Goal: Task Accomplishment & Management: Manage account settings

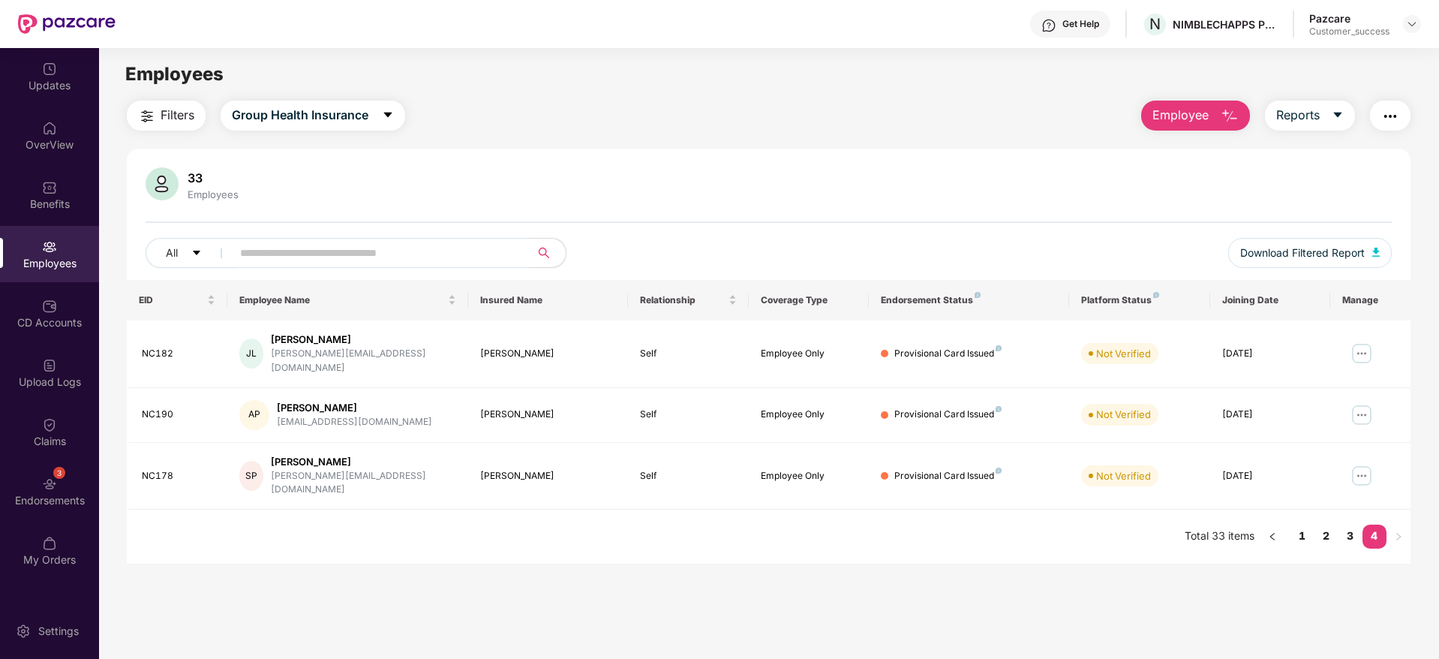
click at [1415, 33] on div "Pazcare Customer_success" at bounding box center [1365, 24] width 112 height 26
click at [1403, 25] on div at bounding box center [1412, 24] width 18 height 18
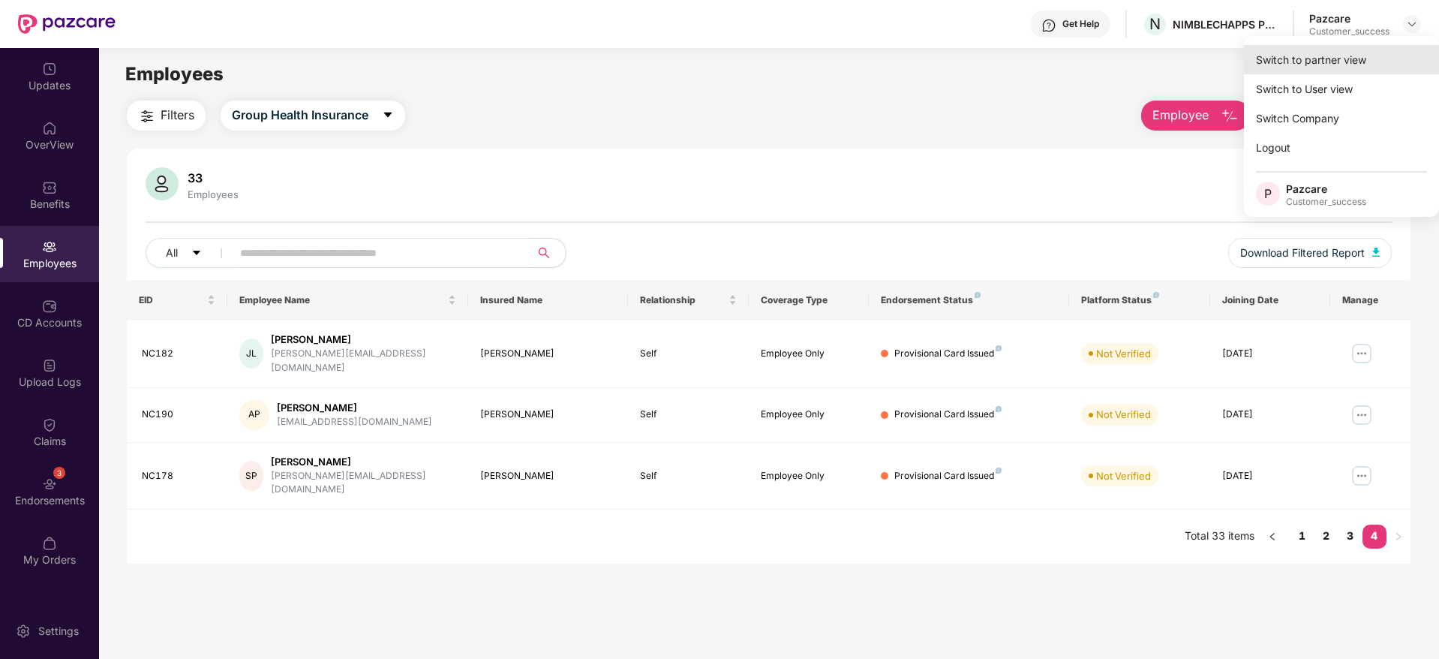
click at [1411, 46] on div "Switch to partner view" at bounding box center [1341, 59] width 195 height 29
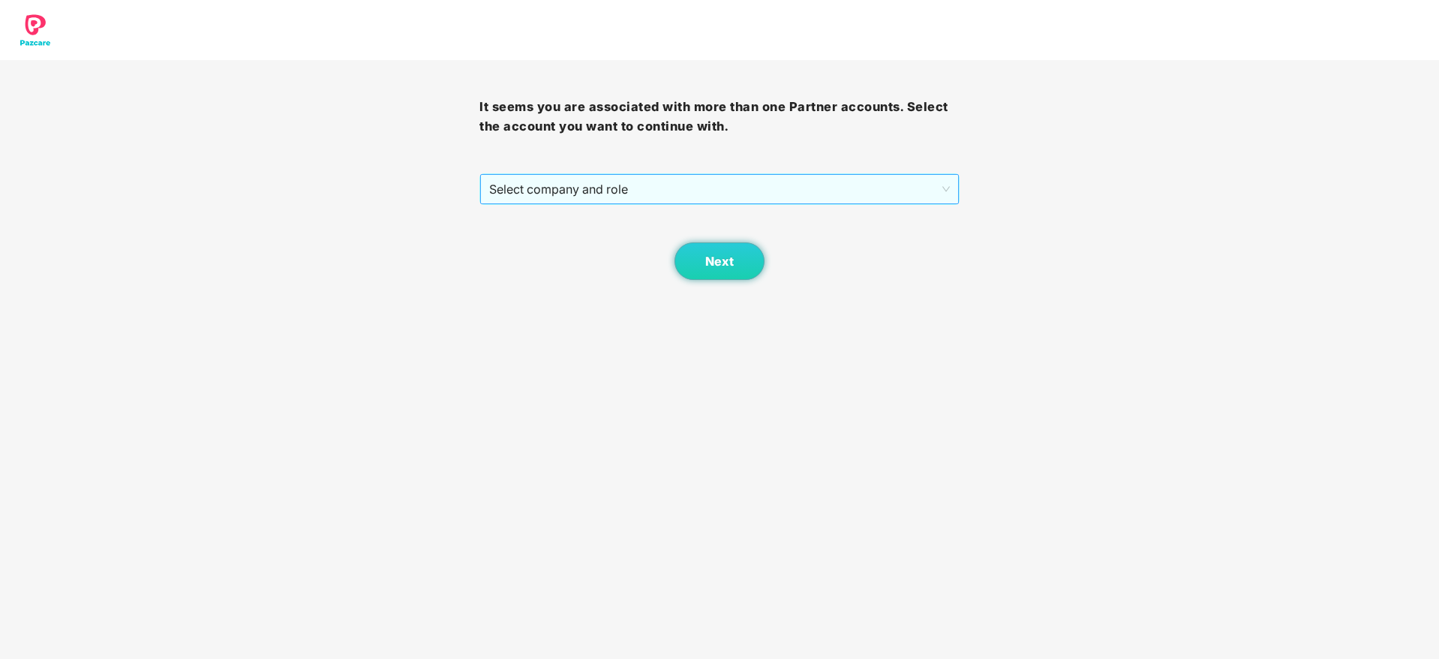
click at [901, 191] on span "Select company and role" at bounding box center [719, 189] width 460 height 29
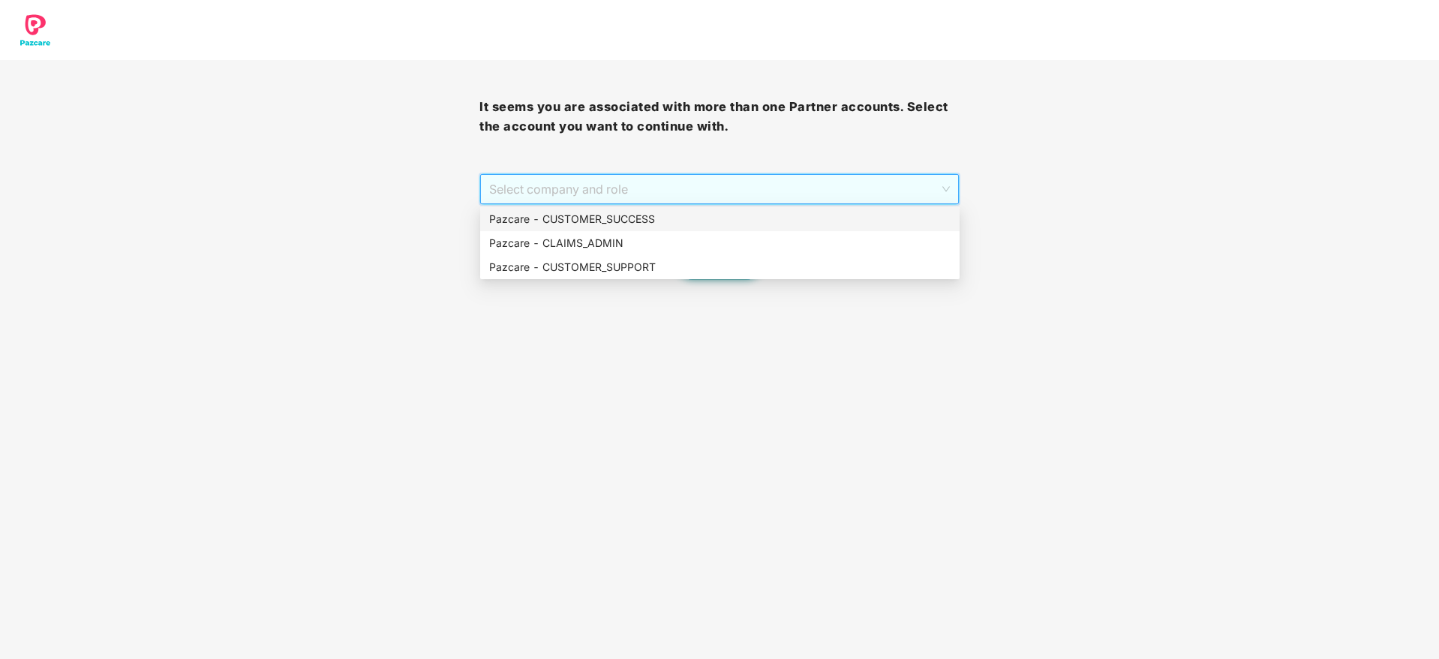
click at [911, 218] on div "Pazcare - CUSTOMER_SUCCESS" at bounding box center [719, 219] width 461 height 17
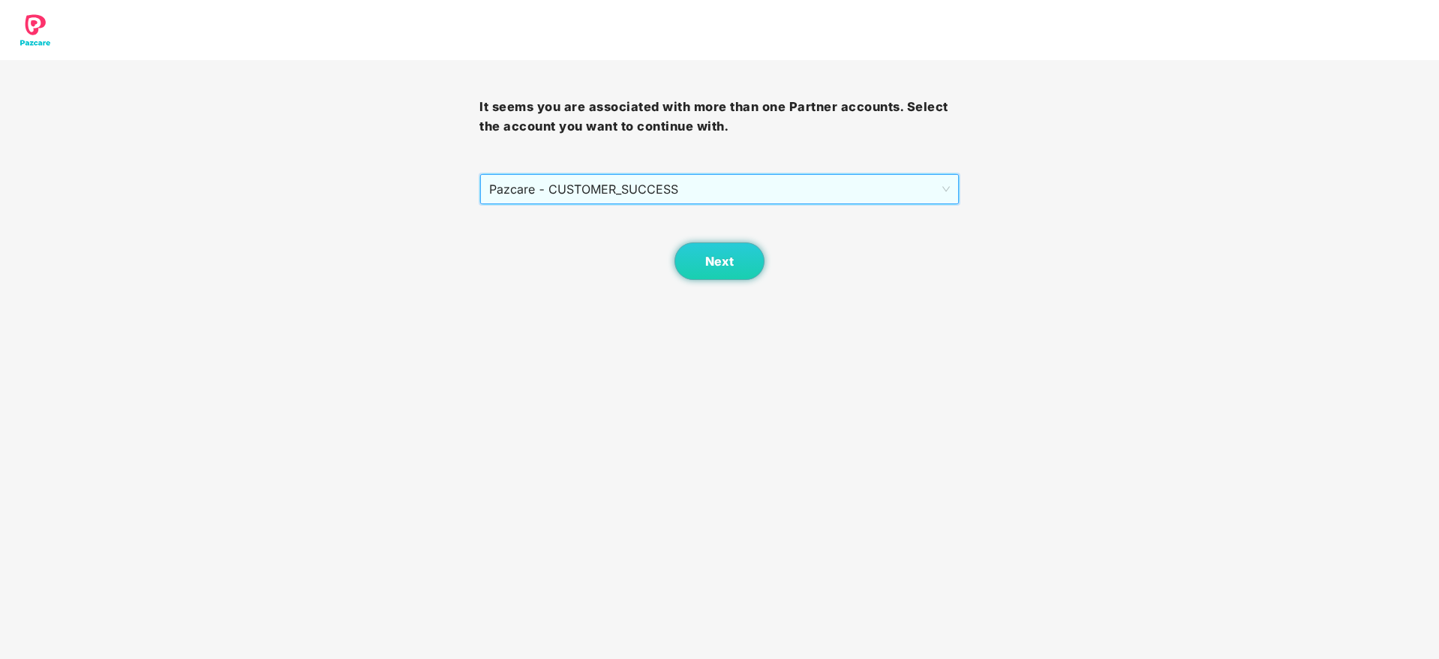
click at [667, 266] on div "Next" at bounding box center [718, 242] width 479 height 75
click at [710, 266] on span "Next" at bounding box center [719, 261] width 29 height 14
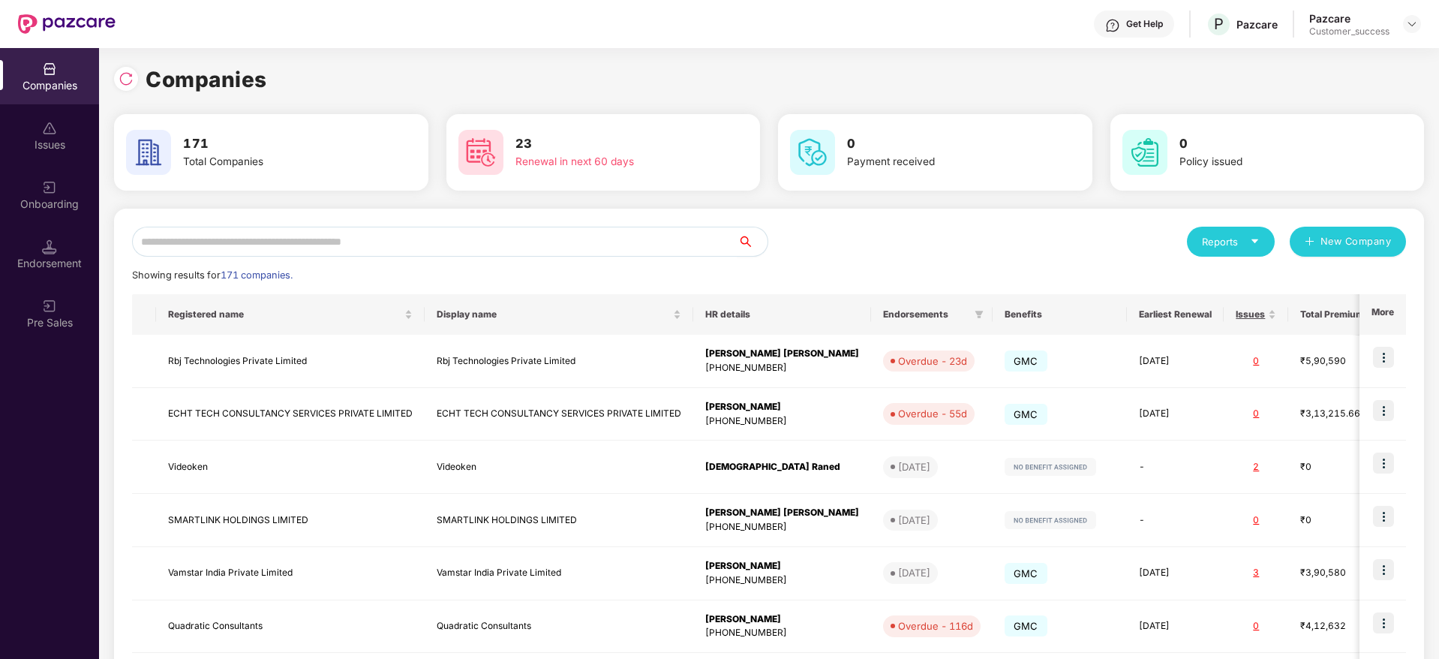
click at [758, 245] on span "search" at bounding box center [752, 242] width 31 height 12
click at [666, 242] on input "text" at bounding box center [434, 242] width 605 height 30
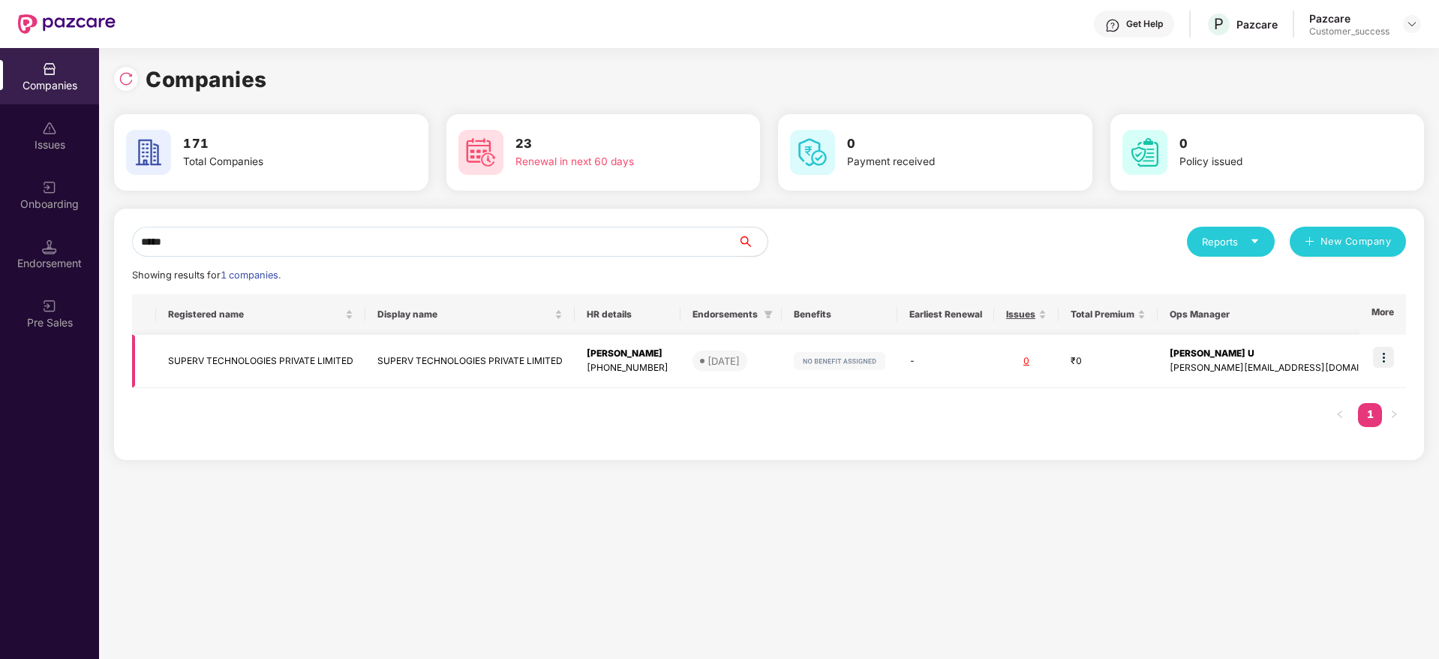
type input "*****"
click at [641, 365] on div "[PHONE_NUMBER]" at bounding box center [628, 368] width 82 height 14
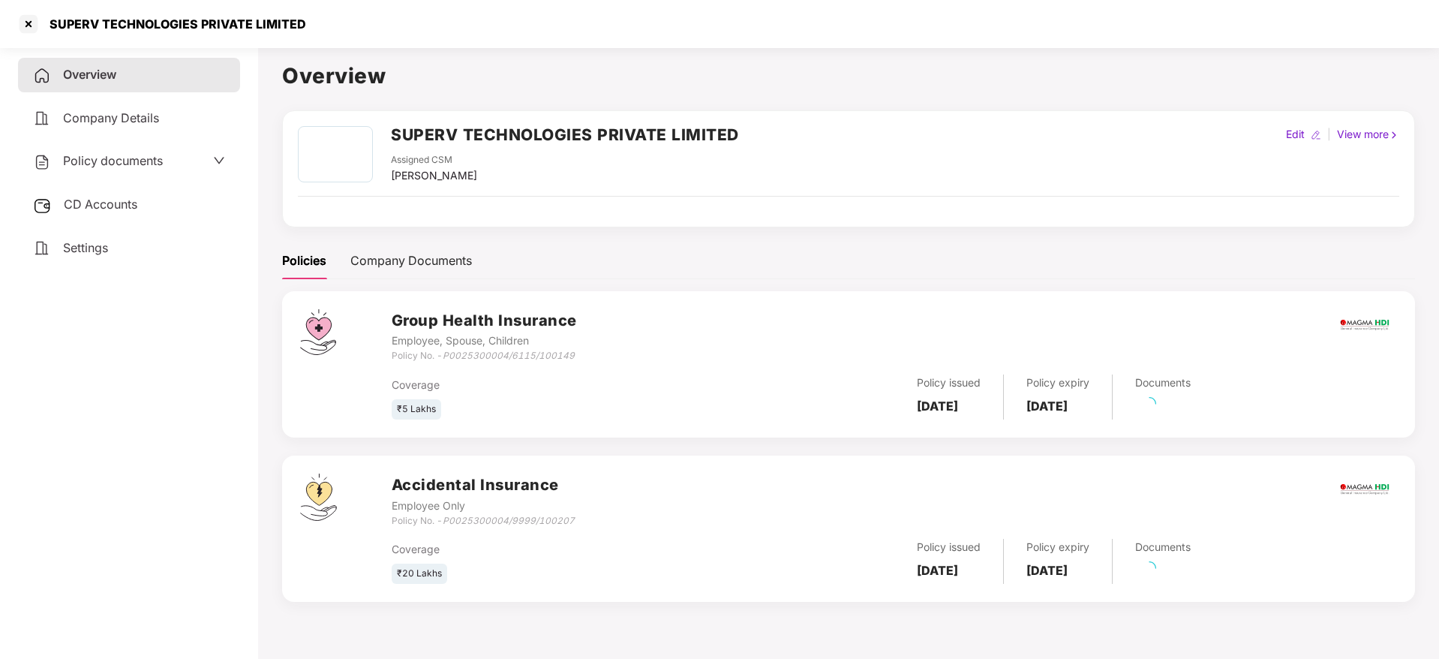
click at [137, 168] on div "Policy documents" at bounding box center [98, 162] width 130 height 20
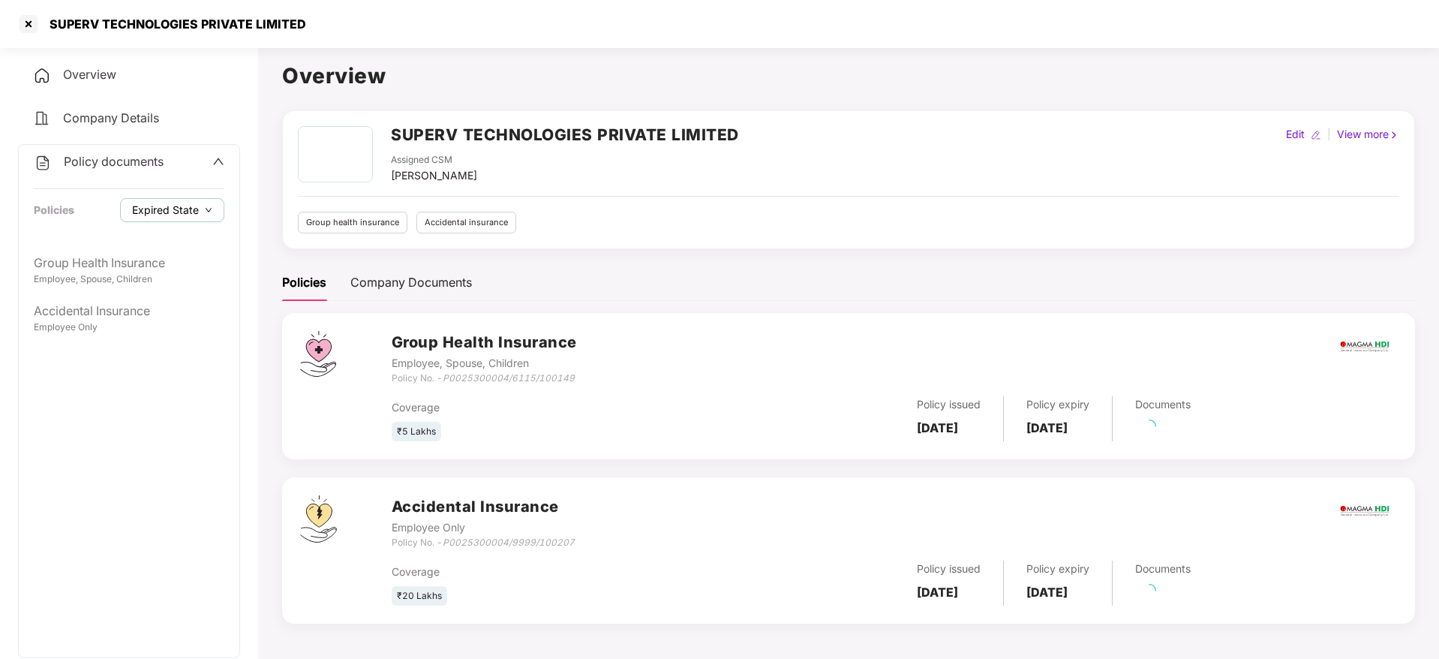
click at [168, 210] on span "Expired State" at bounding box center [165, 210] width 67 height 17
click at [176, 236] on span "Expired State" at bounding box center [177, 239] width 79 height 17
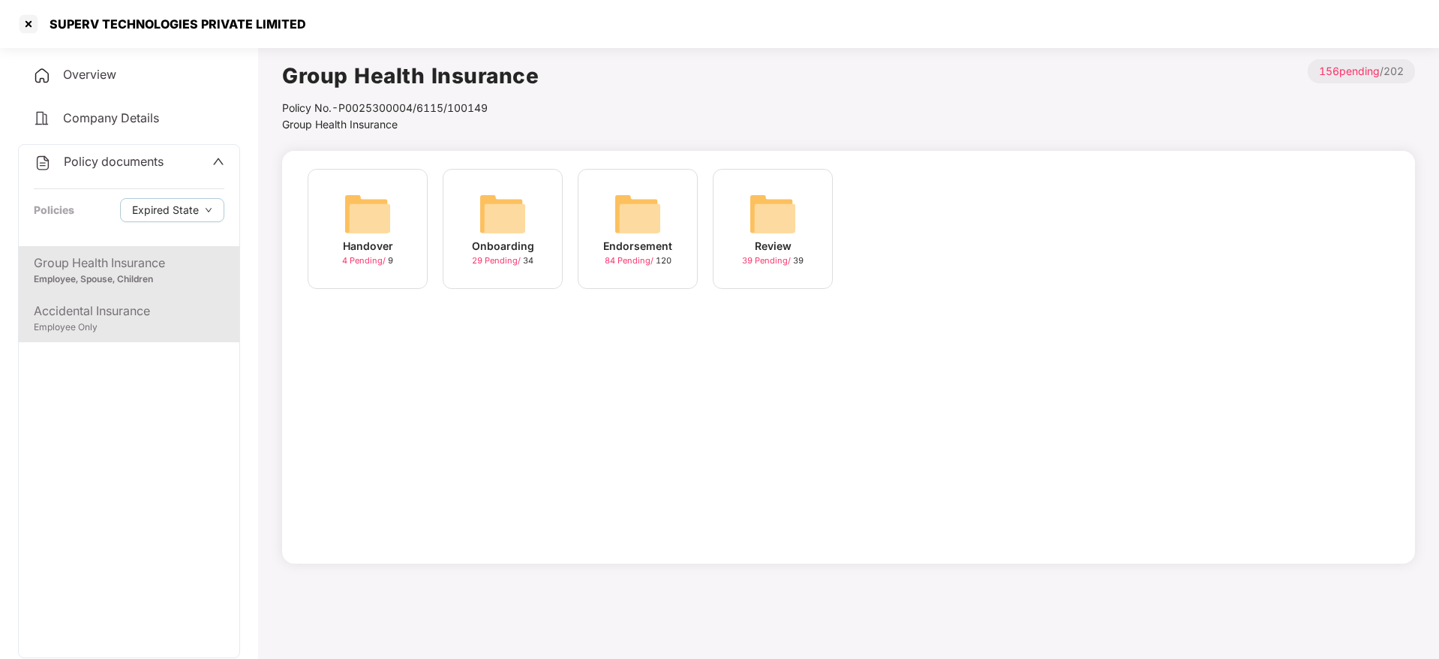
click at [178, 313] on div "Accidental Insurance" at bounding box center [129, 311] width 191 height 19
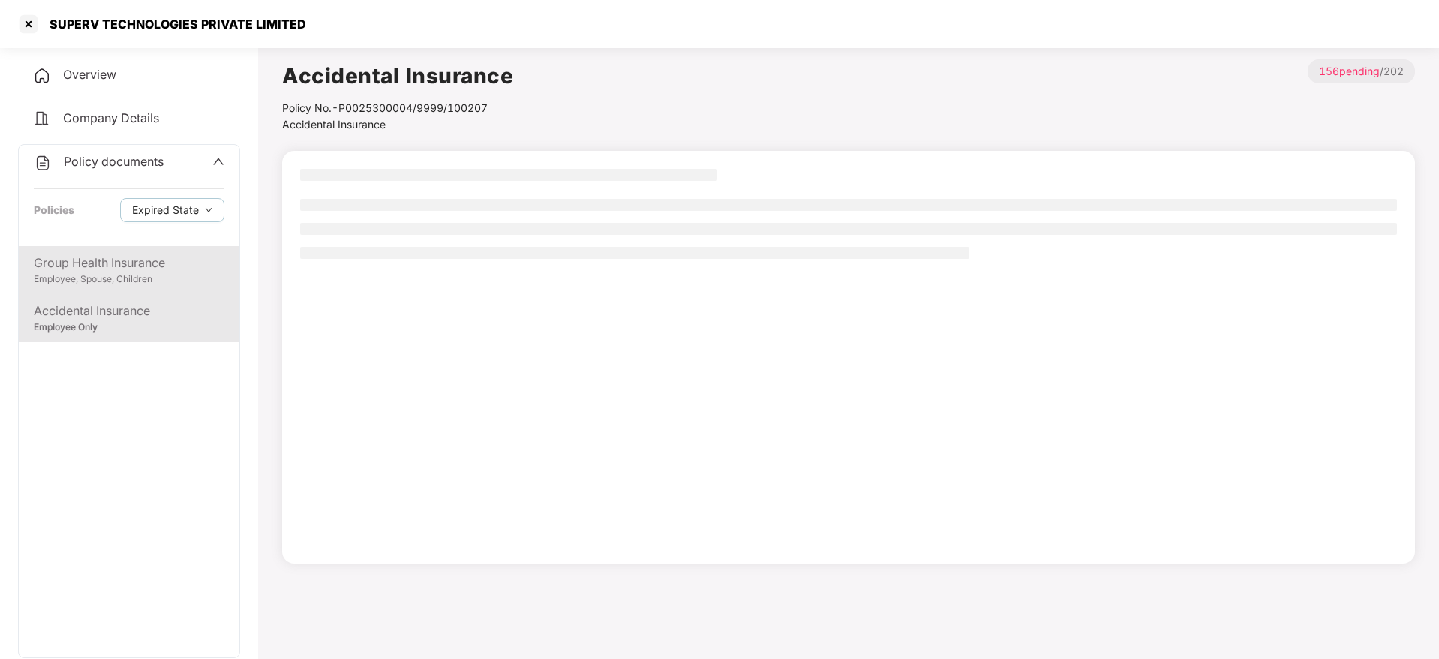
click at [172, 266] on div "Group Health Insurance" at bounding box center [129, 263] width 191 height 19
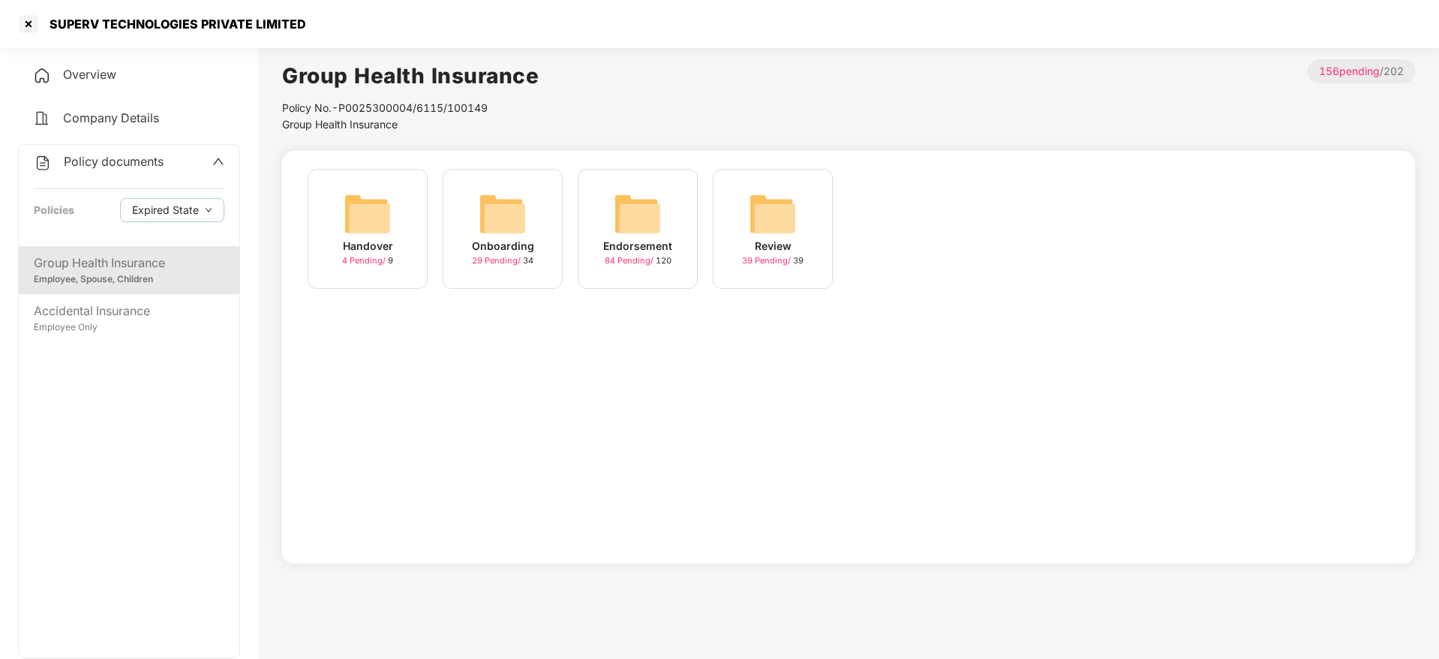
click at [222, 40] on div "SUPERV TECHNOLOGIES PRIVATE LIMITED" at bounding box center [719, 24] width 1439 height 48
copy div "SUPERV TECHNOLOGIES PRIVATE LIMITED"
click at [36, 25] on div at bounding box center [29, 24] width 24 height 24
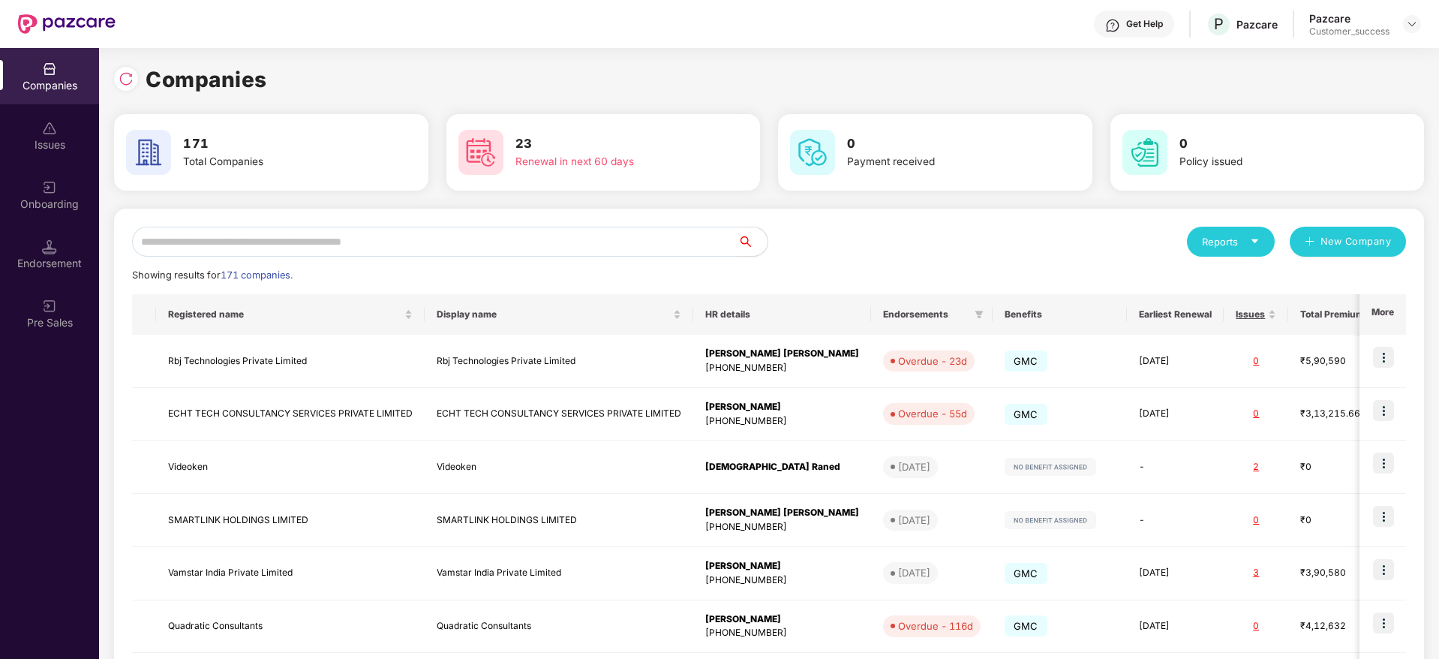
click at [698, 240] on input "text" at bounding box center [434, 242] width 605 height 30
paste input "**********"
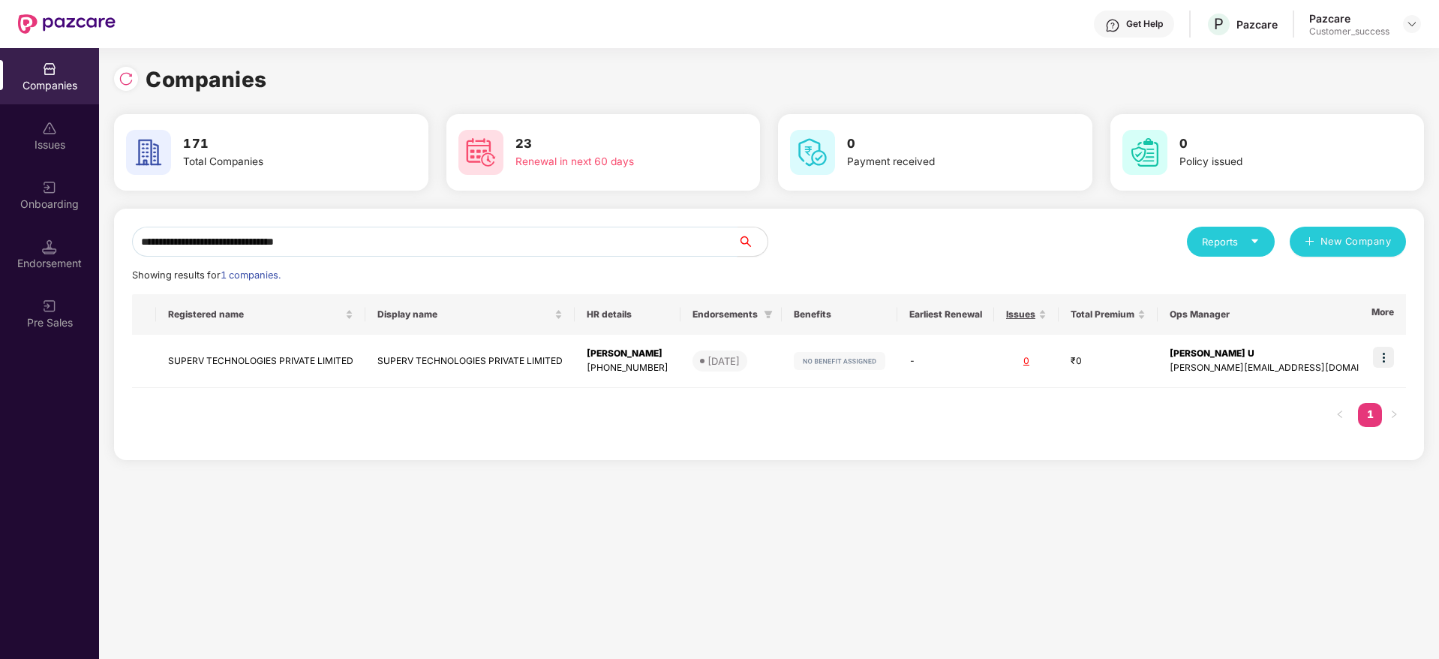
scroll to position [0, 2]
click at [533, 242] on input "**********" at bounding box center [434, 242] width 605 height 30
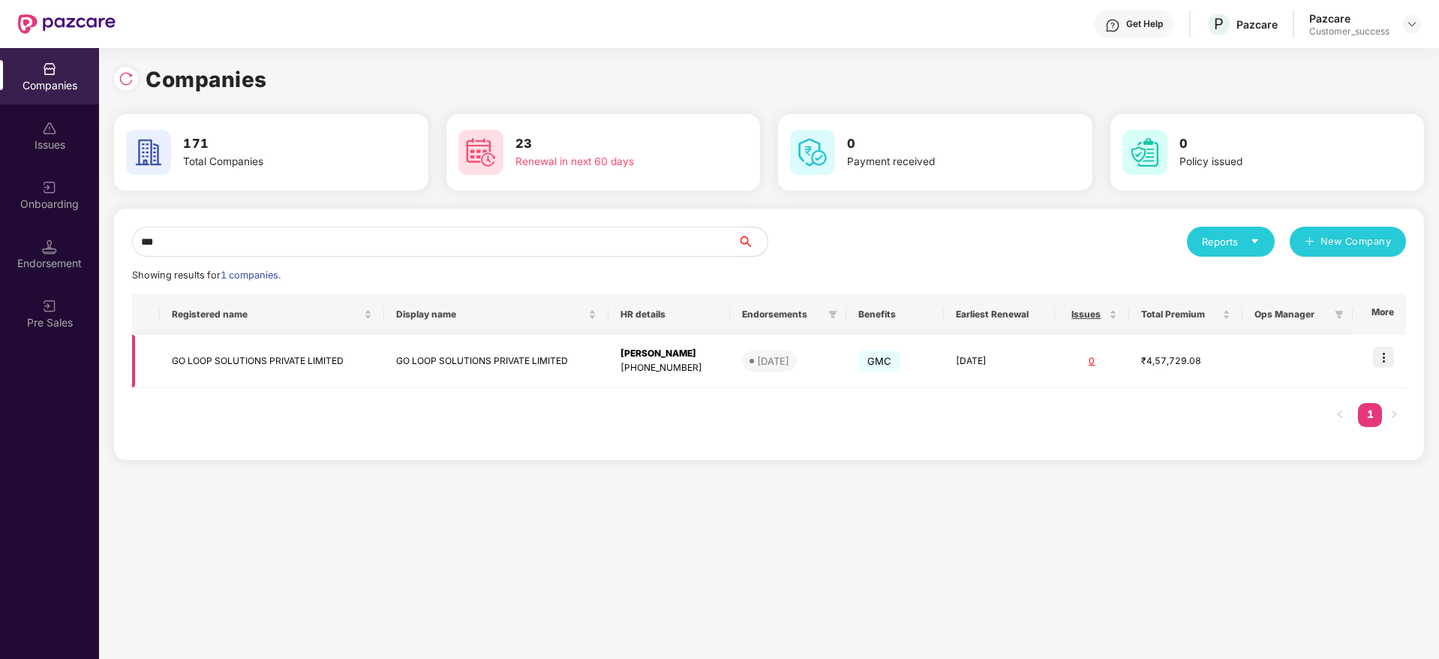
type input "**"
click at [1387, 359] on img at bounding box center [1383, 357] width 21 height 21
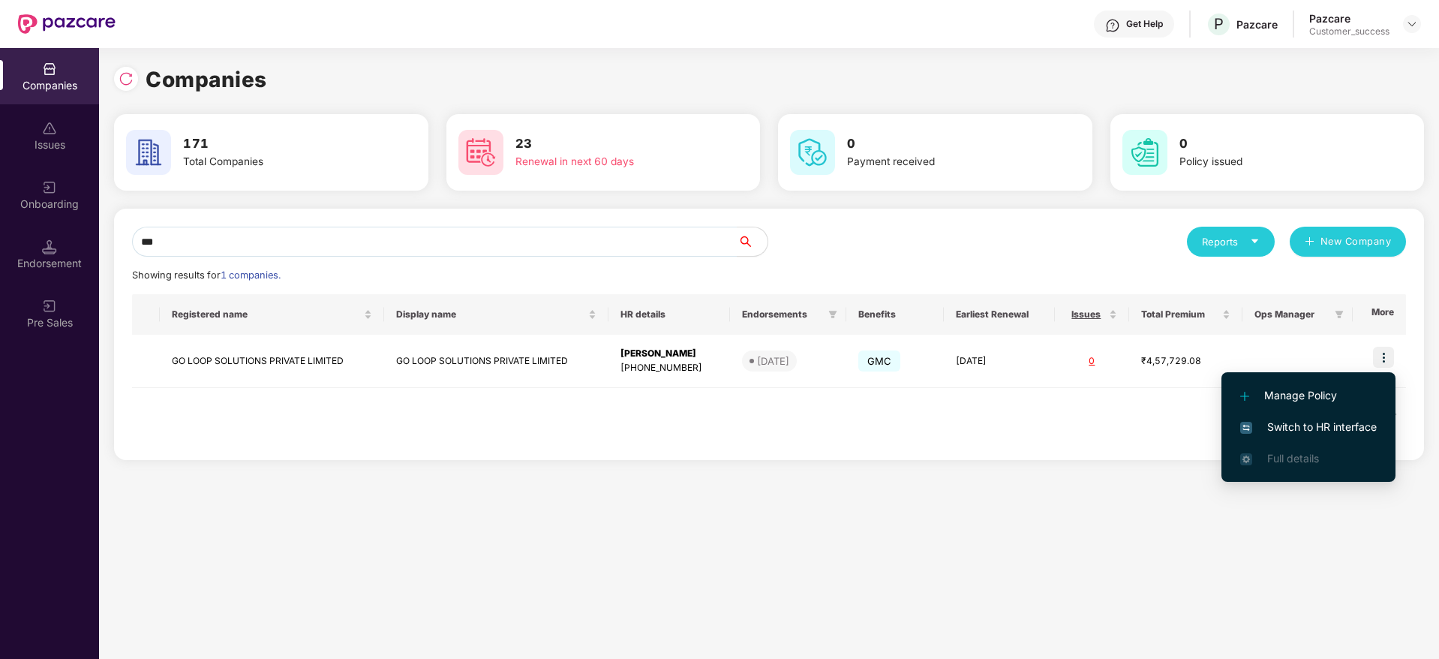
click at [1370, 433] on span "Switch to HR interface" at bounding box center [1308, 427] width 137 height 17
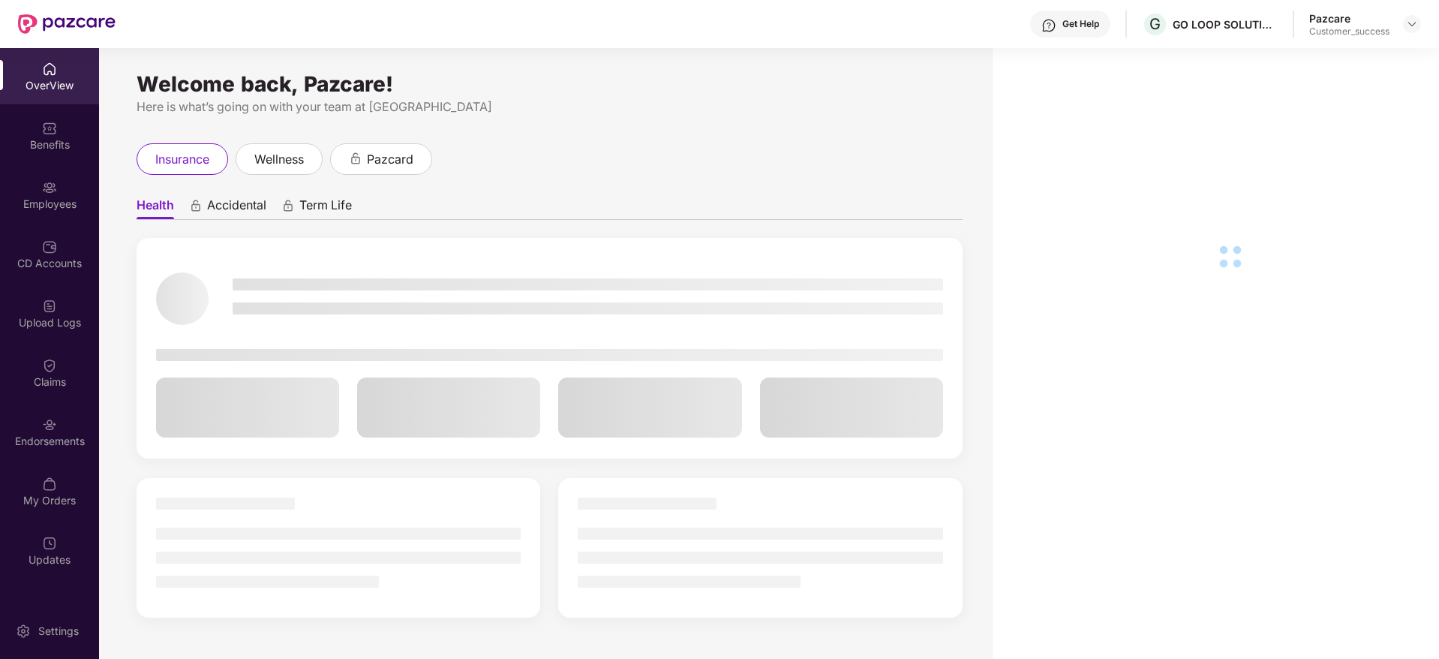
click at [58, 205] on div "Employees" at bounding box center [49, 204] width 99 height 15
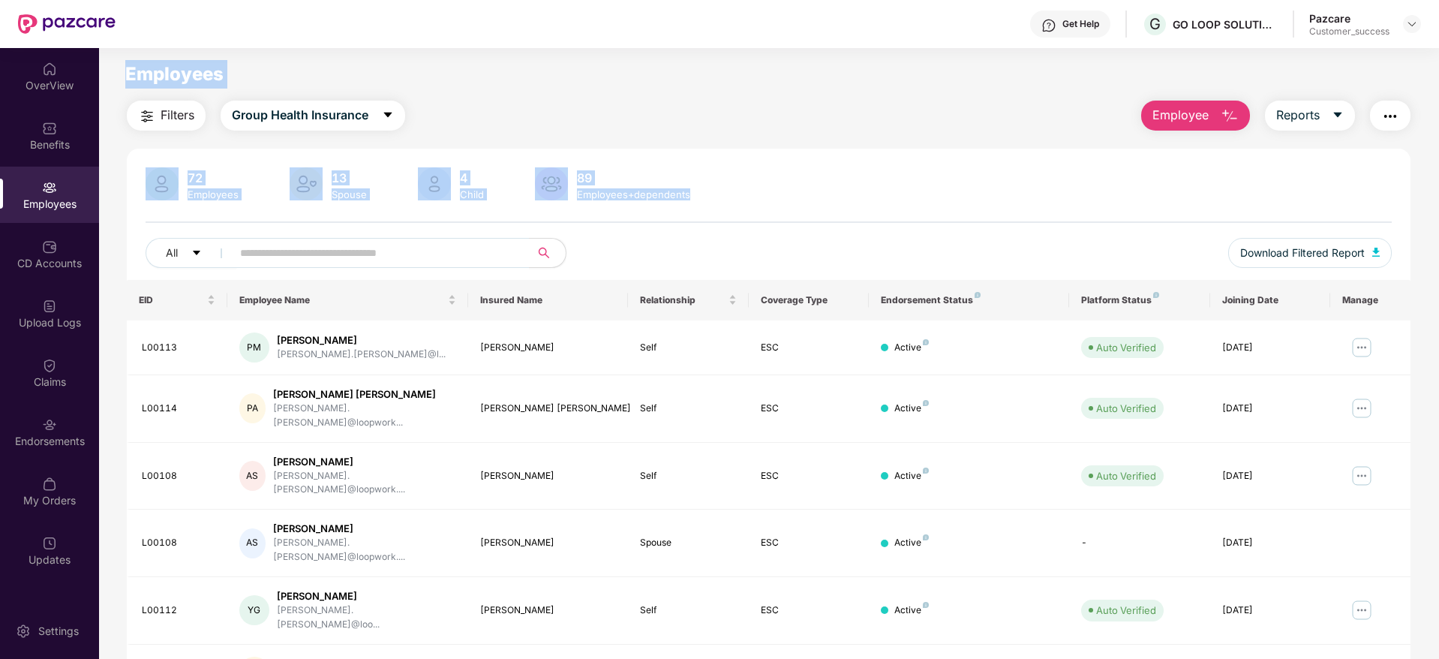
drag, startPoint x: 768, startPoint y: 190, endPoint x: 108, endPoint y: 55, distance: 673.7
click at [108, 55] on main "Employees Filters Group Health Insurance Employee Reports 72 Employees 13 Spous…" at bounding box center [768, 377] width 1339 height 659
drag, startPoint x: 542, startPoint y: 144, endPoint x: 921, endPoint y: 224, distance: 387.2
click at [921, 224] on main "Employees Filters Group Health Insurance Employee Reports 72 Employees 13 Spous…" at bounding box center [768, 377] width 1339 height 659
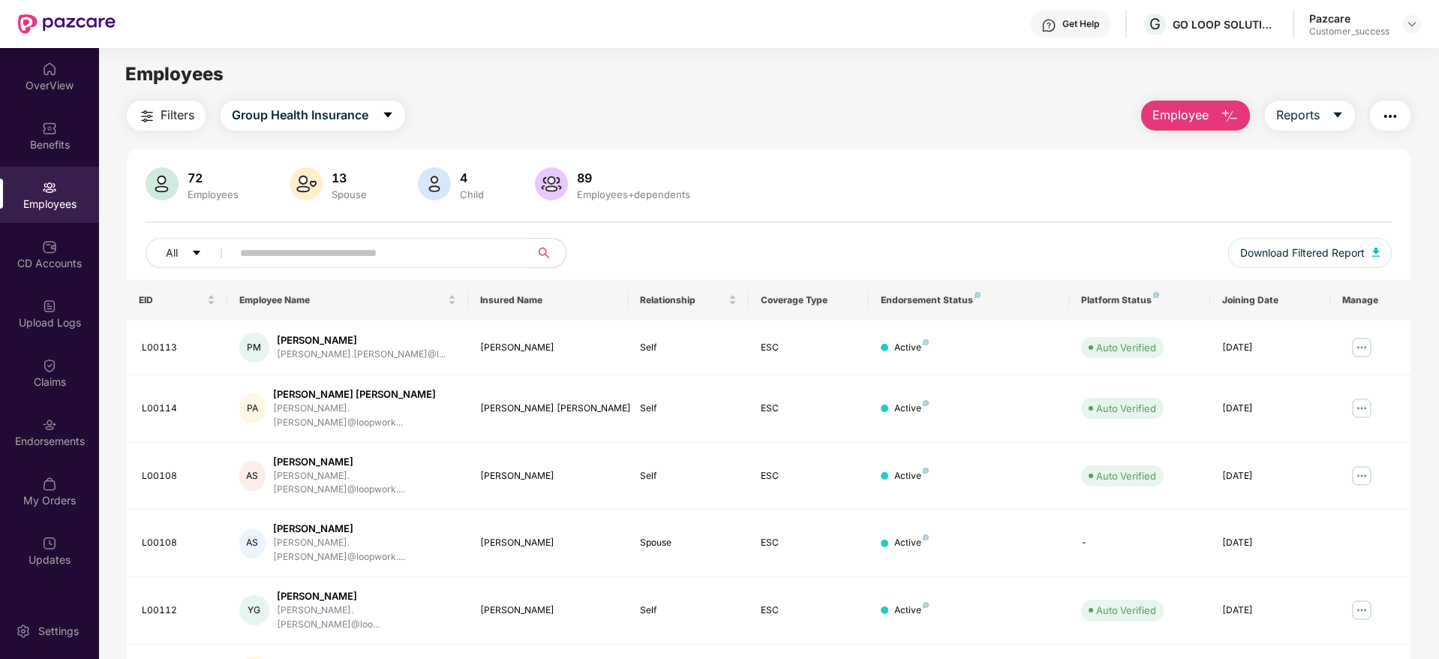
click at [921, 224] on div "72 Employees 13 Spouse 4 Child [DEMOGRAPHIC_DATA] Employees+dependents All Down…" at bounding box center [768, 223] width 1283 height 113
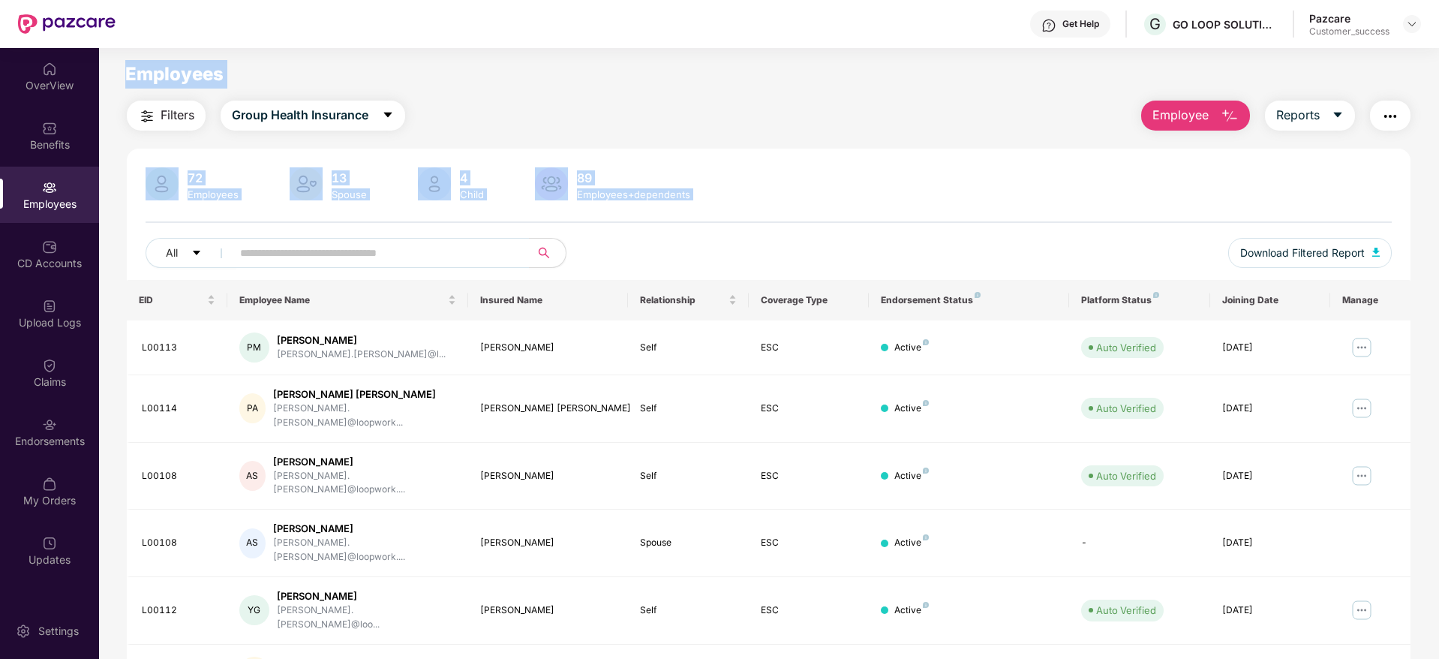
drag, startPoint x: 921, startPoint y: 224, endPoint x: 110, endPoint y: 57, distance: 828.6
click at [110, 57] on main "Employees Filters Group Health Insurance Employee Reports 72 Employees 13 Spous…" at bounding box center [768, 377] width 1339 height 659
click at [200, 50] on main "Employees Filters Group Health Insurance Employee Reports 72 Employees 13 Spous…" at bounding box center [768, 377] width 1339 height 659
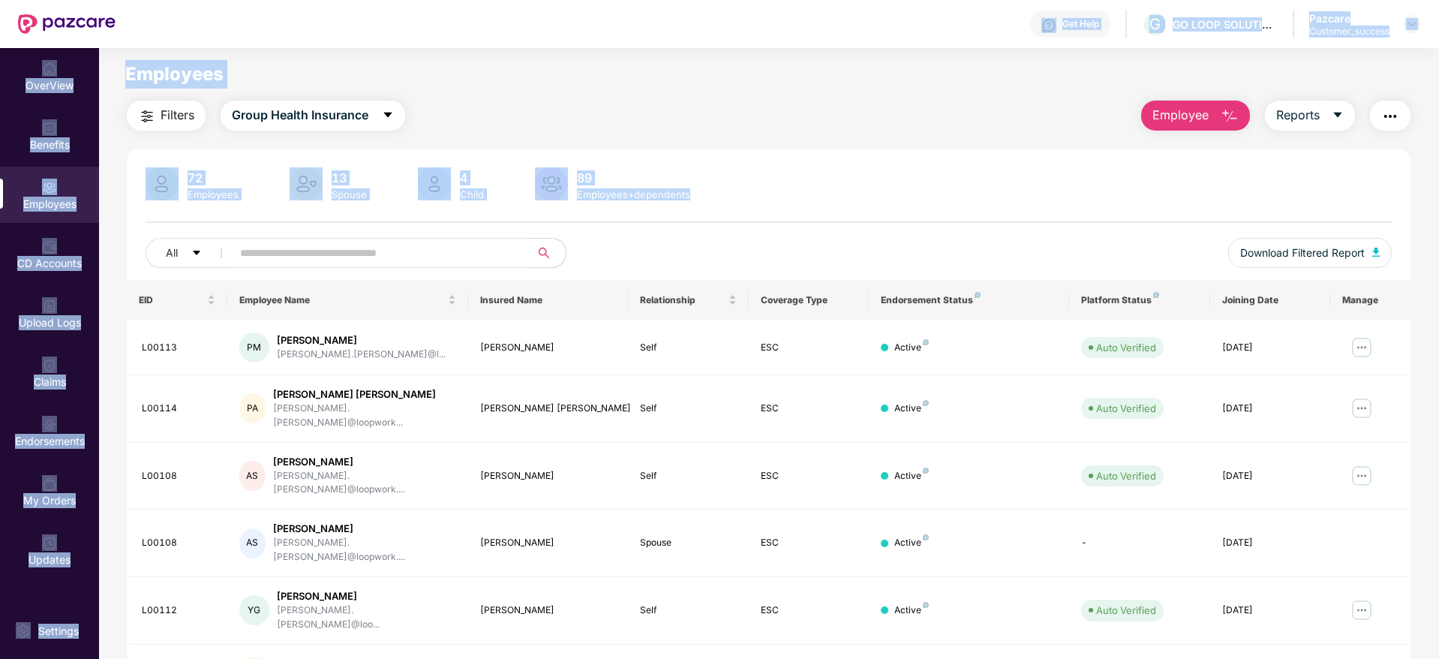
drag, startPoint x: 172, startPoint y: 44, endPoint x: 927, endPoint y: 222, distance: 775.9
click at [927, 222] on div "Get Help G GO LOOP SOLUTIONS PRIVATE LIMITED Pazcare Customer_success OverView …" at bounding box center [719, 329] width 1439 height 659
click at [927, 222] on div at bounding box center [769, 222] width 1246 height 2
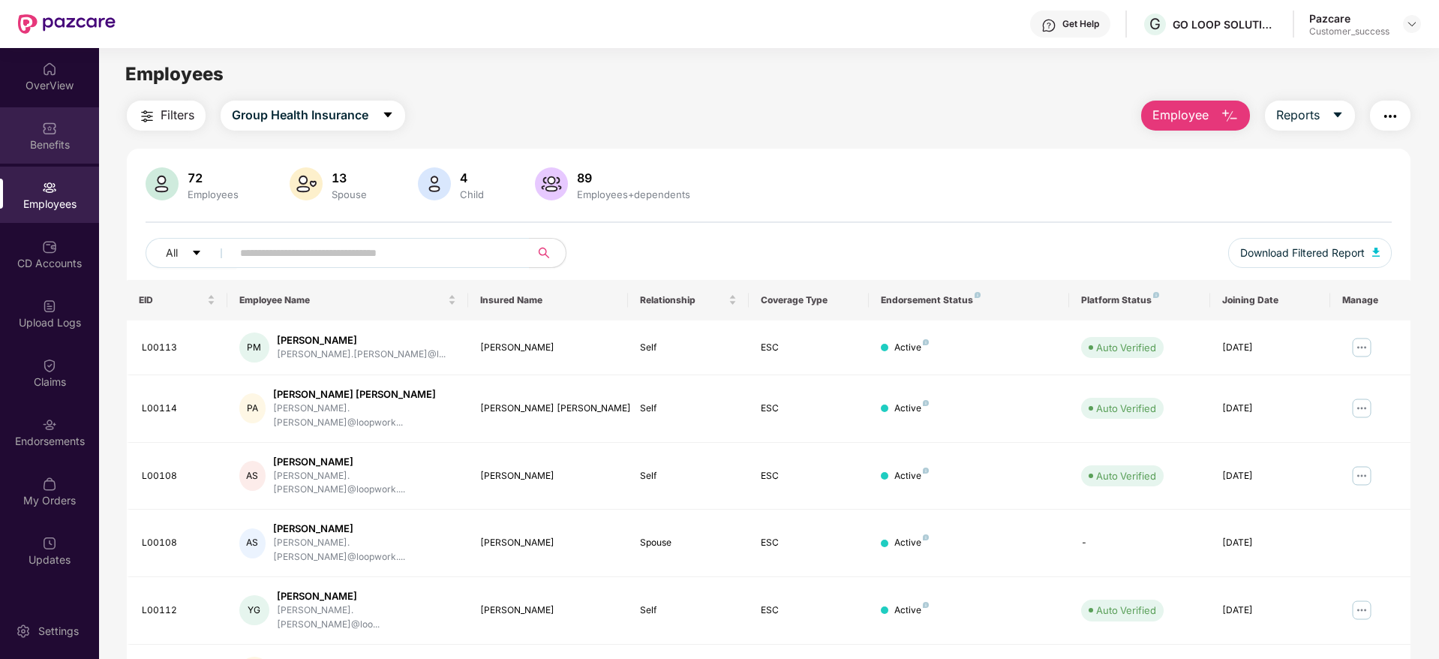
click at [62, 128] on div "Benefits" at bounding box center [49, 135] width 99 height 56
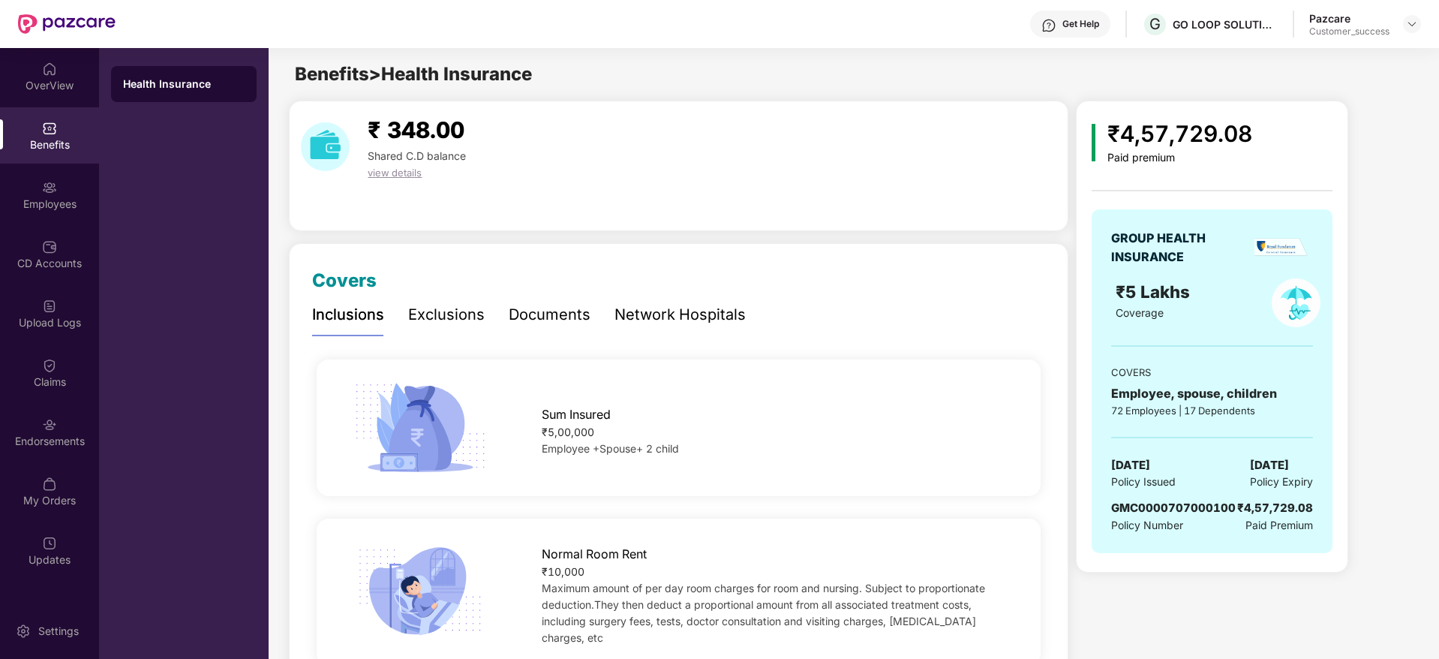
click at [560, 323] on div "Documents" at bounding box center [550, 314] width 82 height 23
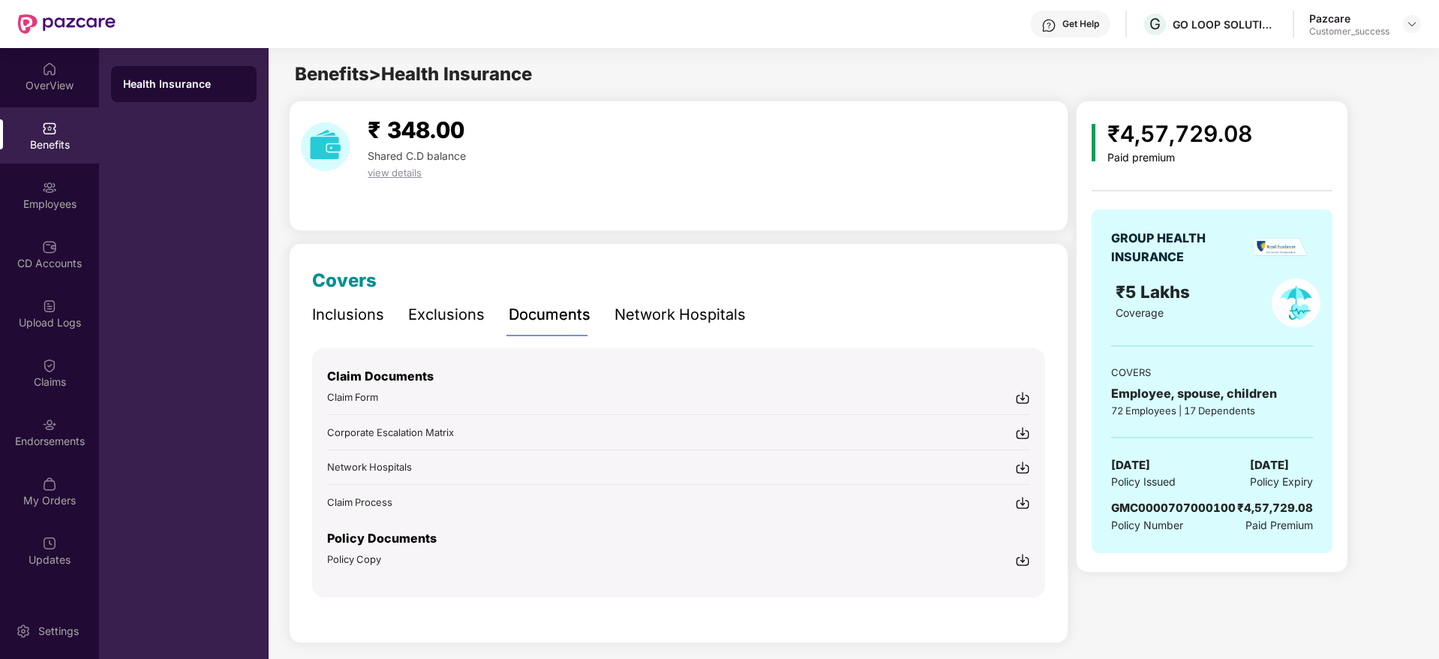
click at [1029, 560] on img at bounding box center [1022, 559] width 15 height 15
click at [1415, 24] on img at bounding box center [1412, 24] width 12 height 12
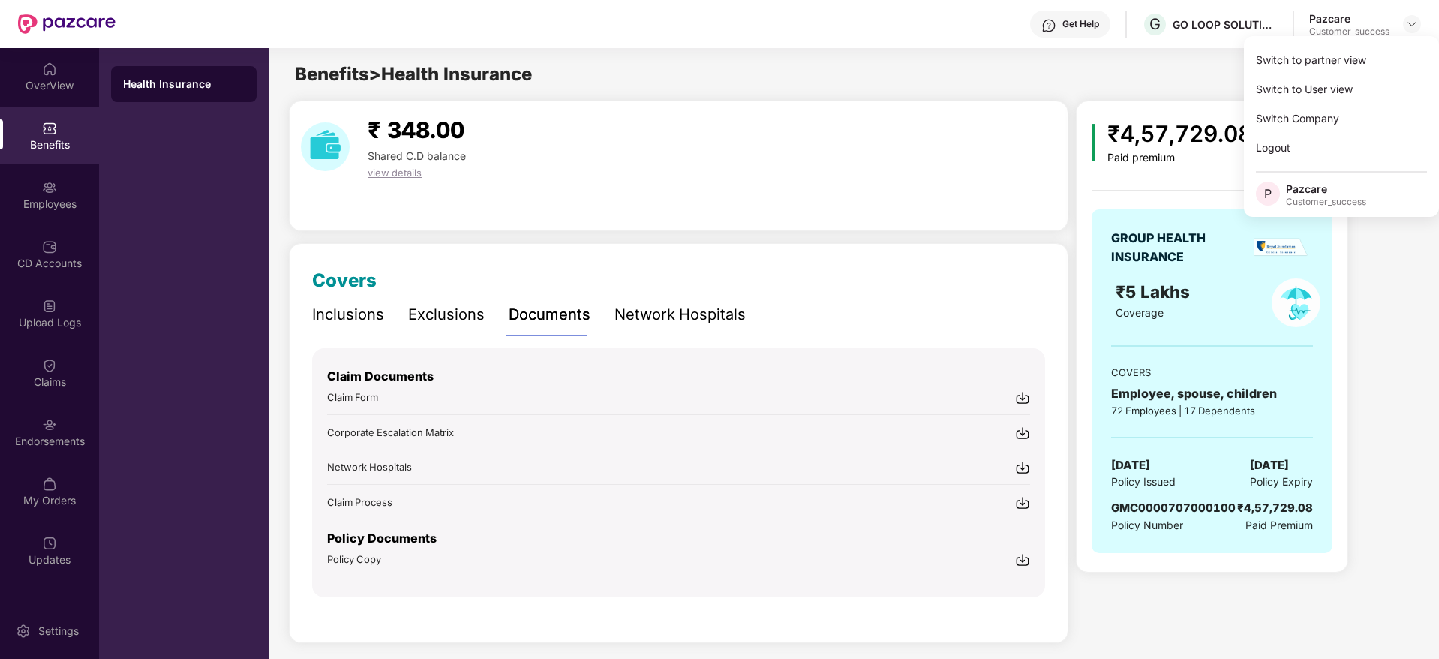
click at [522, 192] on div "₹ 348.00 Shared C.D balance view details" at bounding box center [678, 166] width 779 height 131
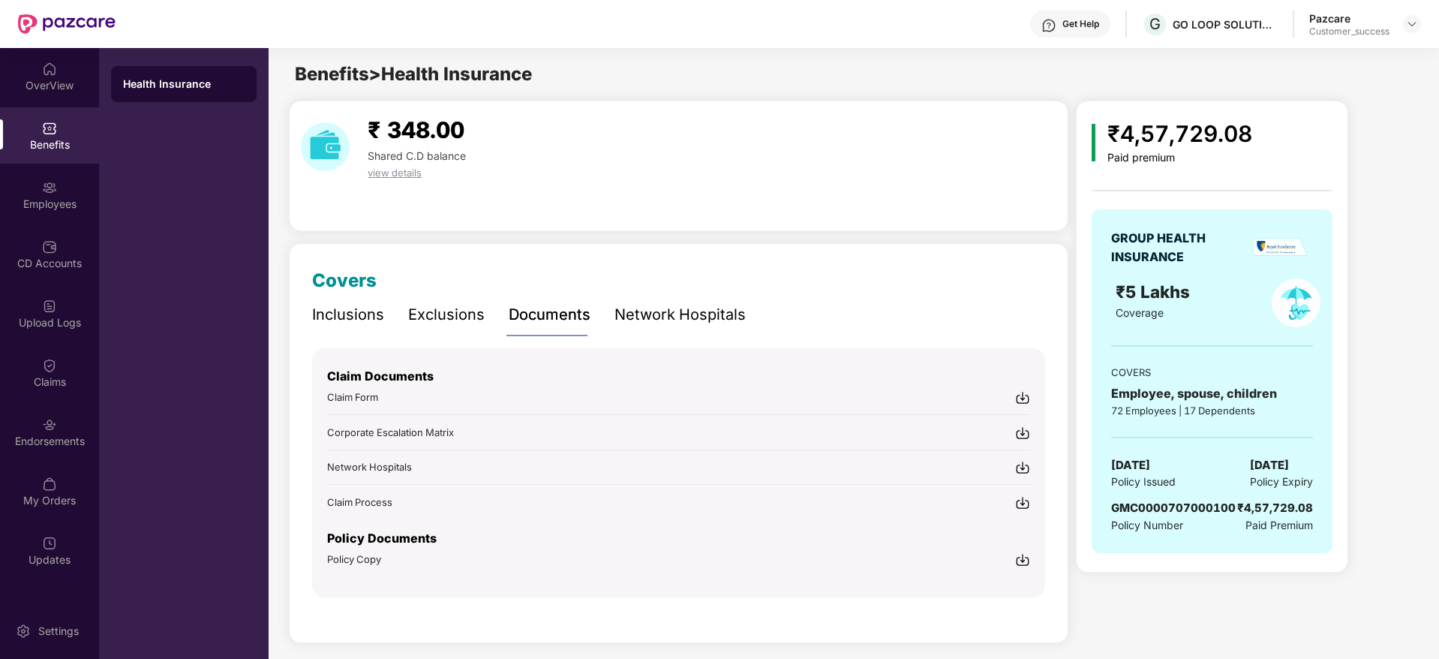
click at [314, 323] on div "Inclusions" at bounding box center [348, 314] width 72 height 23
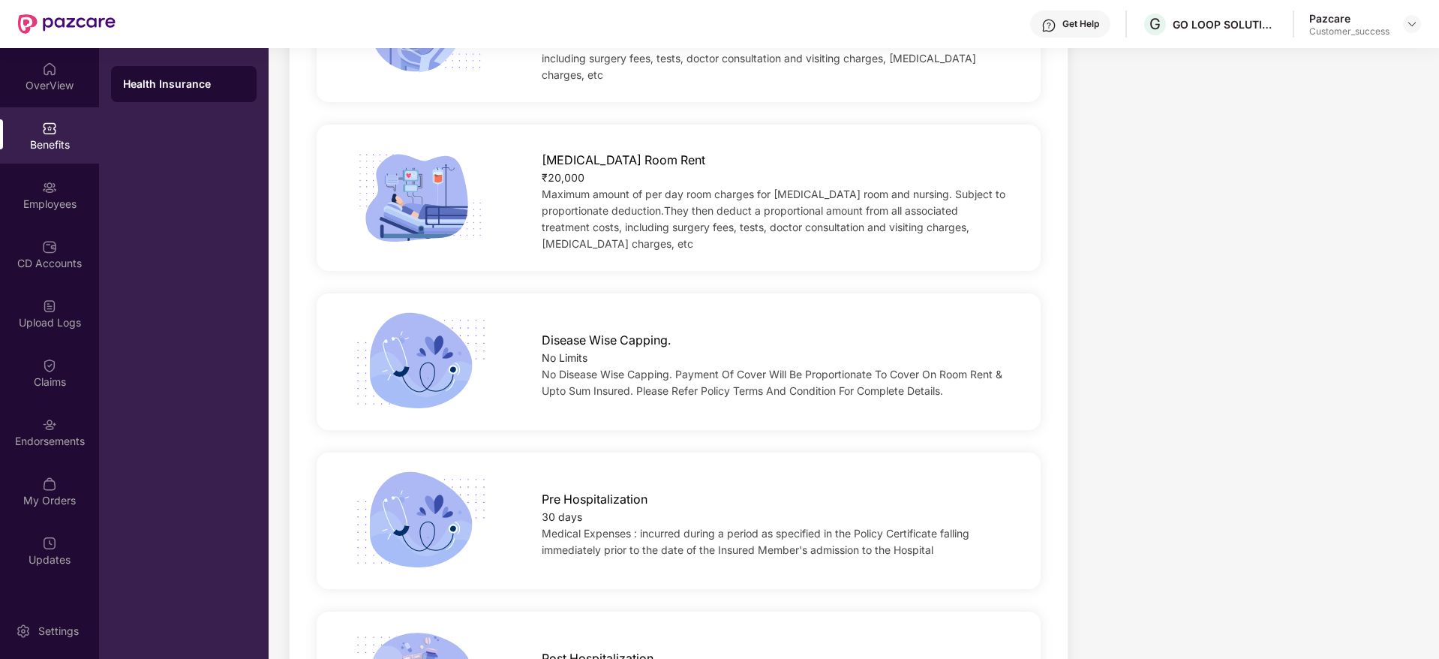
scroll to position [788, 0]
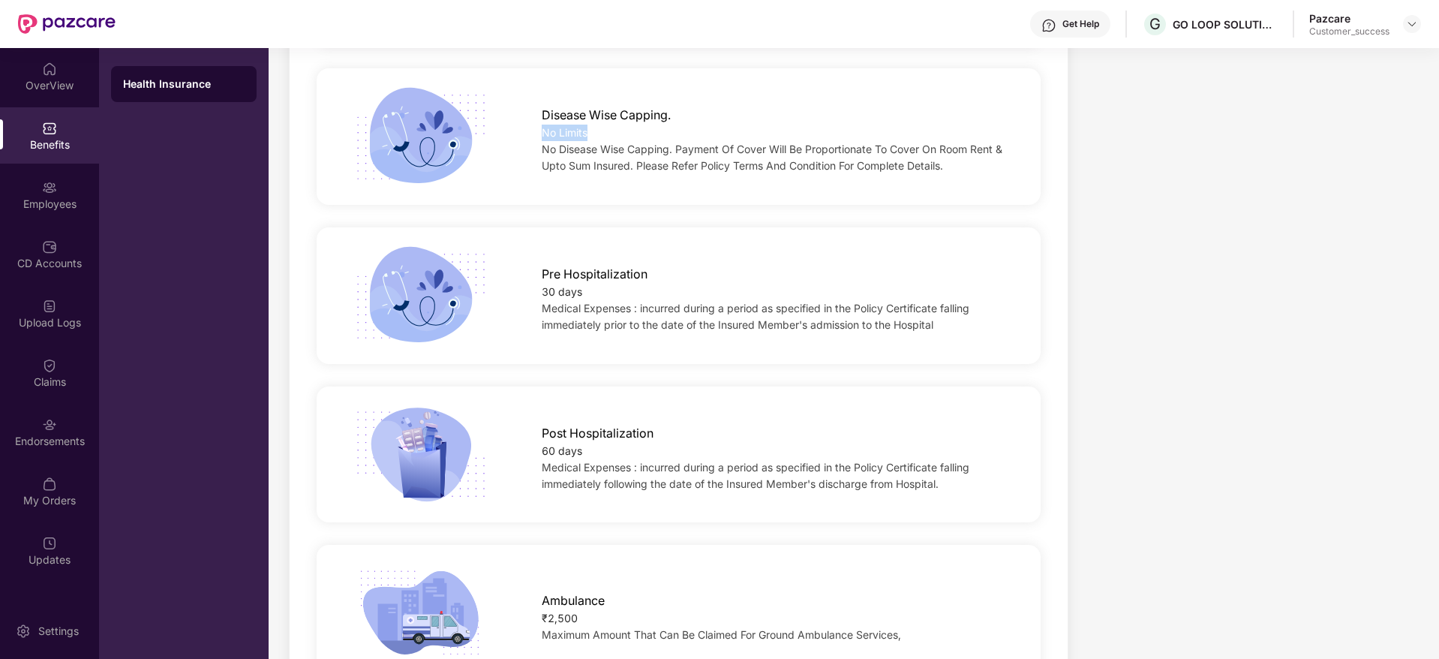
drag, startPoint x: 545, startPoint y: 106, endPoint x: 828, endPoint y: 116, distance: 283.0
click at [828, 125] on div "No Limits" at bounding box center [775, 133] width 467 height 17
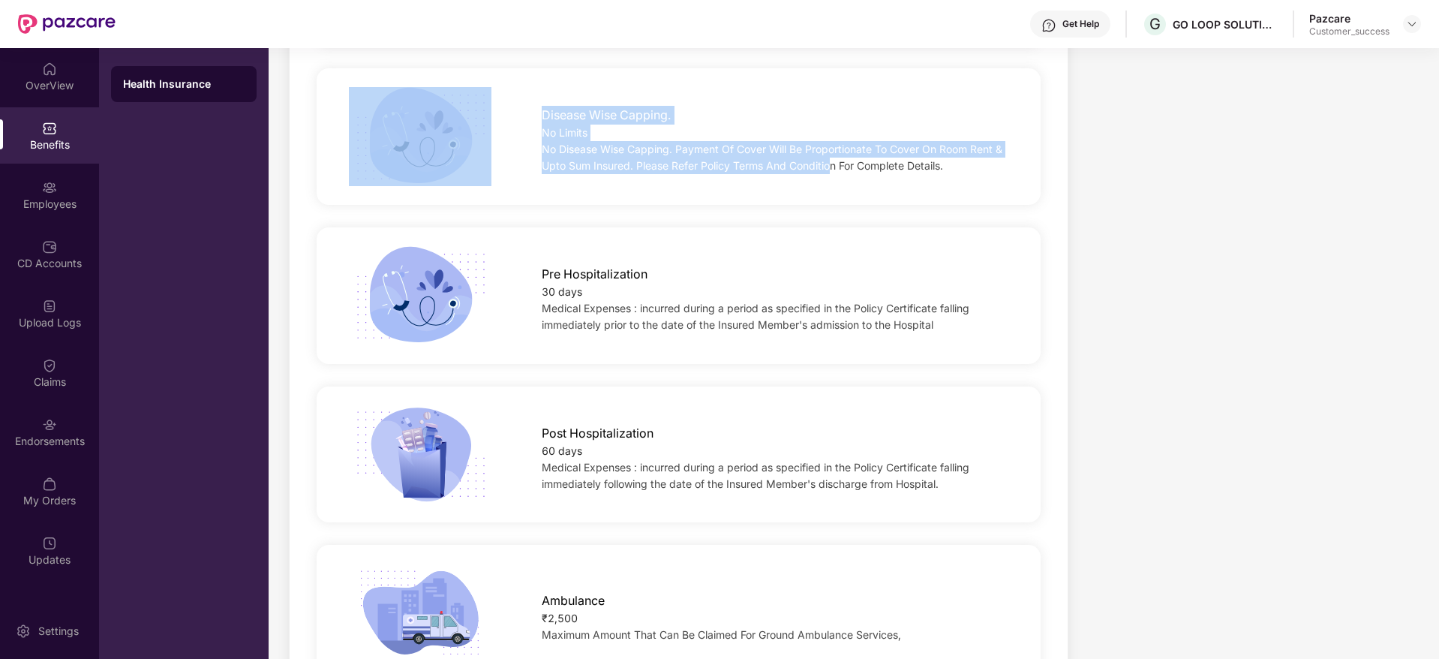
drag, startPoint x: 831, startPoint y: 168, endPoint x: 461, endPoint y: 64, distance: 384.2
click at [461, 68] on div "Disease Wise Capping. No Limits No Disease Wise Capping. Payment Of Cover Will …" at bounding box center [679, 136] width 724 height 137
click at [668, 125] on div "No Limits" at bounding box center [775, 133] width 467 height 17
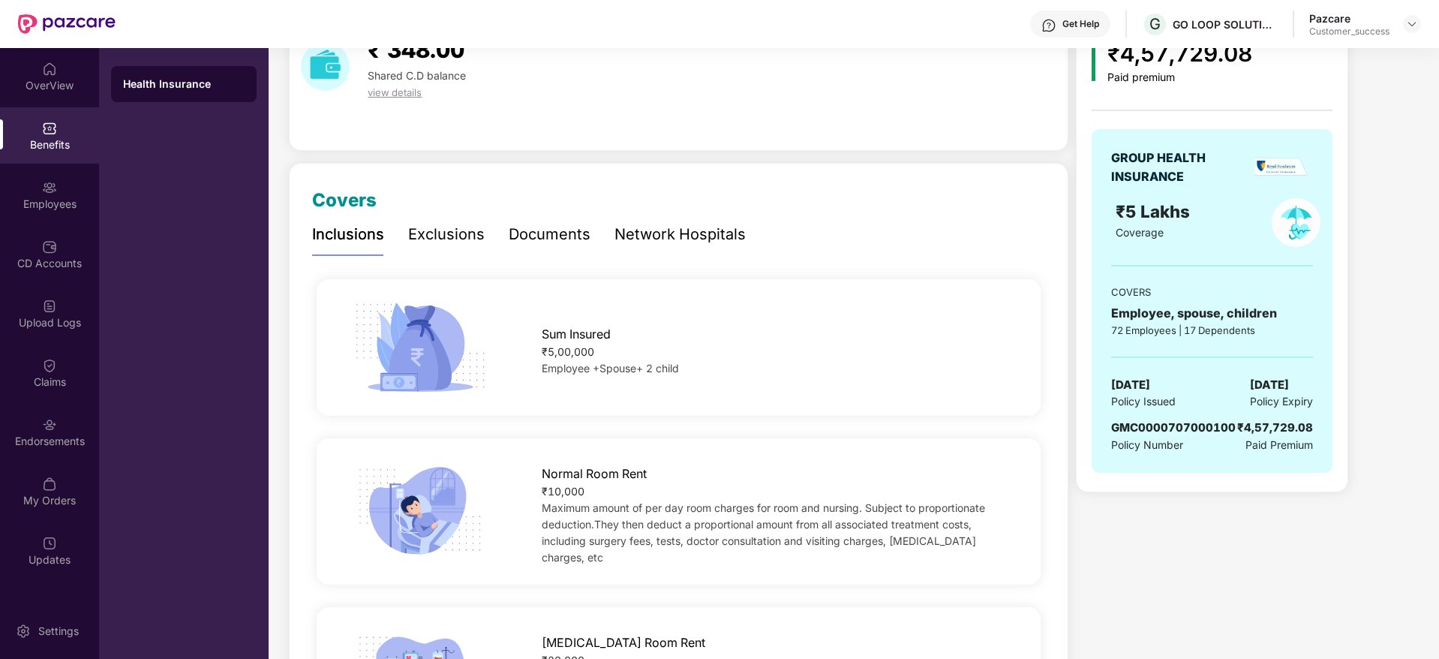
scroll to position [0, 0]
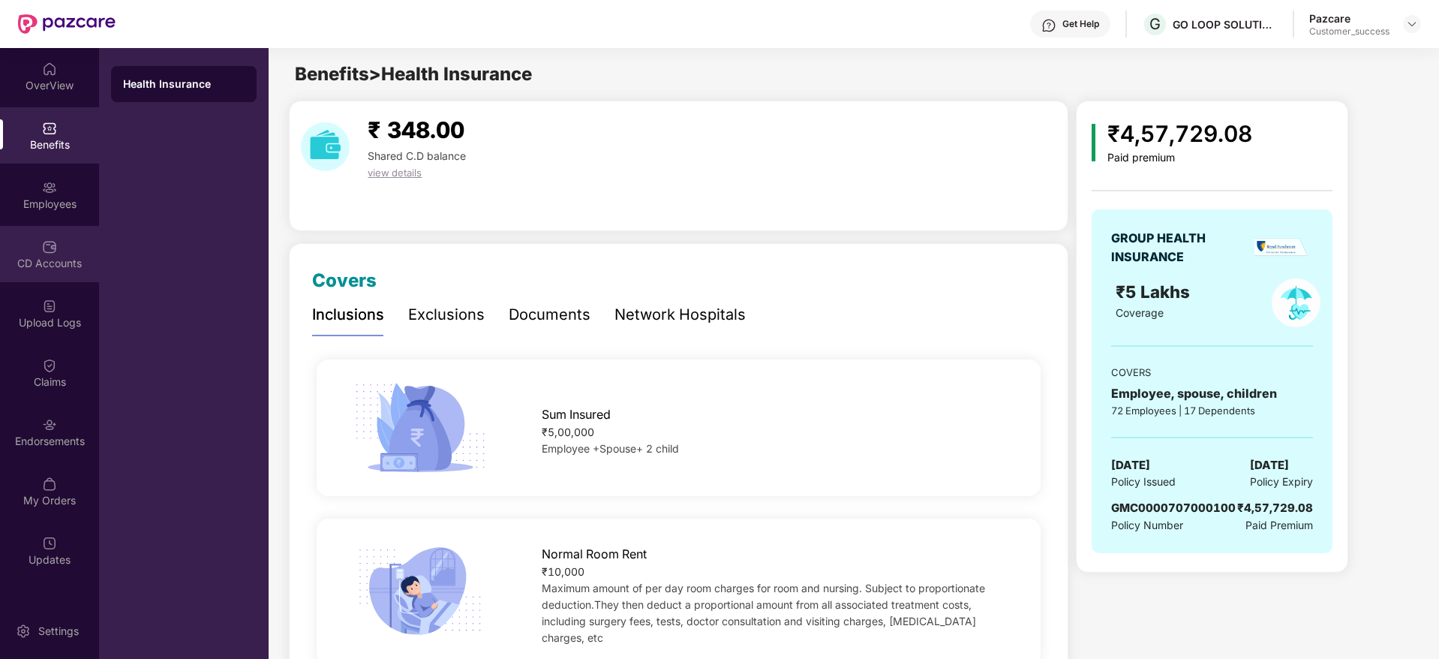
click at [60, 233] on div "CD Accounts" at bounding box center [49, 254] width 99 height 56
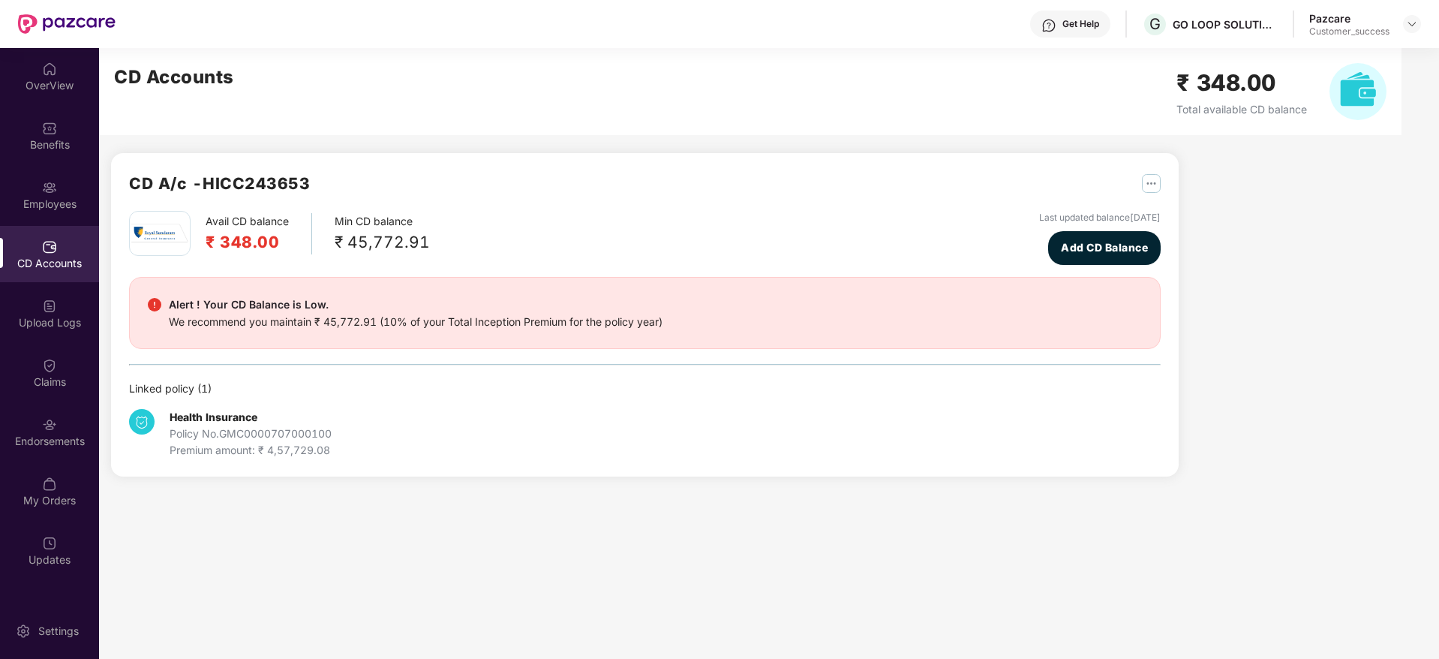
click at [68, 203] on div "Employees" at bounding box center [49, 204] width 99 height 15
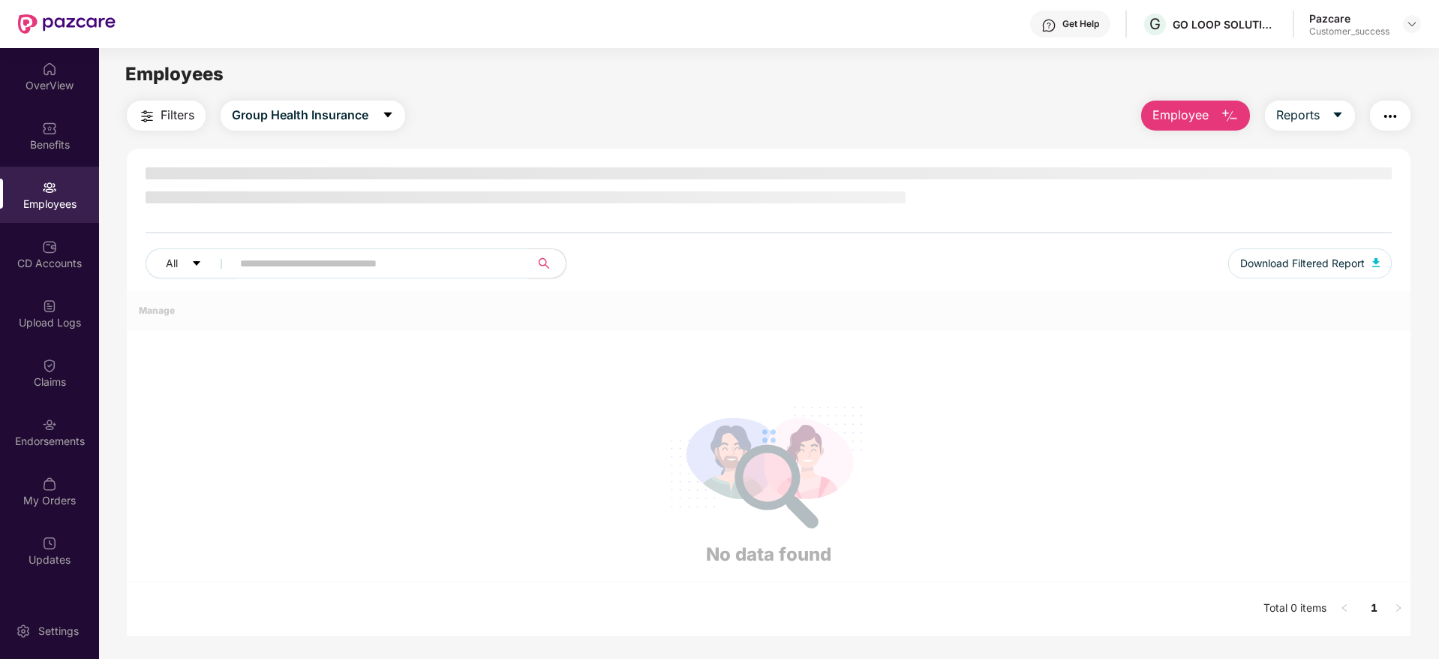
click at [1388, 119] on img "button" at bounding box center [1390, 116] width 18 height 18
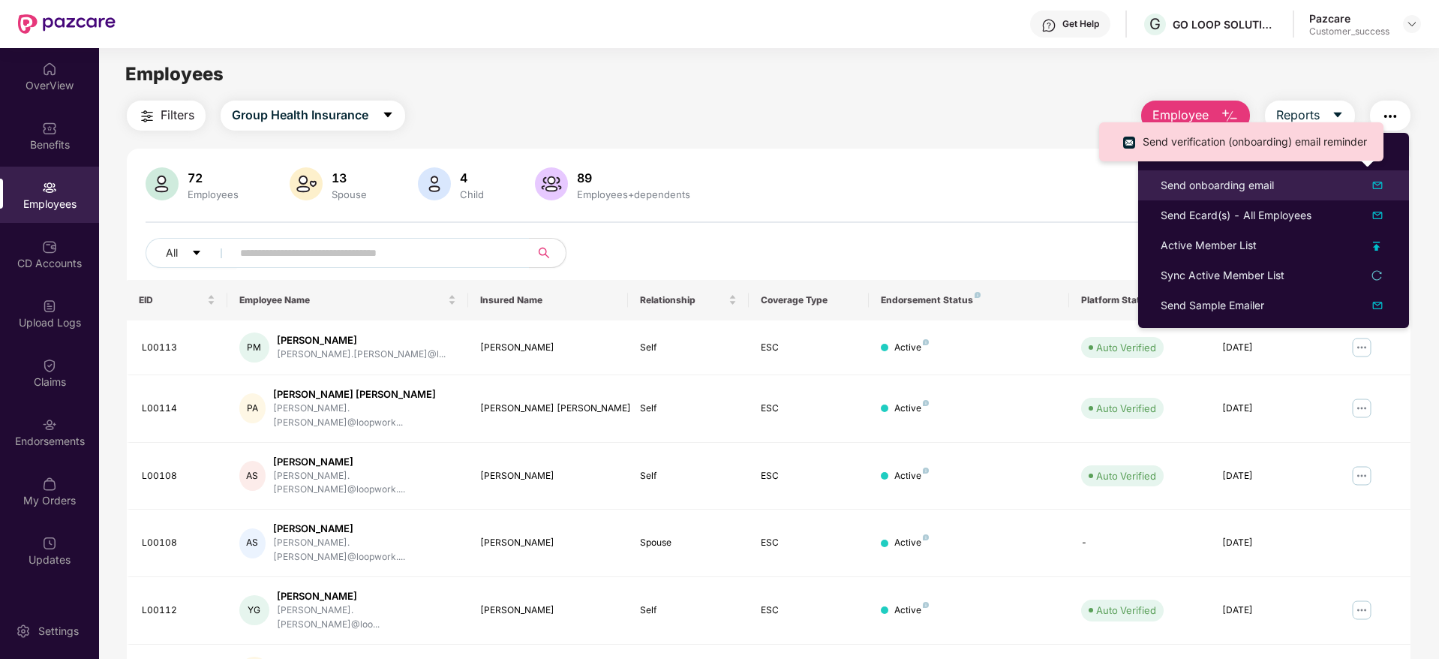
click at [1202, 184] on div "Send onboarding email" at bounding box center [1216, 185] width 113 height 17
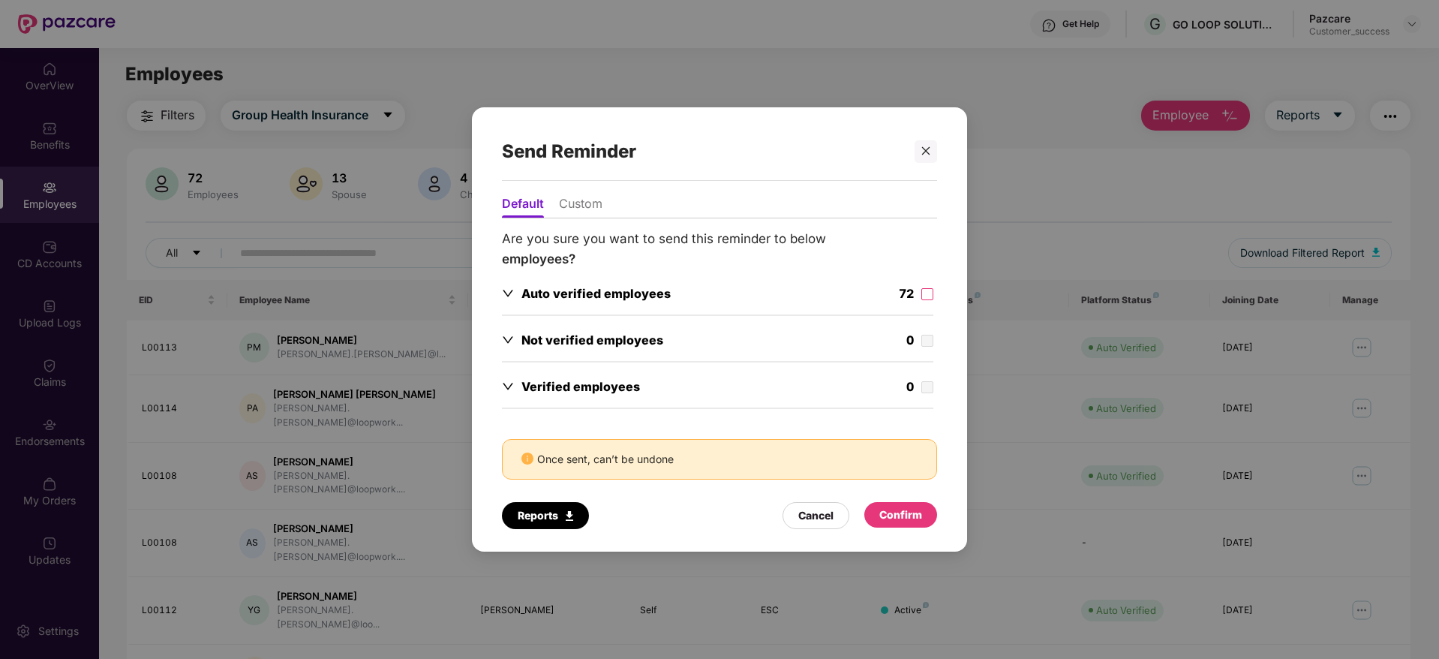
click at [928, 284] on div "72" at bounding box center [916, 295] width 35 height 23
click at [896, 500] on div "Reports Cancel Confirm" at bounding box center [719, 511] width 435 height 35
click at [899, 508] on div "Confirm" at bounding box center [900, 514] width 43 height 17
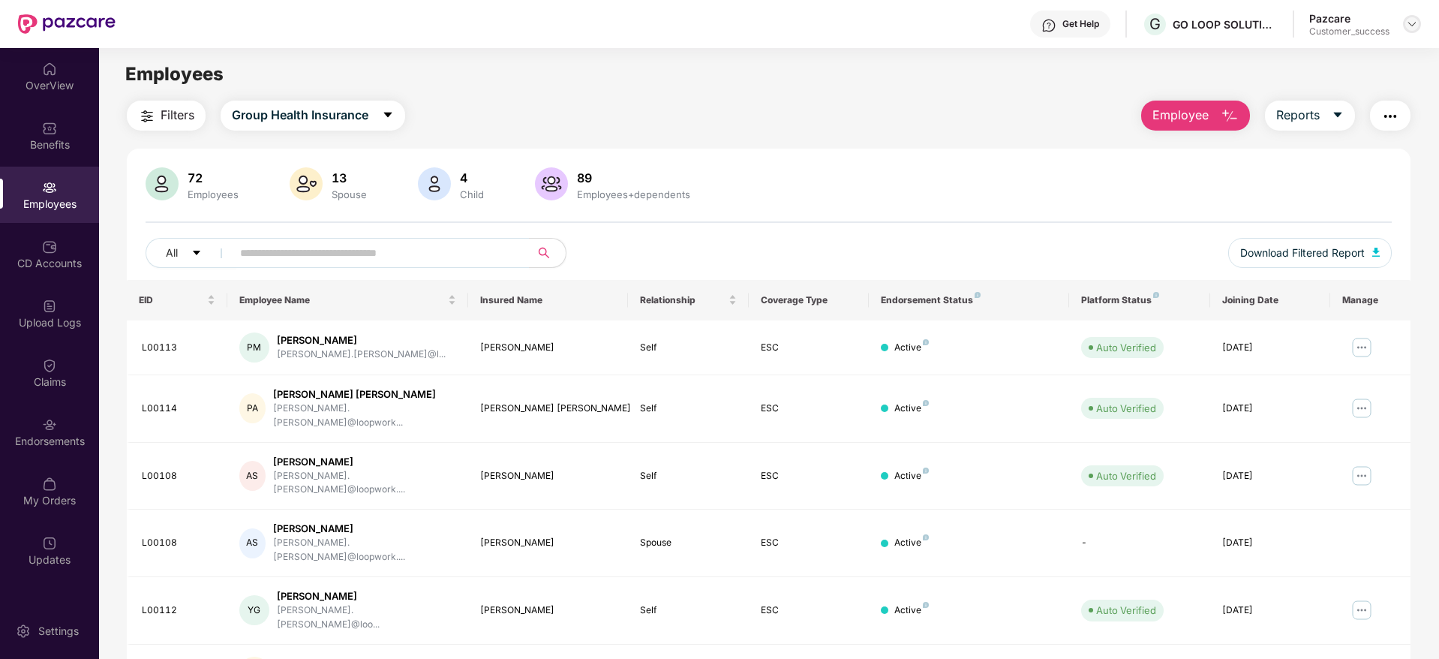
click at [1404, 29] on div at bounding box center [1412, 24] width 18 height 18
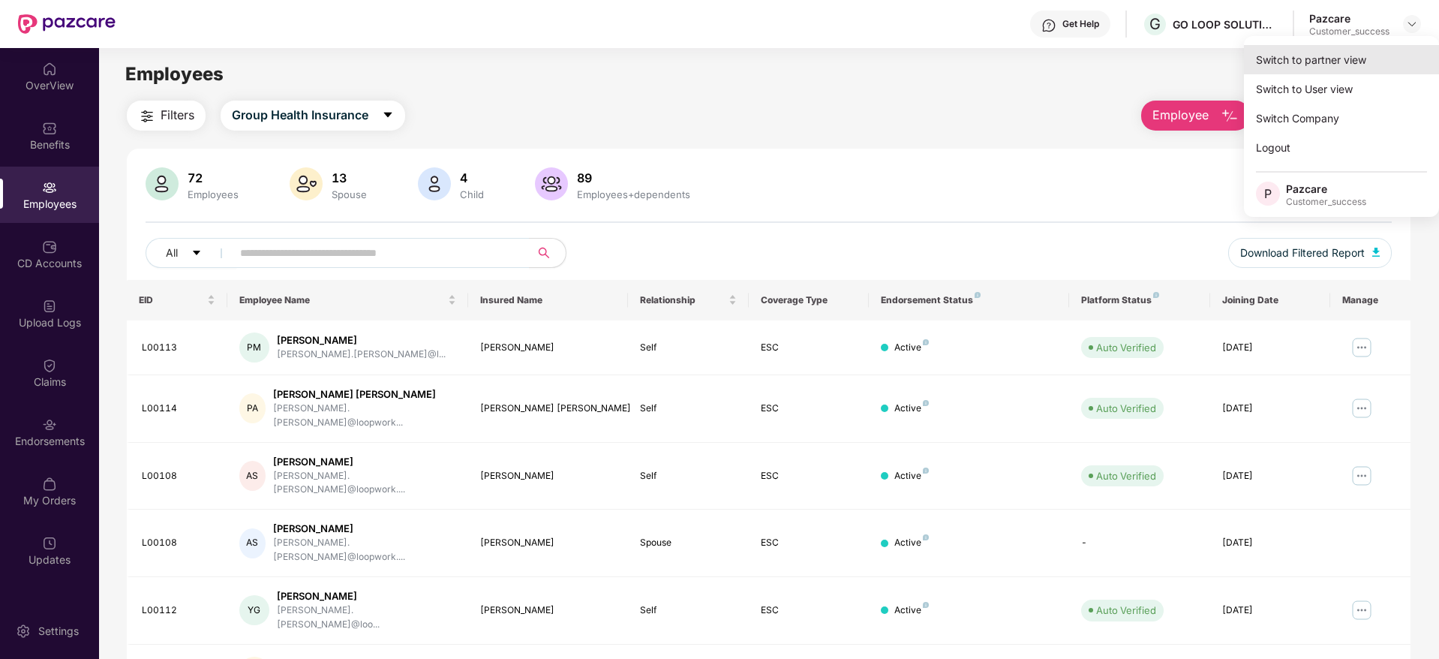
click at [1389, 56] on div "Switch to partner view" at bounding box center [1341, 59] width 195 height 29
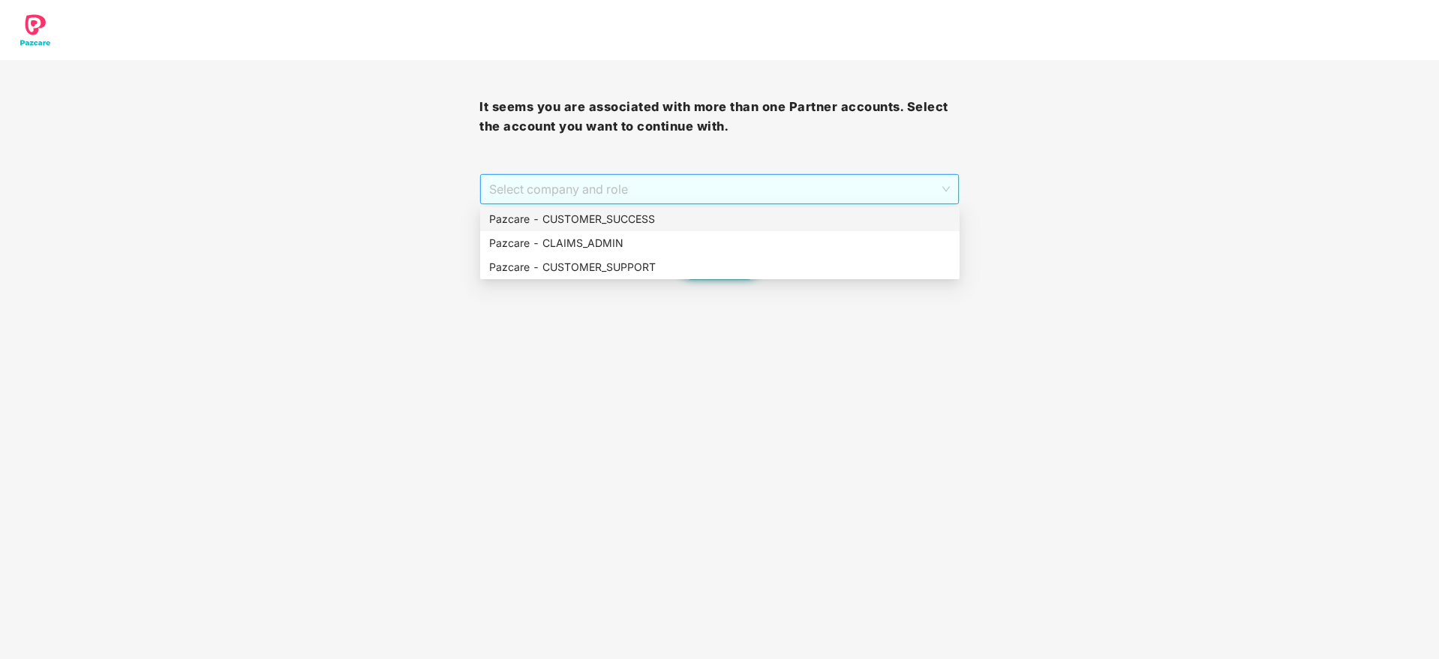
click at [708, 197] on span "Select company and role" at bounding box center [719, 189] width 460 height 29
click at [695, 216] on div "Pazcare - CUSTOMER_SUCCESS" at bounding box center [719, 219] width 461 height 17
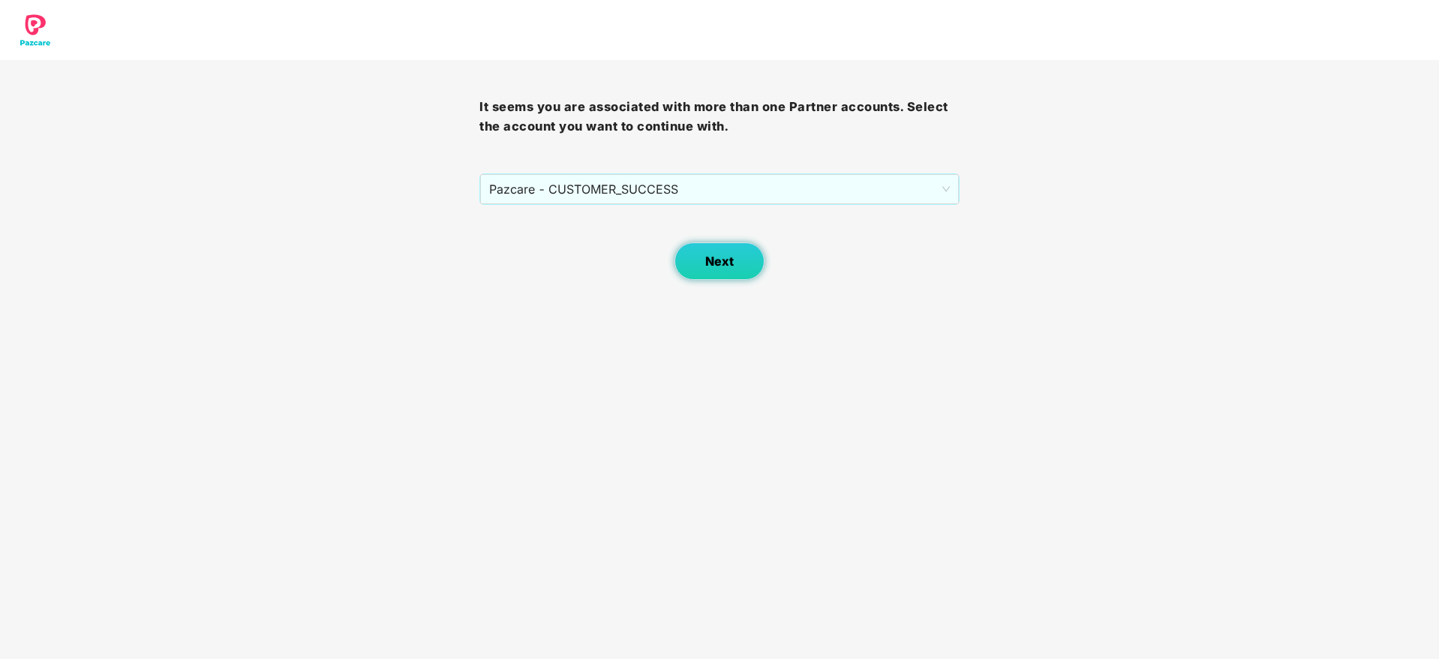
click at [703, 272] on button "Next" at bounding box center [719, 261] width 90 height 38
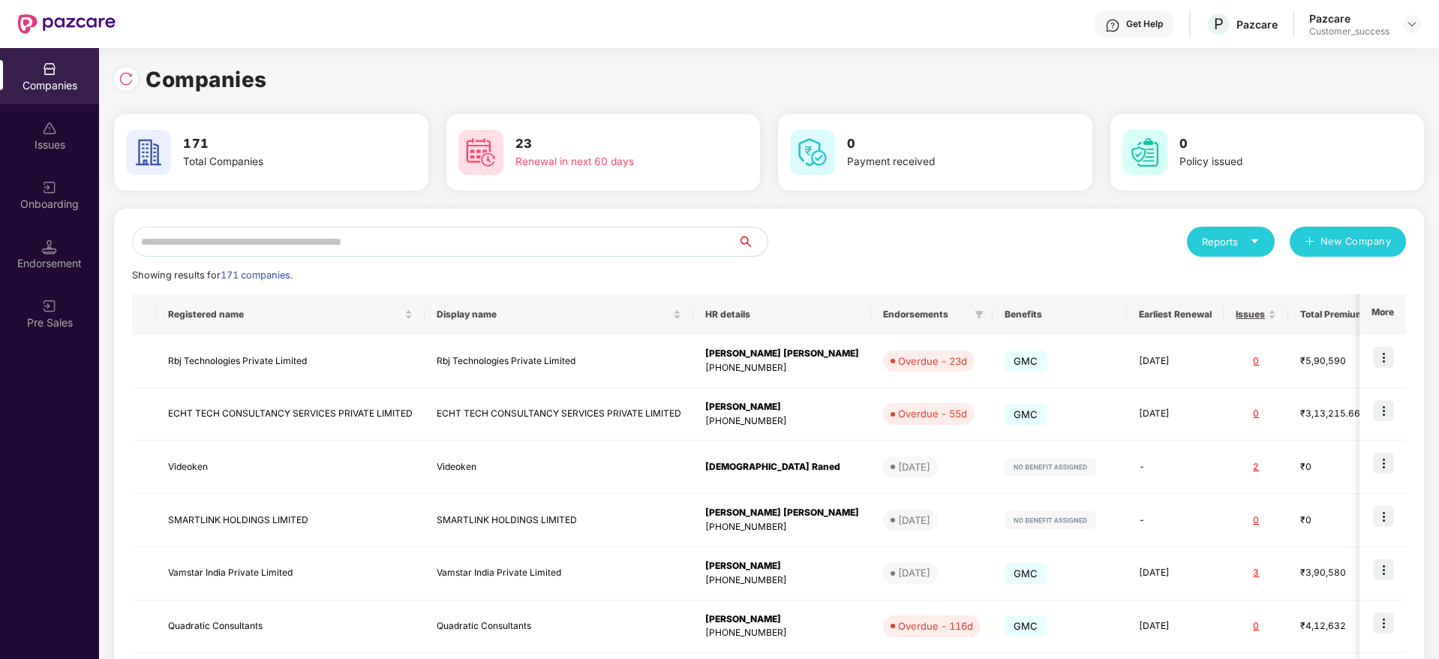
click at [664, 235] on input "text" at bounding box center [434, 242] width 605 height 30
paste input "**********"
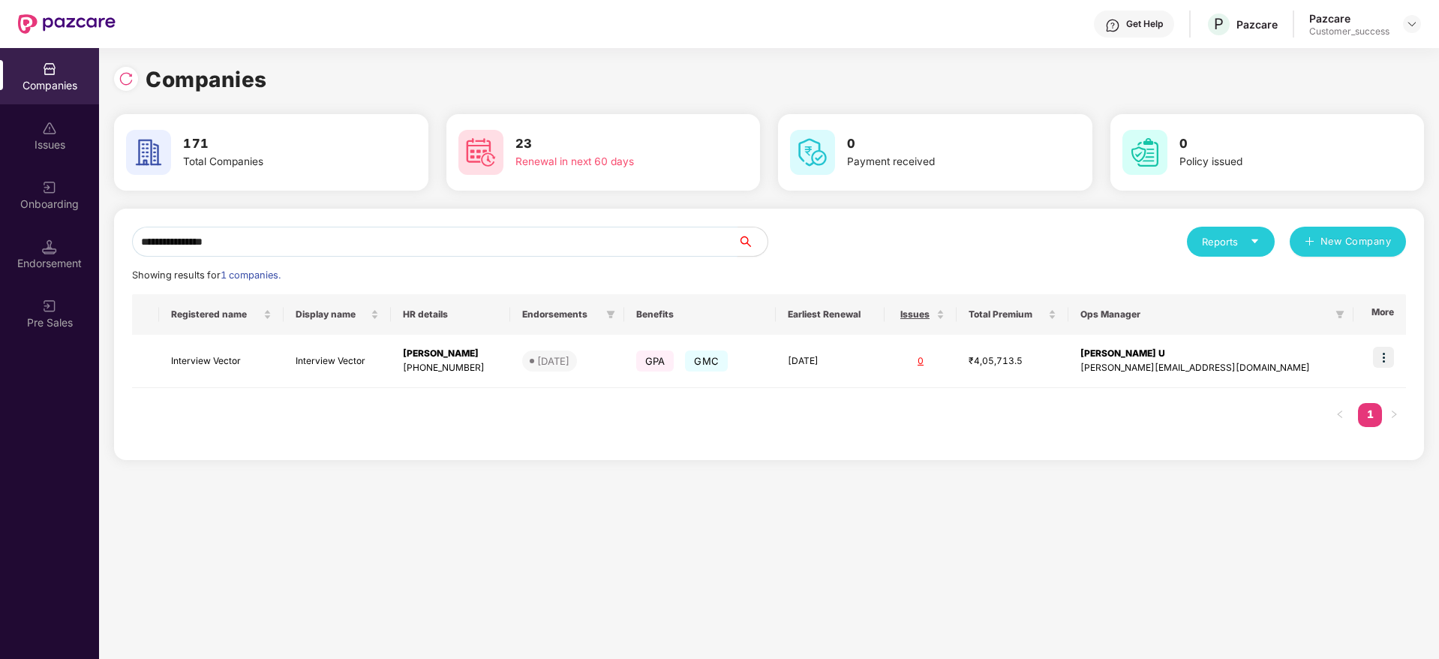
scroll to position [0, 2]
paste input "**********"
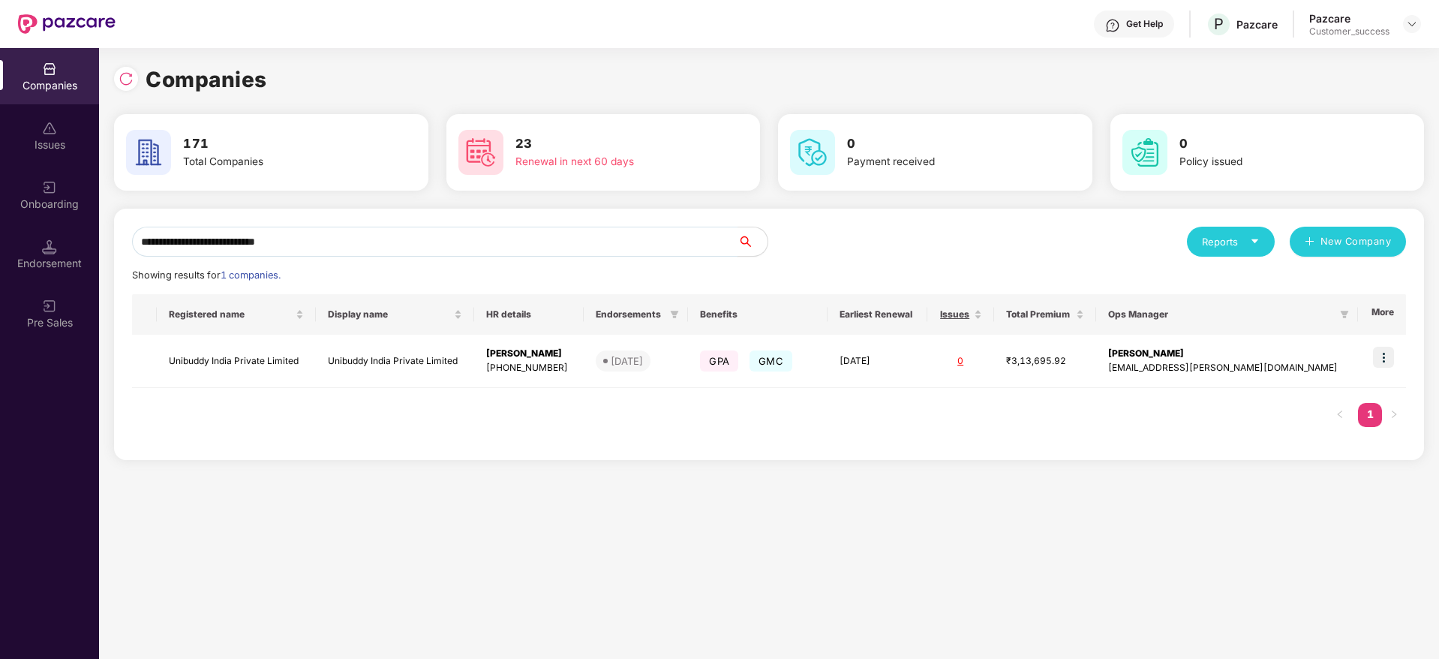
click at [602, 251] on input "**********" at bounding box center [434, 242] width 605 height 30
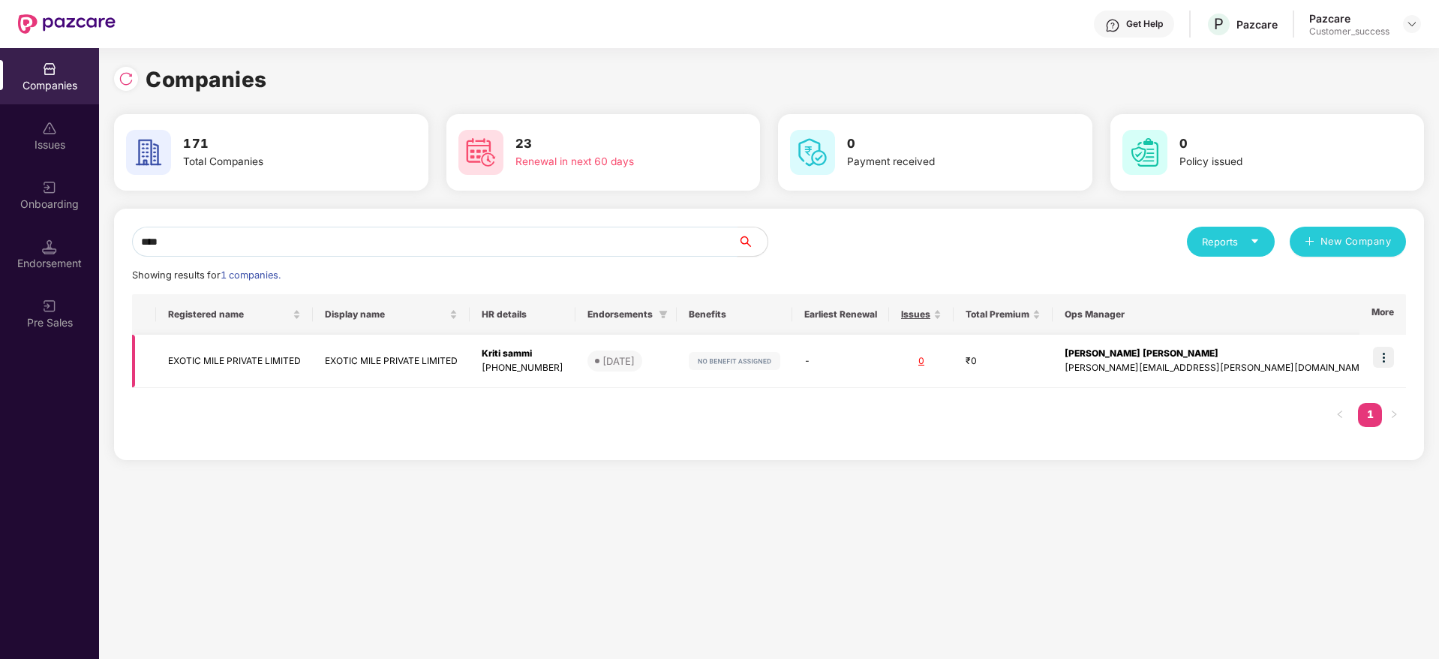
type input "****"
click at [642, 370] on span "[DATE]" at bounding box center [614, 360] width 55 height 21
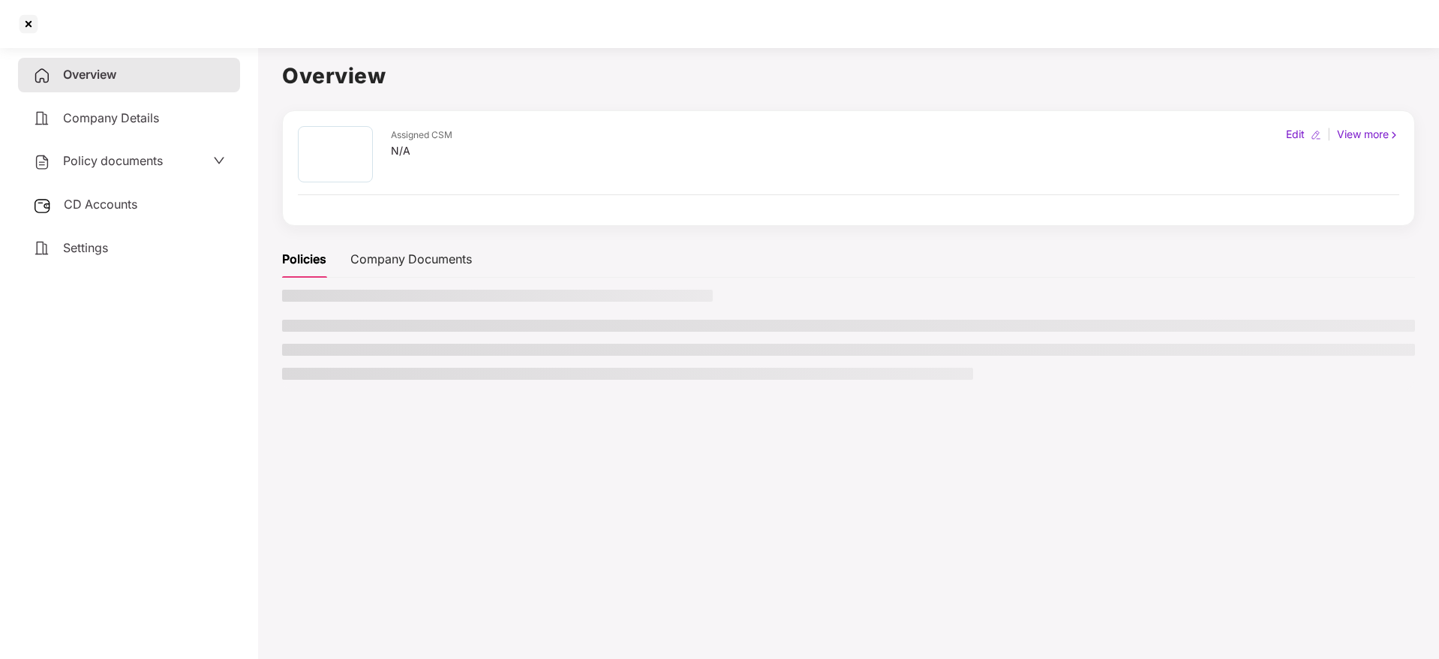
scroll to position [0, 0]
click at [113, 164] on span "Policy documents" at bounding box center [113, 160] width 100 height 15
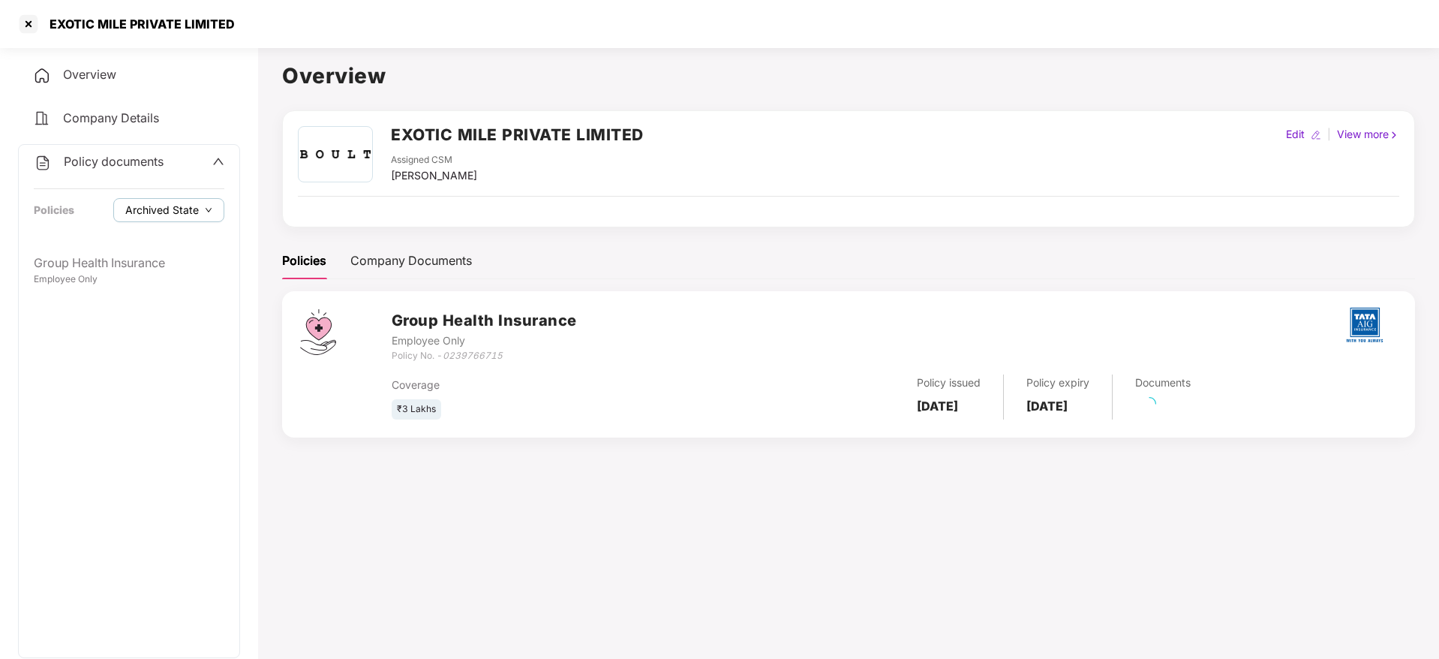
click at [176, 208] on span "Archived State" at bounding box center [162, 210] width 74 height 17
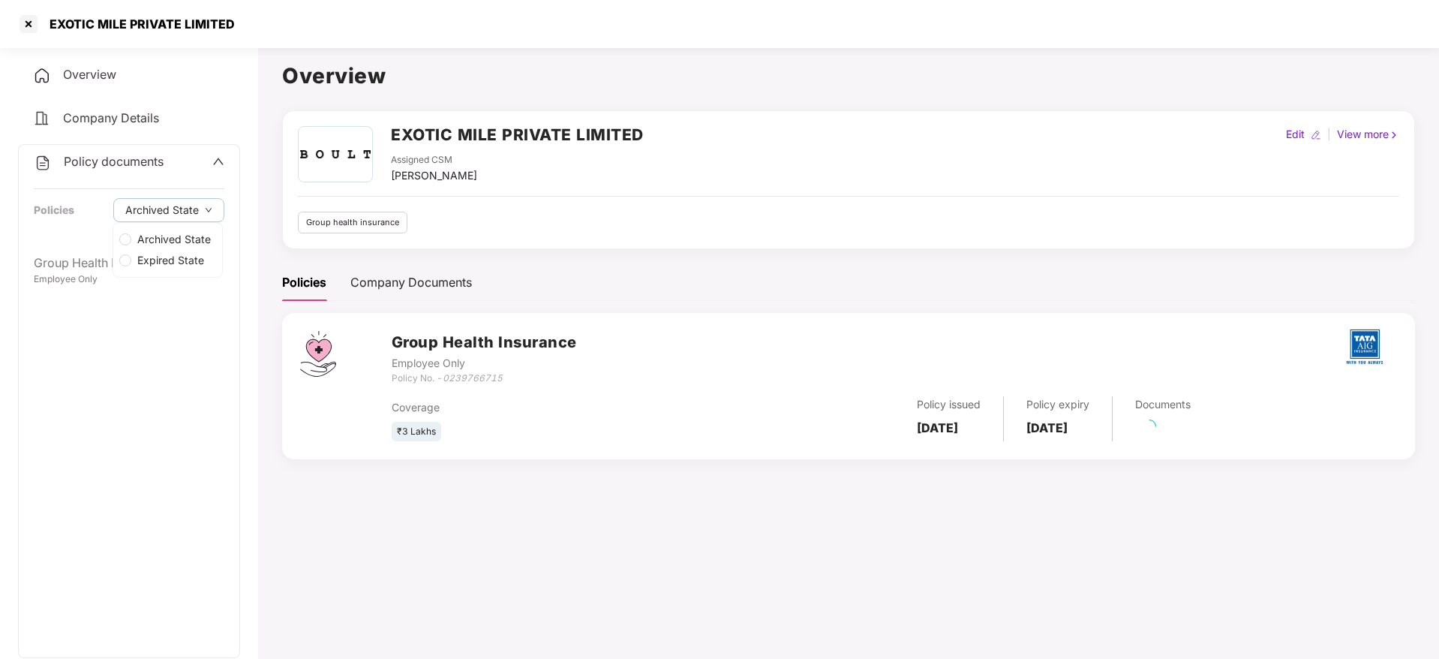
click at [176, 257] on span "Expired State" at bounding box center [170, 260] width 79 height 17
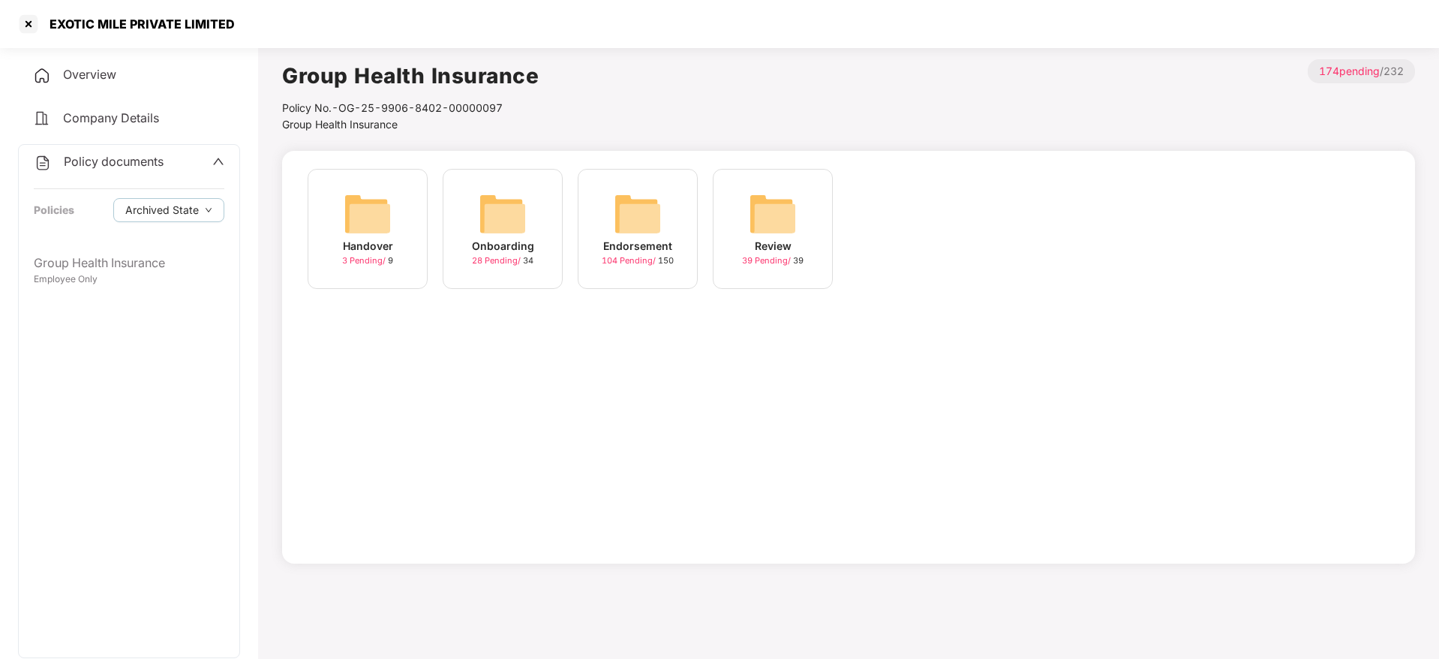
click at [414, 232] on div "Handover 3 Pending / 9" at bounding box center [368, 229] width 120 height 120
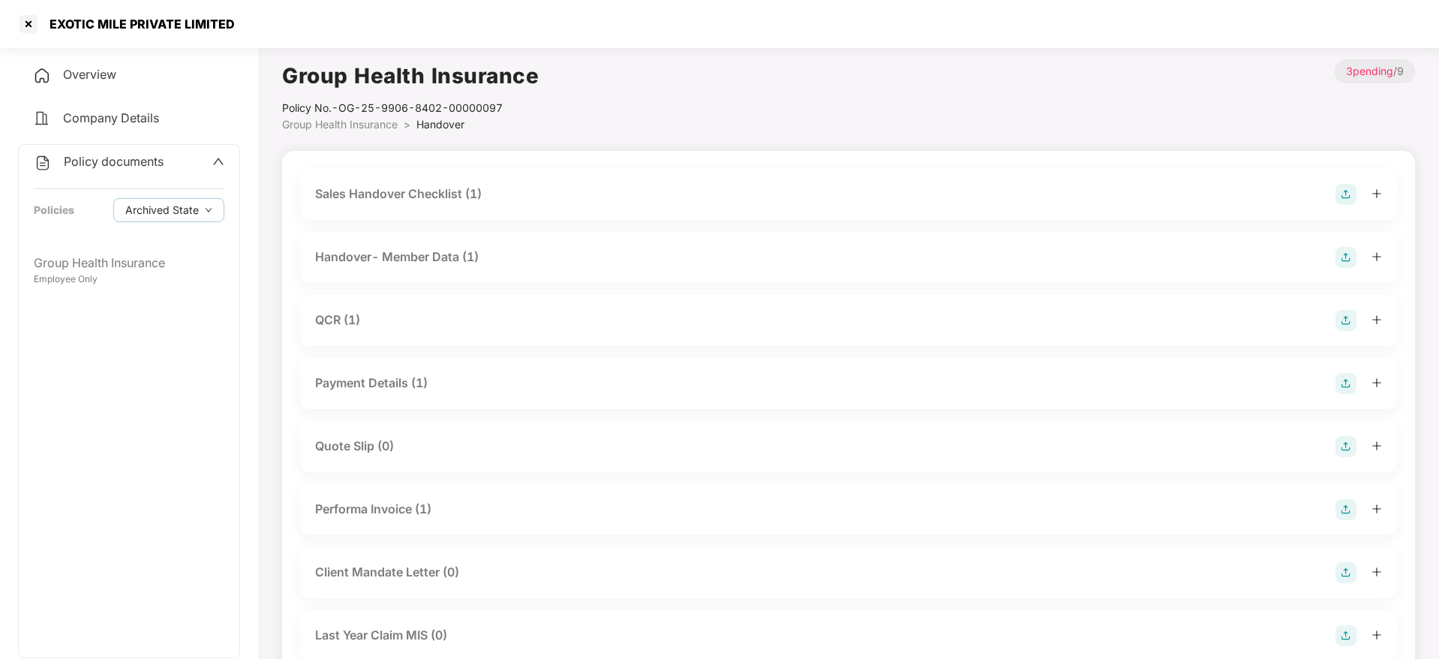
click at [471, 256] on div "Handover- Member Data (1)" at bounding box center [397, 257] width 164 height 19
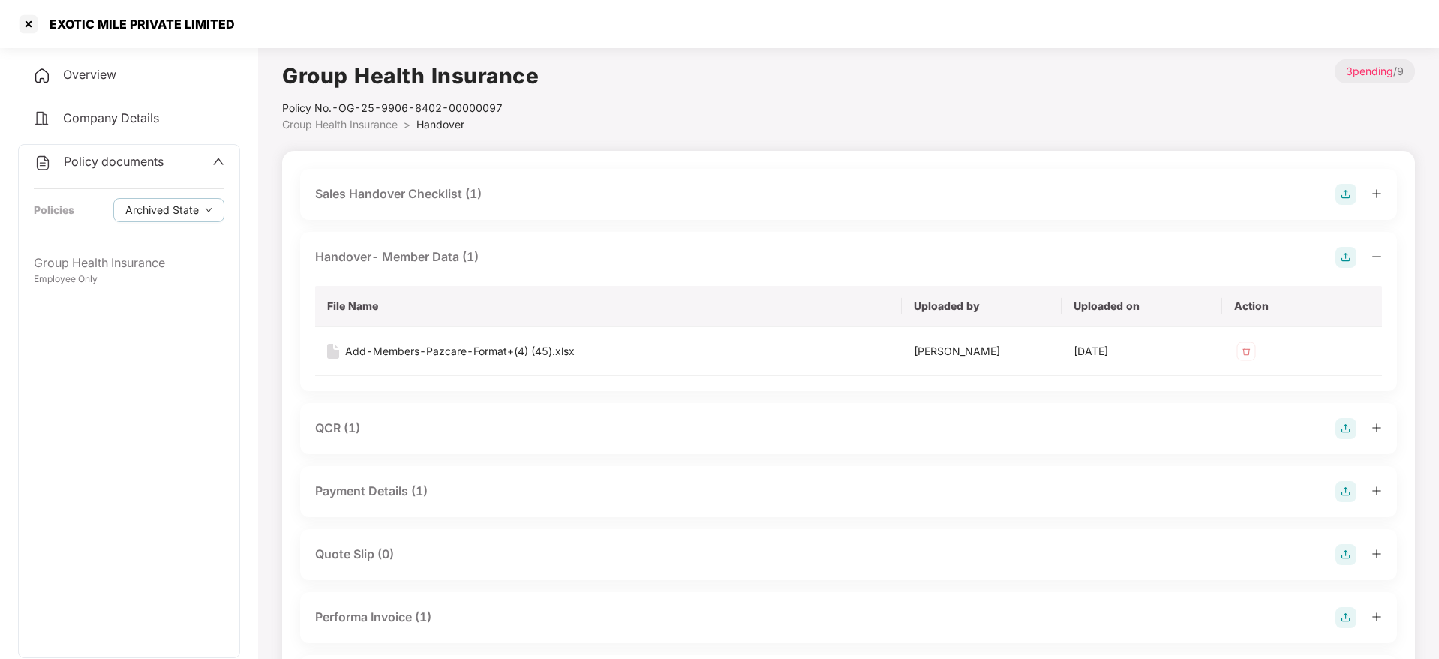
click at [471, 256] on div "Handover- Member Data (1)" at bounding box center [397, 257] width 164 height 19
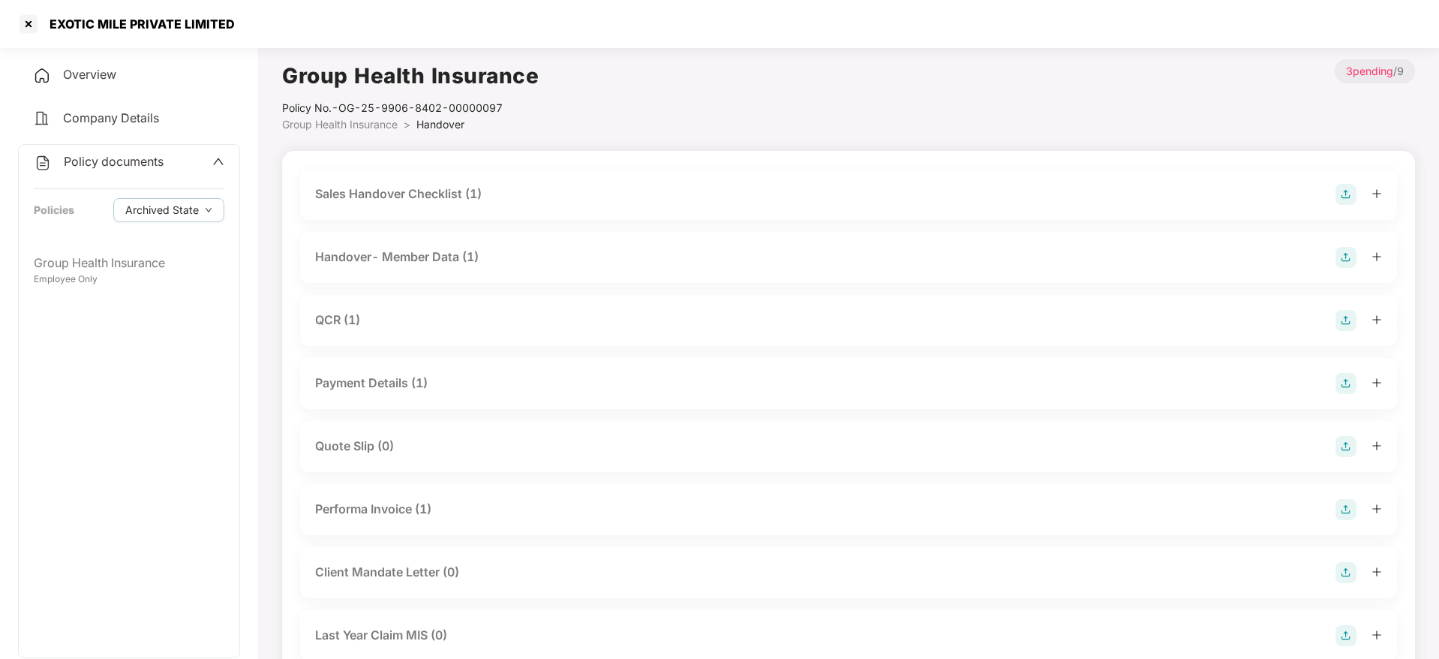
click at [102, 44] on div "EXOTIC MILE PRIVATE LIMITED" at bounding box center [719, 24] width 1439 height 48
copy div "EXOTIC MILE PRIVATE LIMITED"
click at [9, 29] on div "EXOTIC MILE PRIVATE LIMITED" at bounding box center [719, 24] width 1439 height 48
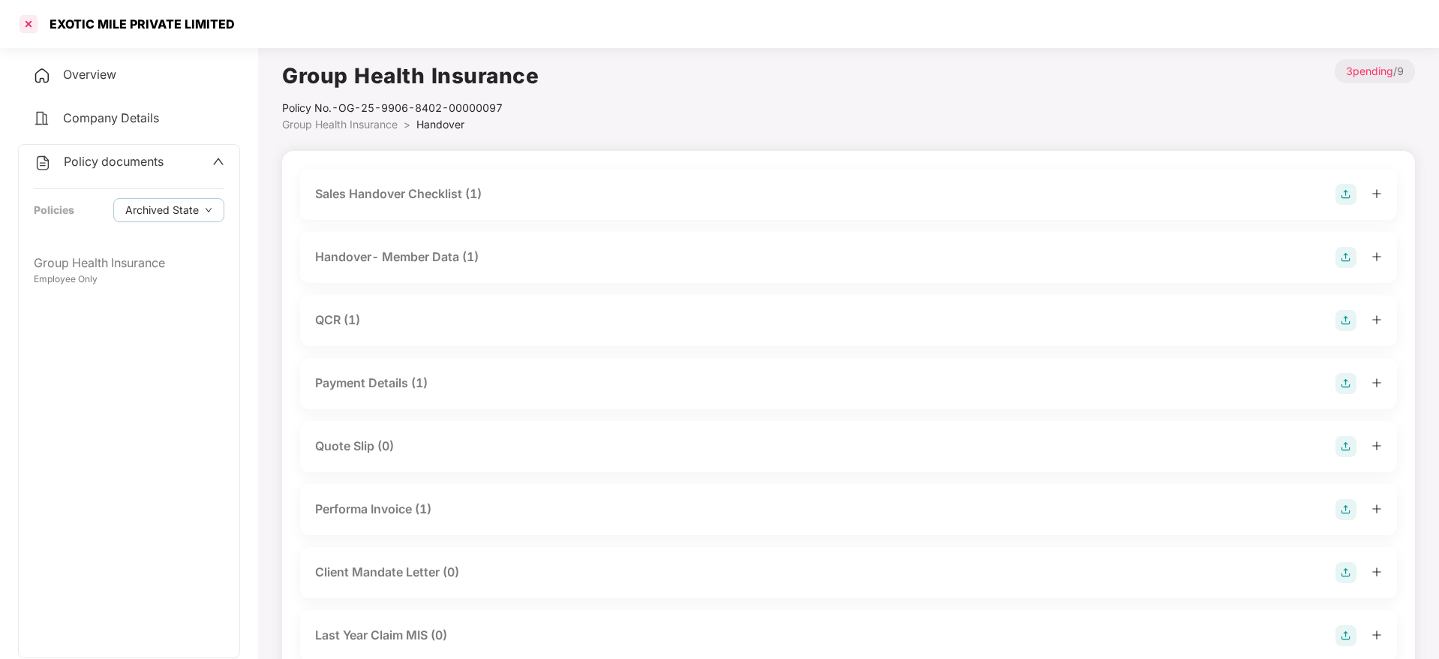
click at [33, 29] on div at bounding box center [29, 24] width 24 height 24
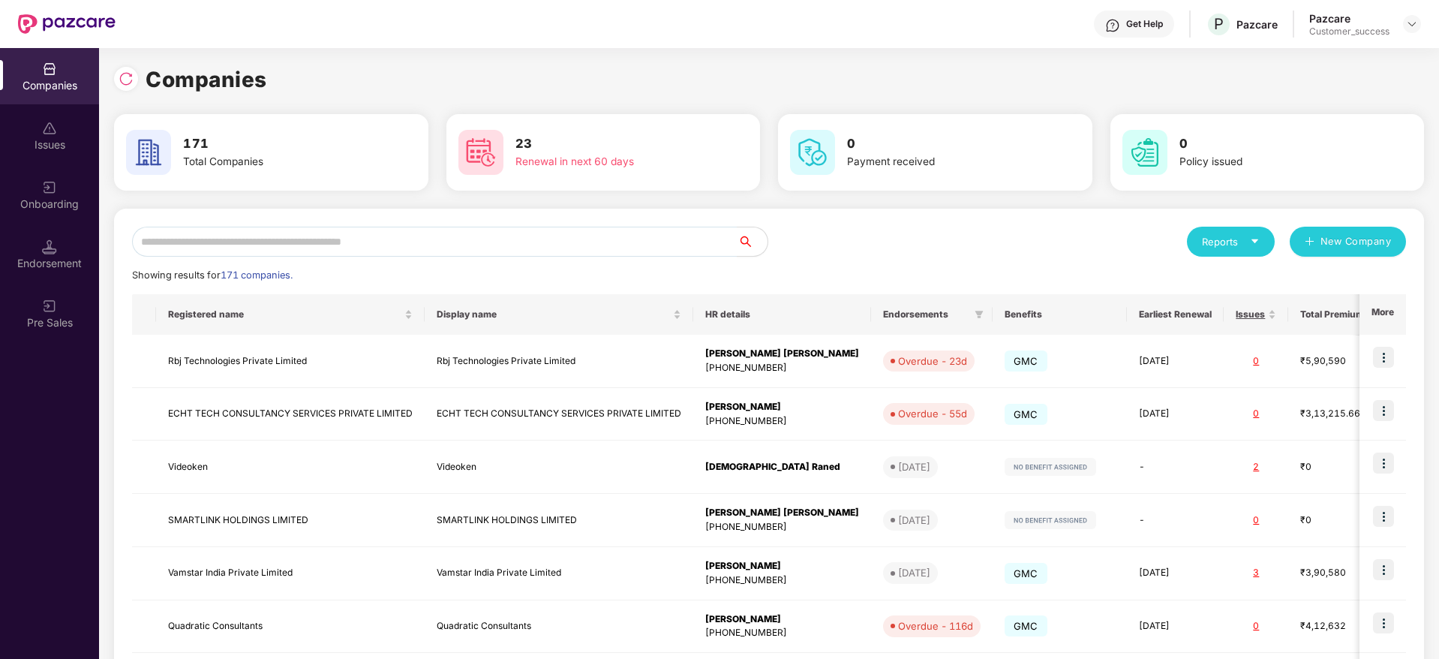
click at [399, 257] on div "Reports New Company Showing results for 171 companies. Registered name Display …" at bounding box center [769, 573] width 1274 height 692
click at [405, 251] on input "text" at bounding box center [434, 242] width 605 height 30
paste input "**********"
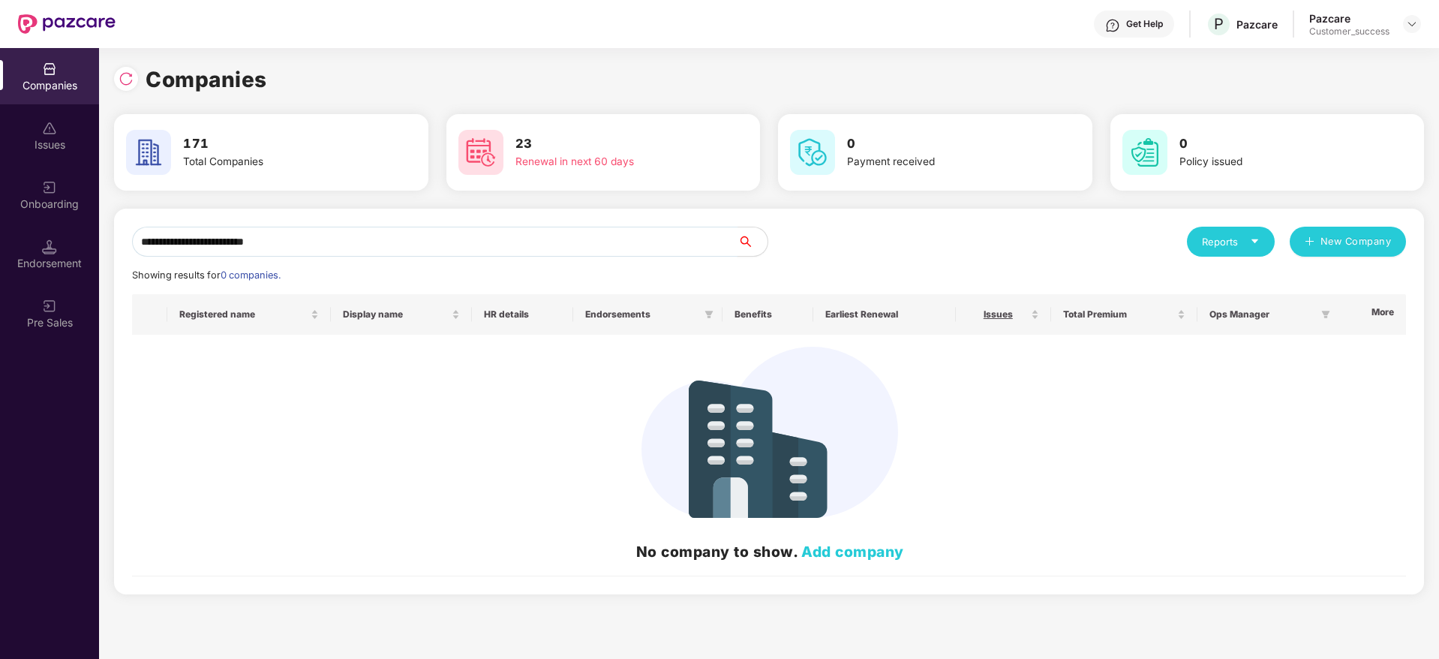
drag, startPoint x: 189, startPoint y: 245, endPoint x: 819, endPoint y: 245, distance: 630.0
click at [819, 245] on div "**********" at bounding box center [769, 242] width 1274 height 30
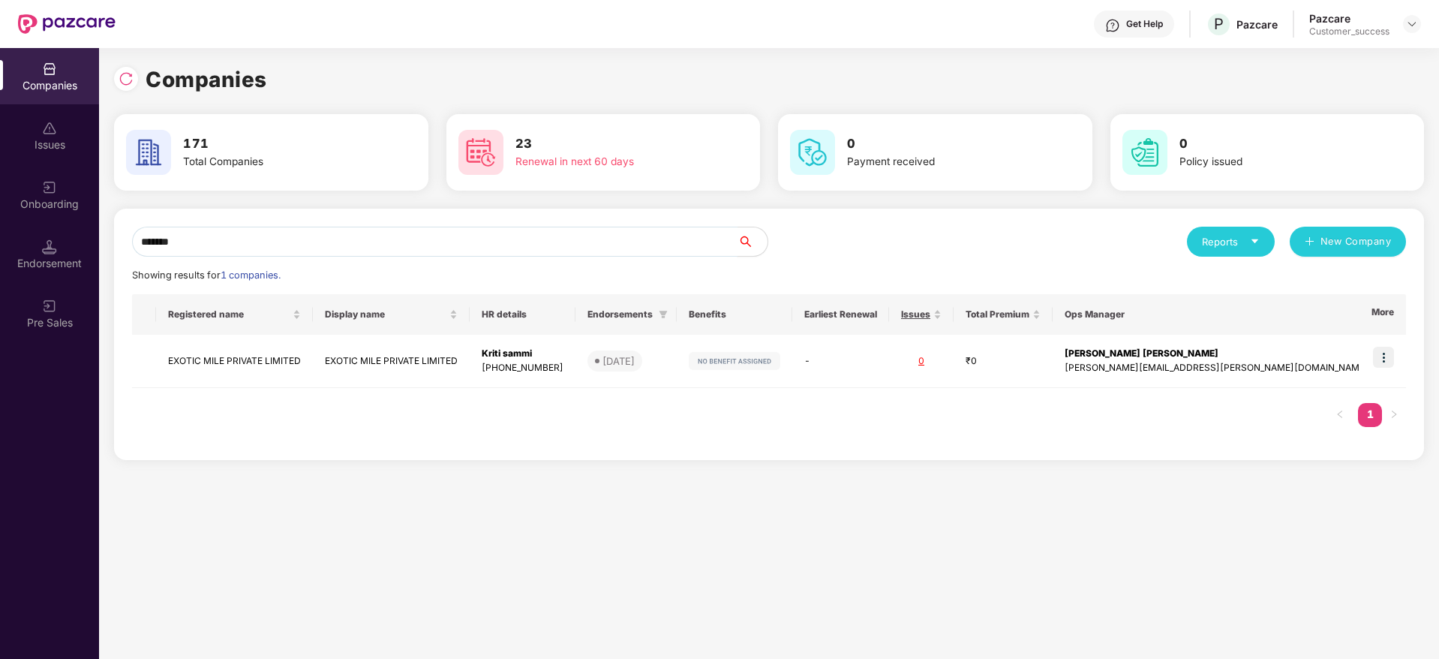
click at [587, 246] on input "******" at bounding box center [434, 242] width 605 height 30
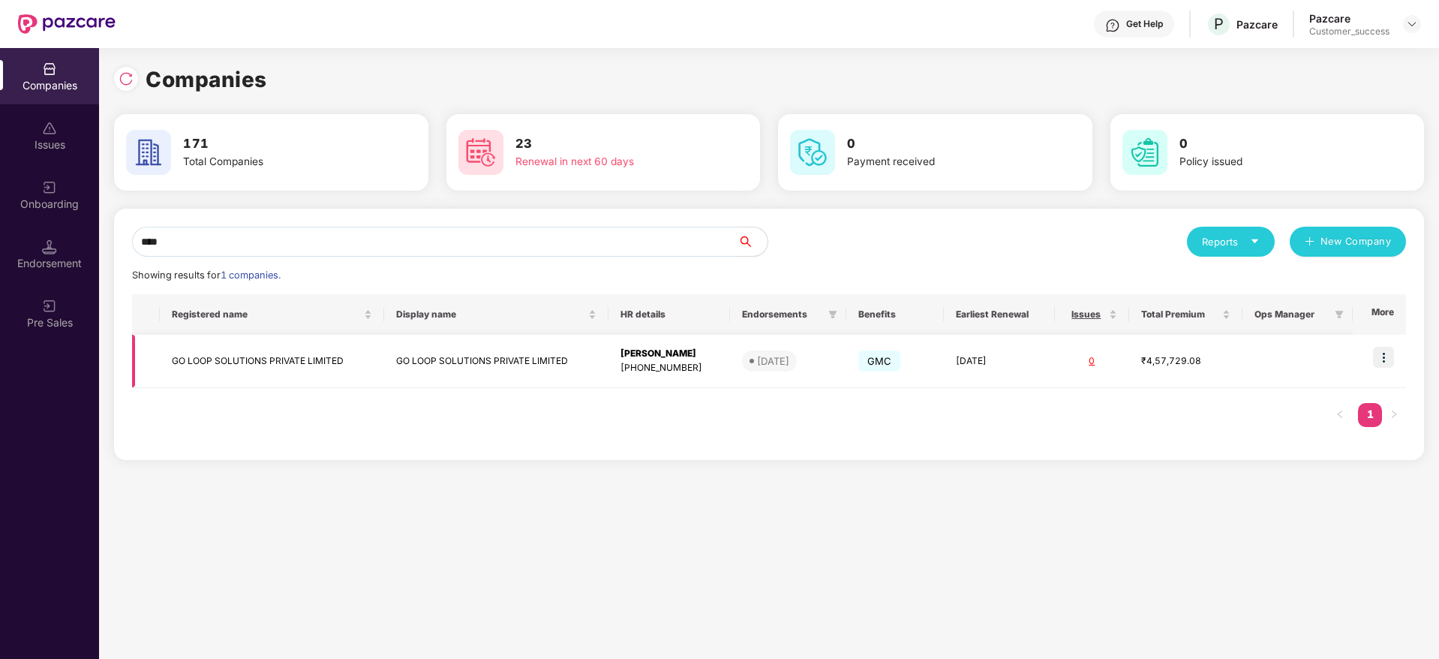
type input "****"
click at [1379, 354] on img at bounding box center [1383, 357] width 21 height 21
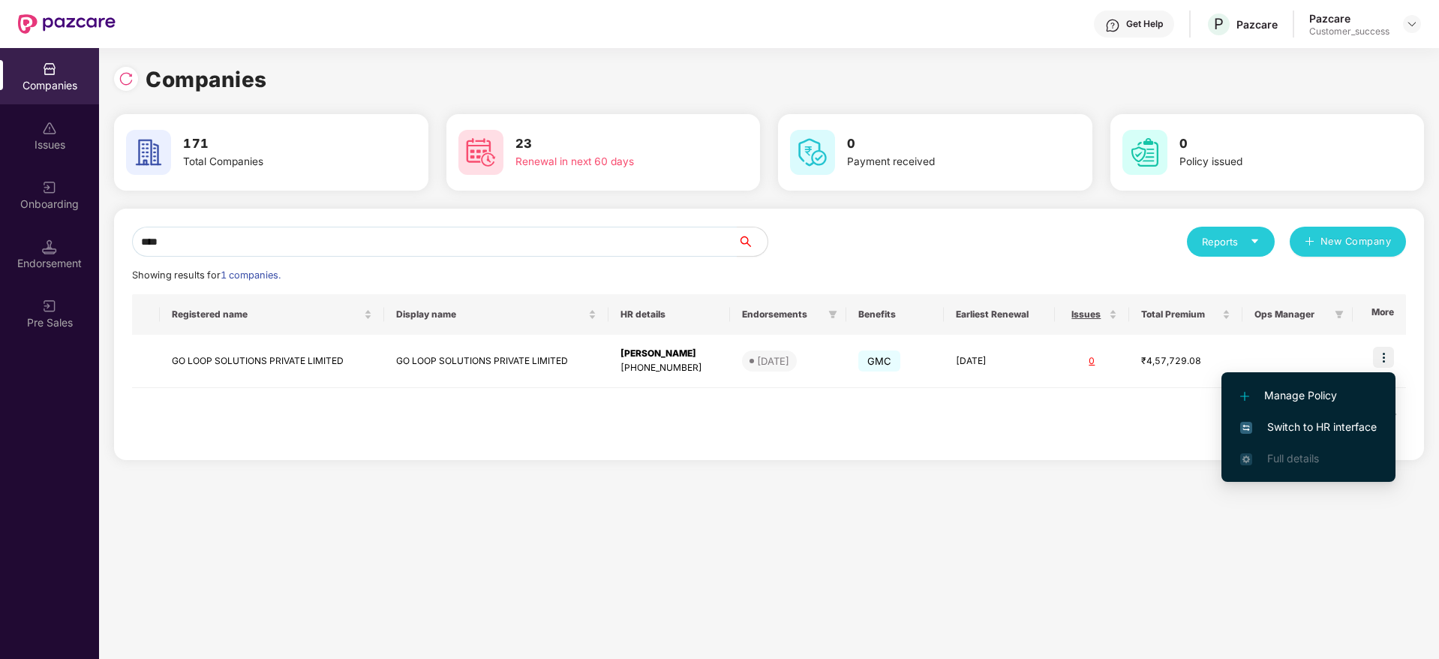
click at [1346, 423] on span "Switch to HR interface" at bounding box center [1308, 427] width 137 height 17
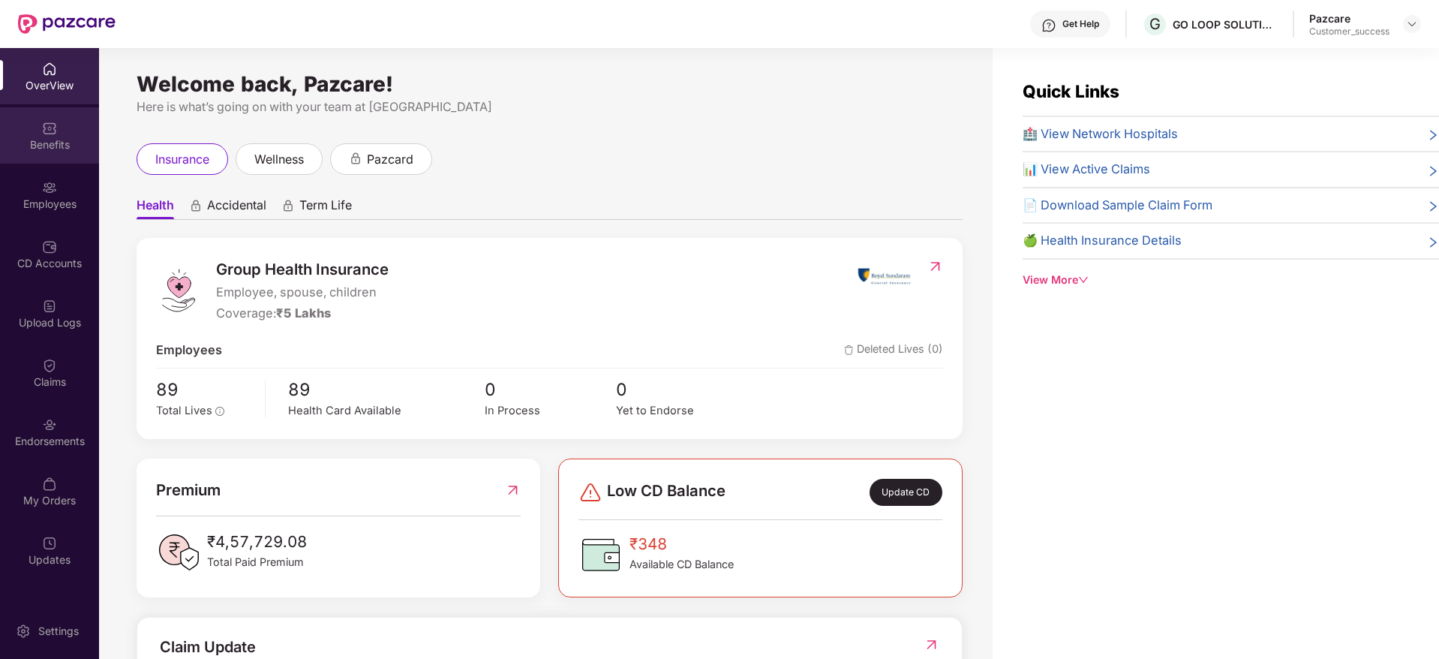
click at [47, 129] on img at bounding box center [49, 128] width 15 height 15
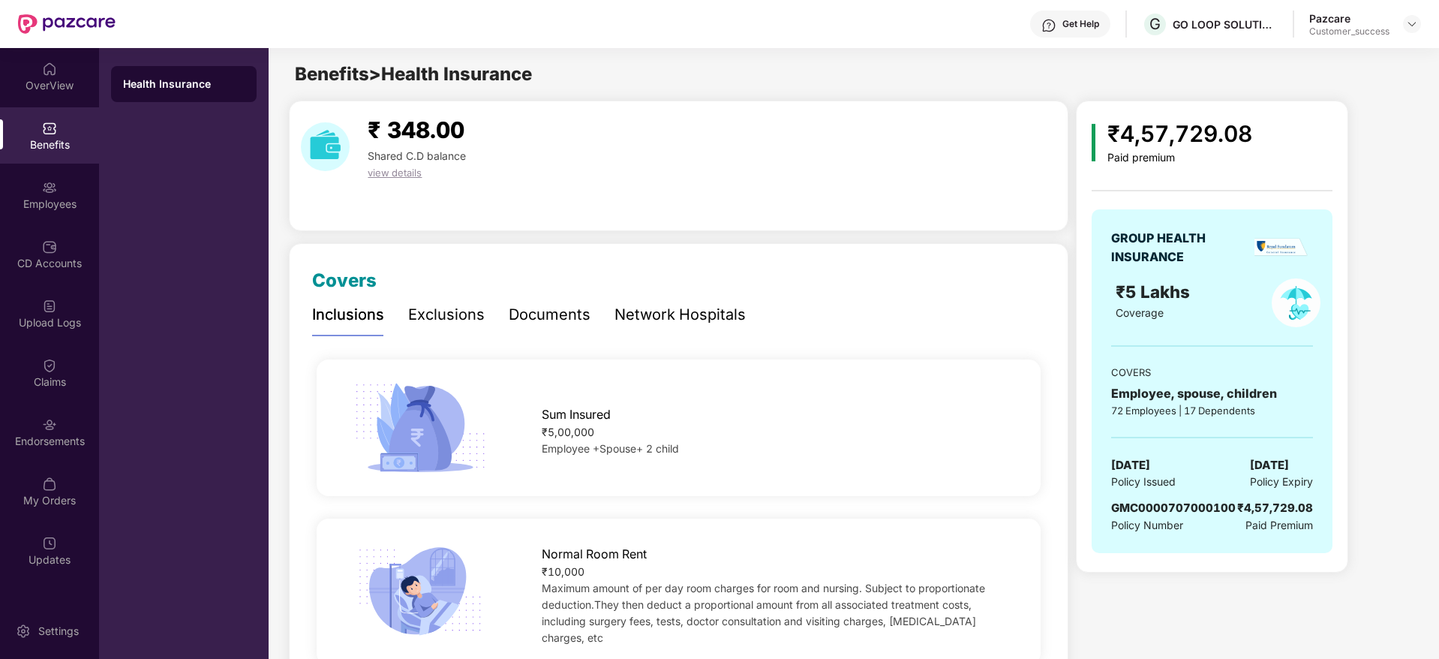
click at [567, 314] on div "Documents" at bounding box center [550, 314] width 82 height 23
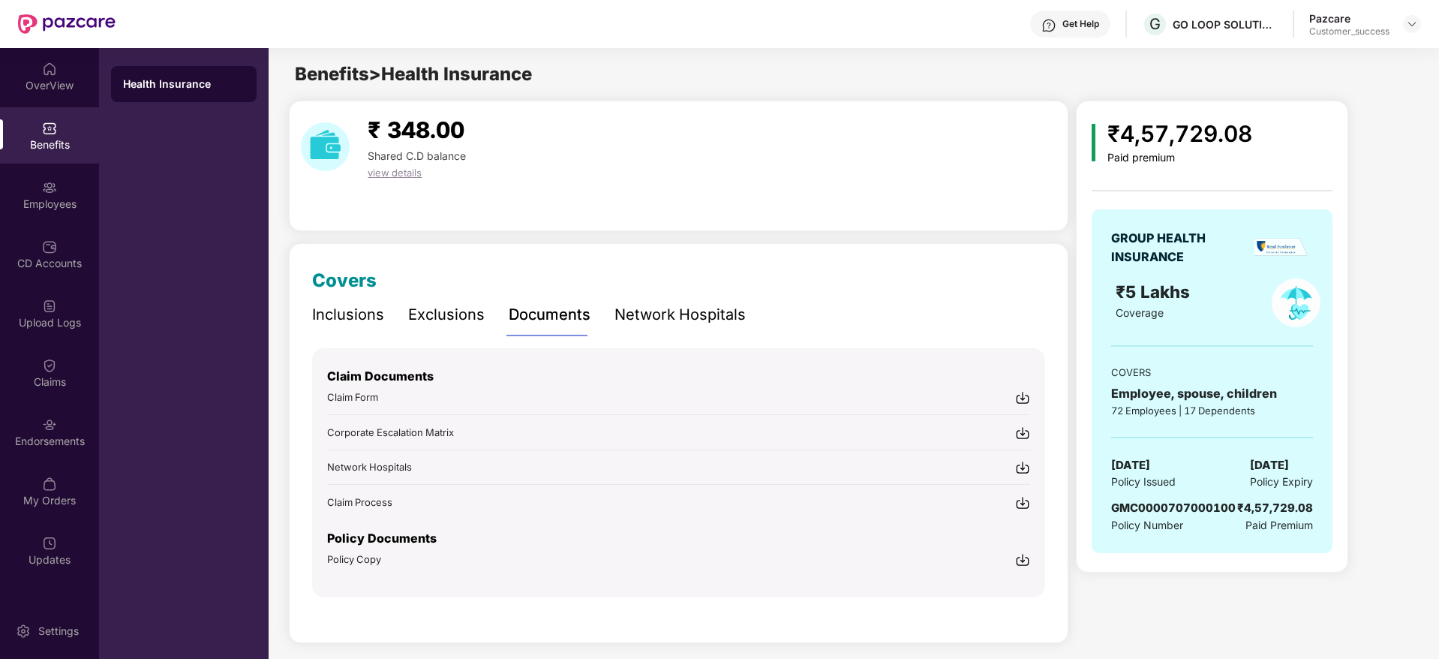
click at [1019, 563] on img at bounding box center [1022, 559] width 15 height 15
click at [1415, 23] on img at bounding box center [1412, 24] width 12 height 12
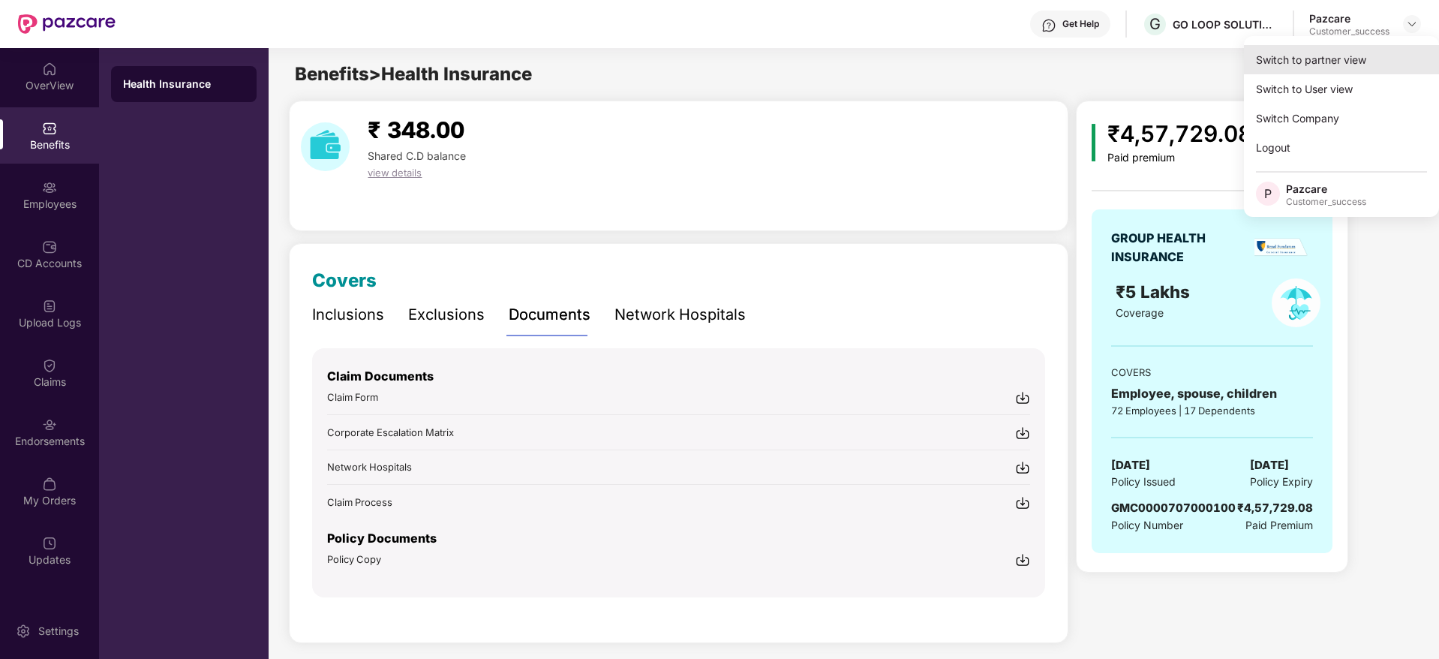
click at [1397, 46] on div "Switch to partner view" at bounding box center [1341, 59] width 195 height 29
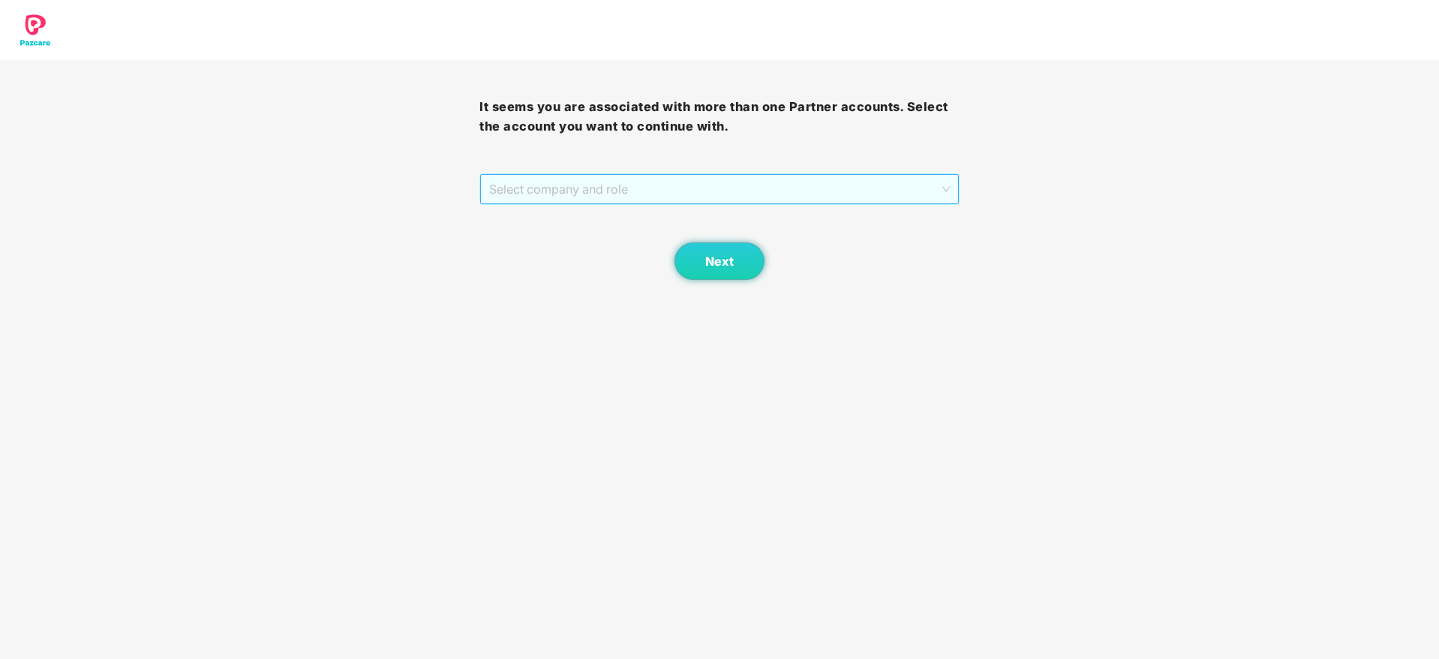
drag, startPoint x: 619, startPoint y: 189, endPoint x: 625, endPoint y: 212, distance: 23.3
click at [620, 194] on span "Select company and role" at bounding box center [719, 189] width 460 height 29
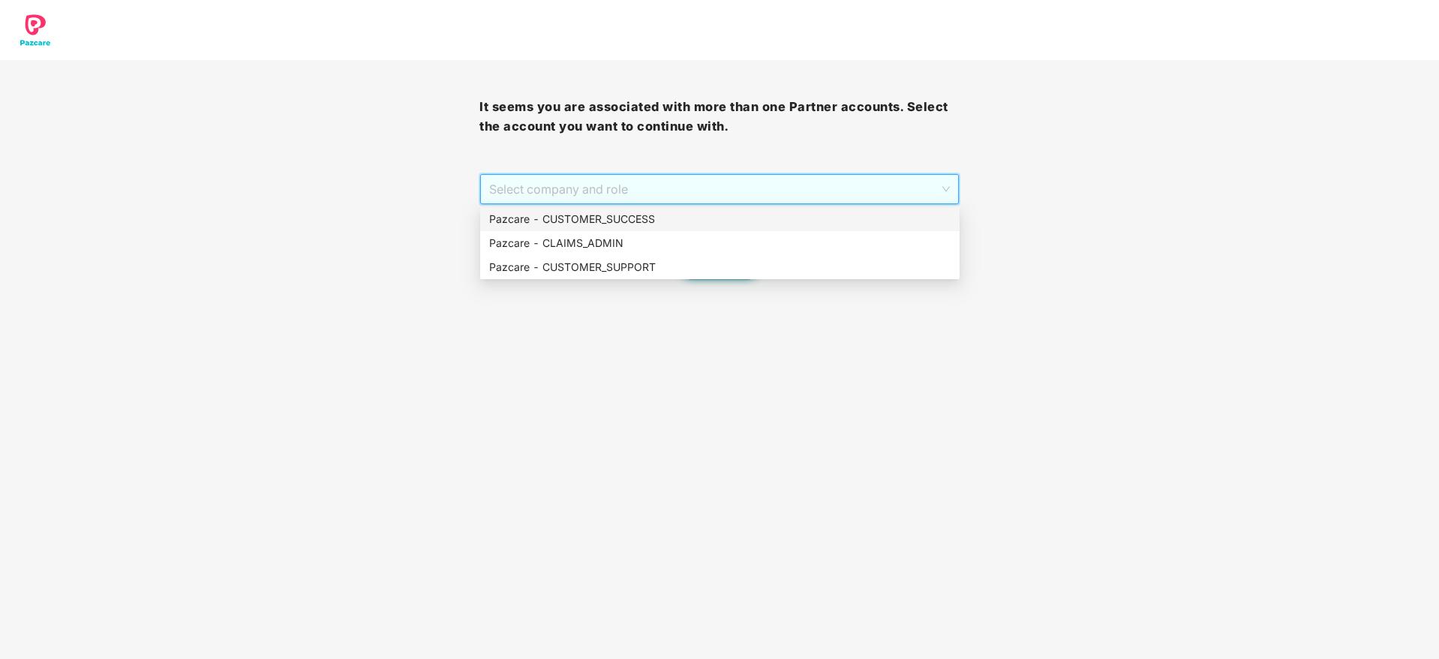
click at [625, 212] on div "Pazcare - CUSTOMER_SUCCESS" at bounding box center [719, 219] width 461 height 17
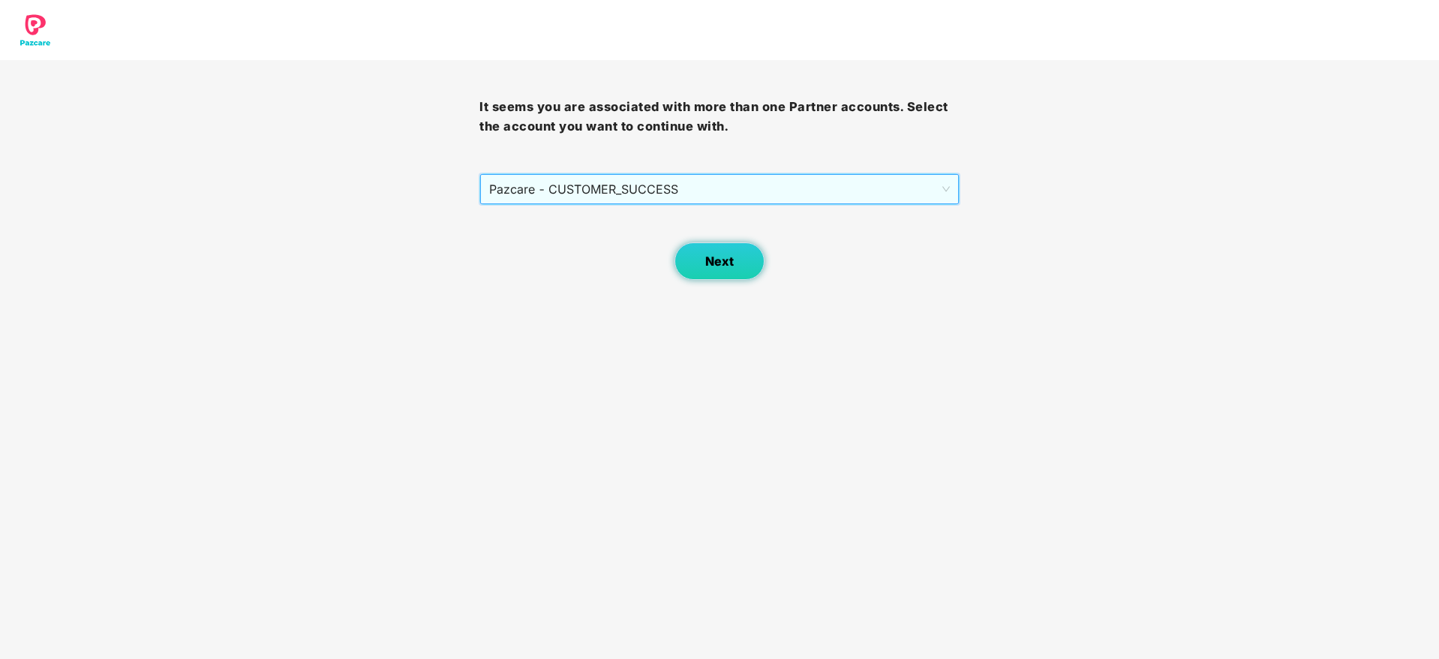
click at [722, 272] on button "Next" at bounding box center [719, 261] width 90 height 38
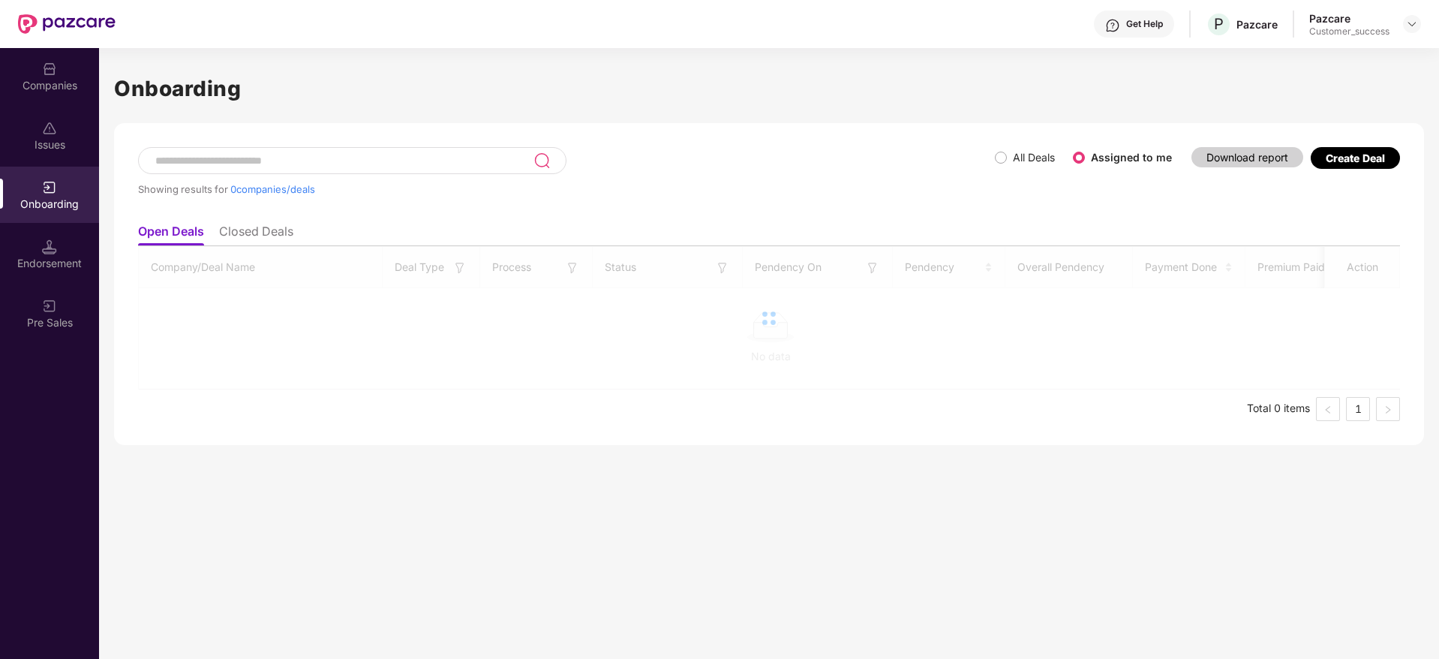
click at [1385, 157] on div "Create Deal" at bounding box center [1354, 158] width 59 height 13
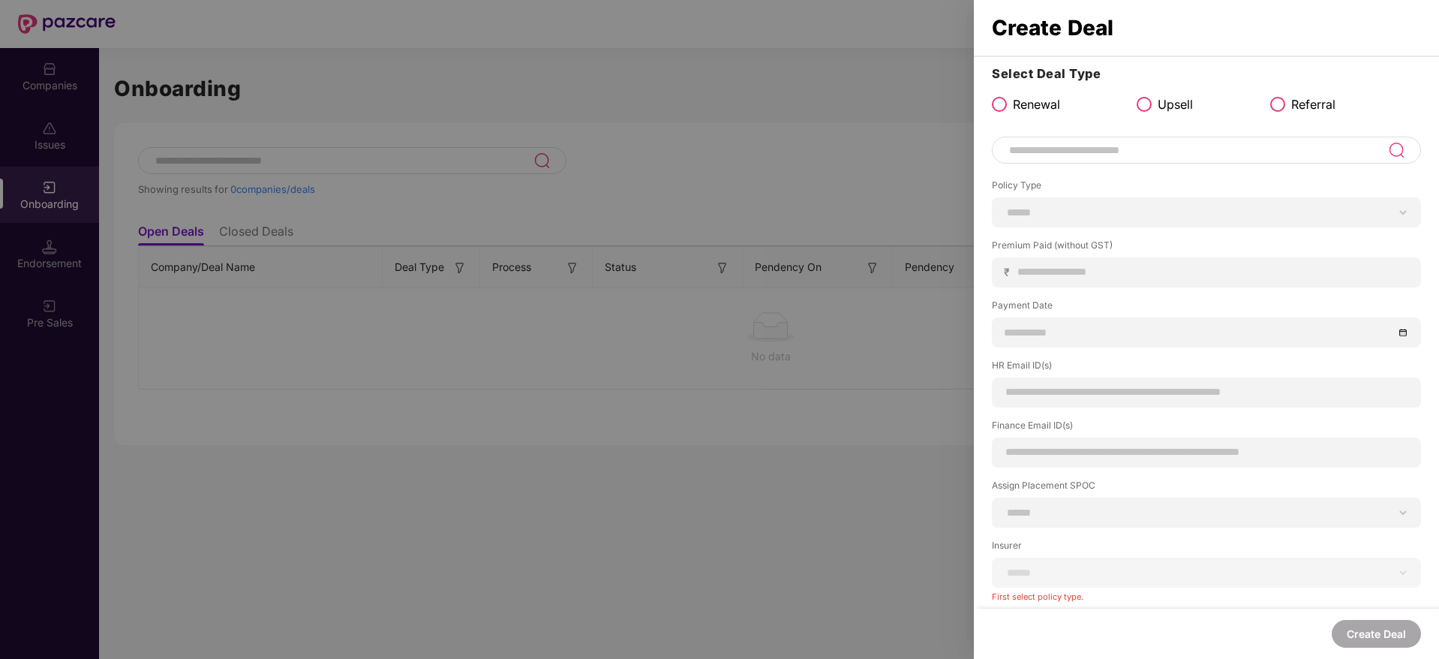
click at [1245, 154] on input at bounding box center [1197, 150] width 380 height 18
type input "*"
paste input "**********"
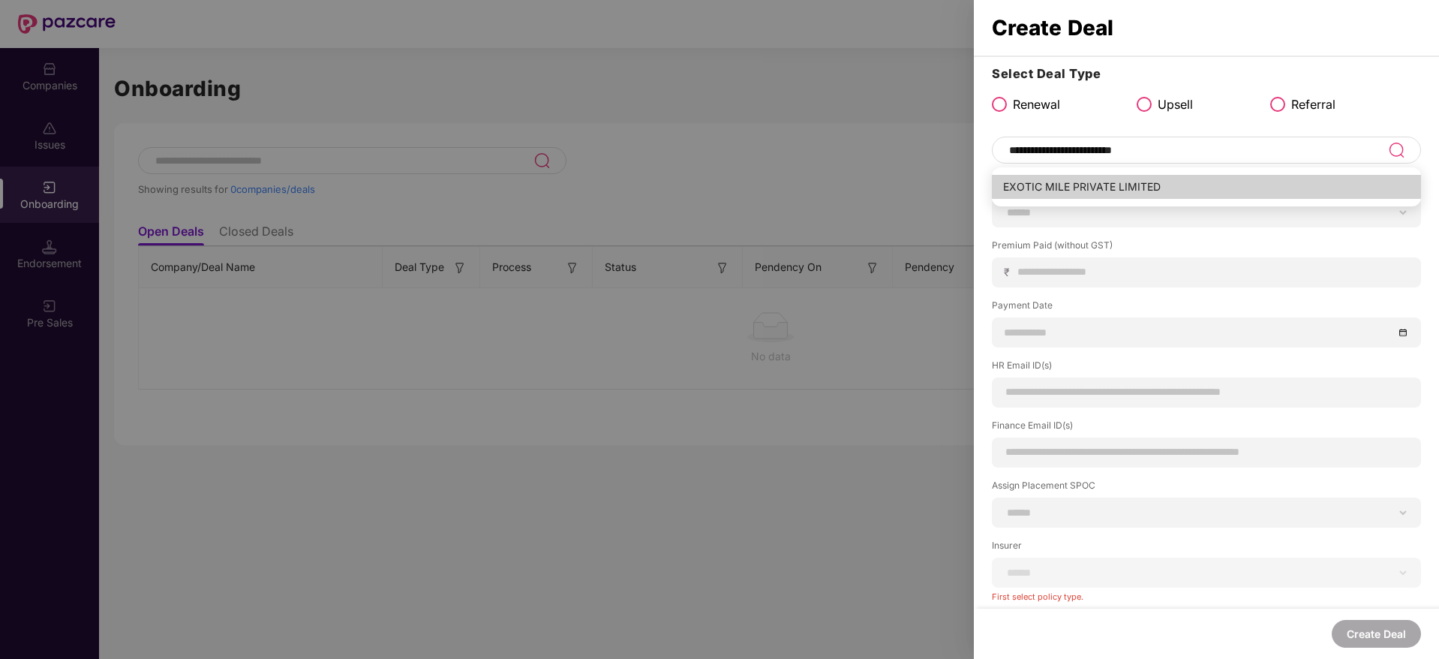
type input "**********"
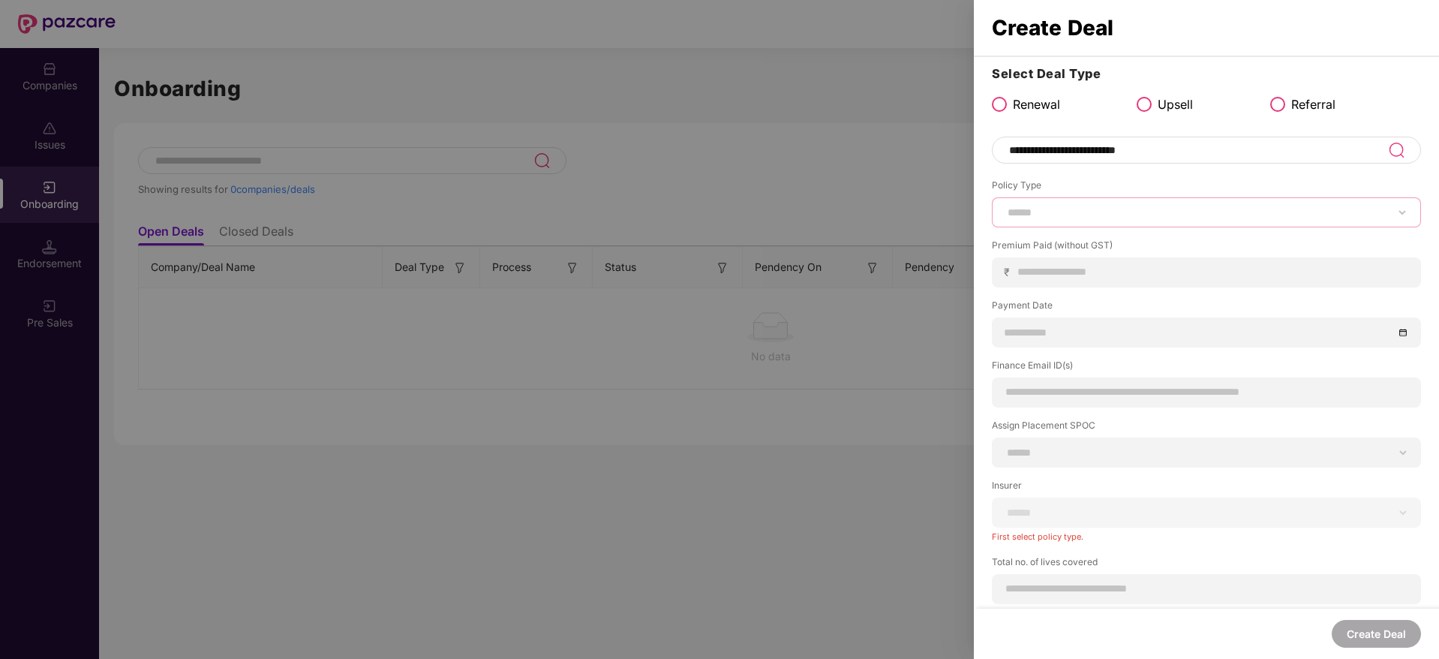
click at [1118, 213] on select "****** *** ********* *** *** *** **** ***" at bounding box center [1206, 212] width 404 height 12
select select "***"
click at [1004, 206] on select "****** *** ********* *** *** *** **** ***" at bounding box center [1206, 212] width 404 height 12
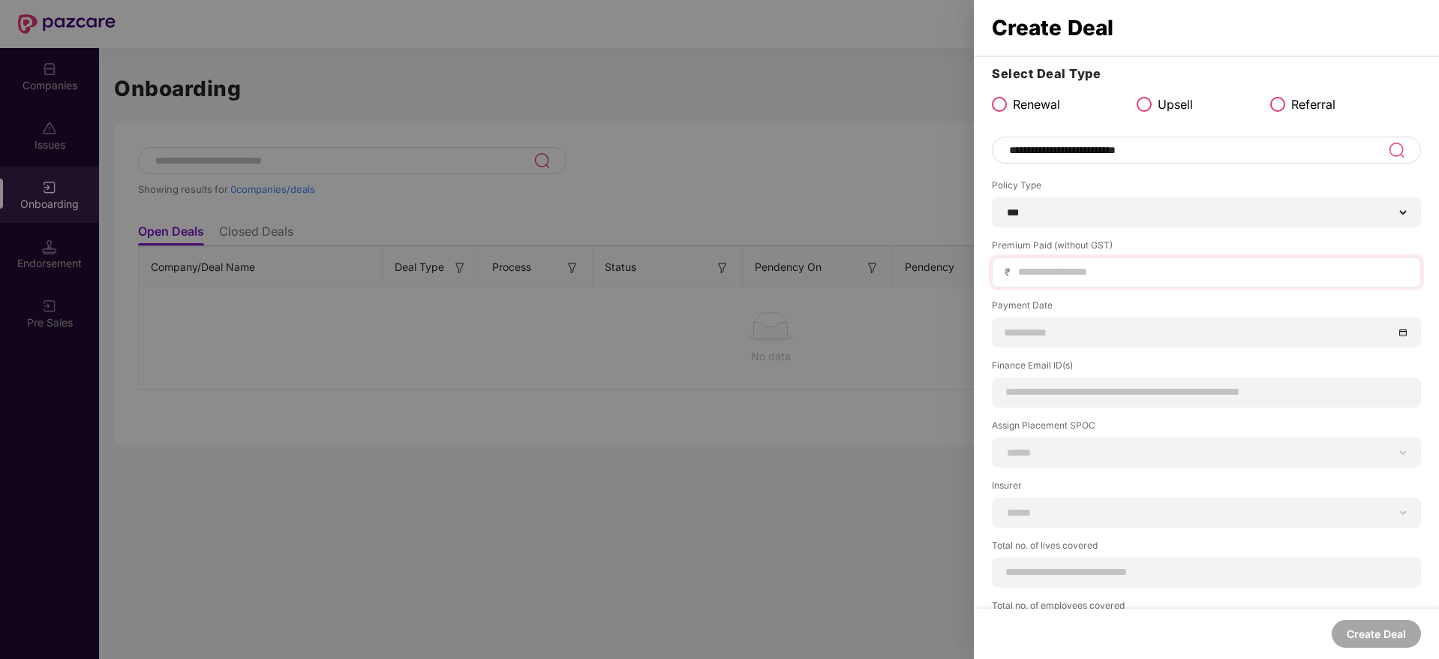
click at [1073, 281] on div "₹" at bounding box center [1206, 272] width 429 height 30
click at [1081, 273] on input at bounding box center [1212, 272] width 392 height 16
paste input "******"
type input "******"
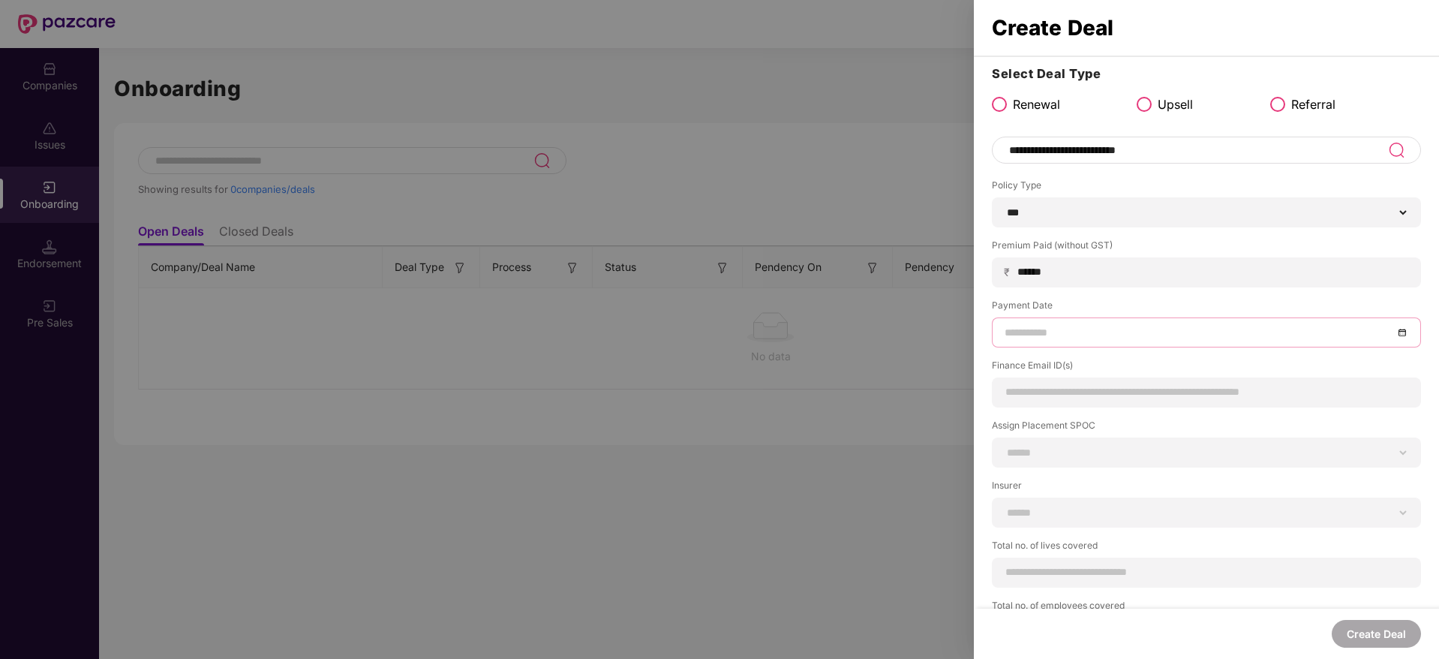
click at [1079, 334] on input at bounding box center [1198, 332] width 389 height 17
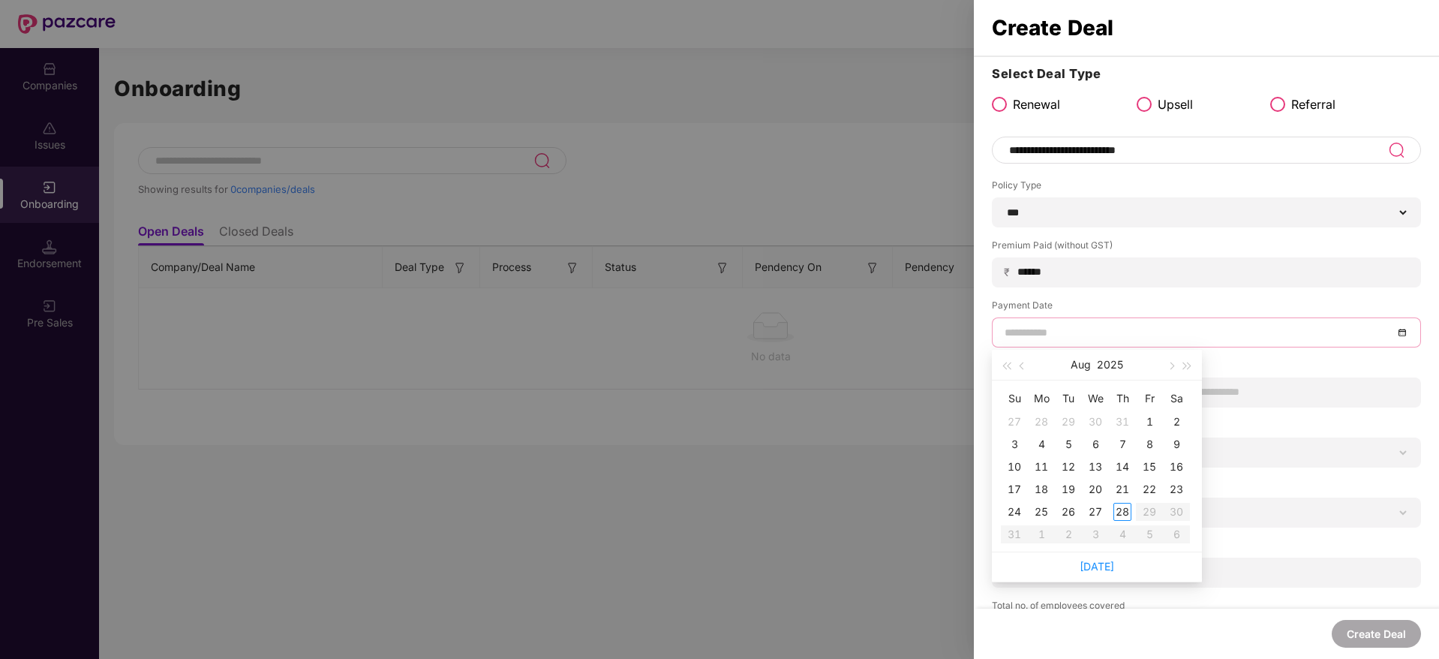
type input "**********"
click at [1099, 508] on div "27" at bounding box center [1095, 512] width 18 height 18
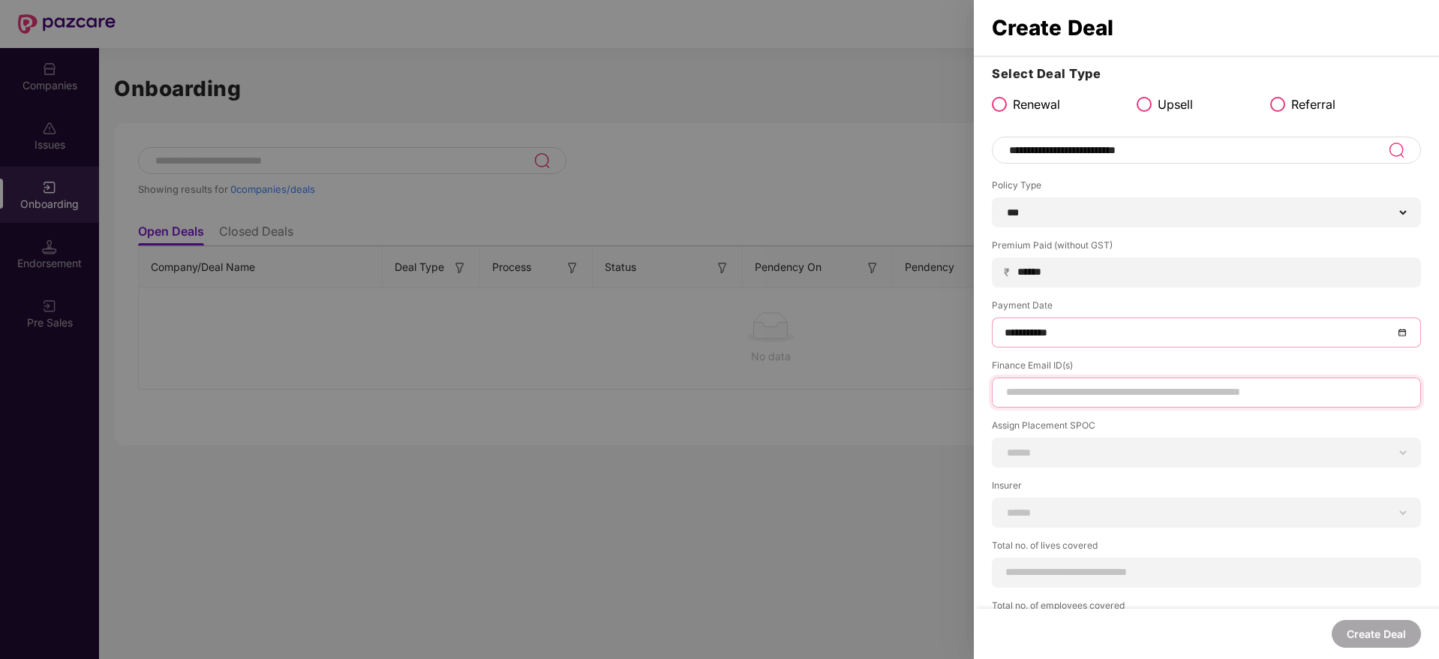
click at [1163, 390] on input at bounding box center [1206, 392] width 404 height 16
paste input "**********"
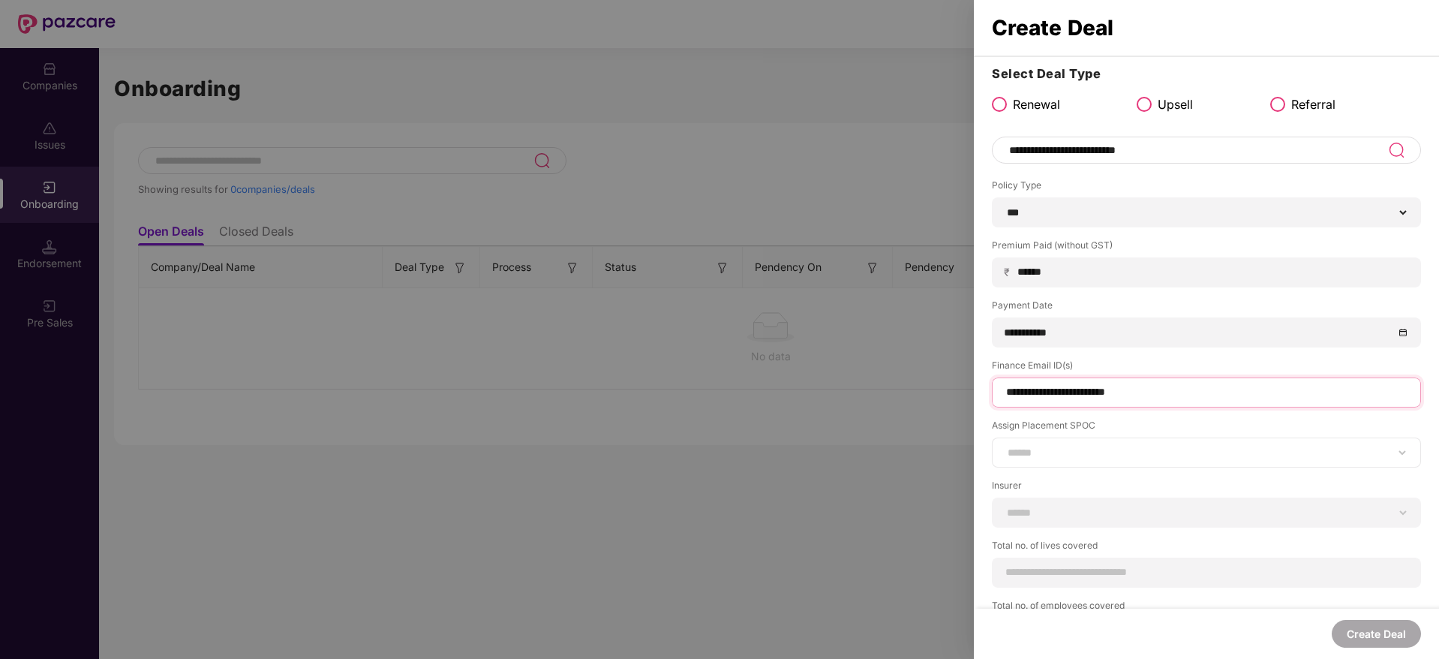
type input "**********"
click at [1142, 446] on select "**********" at bounding box center [1206, 452] width 404 height 12
select select "**********"
click at [1004, 446] on select "**********" at bounding box center [1206, 452] width 404 height 12
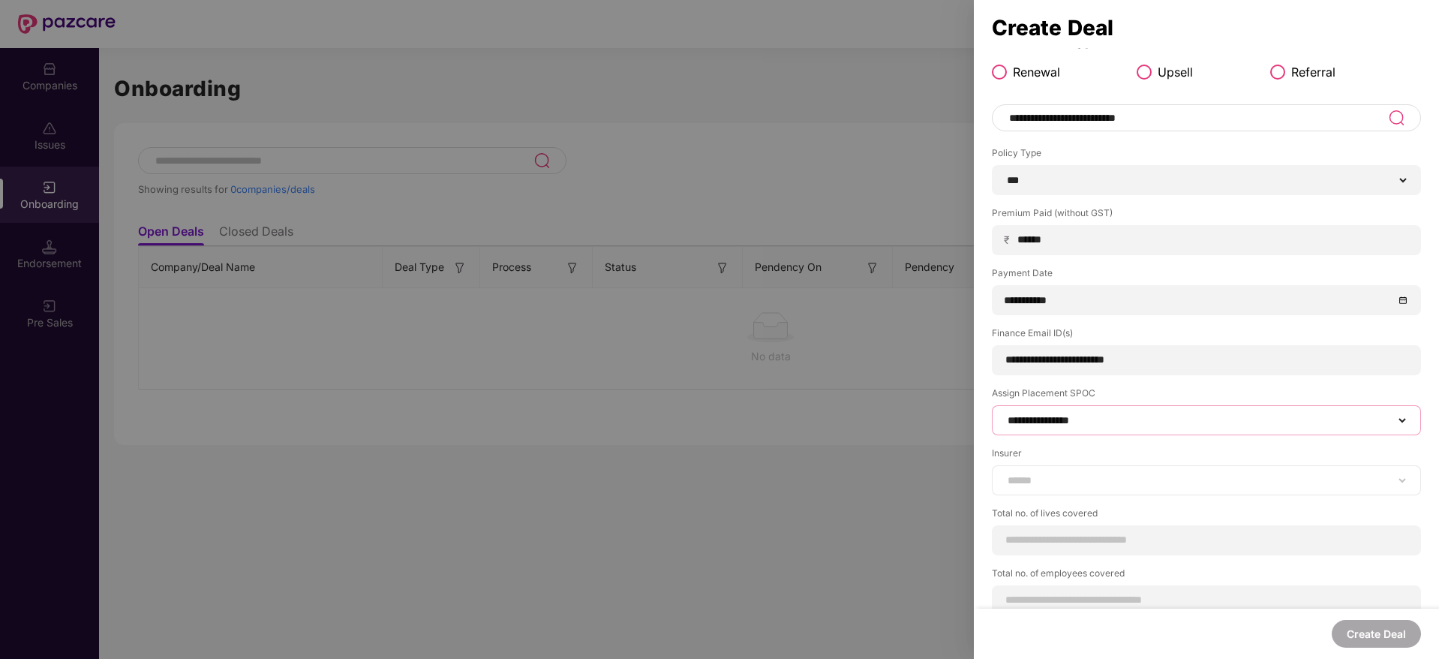
scroll to position [50, 0]
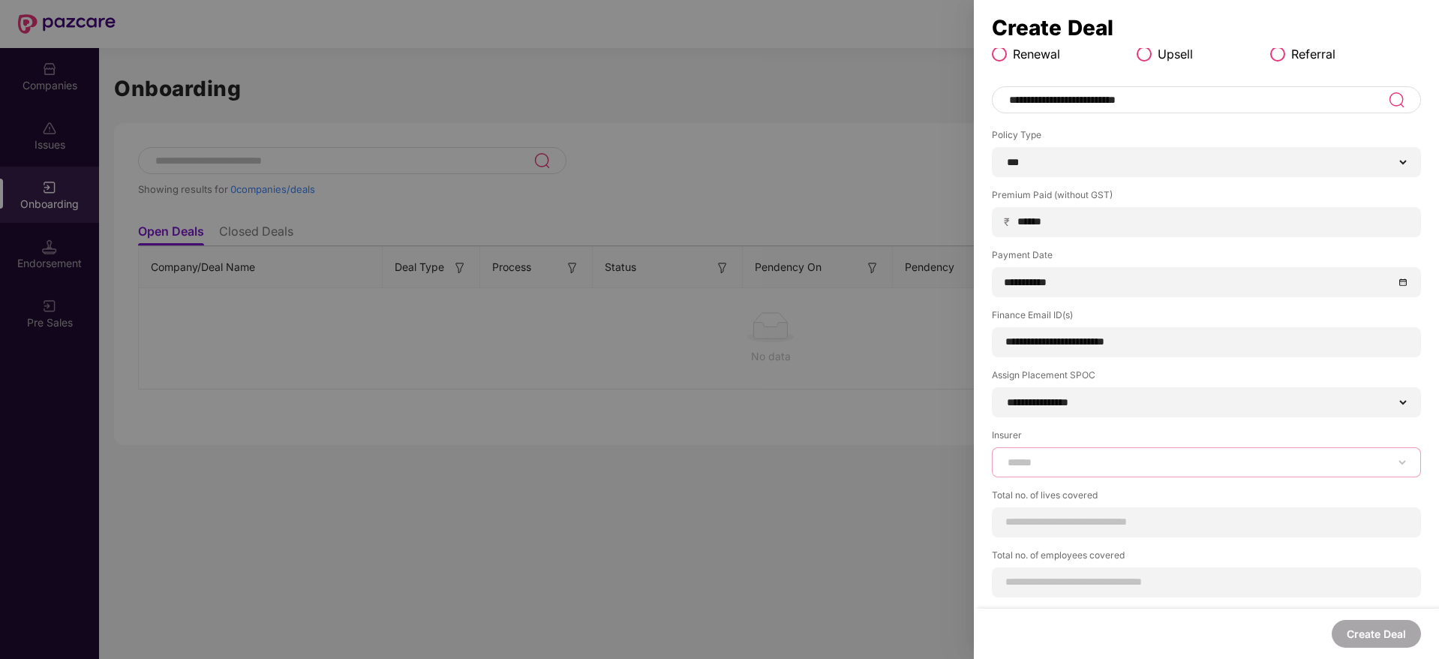
click at [1142, 459] on select "**********" at bounding box center [1206, 462] width 404 height 12
select select "*****"
click at [1004, 456] on select "**********" at bounding box center [1206, 462] width 404 height 12
click at [1211, 527] on input at bounding box center [1206, 522] width 404 height 16
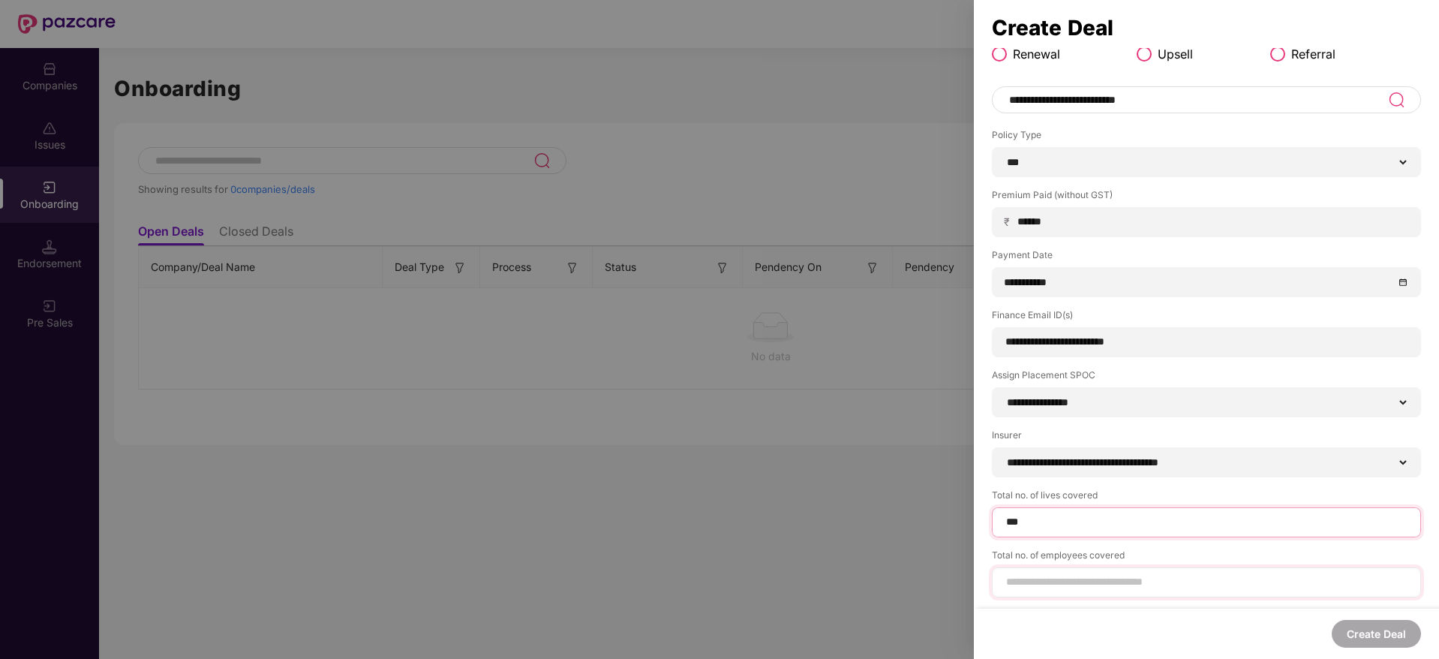
type input "***"
click at [1112, 596] on div at bounding box center [1206, 598] width 429 height 30
click at [1121, 580] on label "Total no. of employees covered" at bounding box center [1206, 573] width 429 height 19
click at [1127, 590] on input at bounding box center [1206, 598] width 404 height 16
type input "***"
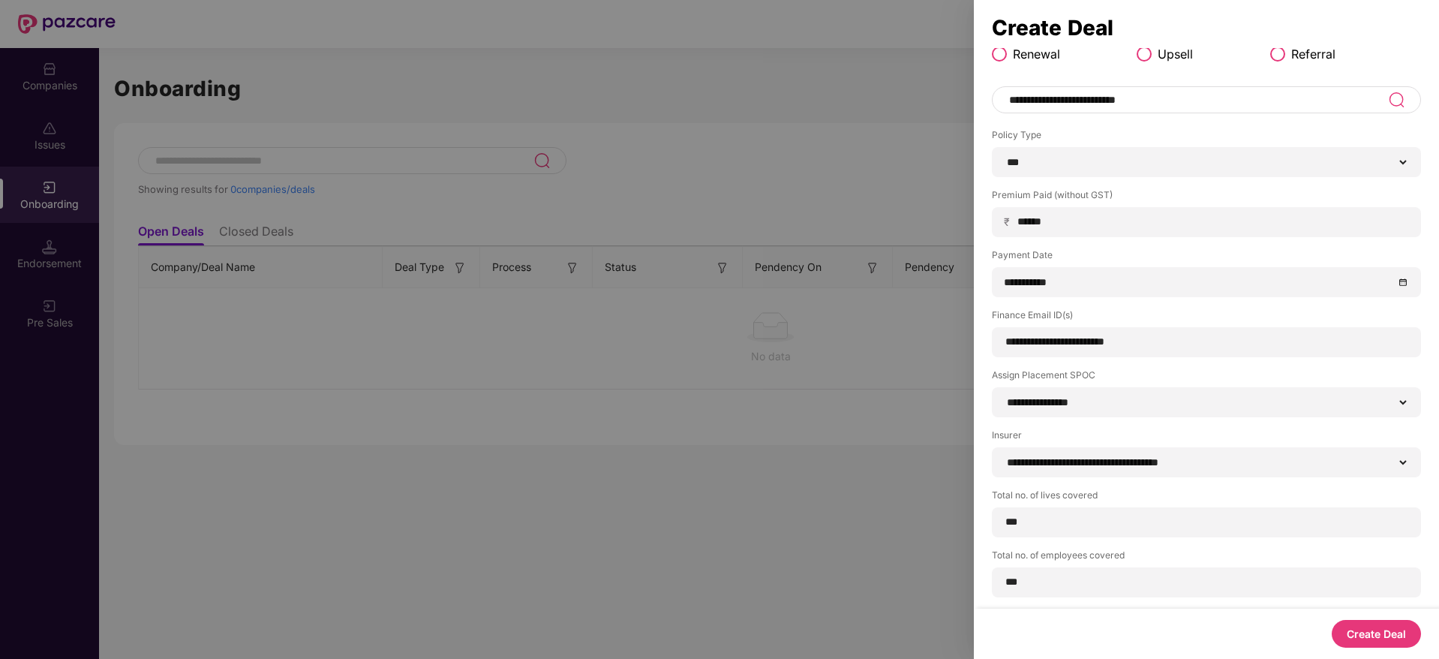
click at [1421, 639] on div "Create Deal" at bounding box center [1206, 633] width 465 height 50
click at [1403, 631] on button "Create Deal" at bounding box center [1375, 634] width 89 height 28
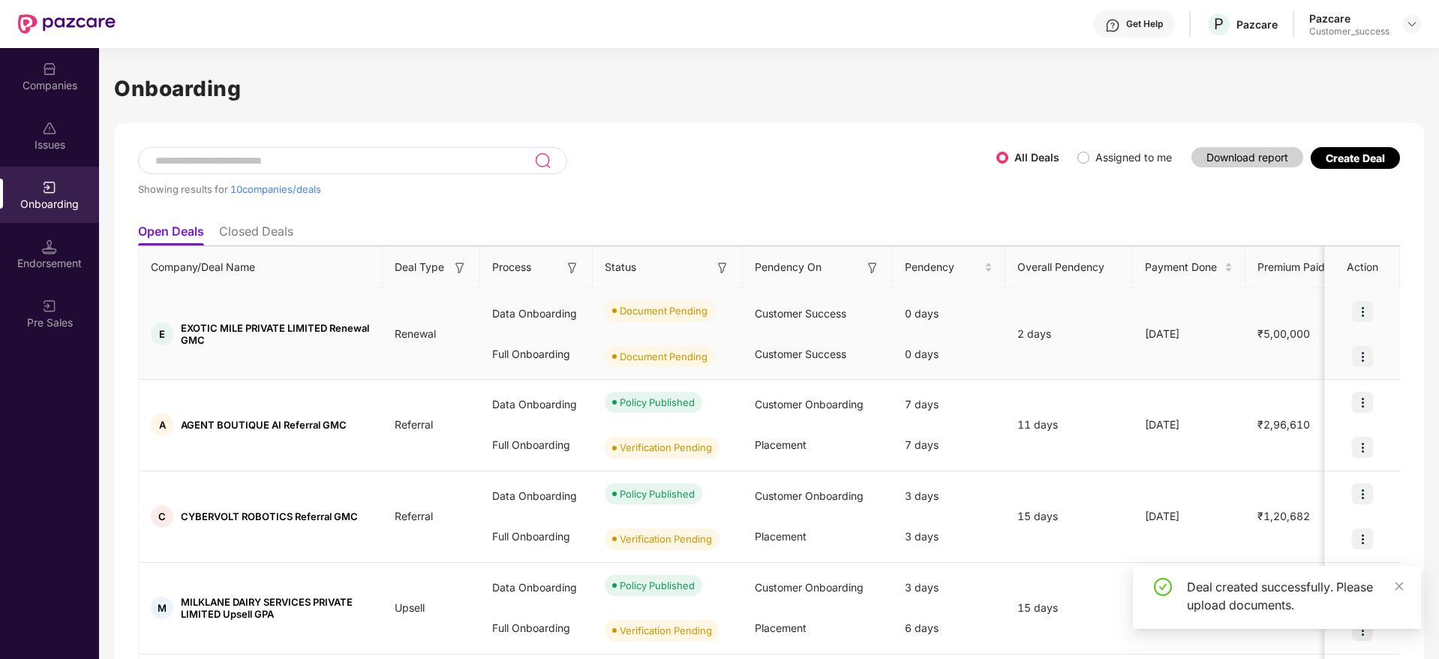
click at [1357, 305] on img at bounding box center [1362, 311] width 21 height 21
click at [1332, 353] on span "Upload Documents" at bounding box center [1291, 349] width 124 height 17
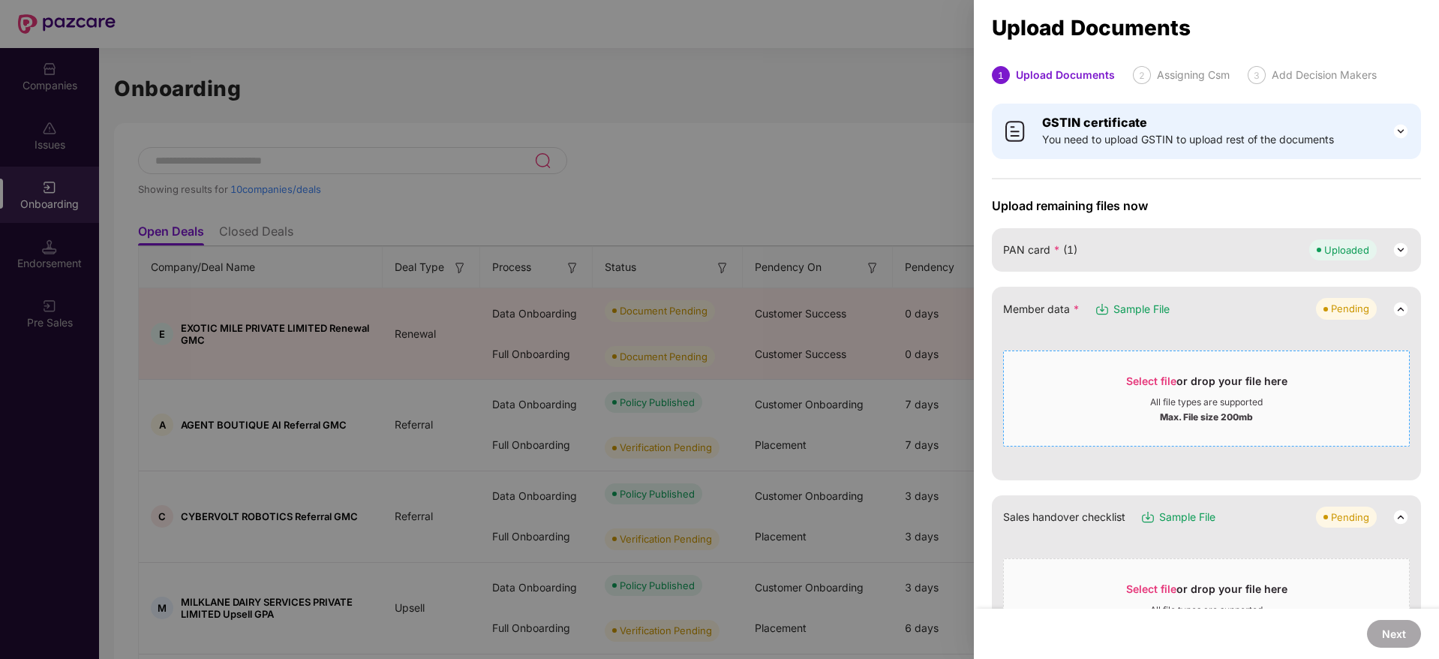
click at [1173, 400] on div "All file types are supported" at bounding box center [1206, 402] width 113 height 12
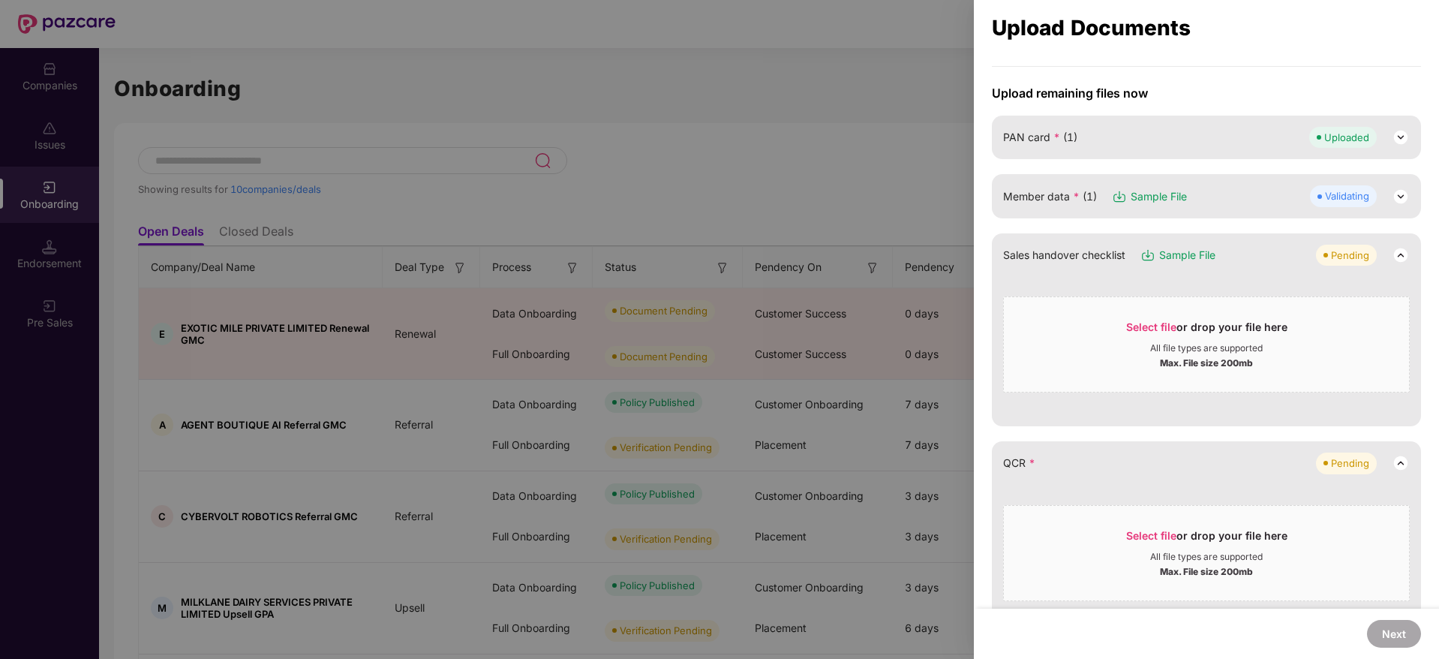
scroll to position [225, 0]
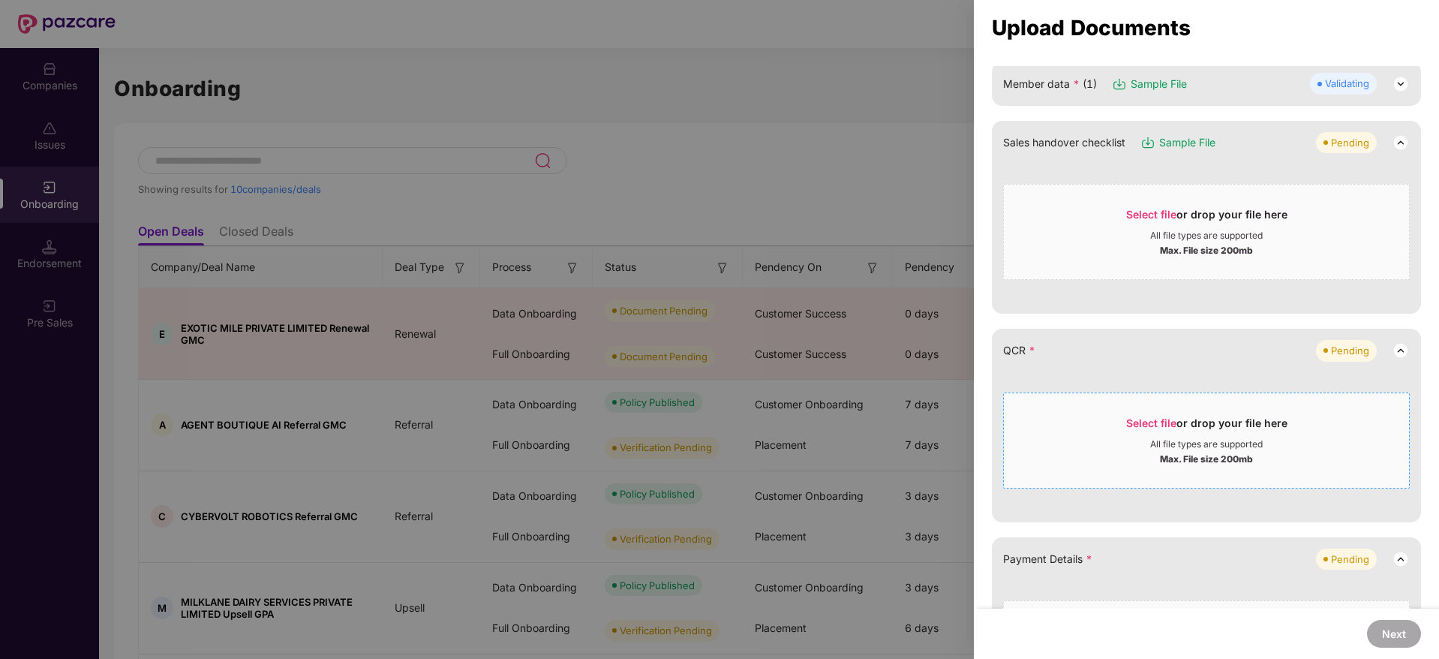
click at [1133, 422] on span "Select file" at bounding box center [1151, 422] width 50 height 13
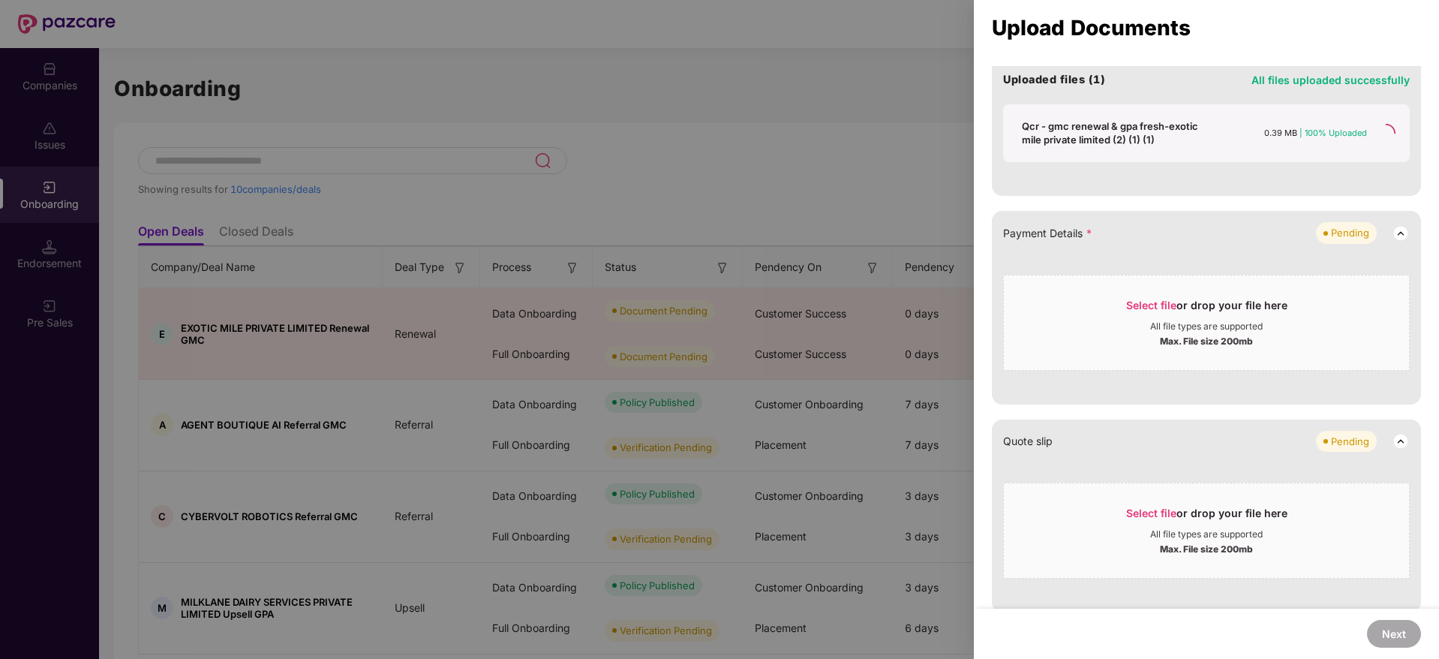
scroll to position [675, 0]
click at [1183, 319] on div "Select file or drop your file here" at bounding box center [1206, 307] width 161 height 23
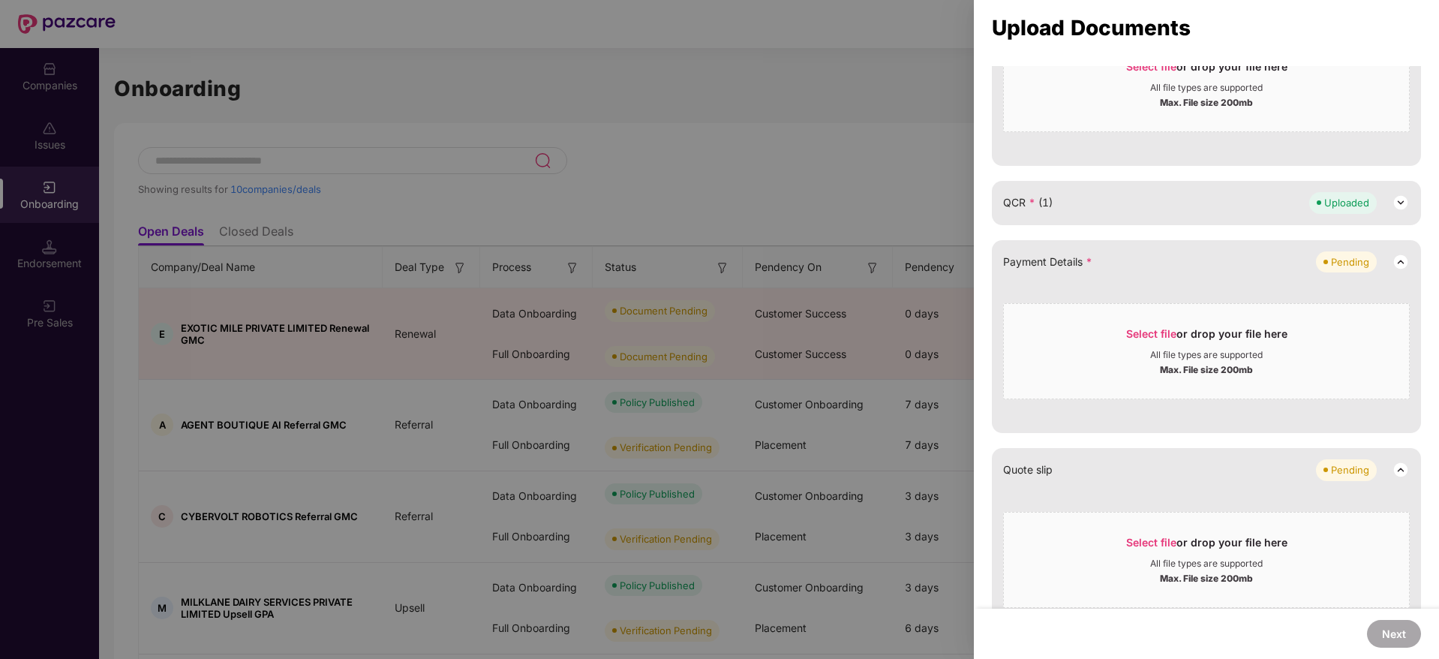
scroll to position [338, 0]
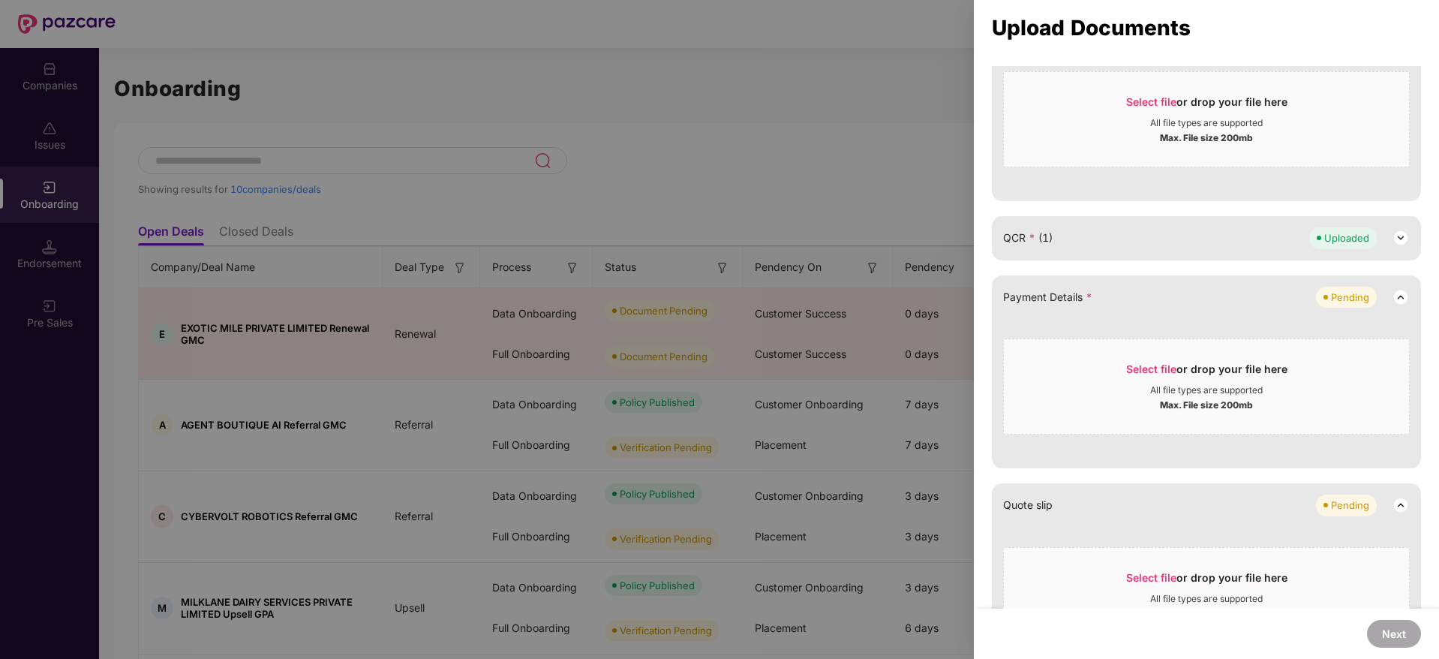
click at [1156, 326] on div "Payment Details * Pending Select file or drop your file here All file types are…" at bounding box center [1206, 371] width 429 height 193
click at [1172, 383] on div "Select file or drop your file here" at bounding box center [1206, 373] width 161 height 23
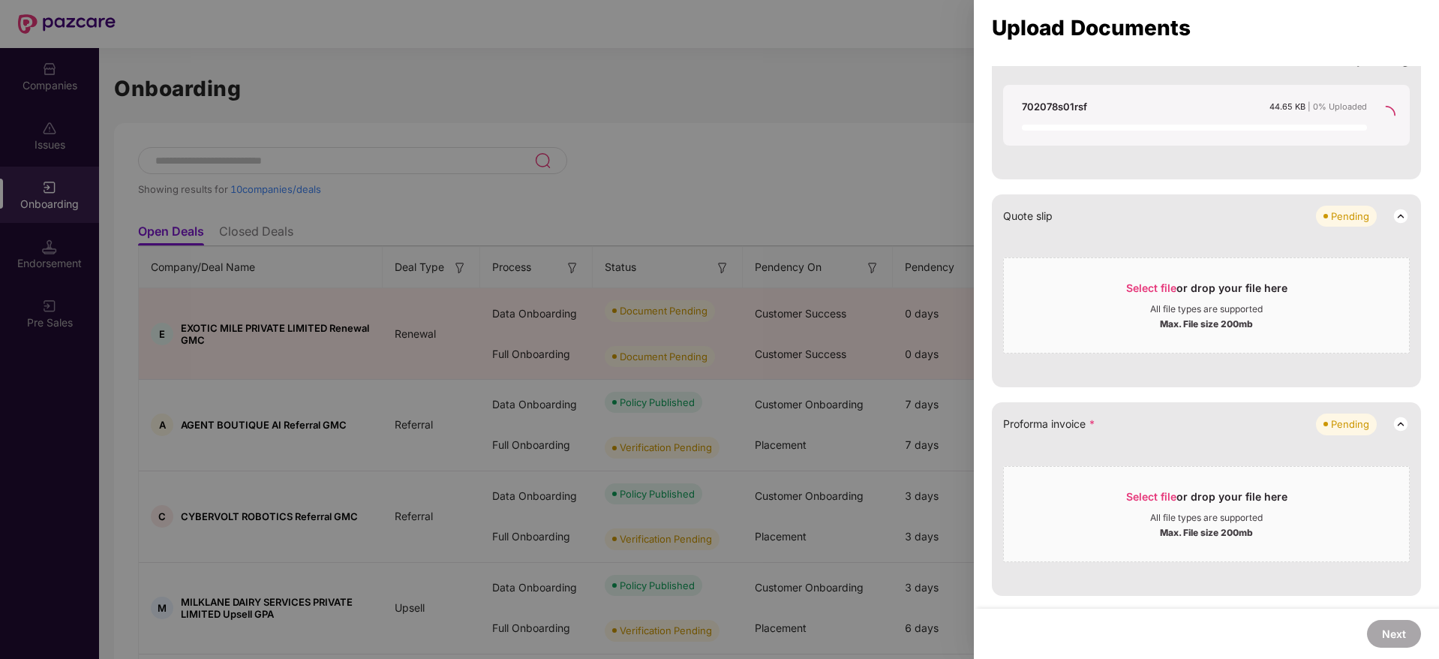
scroll to position [788, 0]
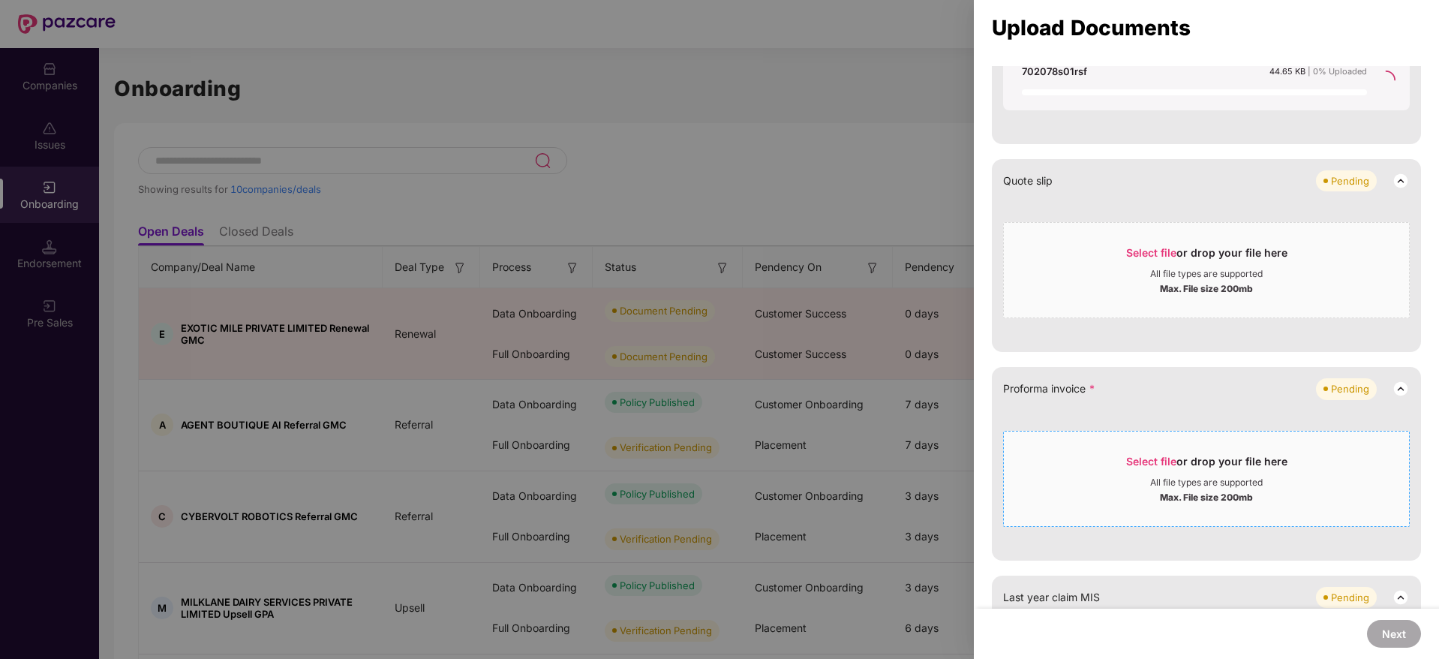
click at [1145, 476] on div "All file types are supported" at bounding box center [1206, 482] width 405 height 12
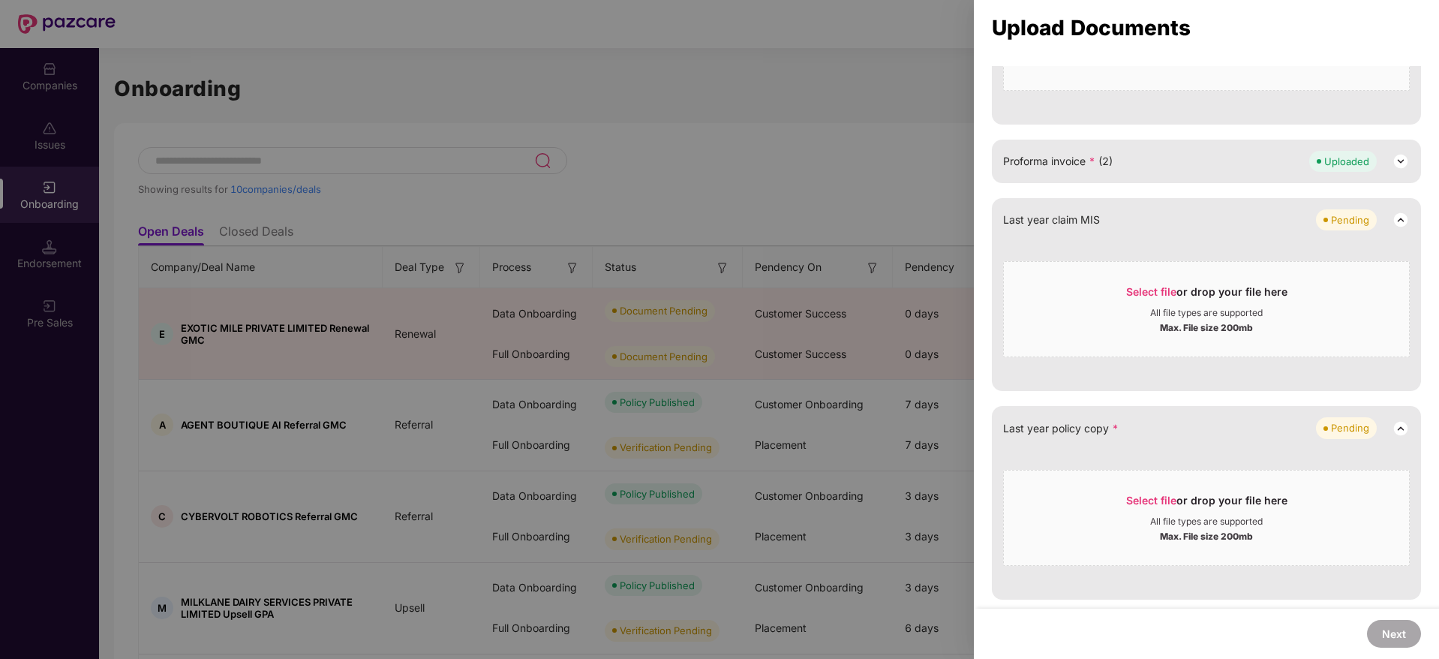
scroll to position [740, 0]
click at [1208, 521] on div "All file types are supported" at bounding box center [1206, 521] width 113 height 12
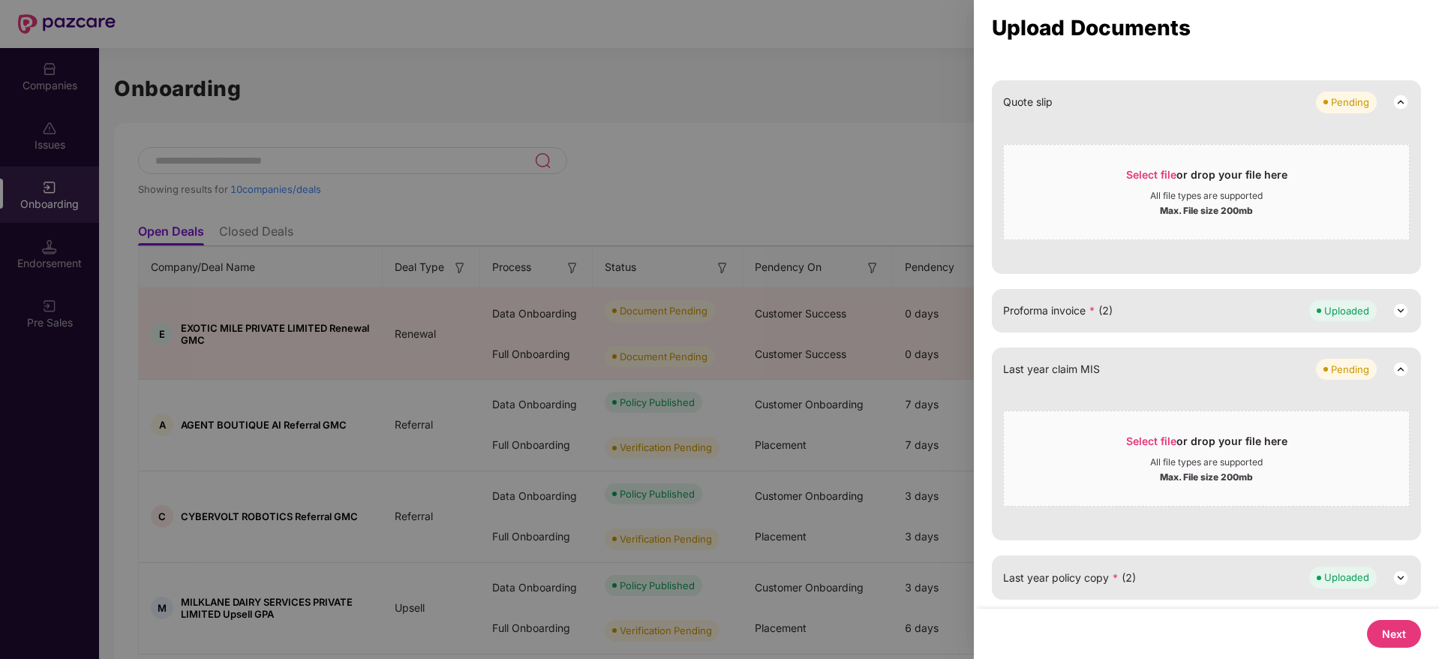
scroll to position [591, 0]
click at [1400, 630] on button "Next" at bounding box center [1394, 634] width 54 height 28
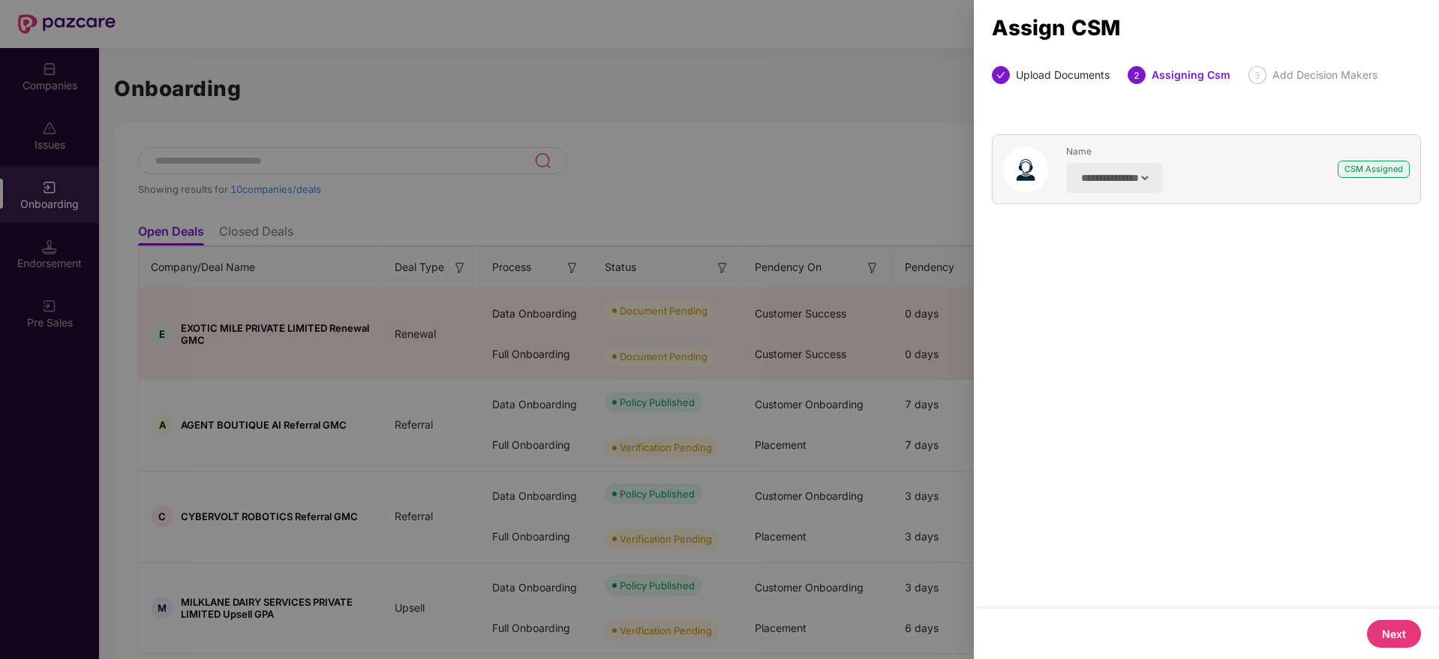
click at [1400, 630] on button "Next" at bounding box center [1394, 634] width 54 height 28
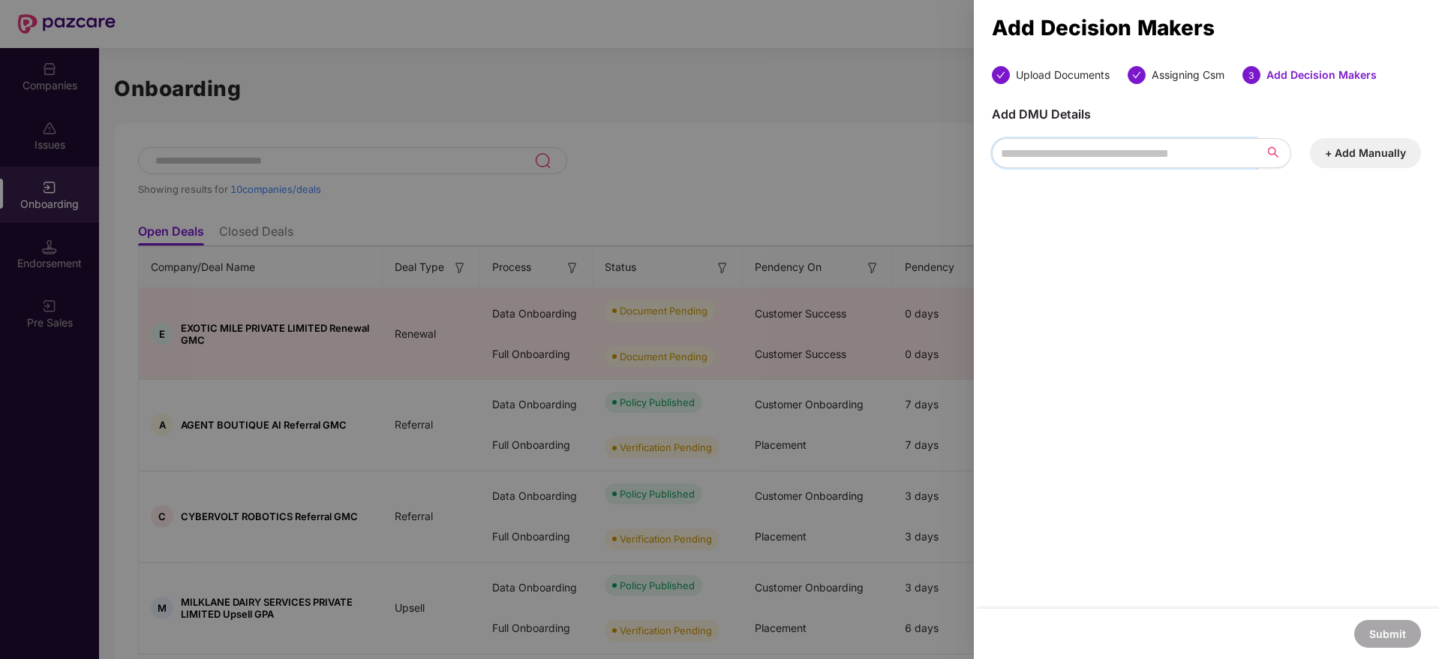
click at [1178, 158] on input "search" at bounding box center [1124, 153] width 265 height 30
type input "*"
paste input "**********"
type input "**********"
click at [1373, 158] on button "+ Add Manually" at bounding box center [1365, 153] width 111 height 30
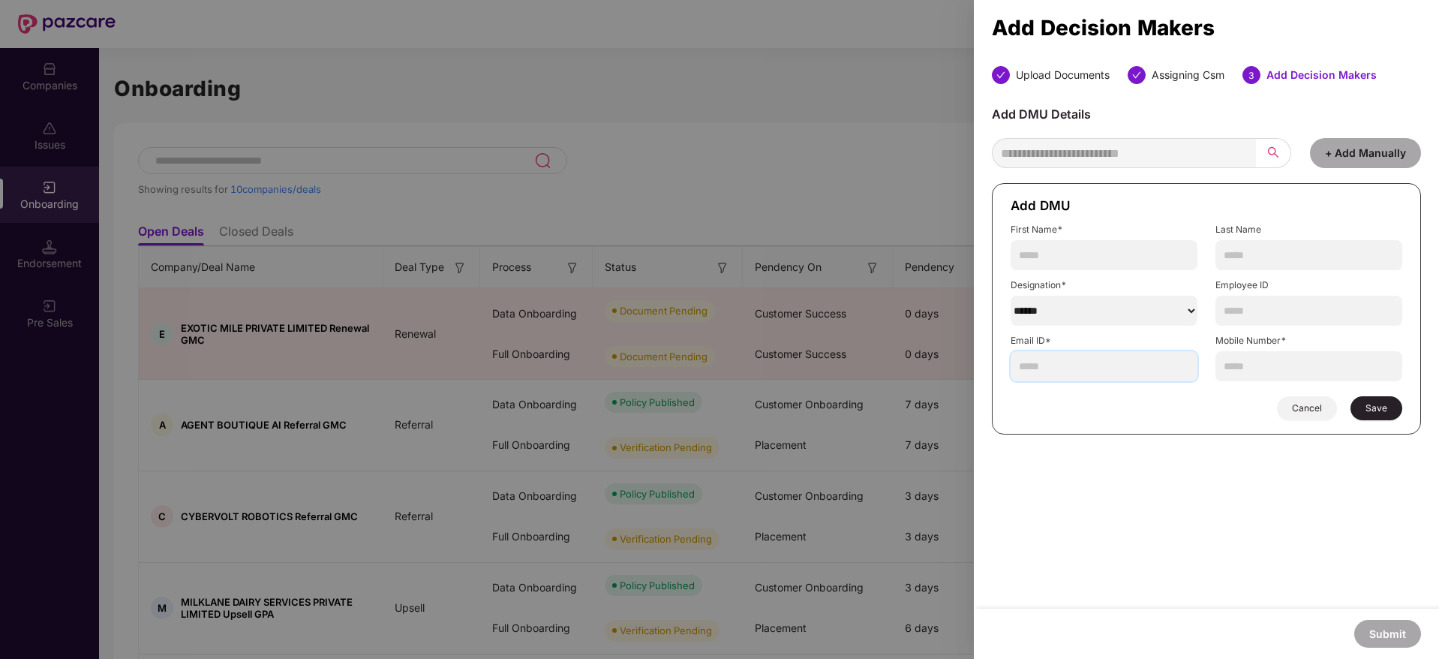
click at [1129, 354] on input "text" at bounding box center [1103, 366] width 187 height 30
paste input "**********"
drag, startPoint x: 1074, startPoint y: 368, endPoint x: 932, endPoint y: 362, distance: 142.7
click at [932, 362] on div "**********" at bounding box center [719, 329] width 1439 height 659
type input "**********"
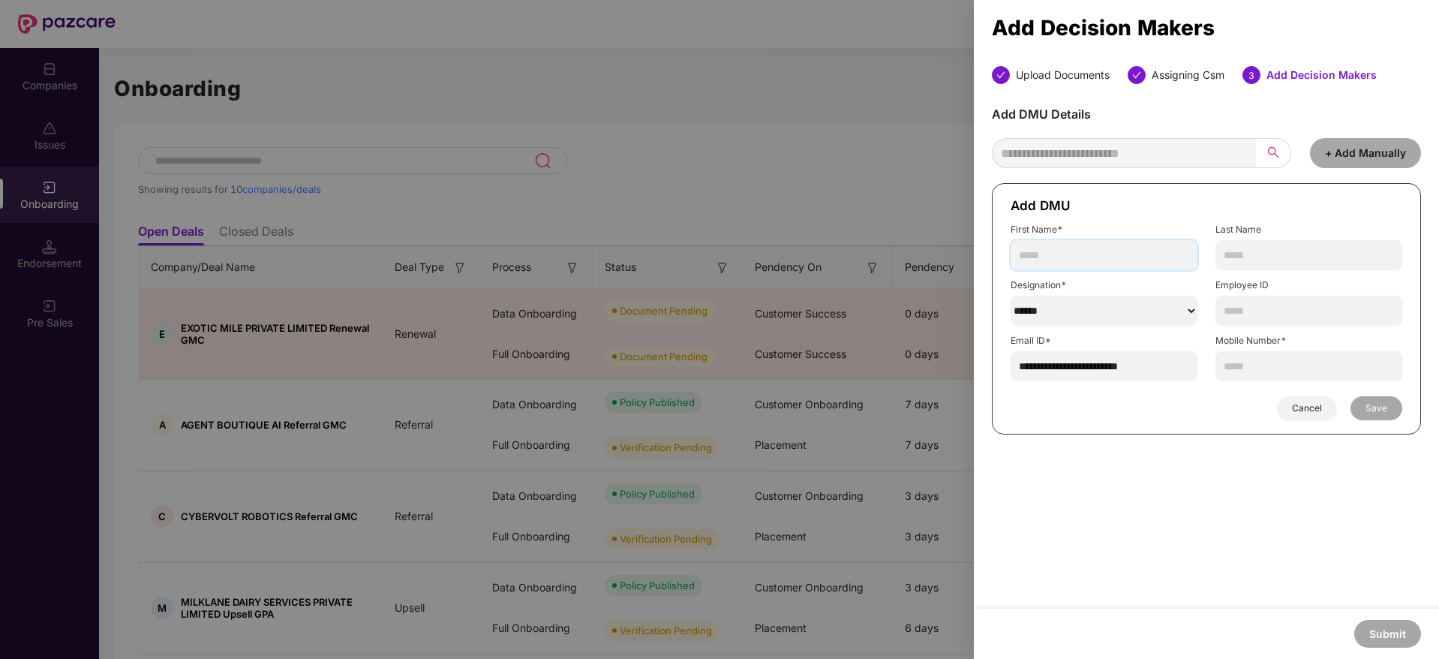
click at [1094, 245] on input "text" at bounding box center [1103, 255] width 187 height 30
paste input "**********"
click at [1060, 257] on input "**********" at bounding box center [1103, 255] width 187 height 30
type input "******"
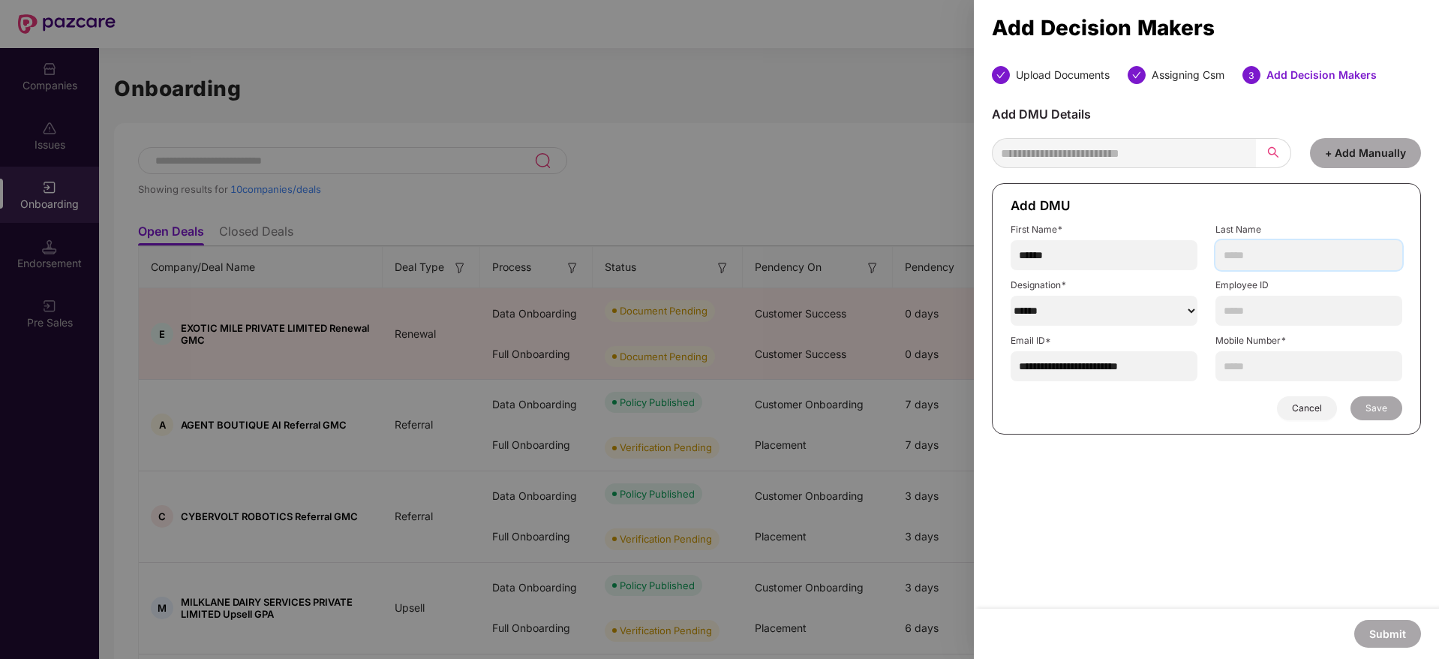
click at [1243, 257] on input "text" at bounding box center [1308, 255] width 187 height 30
paste input "*****"
type input "*****"
drag, startPoint x: 1046, startPoint y: 263, endPoint x: 1082, endPoint y: 263, distance: 36.0
click at [1069, 263] on input "******" at bounding box center [1103, 255] width 187 height 30
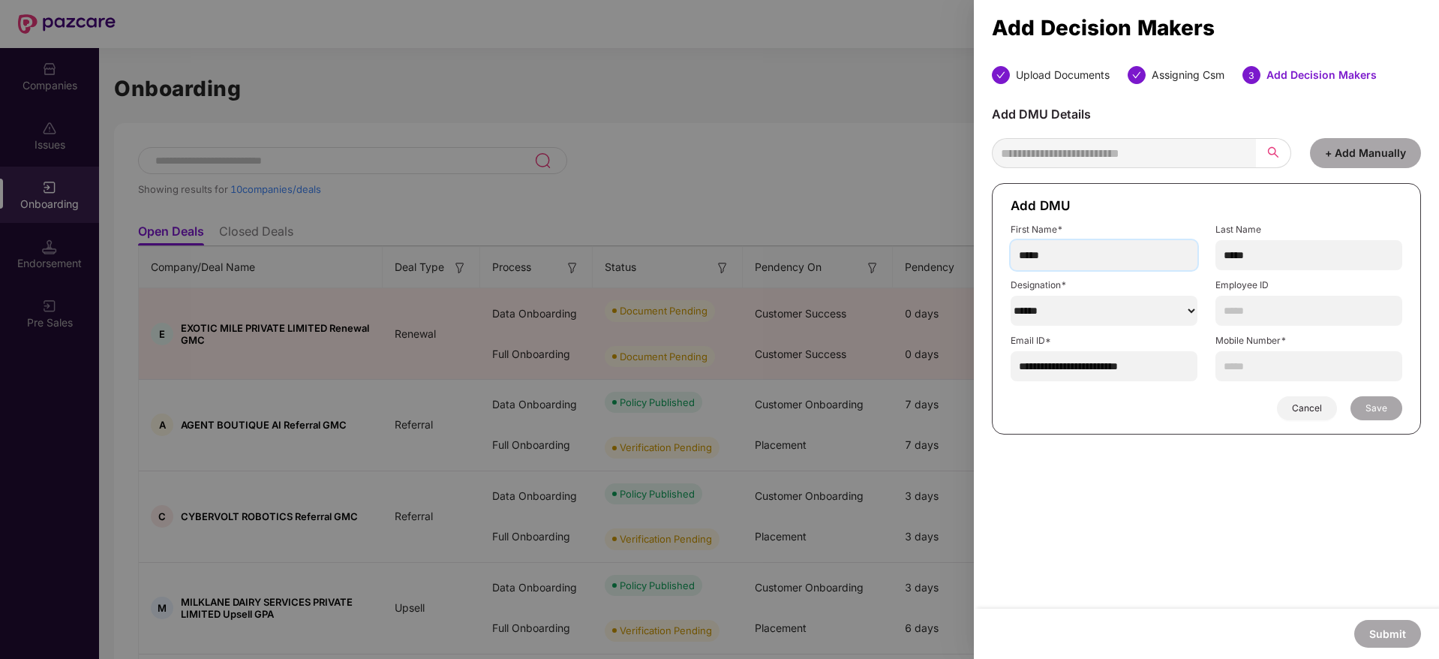
type input "*****"
click at [1070, 311] on select "******" at bounding box center [1103, 311] width 187 height 30
select select "********"
click at [1010, 296] on select "******" at bounding box center [1103, 311] width 187 height 30
click at [1316, 361] on input "text" at bounding box center [1308, 366] width 187 height 30
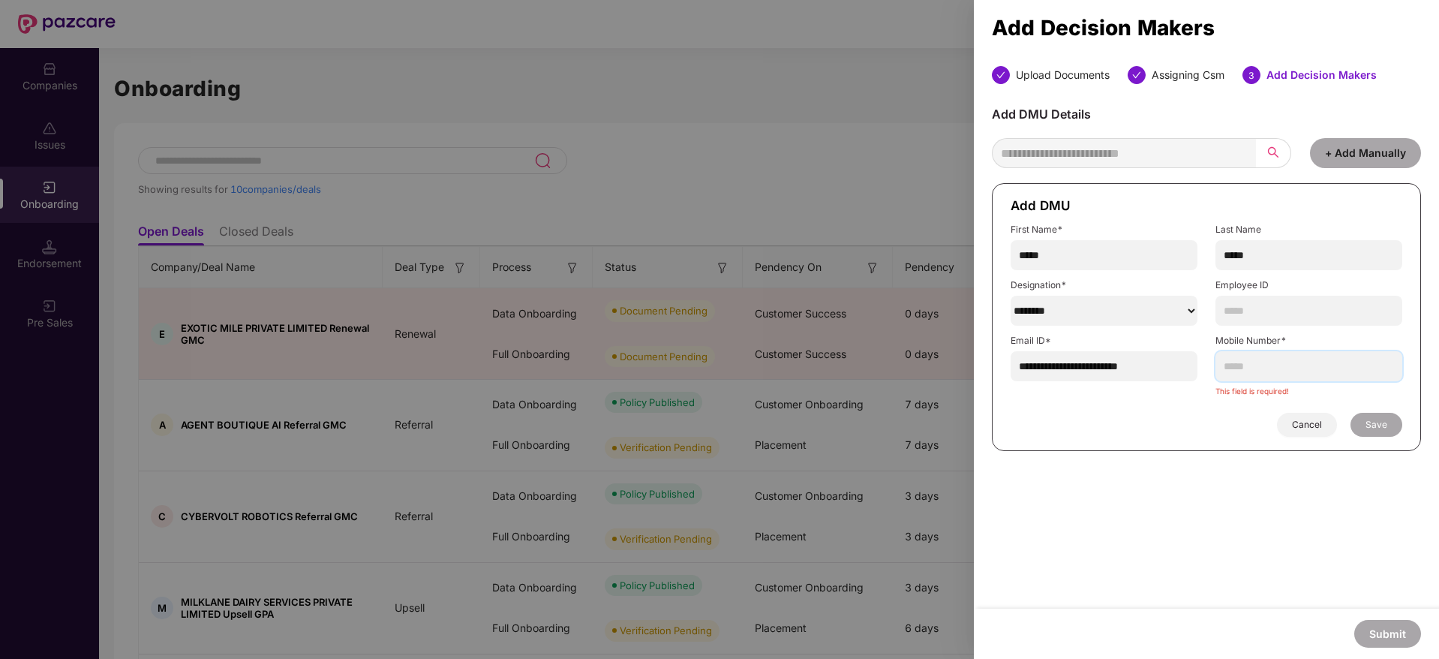
paste input "**********"
type input "**********"
click at [1375, 419] on button "Save" at bounding box center [1376, 408] width 52 height 24
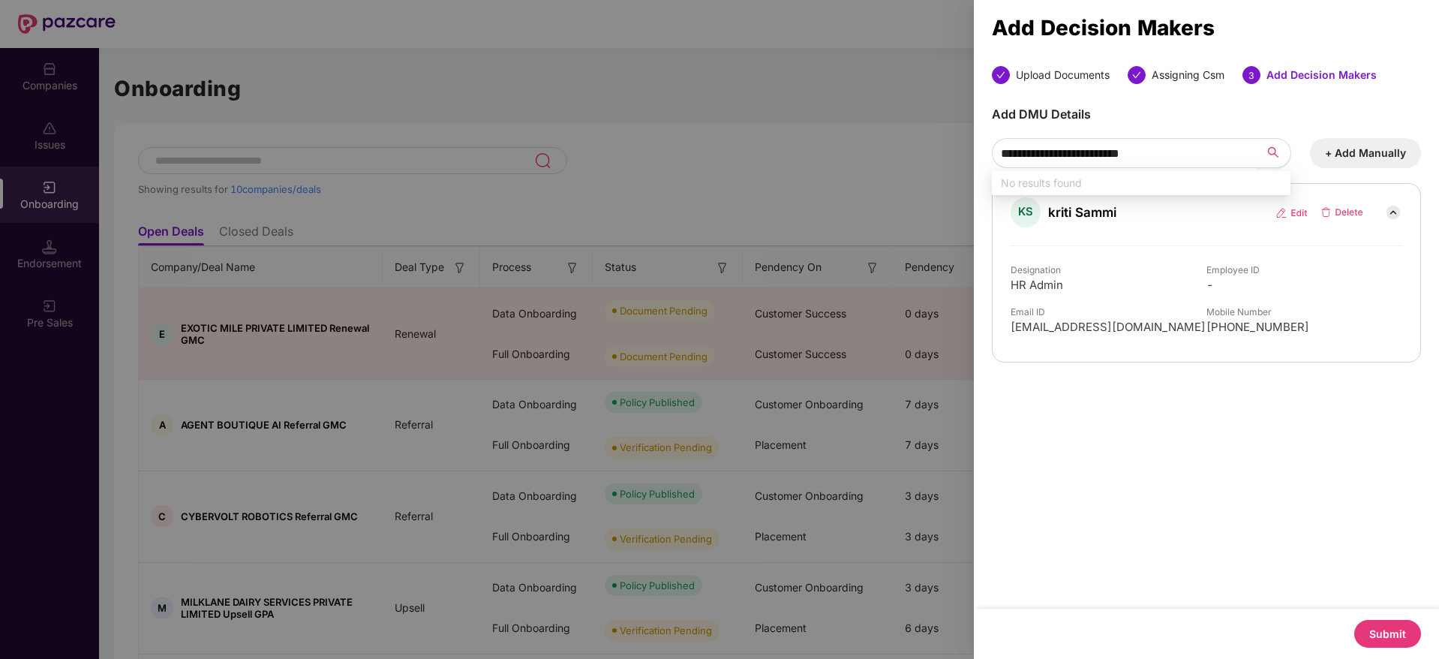
click at [1388, 632] on button "Submit" at bounding box center [1387, 634] width 67 height 28
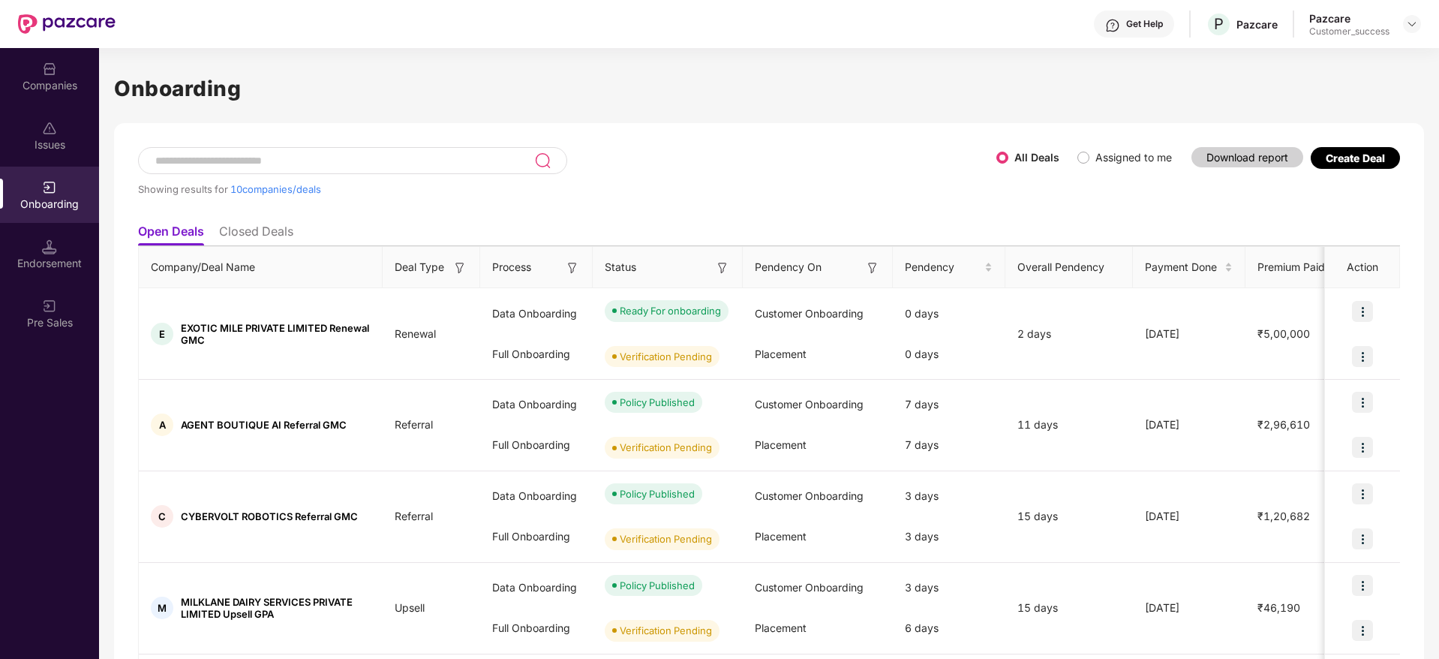
click at [41, 83] on div "Companies" at bounding box center [49, 85] width 99 height 15
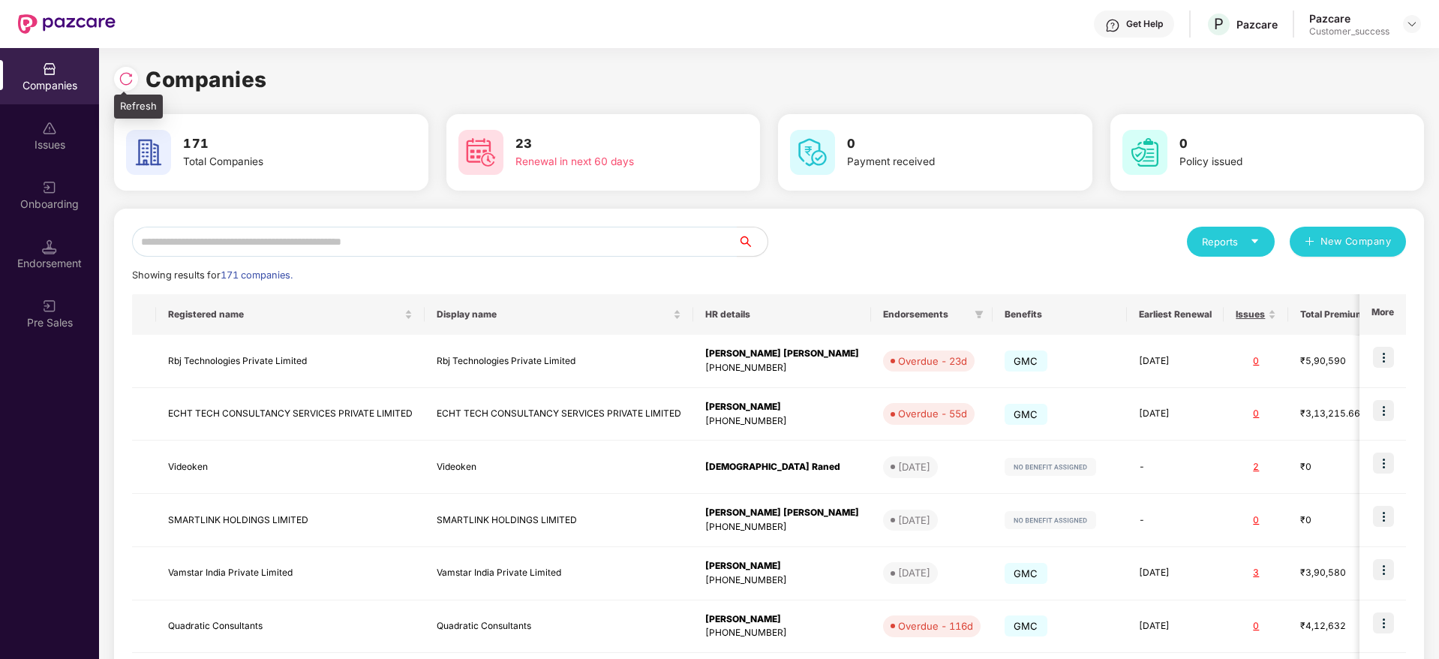
click at [126, 77] on img at bounding box center [126, 78] width 15 height 15
click at [671, 233] on input "text" at bounding box center [434, 242] width 605 height 30
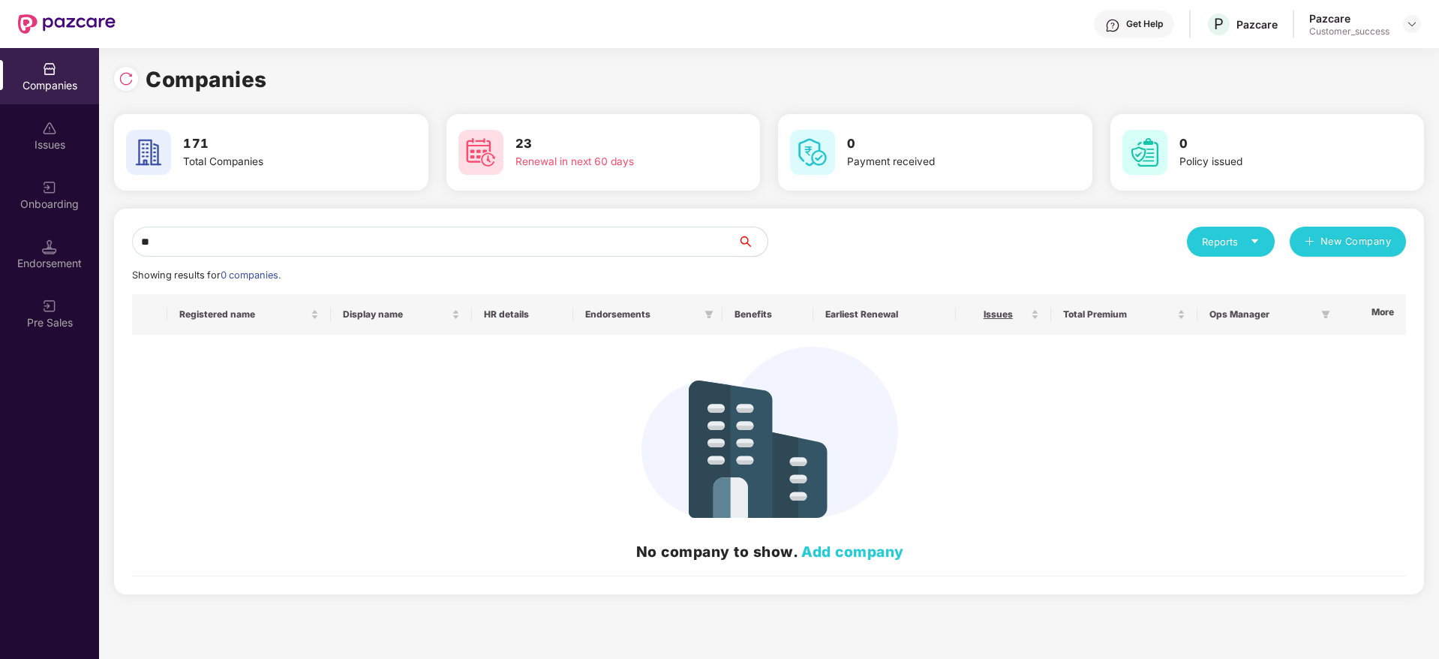
type input "*"
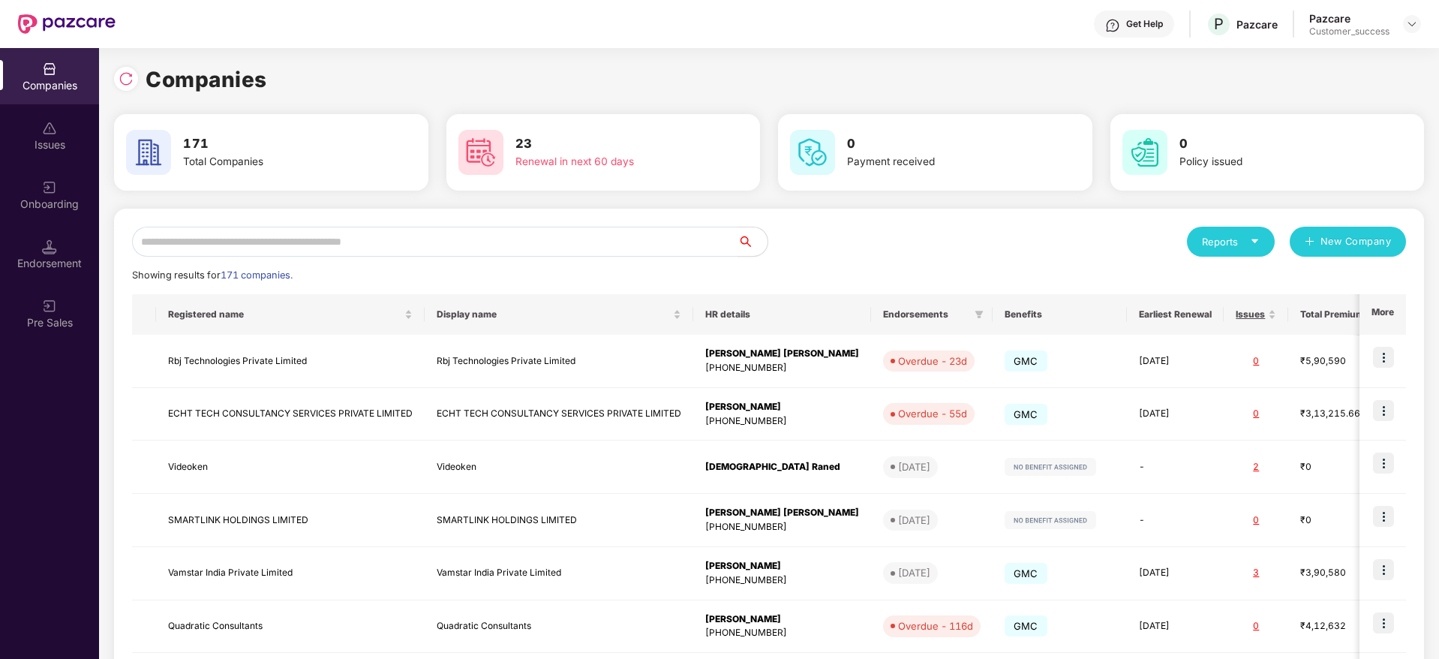
click at [414, 246] on input "text" at bounding box center [434, 242] width 605 height 30
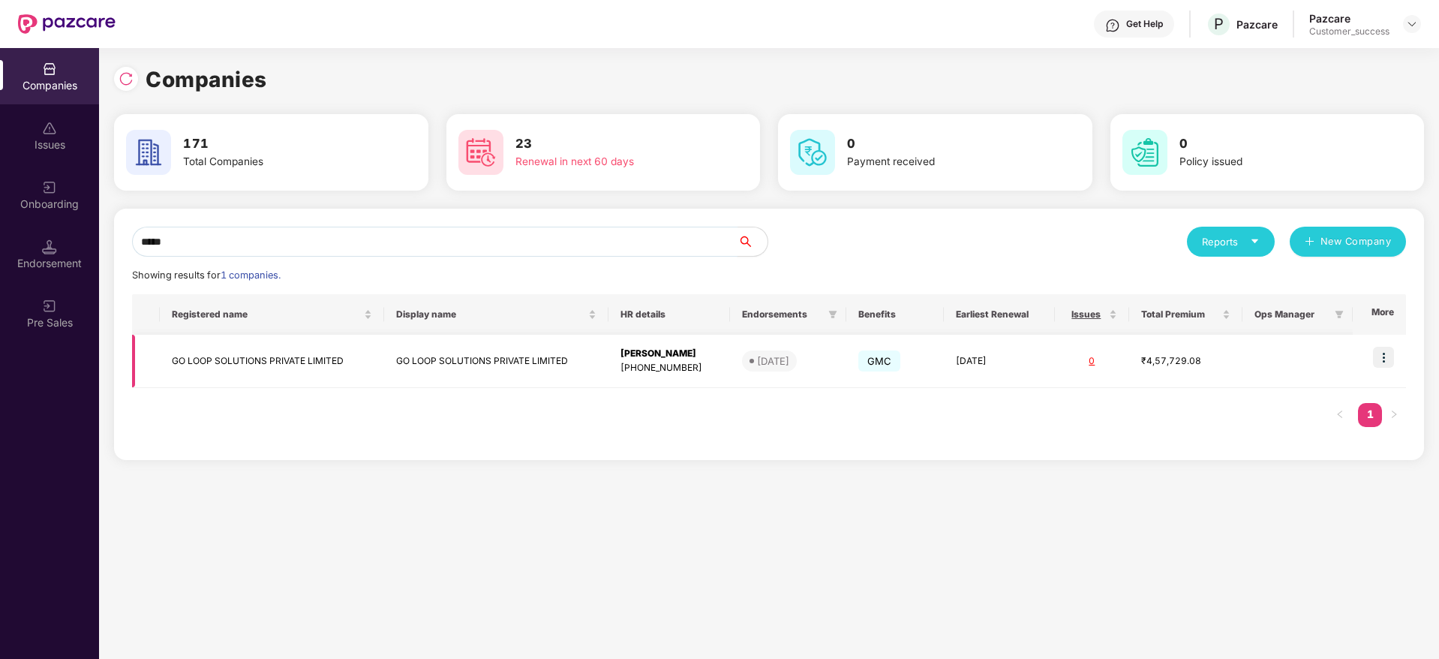
type input "*****"
click at [1384, 358] on img at bounding box center [1383, 357] width 21 height 21
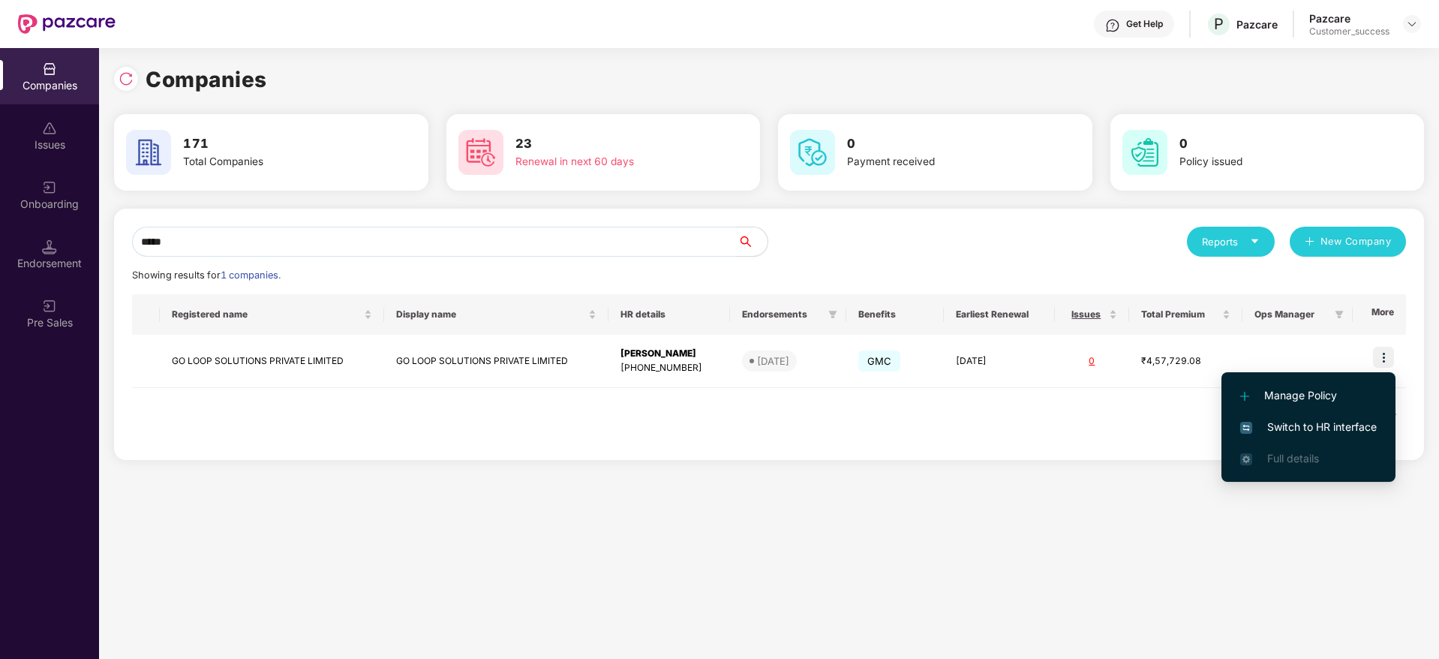
click at [1346, 414] on li "Switch to HR interface" at bounding box center [1308, 427] width 174 height 32
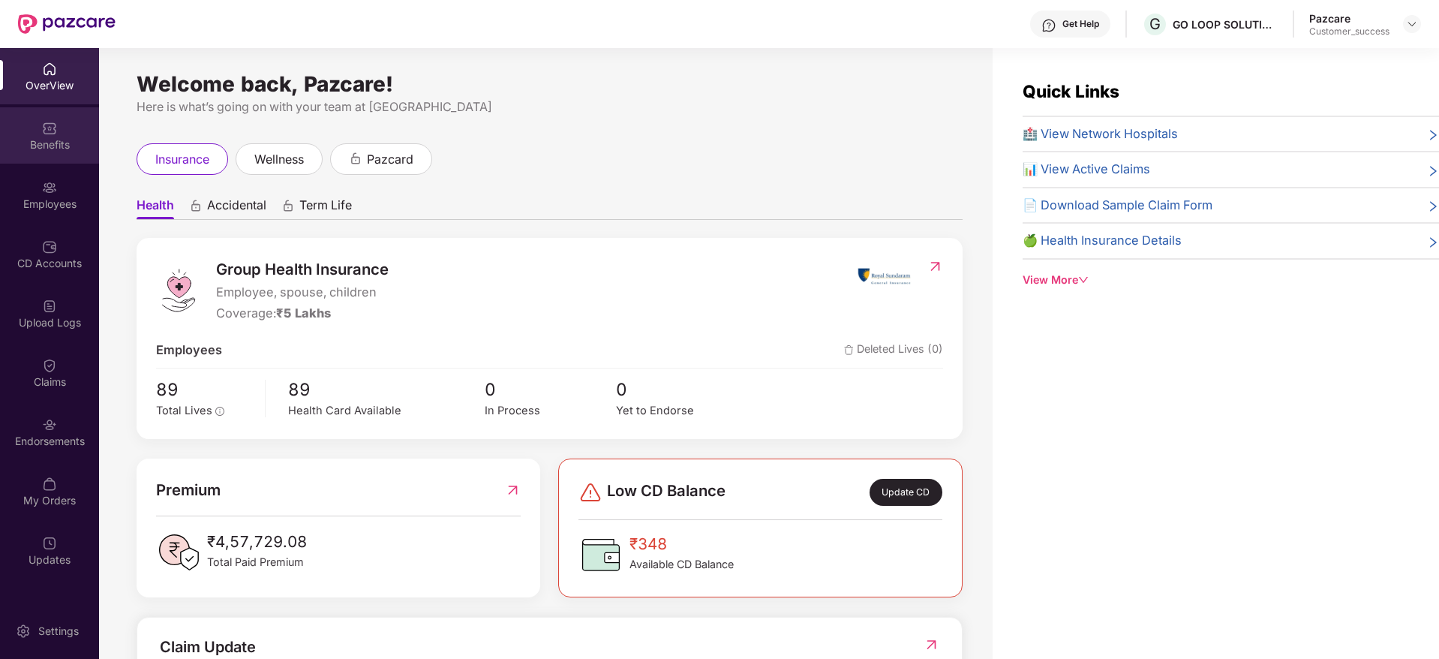
click at [47, 133] on img at bounding box center [49, 128] width 15 height 15
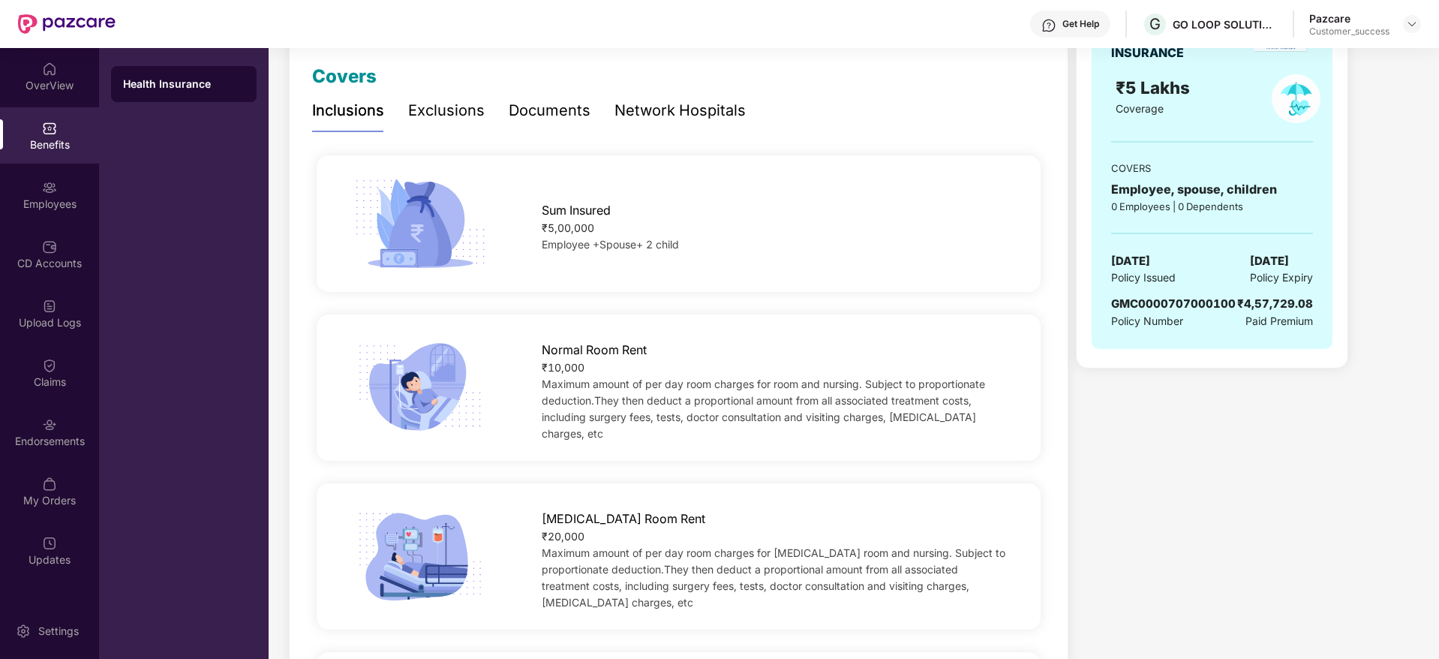
scroll to position [225, 0]
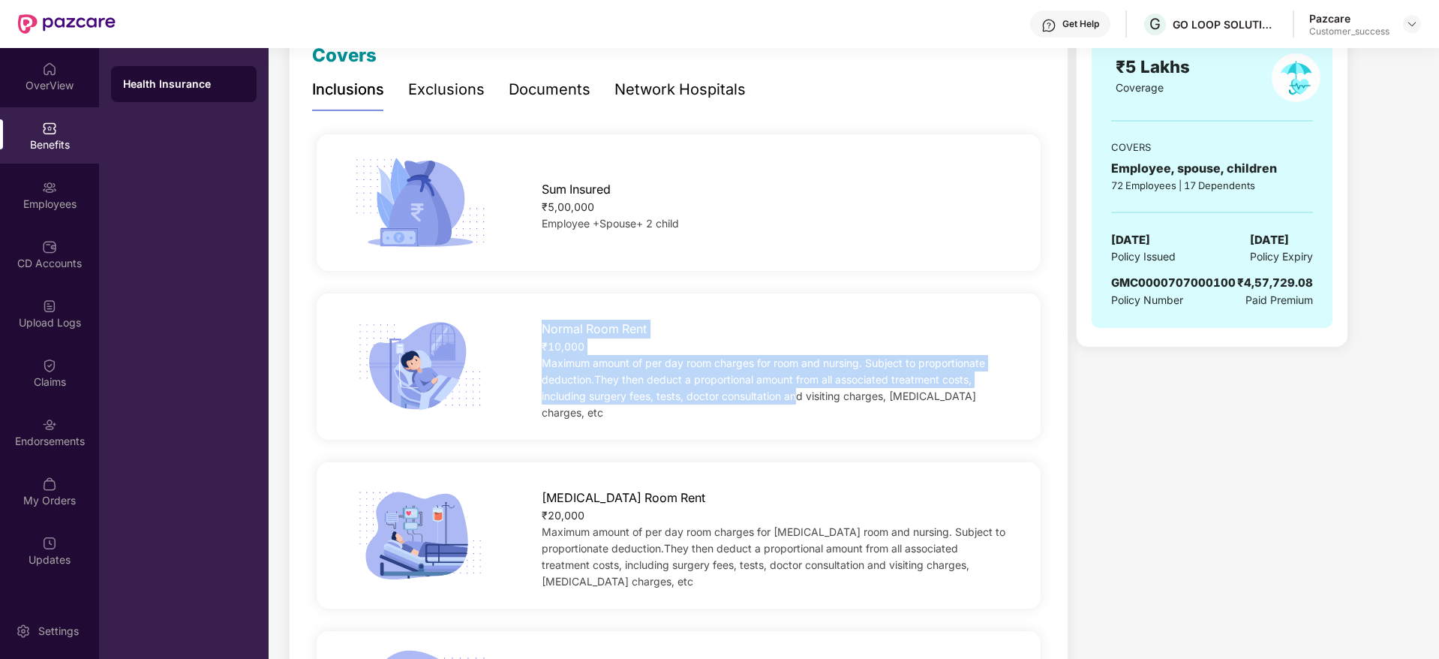
drag, startPoint x: 539, startPoint y: 327, endPoint x: 795, endPoint y: 421, distance: 273.1
click at [795, 421] on div "Normal Room Rent ₹10,000 Maximum amount of per day room charges for room and nu…" at bounding box center [679, 366] width 724 height 146
drag, startPoint x: 991, startPoint y: 421, endPoint x: 590, endPoint y: 302, distance: 417.7
click at [590, 302] on div "Normal Room Rent ₹10,000 Maximum amount of per day room charges for room and nu…" at bounding box center [679, 366] width 724 height 146
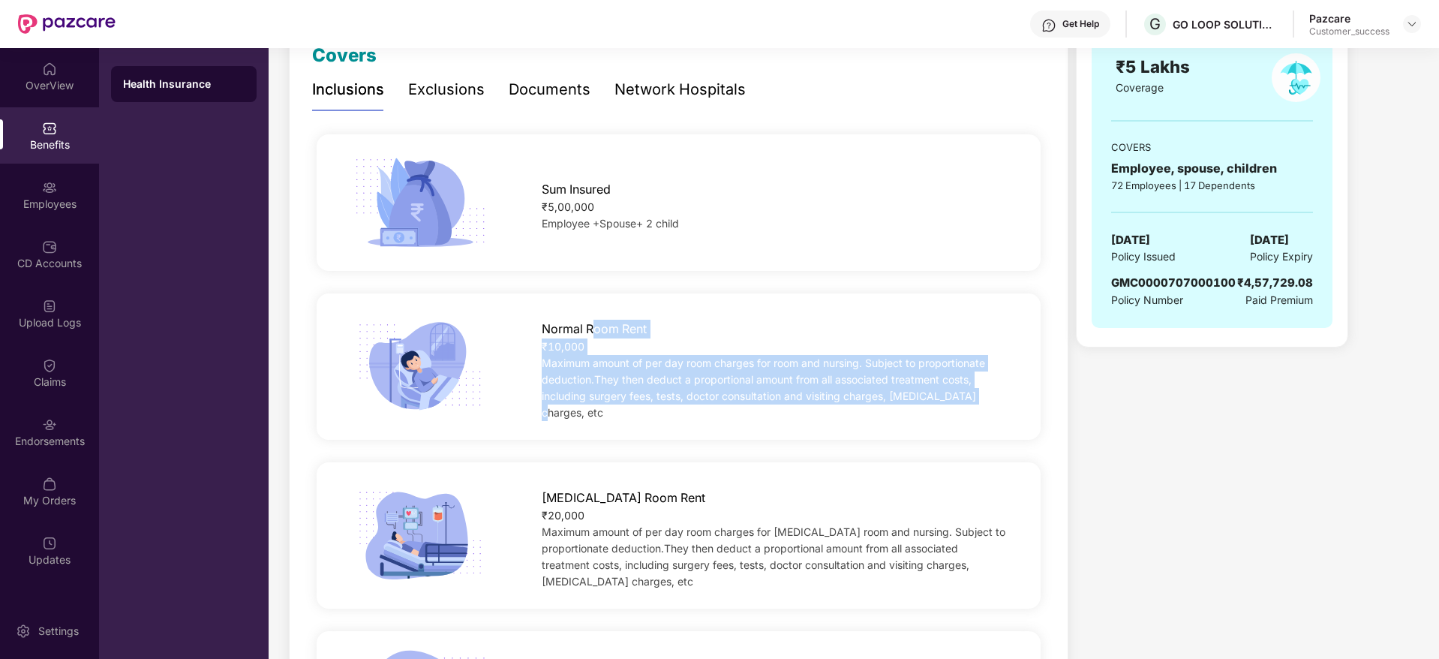
click at [590, 302] on div "Normal Room Rent ₹10,000 Maximum amount of per day room charges for room and nu…" at bounding box center [679, 366] width 724 height 146
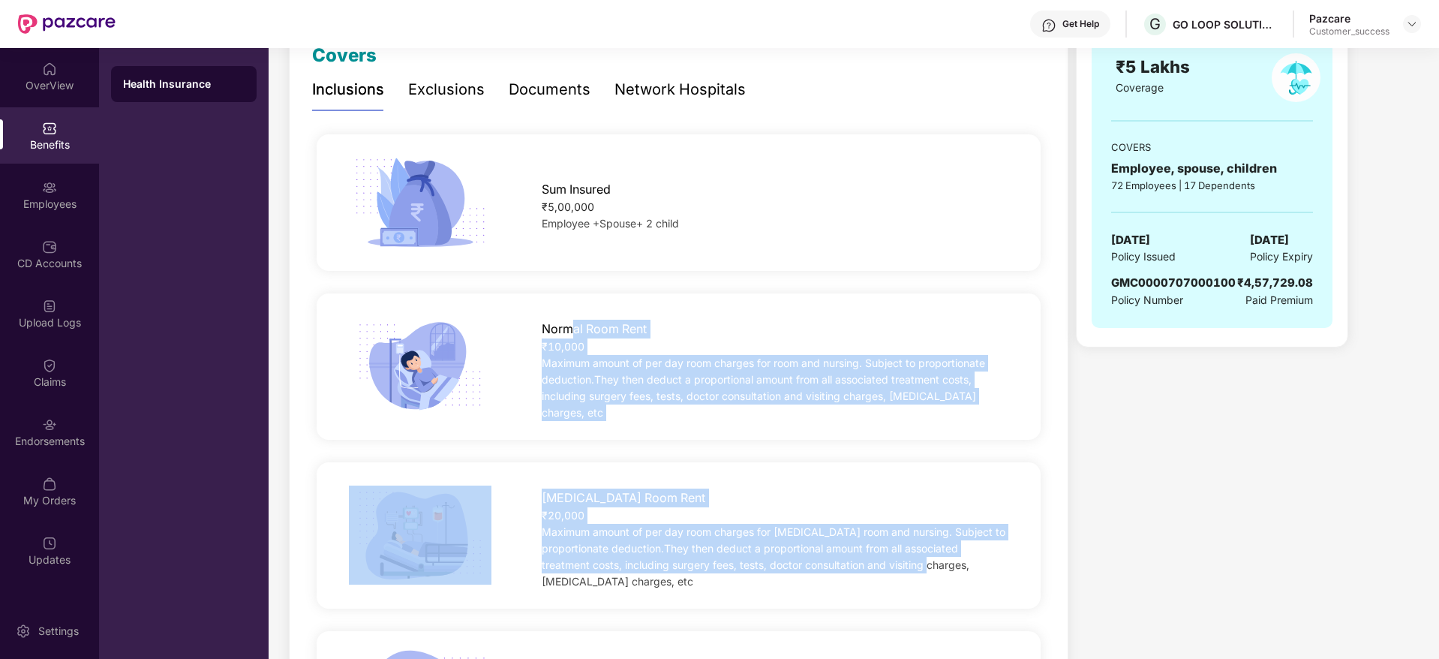
drag, startPoint x: 569, startPoint y: 302, endPoint x: 898, endPoint y: 554, distance: 414.6
click at [898, 554] on span "Maximum amount of per day room charges for [MEDICAL_DATA] room and nursing. Sub…" at bounding box center [774, 556] width 464 height 62
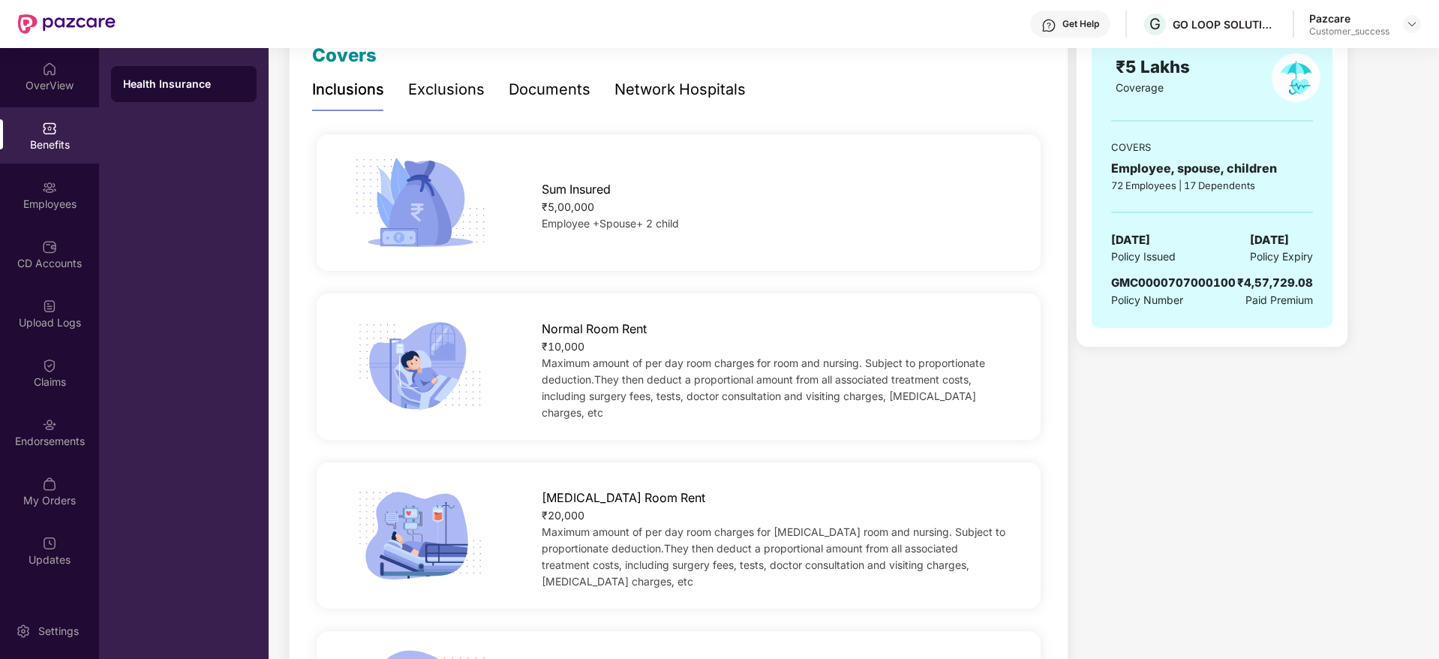
scroll to position [113, 0]
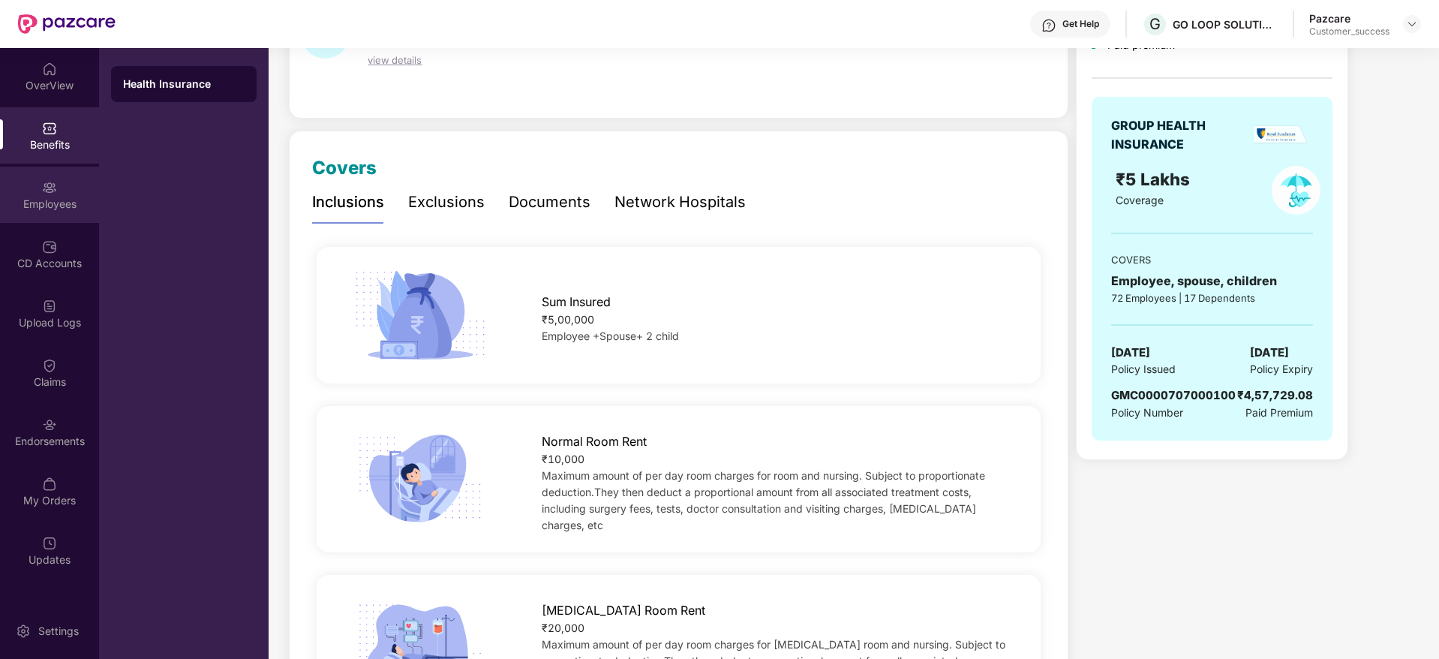
click at [64, 200] on div "Employees" at bounding box center [49, 204] width 99 height 15
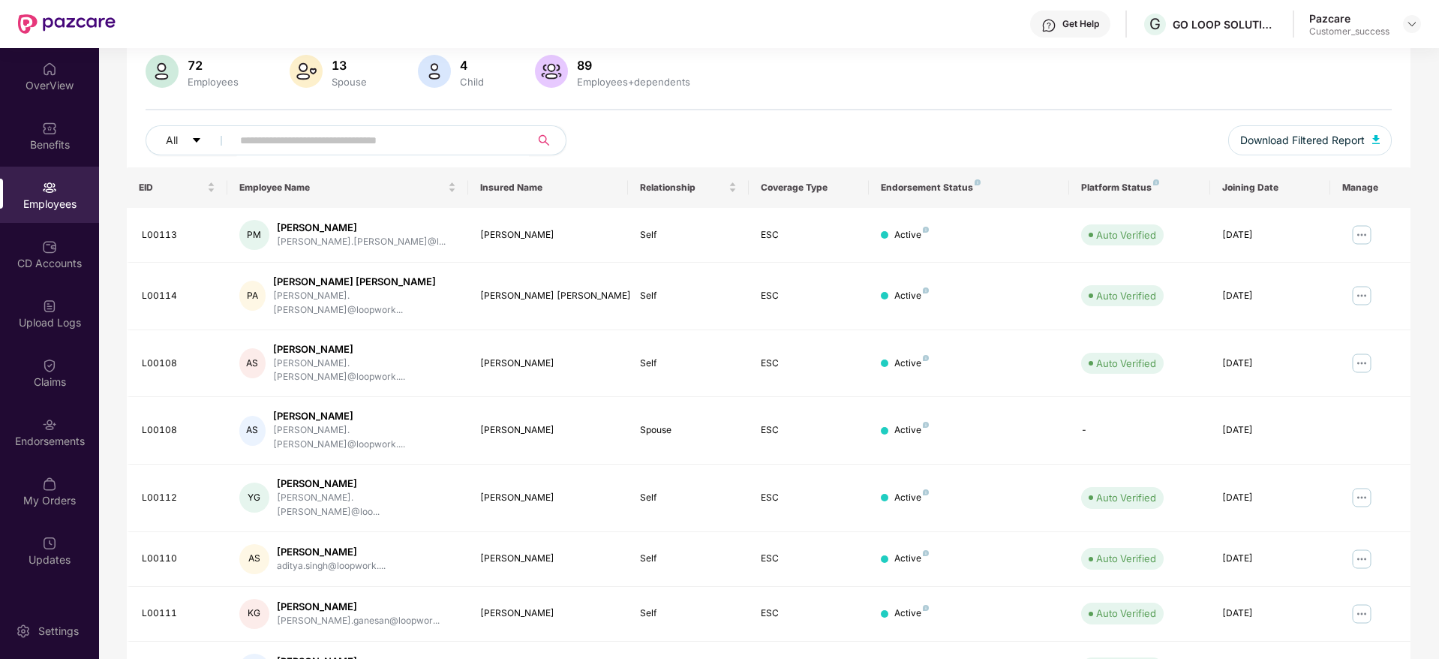
scroll to position [0, 0]
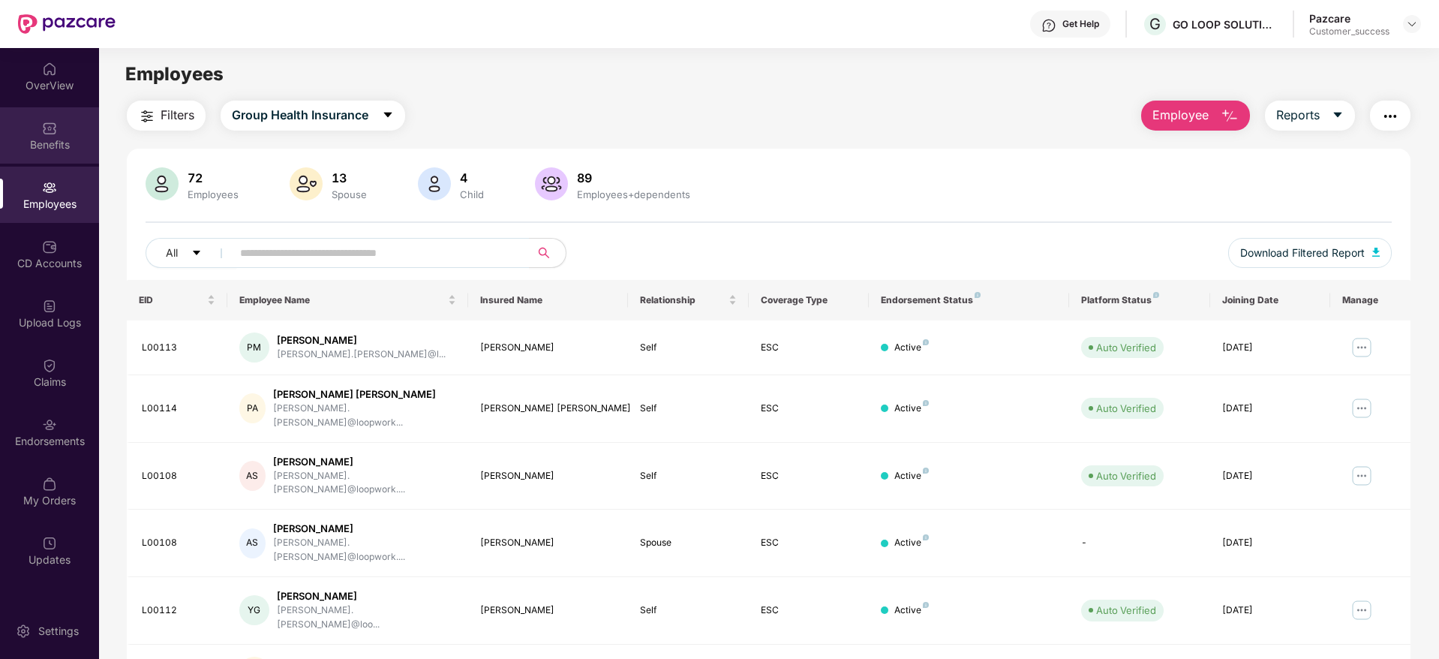
click at [57, 158] on div "Benefits" at bounding box center [49, 135] width 99 height 56
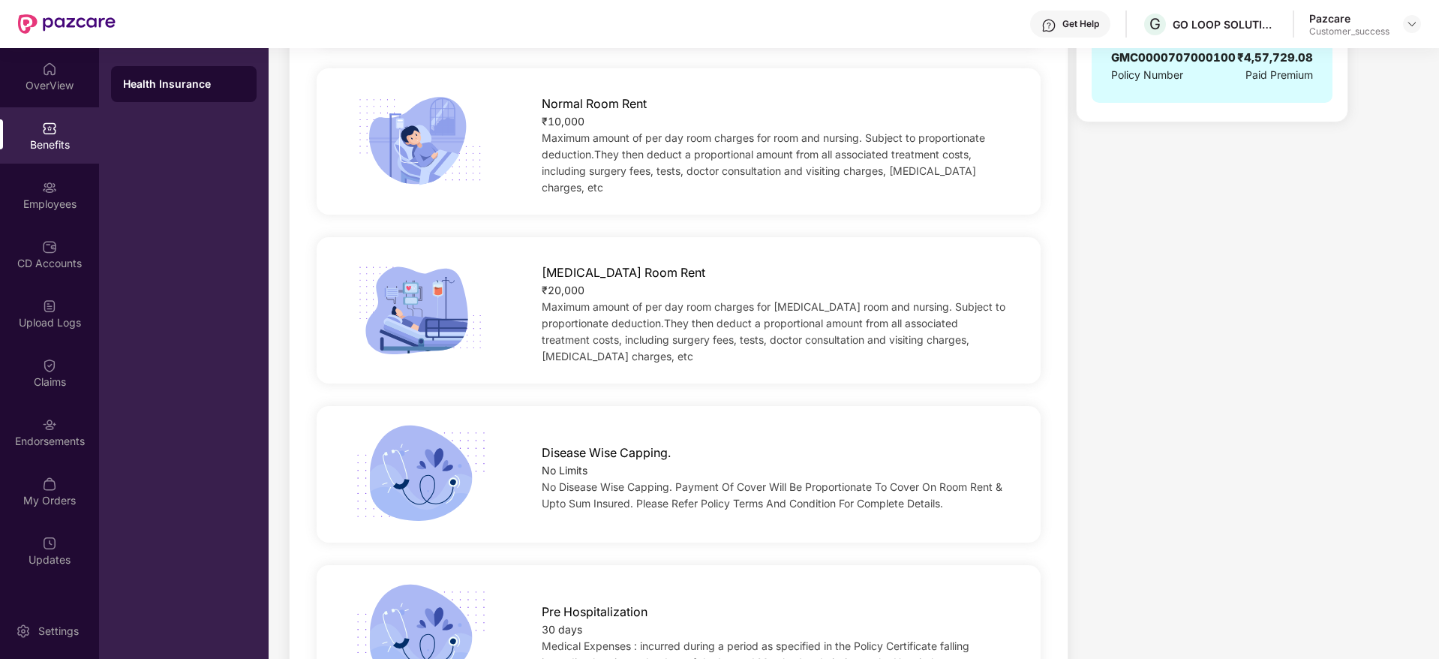
scroll to position [563, 0]
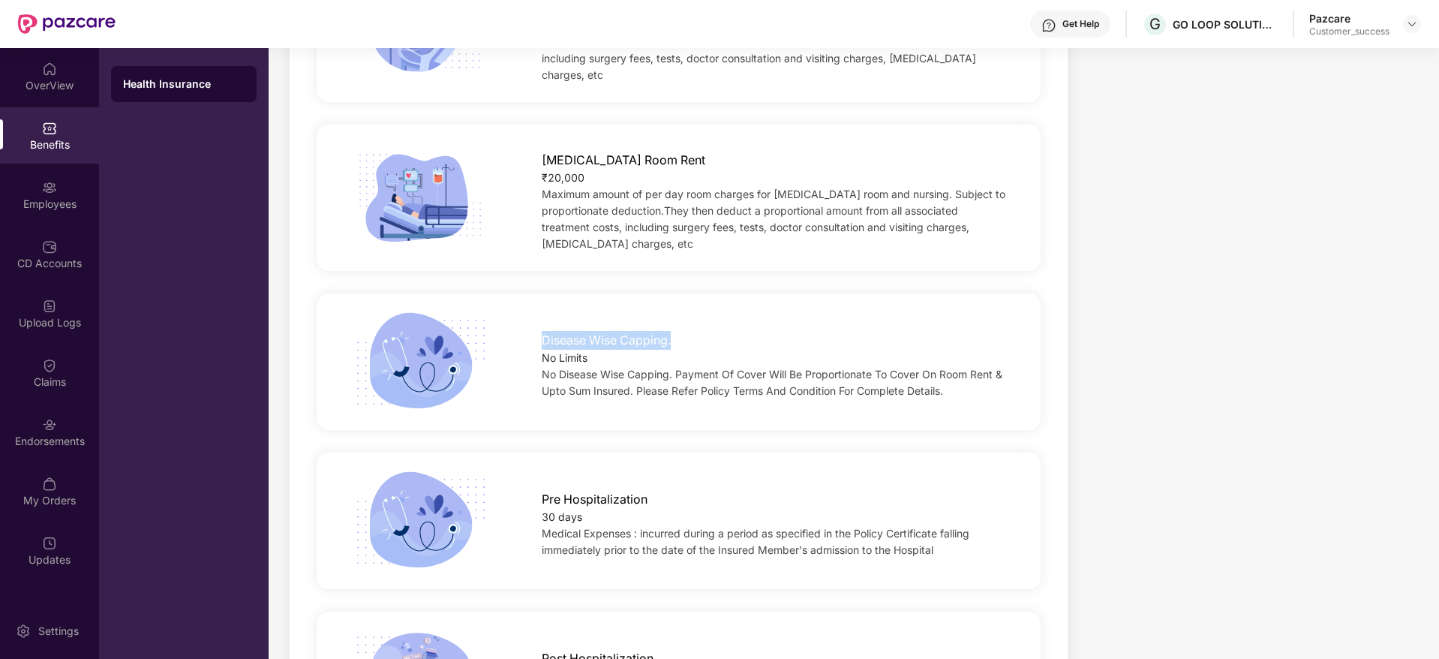
drag, startPoint x: 537, startPoint y: 314, endPoint x: 724, endPoint y: 315, distance: 186.8
click at [724, 323] on div "Disease Wise Capping. No Limits No Disease Wise Capping. Payment Of Cover Will …" at bounding box center [775, 361] width 515 height 76
copy span "Disease Wise Capping."
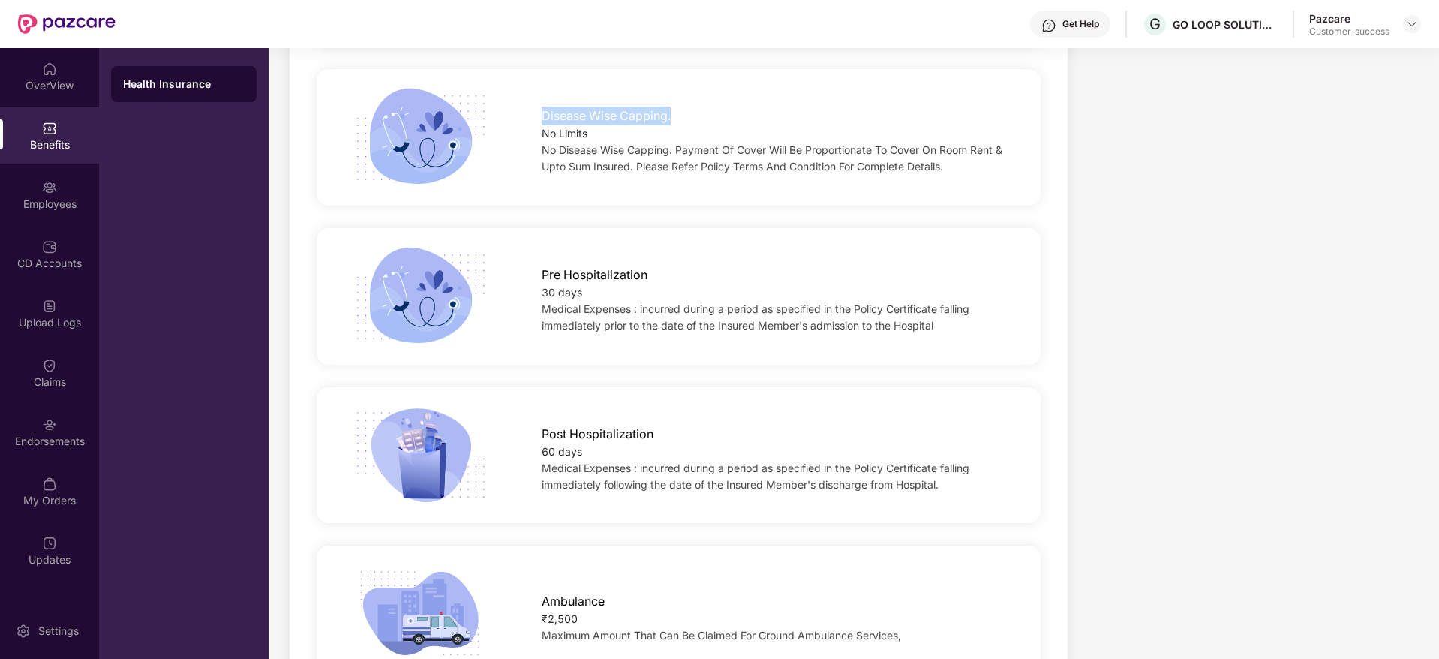
scroll to position [788, 0]
click at [588, 265] on span "Pre Hospitalization" at bounding box center [595, 274] width 106 height 19
click at [581, 265] on span "Pre Hospitalization" at bounding box center [595, 274] width 106 height 19
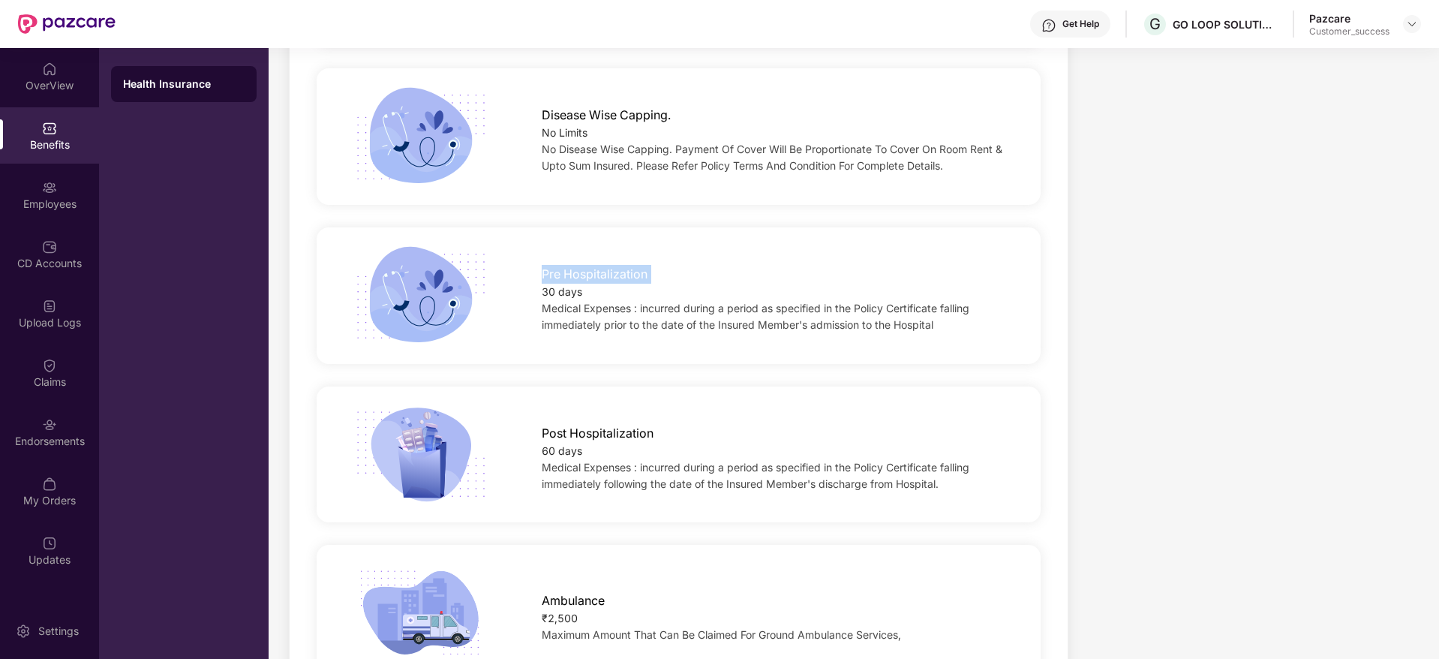
copy span "Pre Hospitalization"
click at [599, 424] on span "Post Hospitalization" at bounding box center [598, 433] width 112 height 19
copy span "Post Hospitalization"
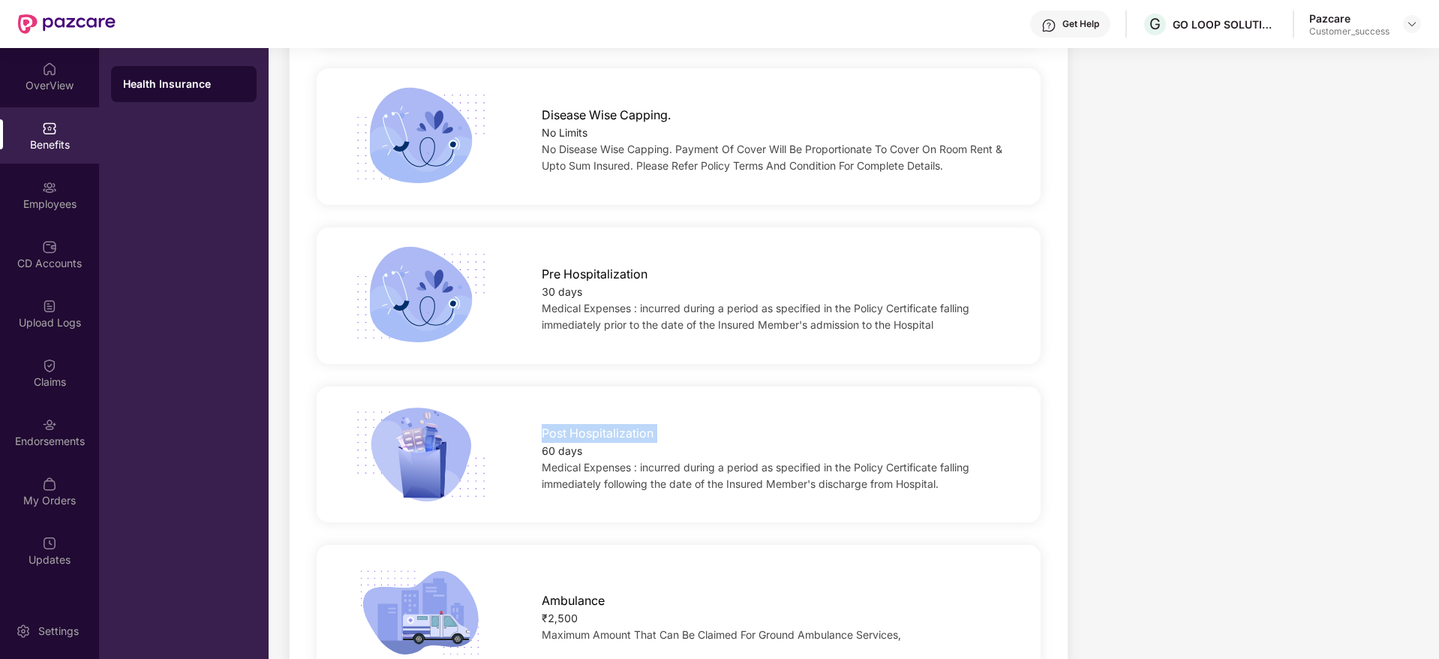
copy span "Post Hospitalization"
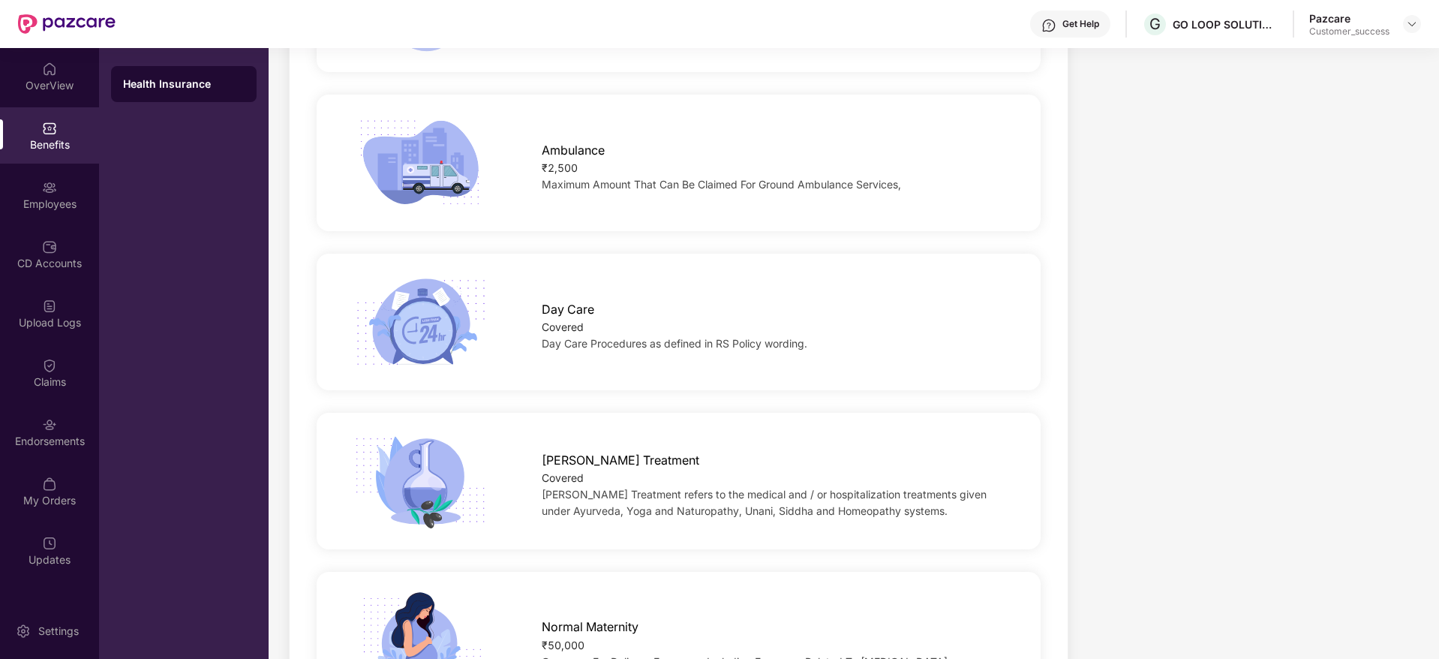
scroll to position [1463, 0]
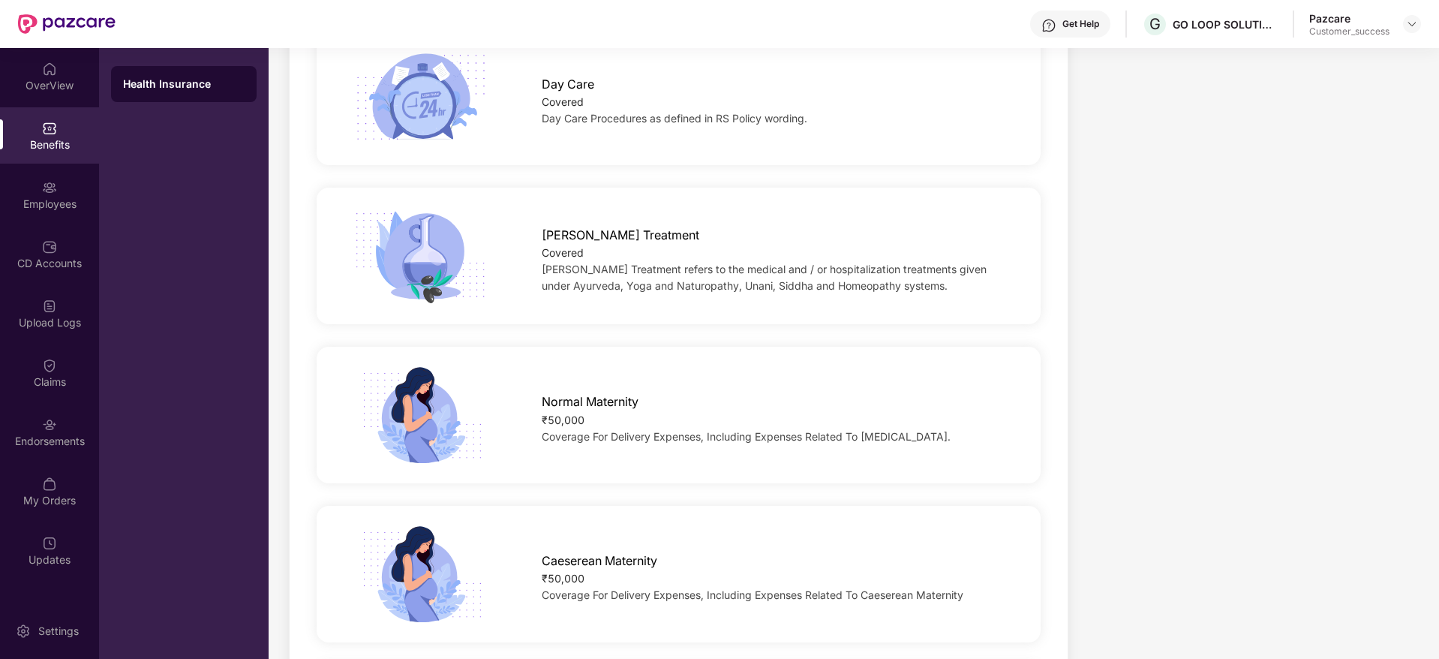
click at [551, 392] on span "Normal Maternity" at bounding box center [590, 401] width 97 height 19
click at [653, 385] on div "Normal Maternity" at bounding box center [775, 398] width 467 height 26
click at [607, 392] on span "Normal Maternity" at bounding box center [590, 401] width 97 height 19
copy span "Maternity"
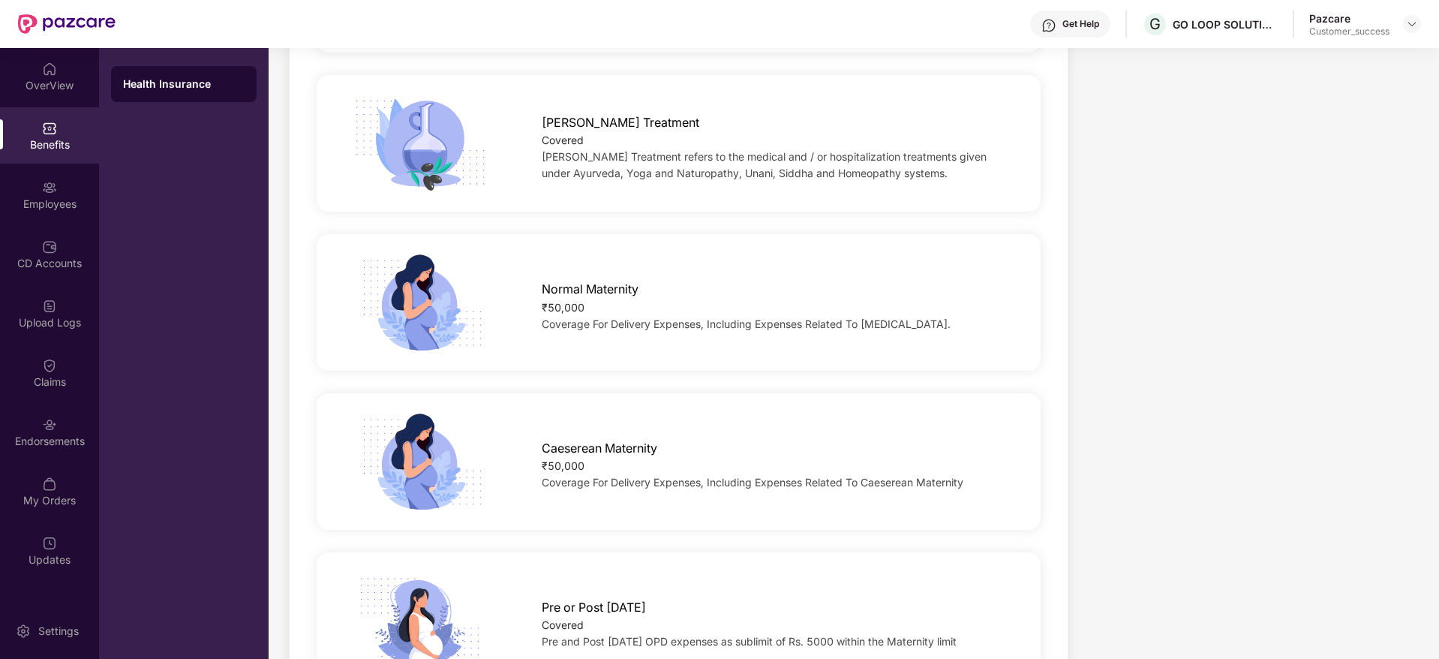
scroll to position [1800, 0]
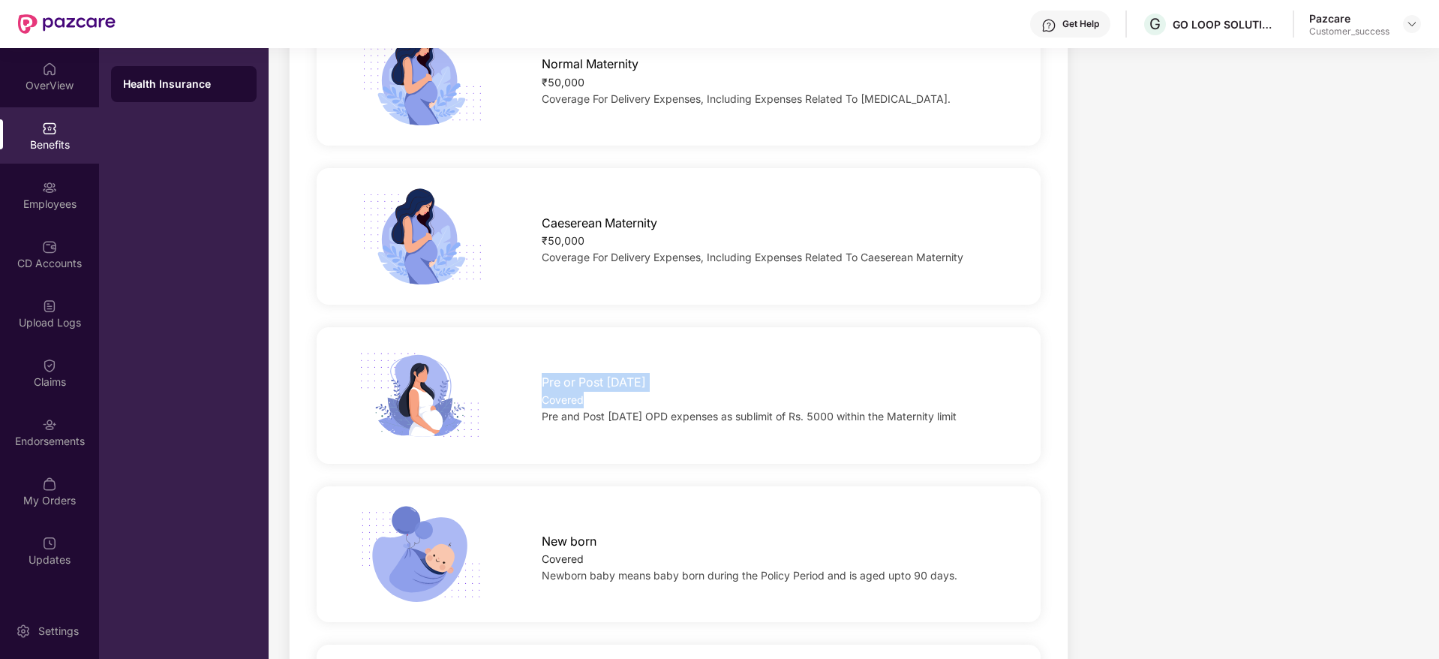
drag, startPoint x: 533, startPoint y: 357, endPoint x: 734, endPoint y: 376, distance: 202.6
click at [734, 376] on div "Pre or Post [DATE] Covered Pre and Post [DATE] OPD expenses as sublimit of Rs. …" at bounding box center [775, 394] width 515 height 59
click at [734, 392] on div "Covered" at bounding box center [775, 400] width 467 height 17
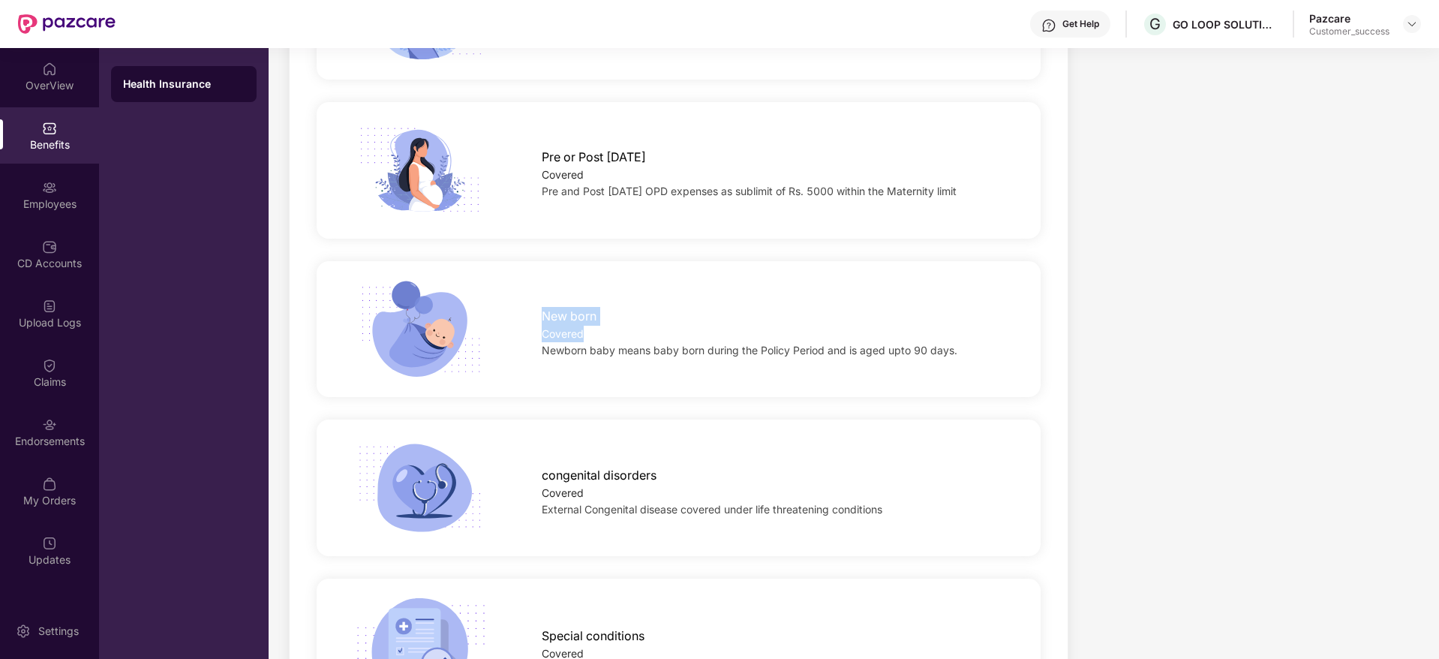
drag, startPoint x: 546, startPoint y: 293, endPoint x: 617, endPoint y: 321, distance: 76.7
click at [617, 321] on div "New born Covered Newborn baby means baby born during the Policy Period and is a…" at bounding box center [775, 328] width 515 height 59
click at [617, 326] on div "Covered" at bounding box center [775, 334] width 467 height 17
drag, startPoint x: 614, startPoint y: 313, endPoint x: 547, endPoint y: 266, distance: 82.0
click at [547, 280] on div "New born Covered Newborn baby means baby born during the Policy Period and is a…" at bounding box center [679, 329] width 772 height 99
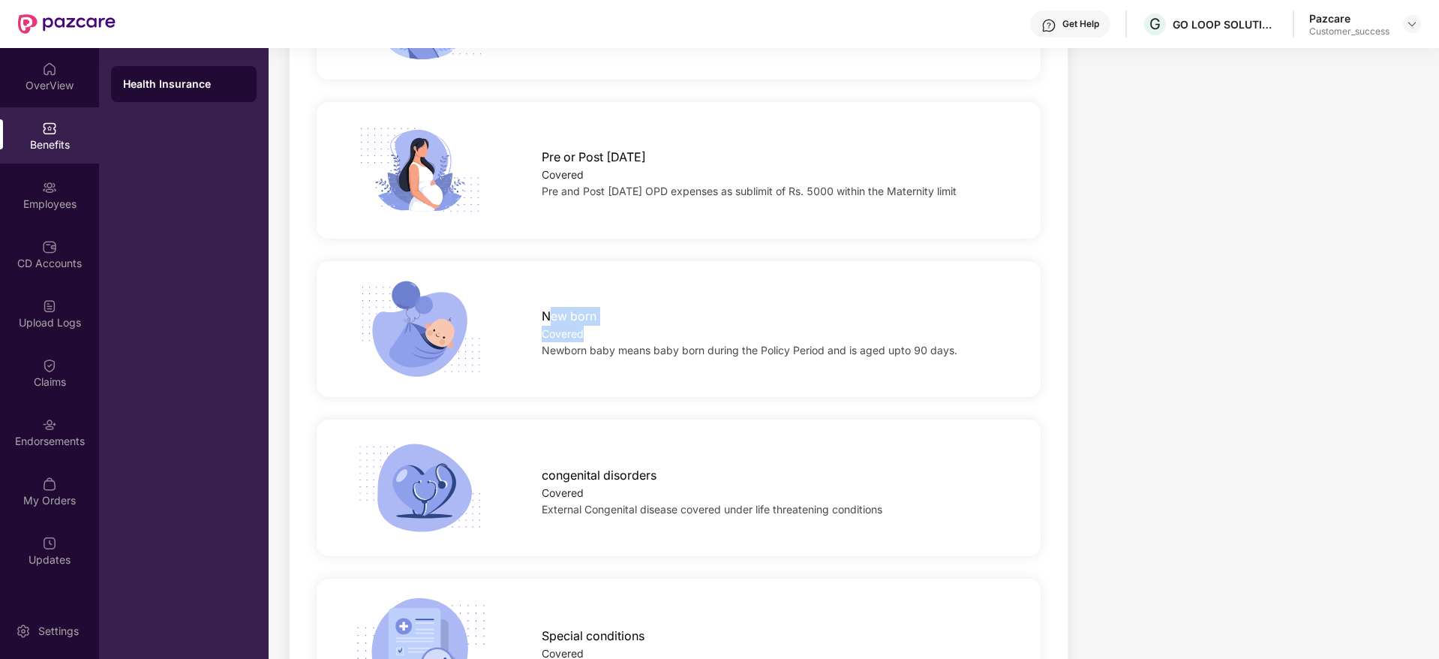
click at [547, 280] on div "New born Covered Newborn baby means baby born during the Policy Period and is a…" at bounding box center [679, 329] width 772 height 99
click at [550, 307] on span "New born" at bounding box center [569, 316] width 55 height 19
copy span "New born"
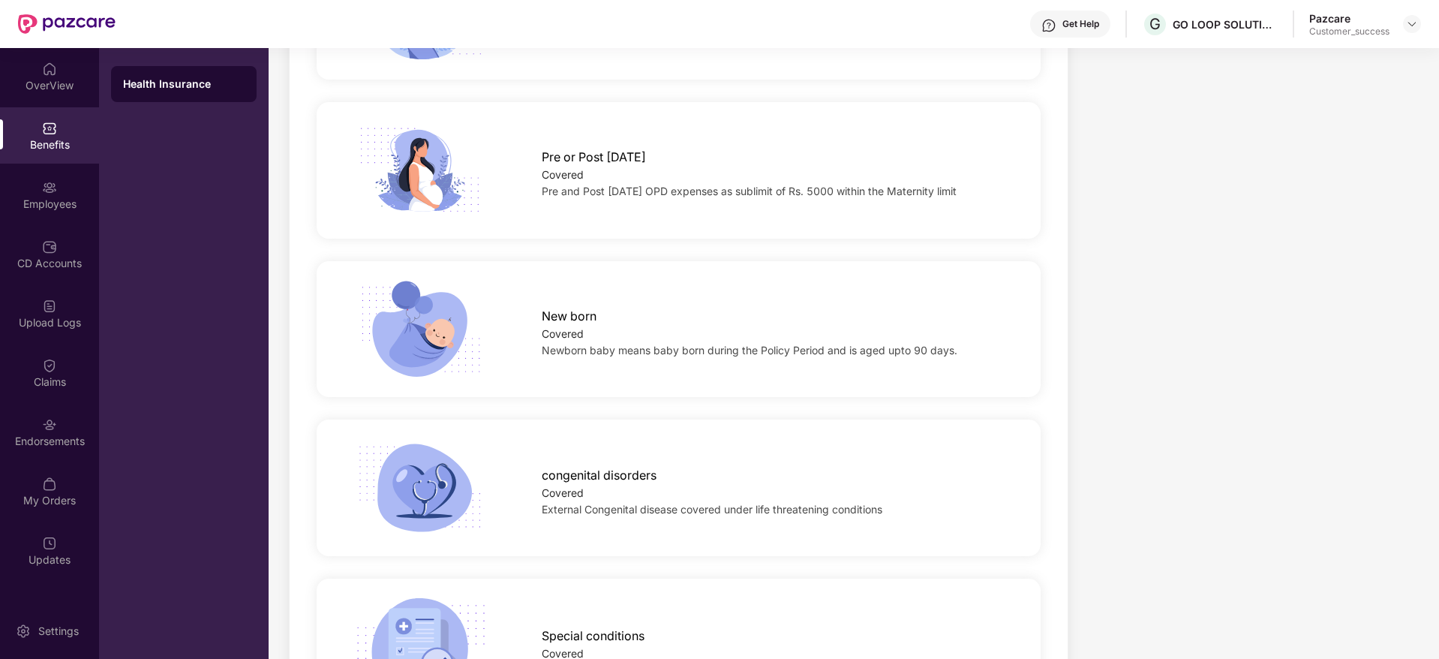
scroll to position [2620, 0]
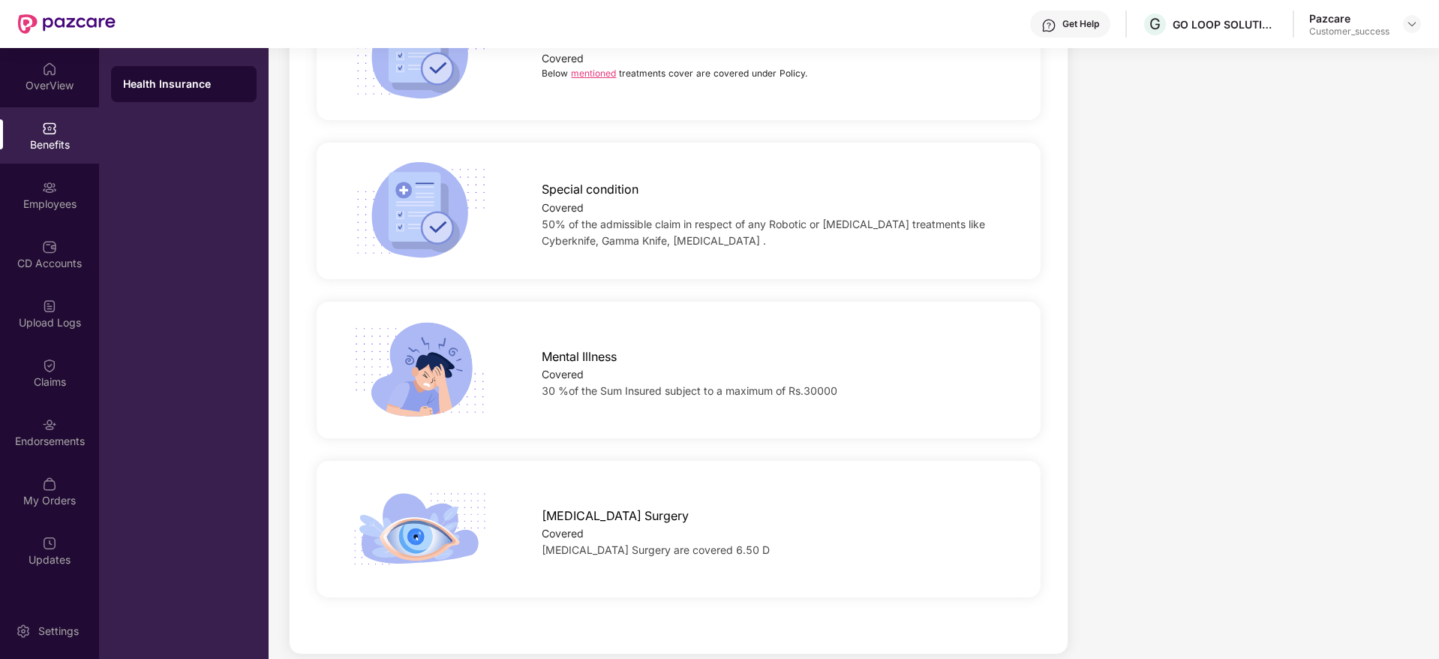
click at [818, 384] on span "30 %of the Sum Insured subject to a maximum of Rs.30000" at bounding box center [690, 390] width 296 height 13
copy span "30000"
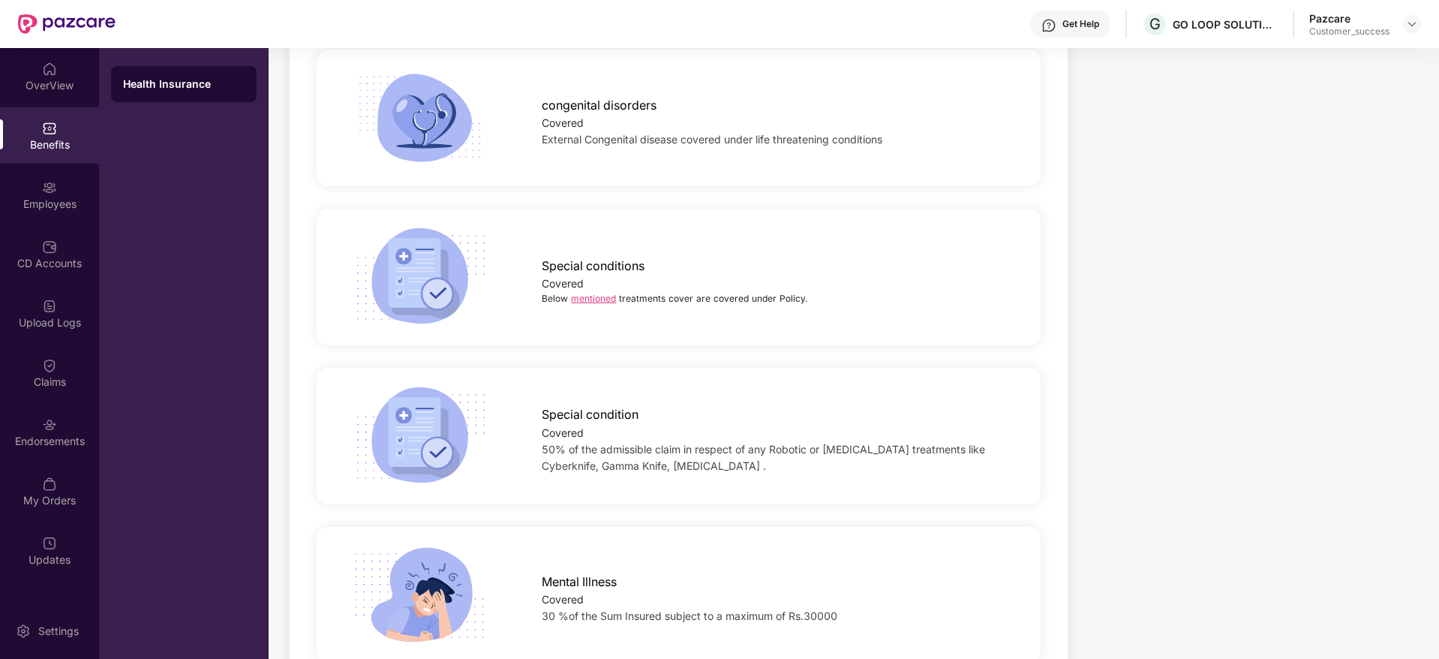
click at [812, 565] on div "Mental Illness" at bounding box center [775, 578] width 467 height 26
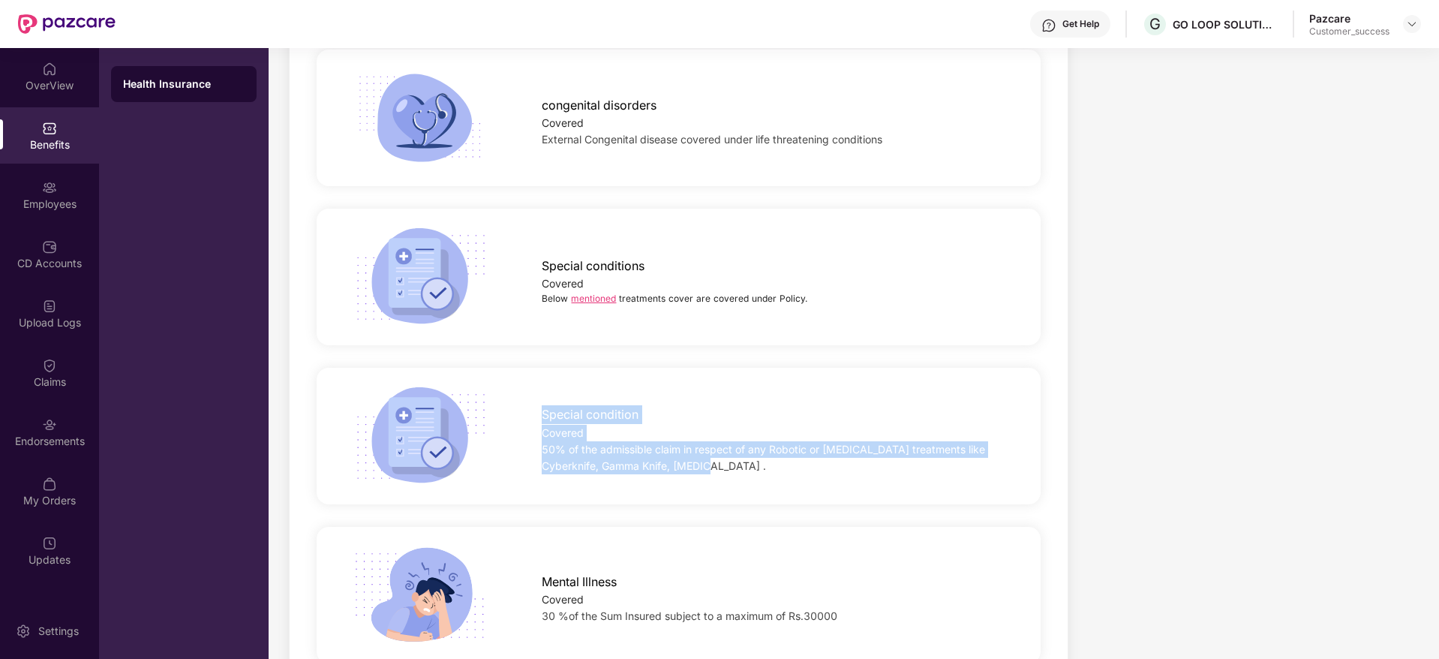
drag, startPoint x: 528, startPoint y: 402, endPoint x: 718, endPoint y: 461, distance: 198.8
click at [718, 461] on div "Special condition Covered 50% of the admissible claim in respect of any Robotic…" at bounding box center [679, 435] width 772 height 99
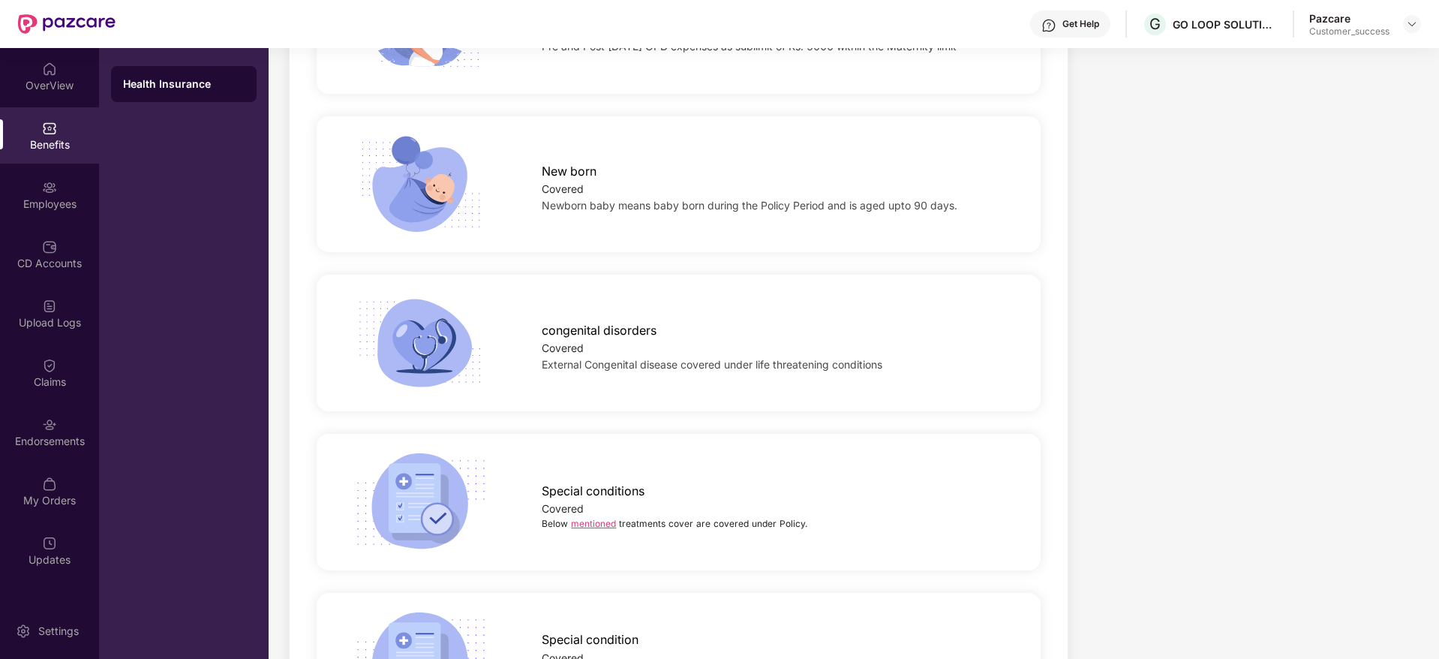
scroll to position [2057, 0]
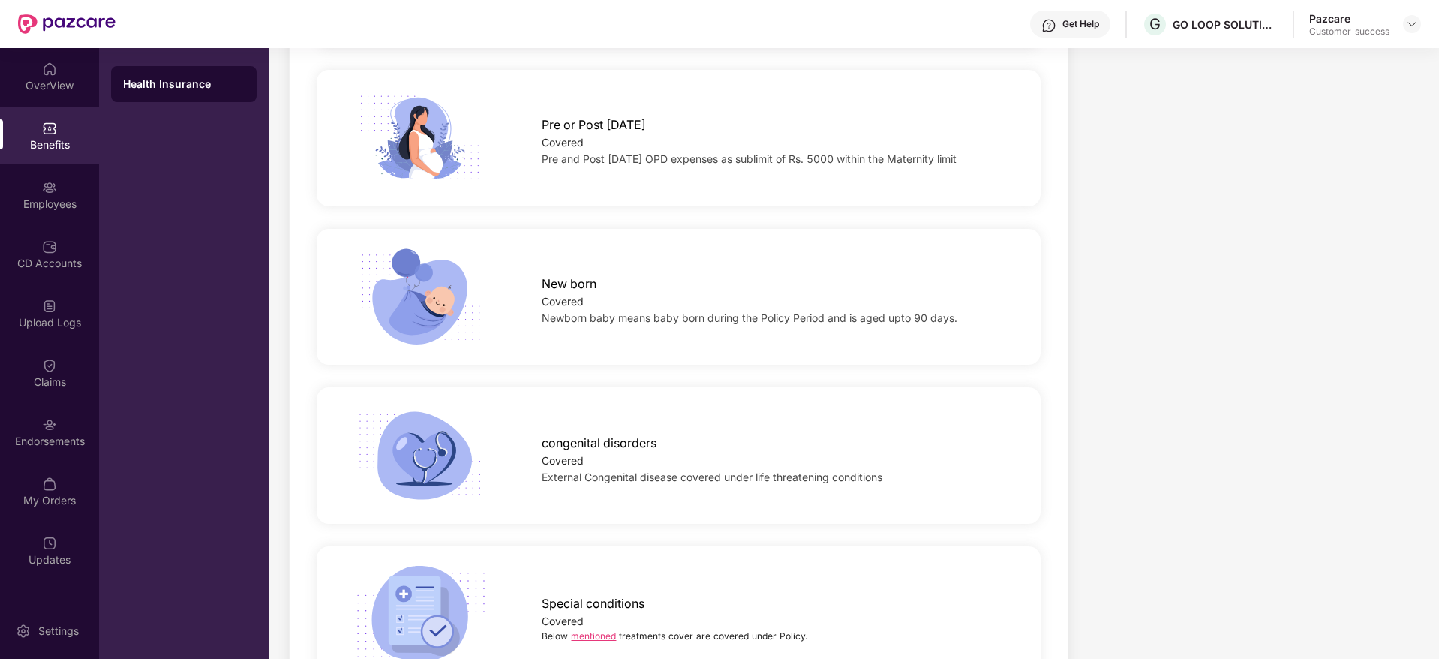
click at [587, 434] on span "congenital disorders" at bounding box center [599, 443] width 115 height 19
copy span "congenital disorders"
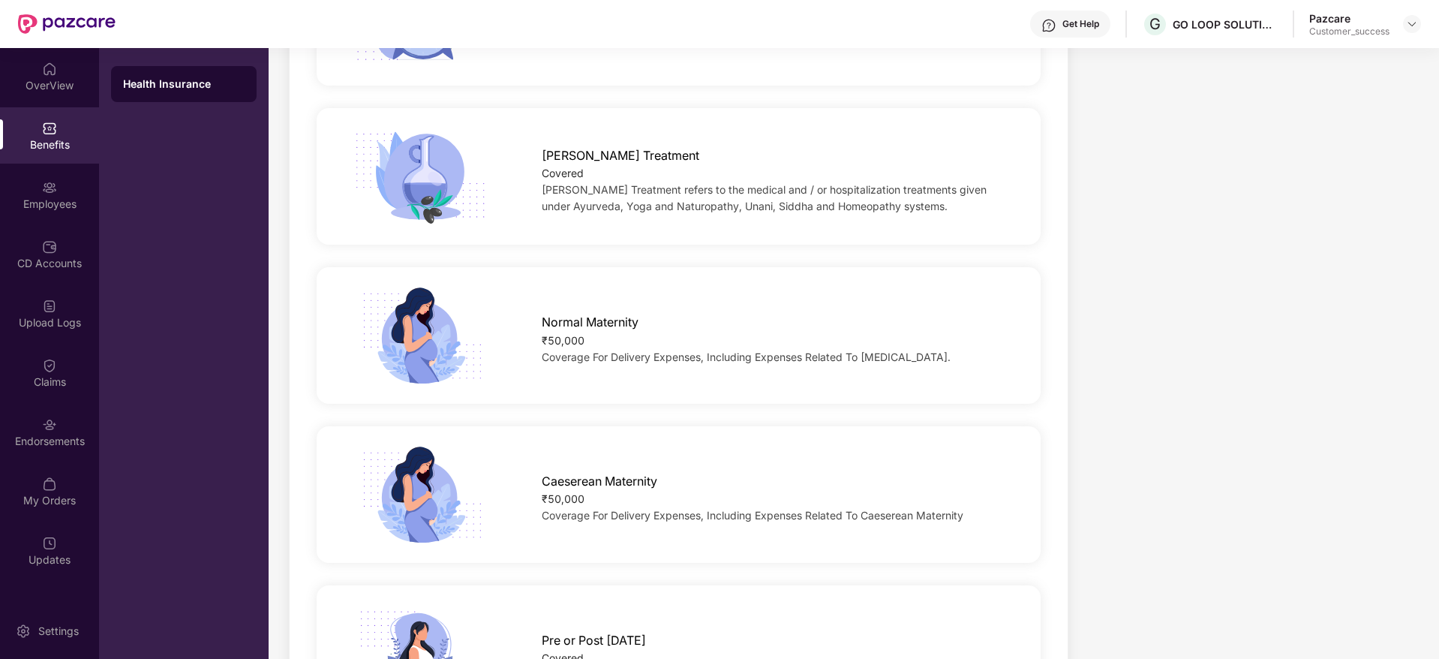
scroll to position [1577, 0]
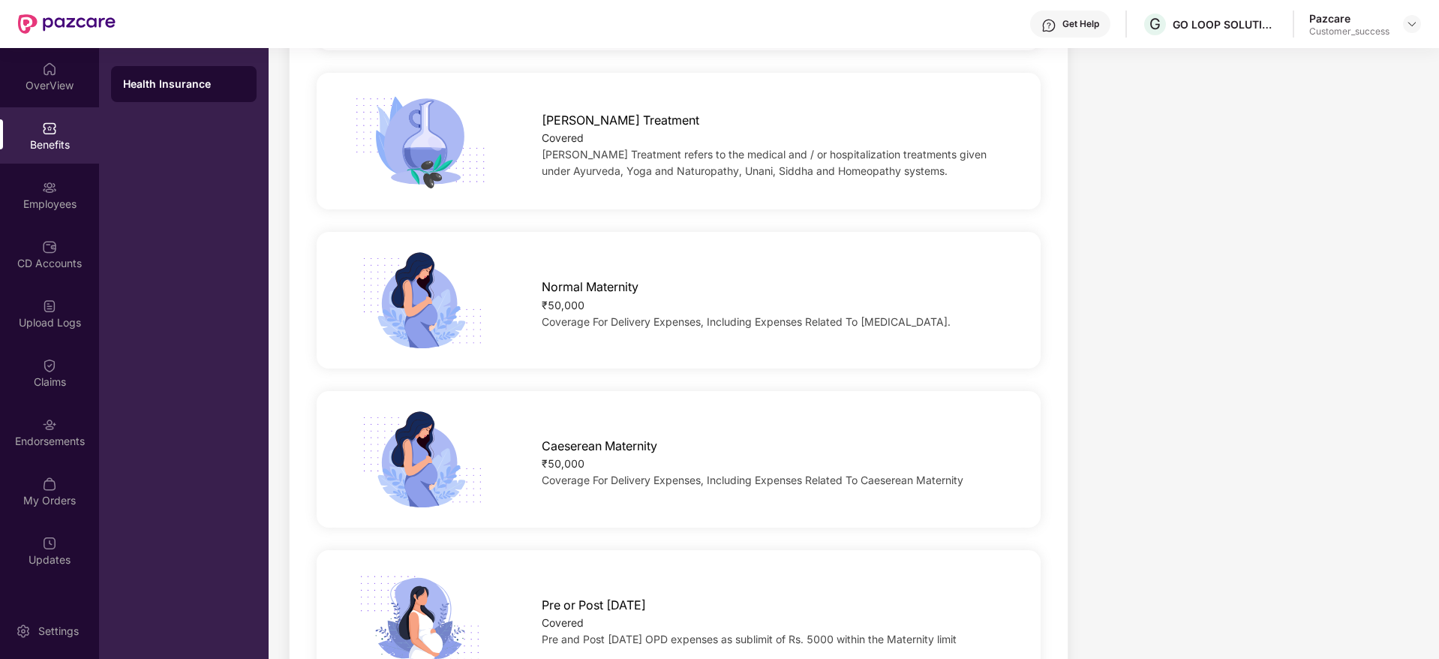
click at [605, 111] on span "[PERSON_NAME] Treatment" at bounding box center [621, 120] width 158 height 19
drag, startPoint x: 1412, startPoint y: 20, endPoint x: 1415, endPoint y: 44, distance: 24.2
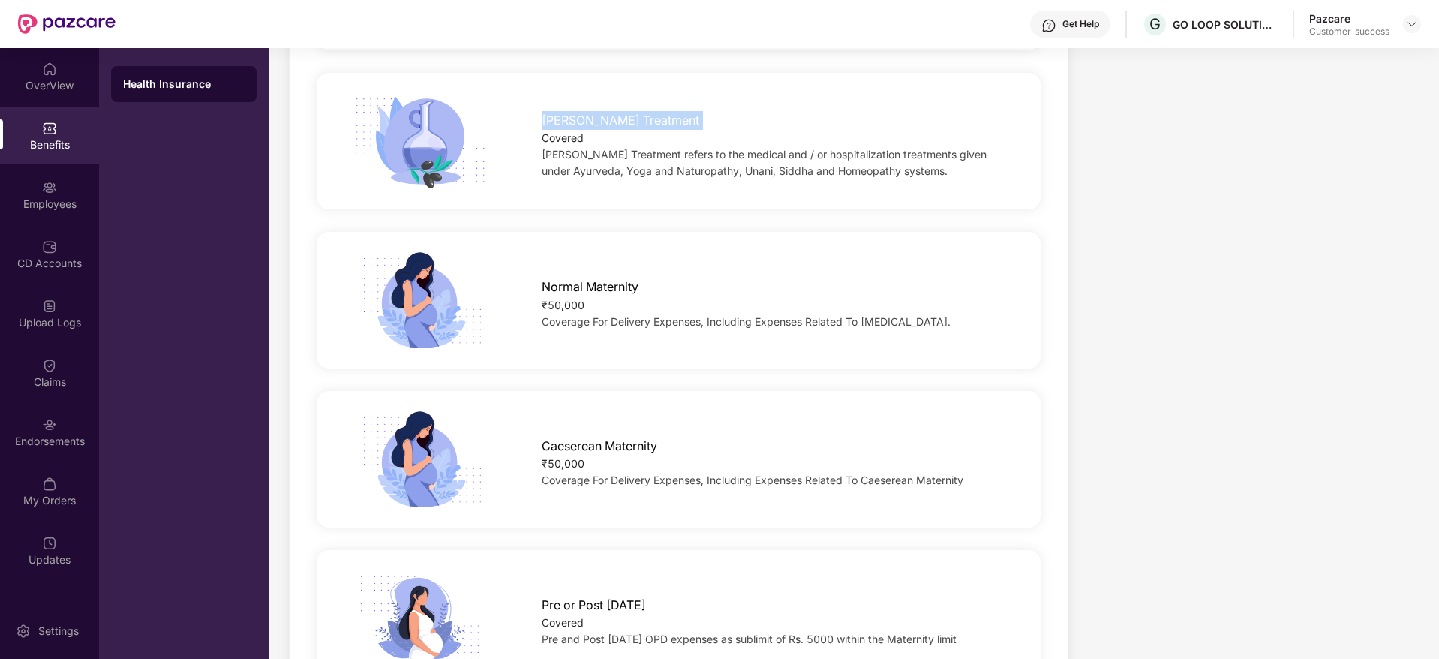
click at [1412, 20] on img at bounding box center [1412, 24] width 12 height 12
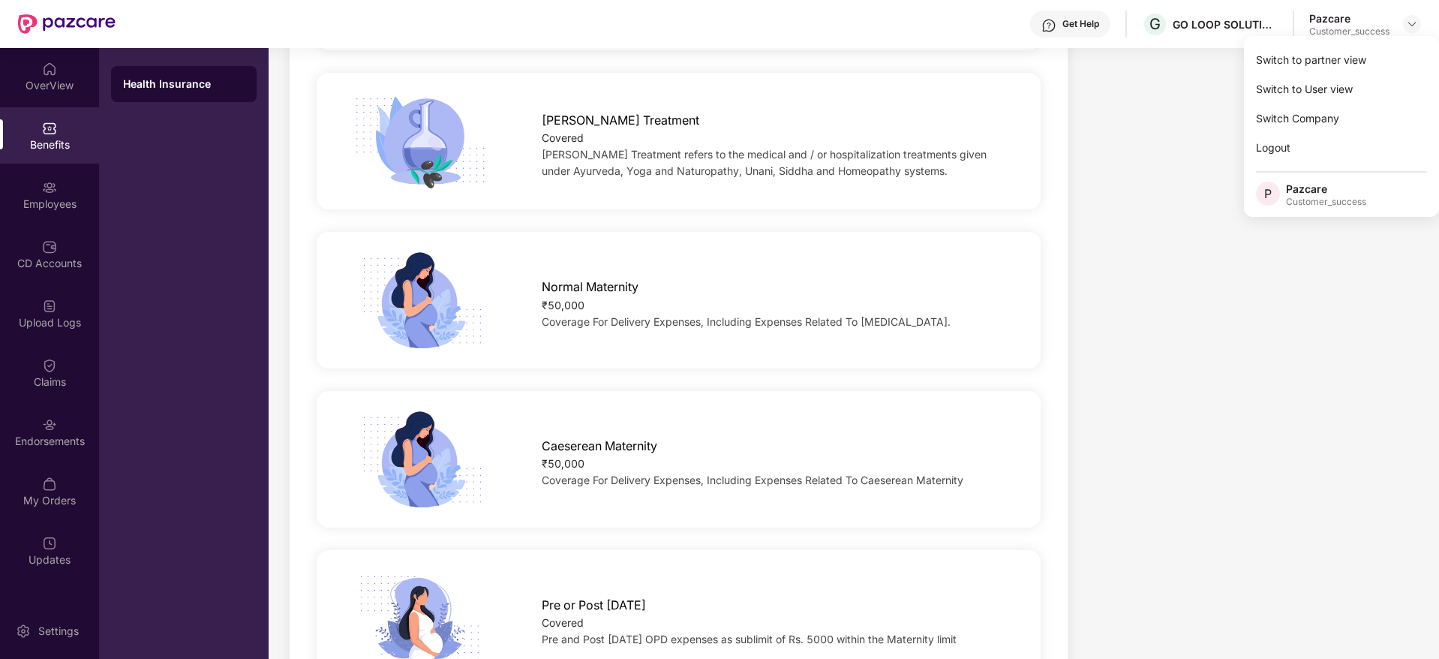
click at [1415, 49] on div "Switch to partner view" at bounding box center [1341, 59] width 195 height 29
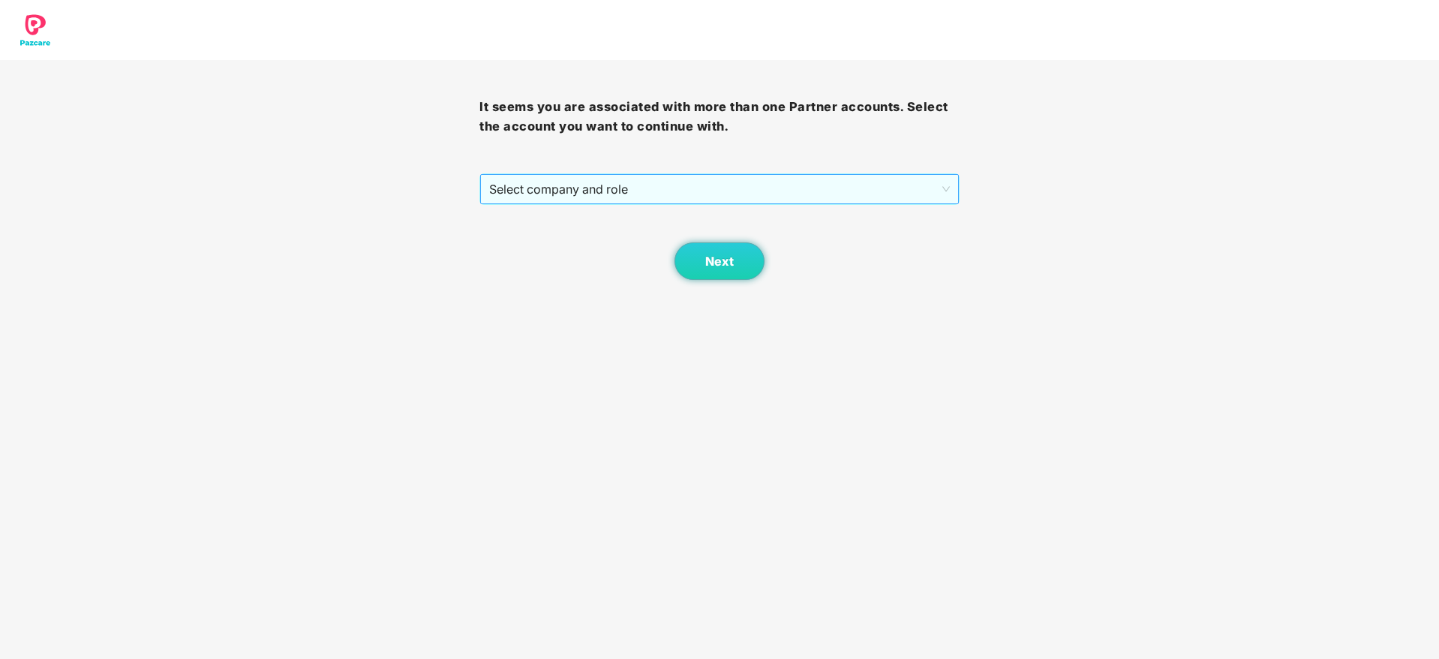
click at [890, 190] on span "Select company and role" at bounding box center [719, 189] width 460 height 29
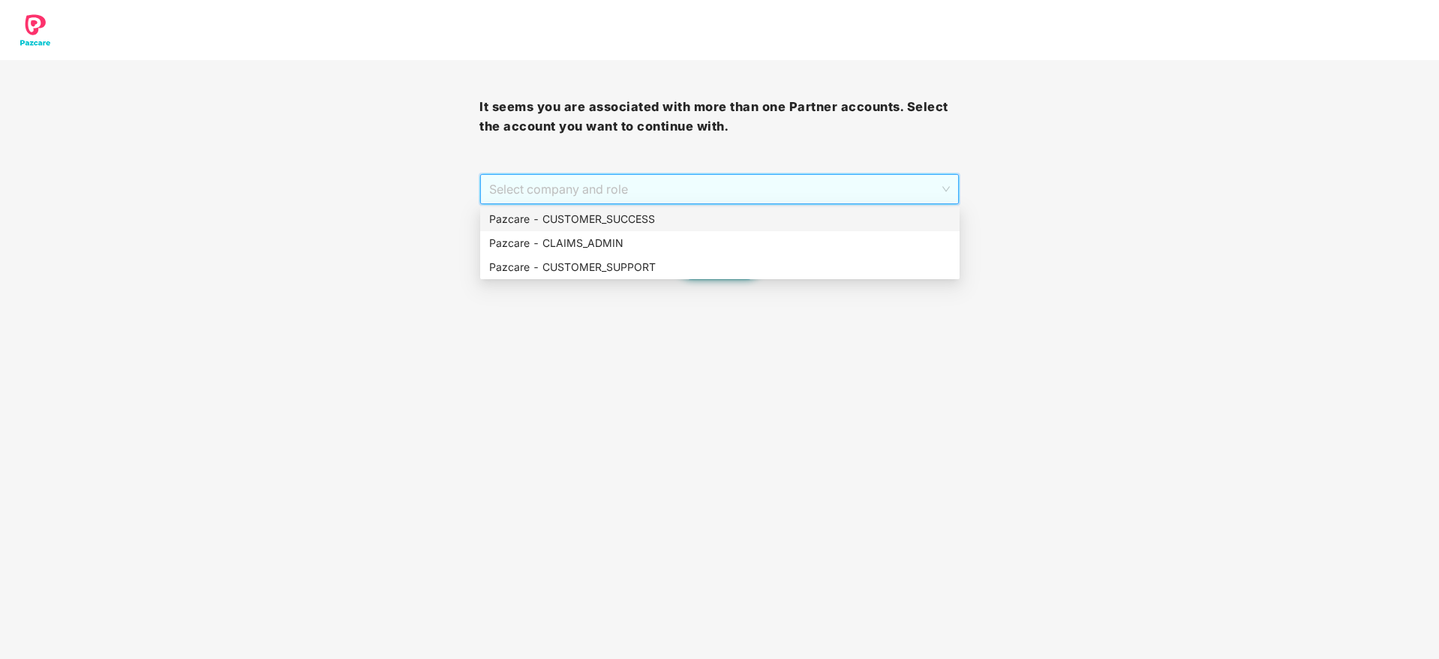
click at [876, 218] on div "Pazcare - CUSTOMER_SUCCESS" at bounding box center [719, 219] width 461 height 17
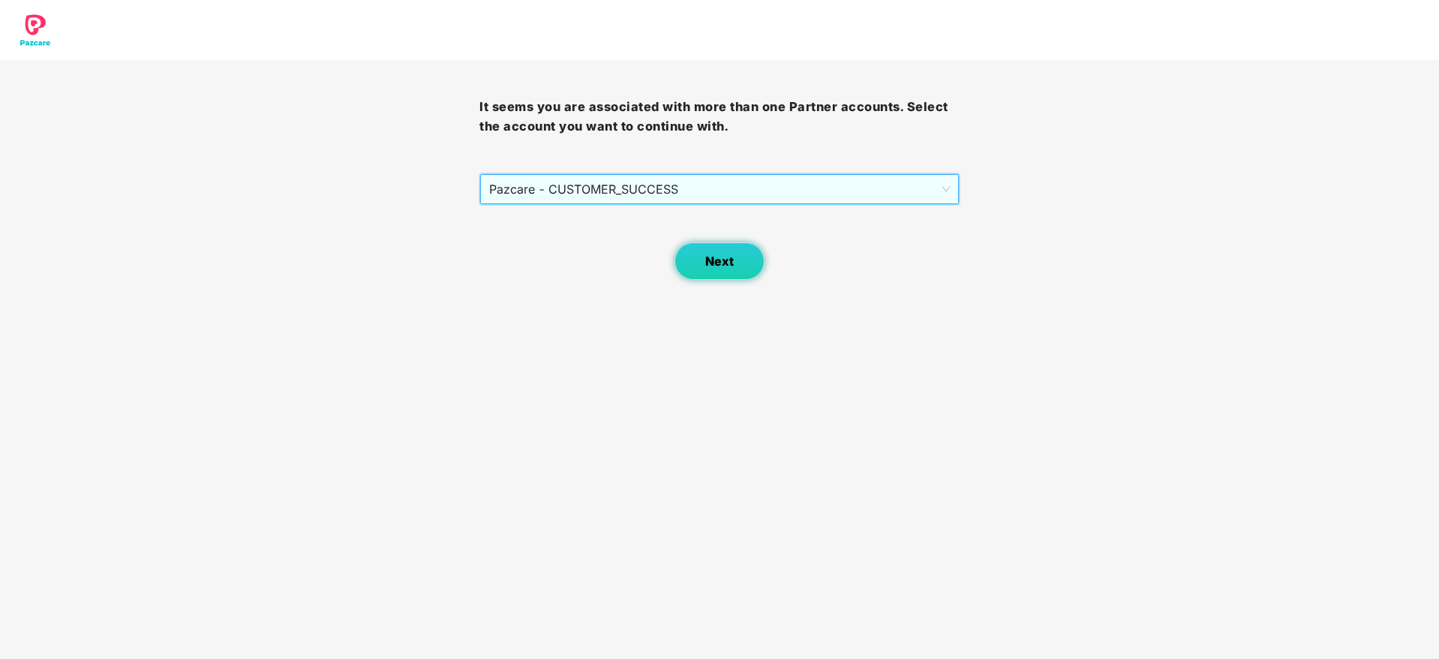
click at [686, 247] on button "Next" at bounding box center [719, 261] width 90 height 38
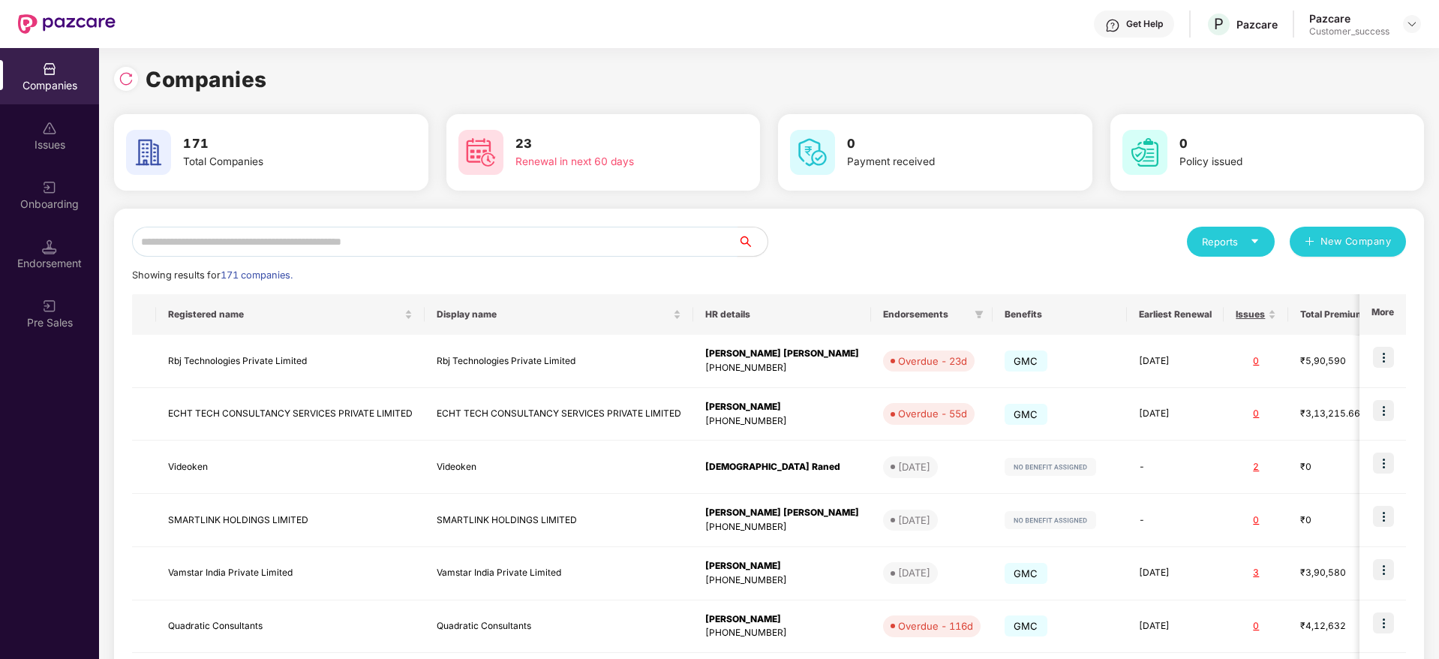
click at [601, 245] on input "text" at bounding box center [434, 242] width 605 height 30
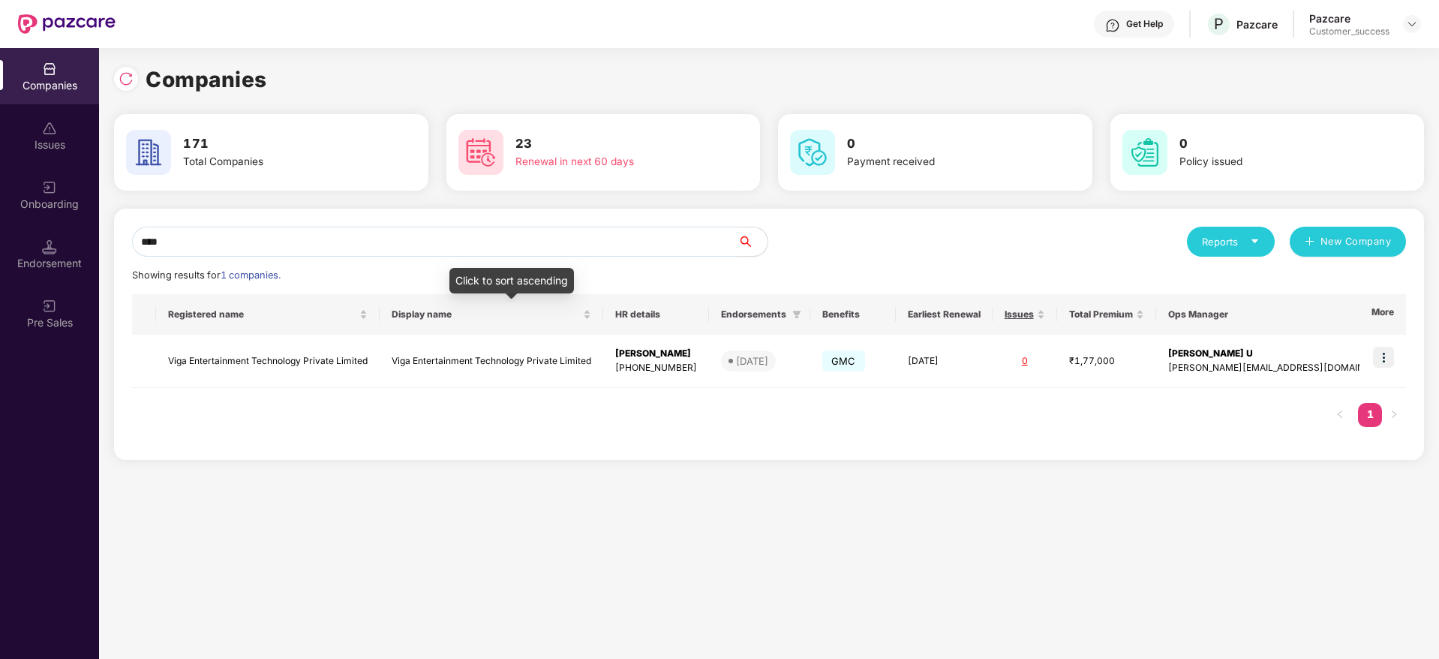
type input "****"
click at [574, 396] on div "Registered name Display name HR details Endorsements Benefits Earliest Renewal …" at bounding box center [769, 368] width 1274 height 148
click at [578, 377] on td "Viga Entertainment Technology Private Limited" at bounding box center [492, 361] width 224 height 53
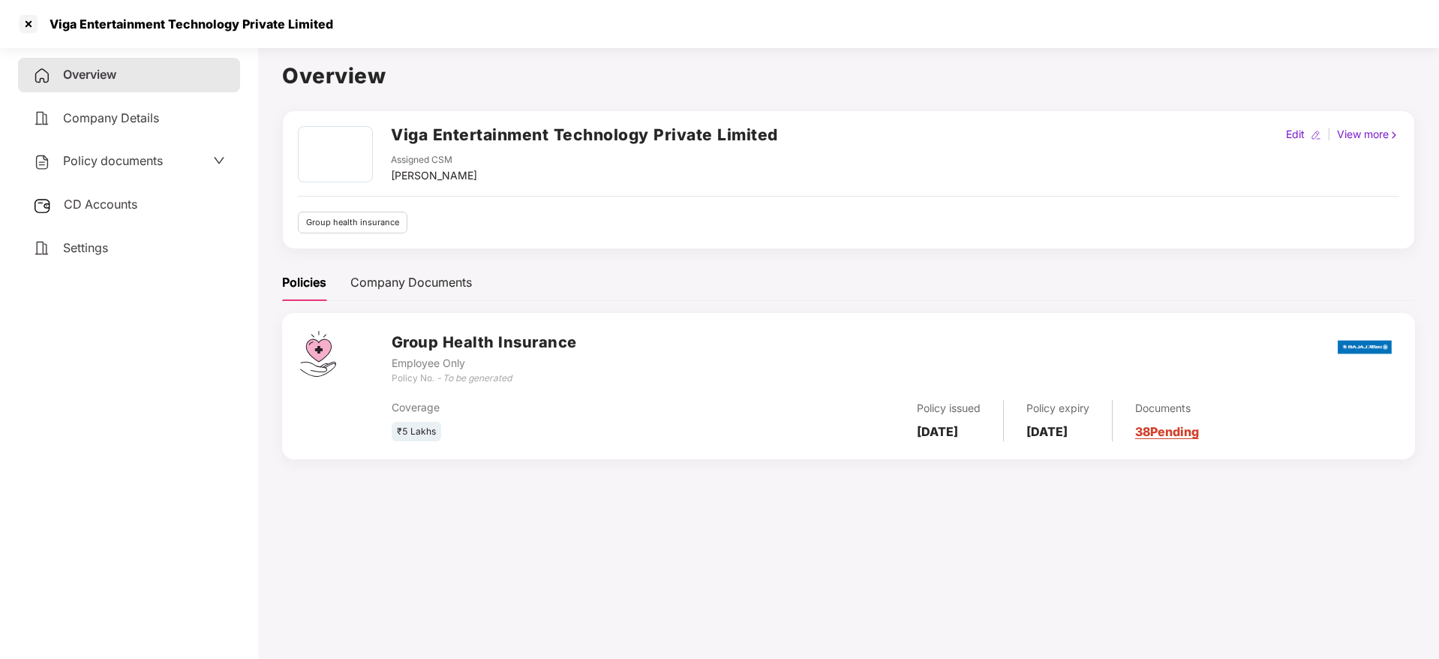
click at [140, 156] on span "Policy documents" at bounding box center [113, 160] width 100 height 15
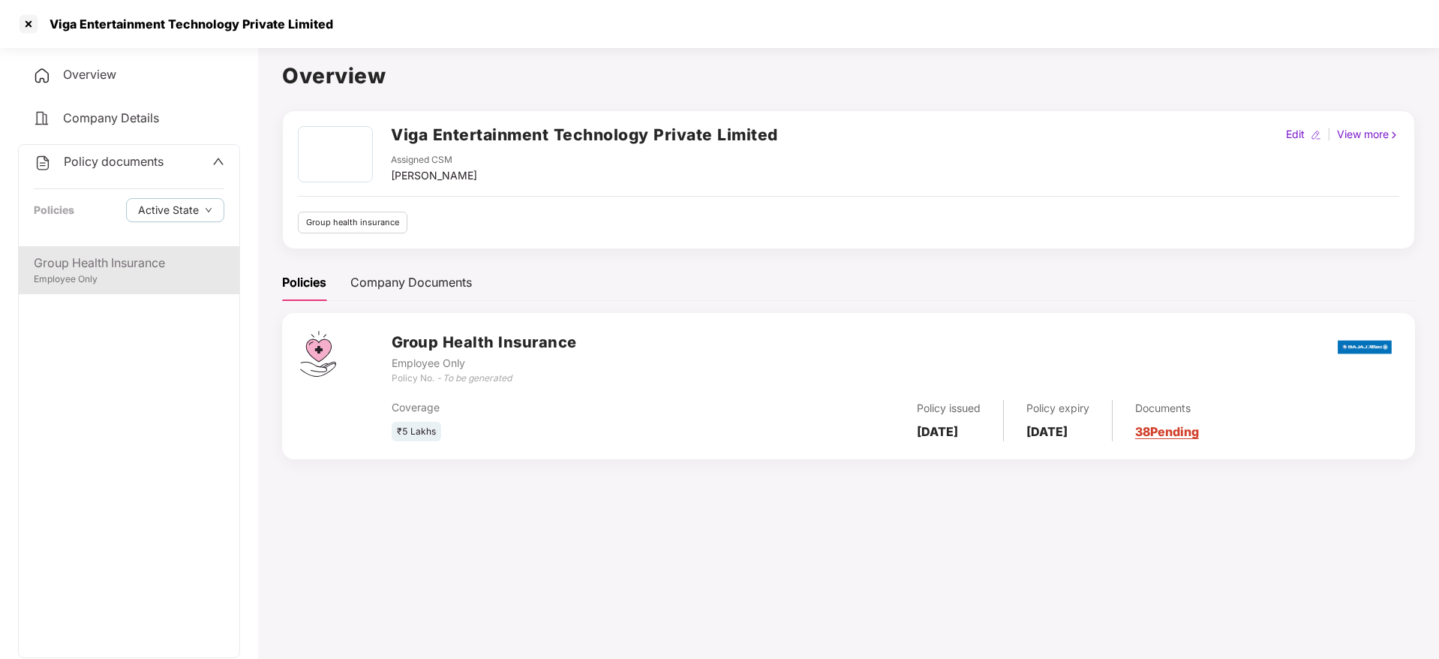
click at [124, 285] on div "Employee Only" at bounding box center [129, 279] width 191 height 14
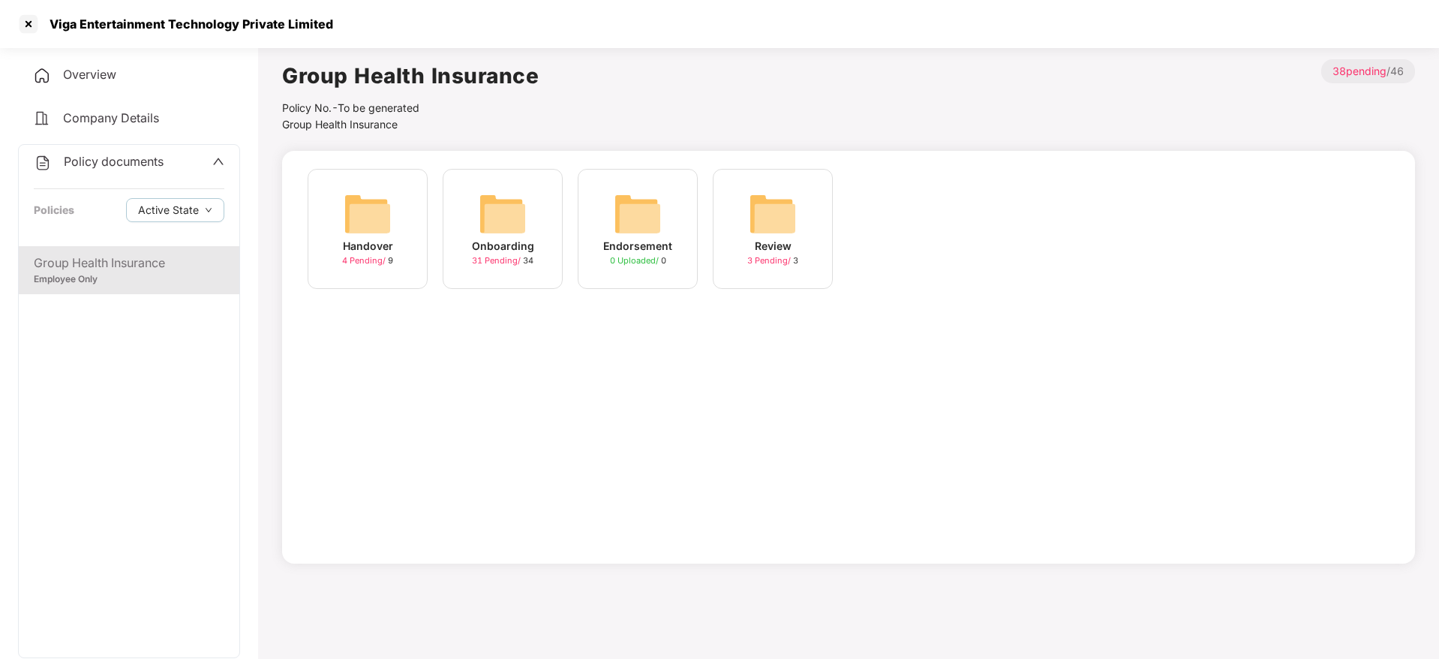
click at [476, 251] on div "Onboarding" at bounding box center [503, 246] width 62 height 17
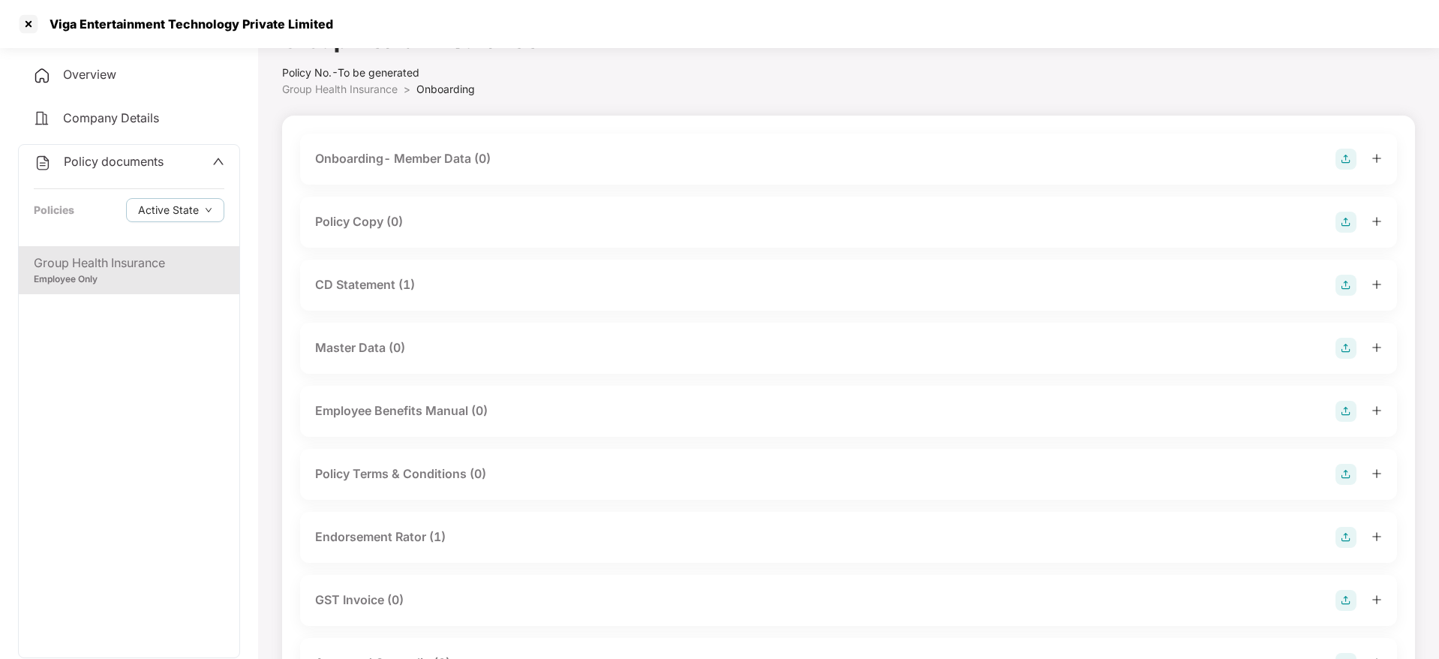
scroll to position [0, 0]
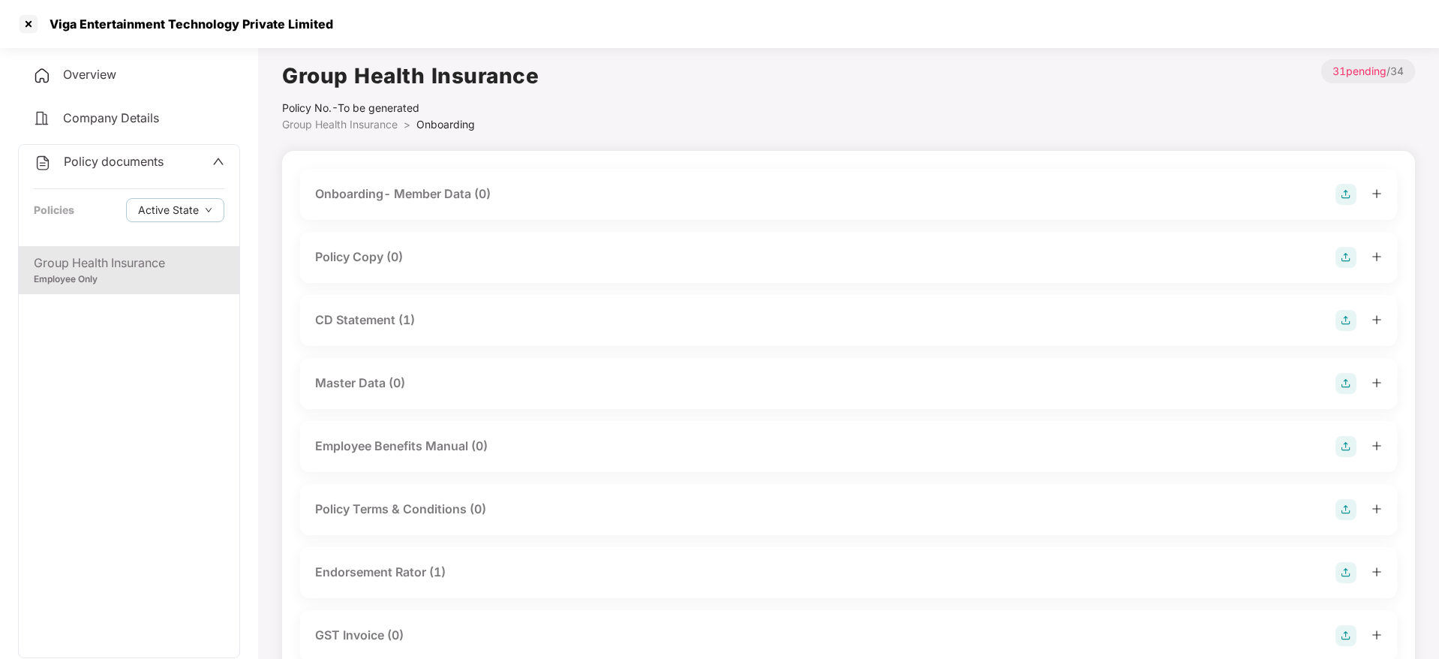
click at [143, 23] on div "Viga Entertainment Technology Private Limited" at bounding box center [187, 24] width 293 height 15
click at [12, 23] on div "Viga Entertainment Technology Private Limited" at bounding box center [719, 24] width 1439 height 48
click at [43, 20] on div "Viga Entertainment Technology Private Limited" at bounding box center [187, 24] width 293 height 15
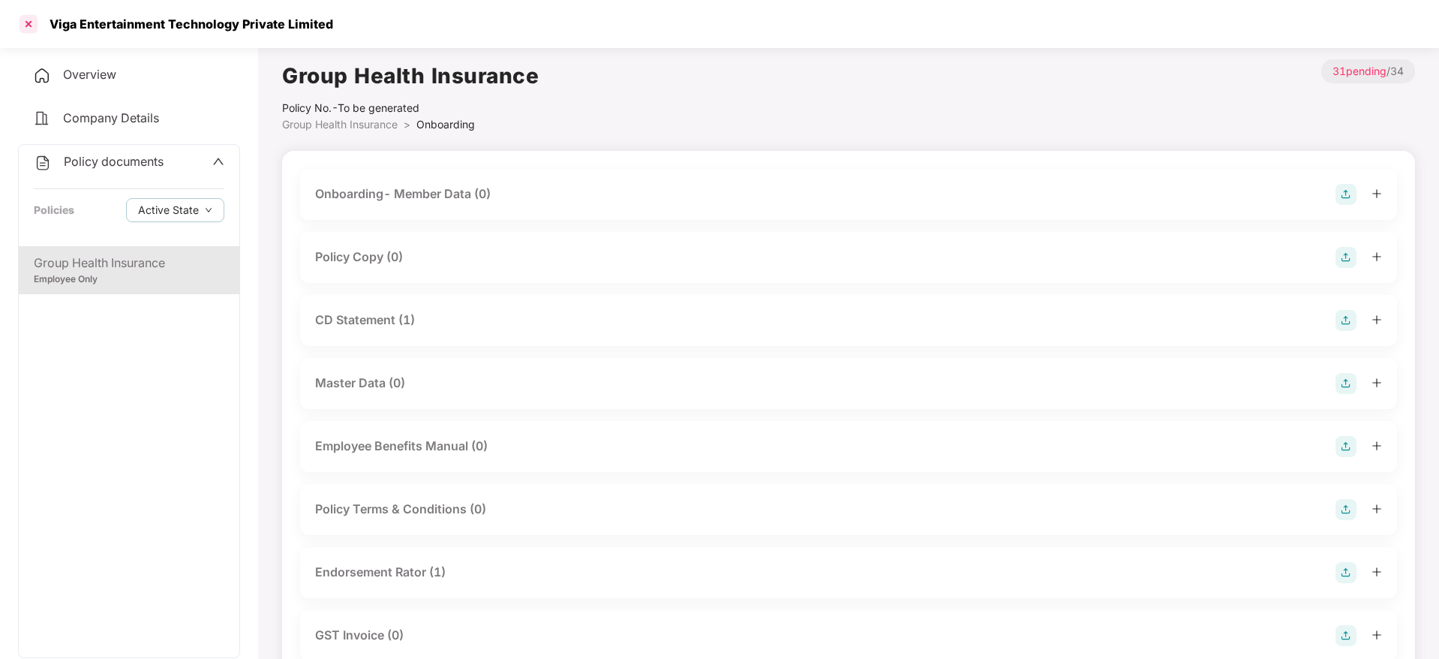
click at [19, 20] on div at bounding box center [29, 24] width 24 height 24
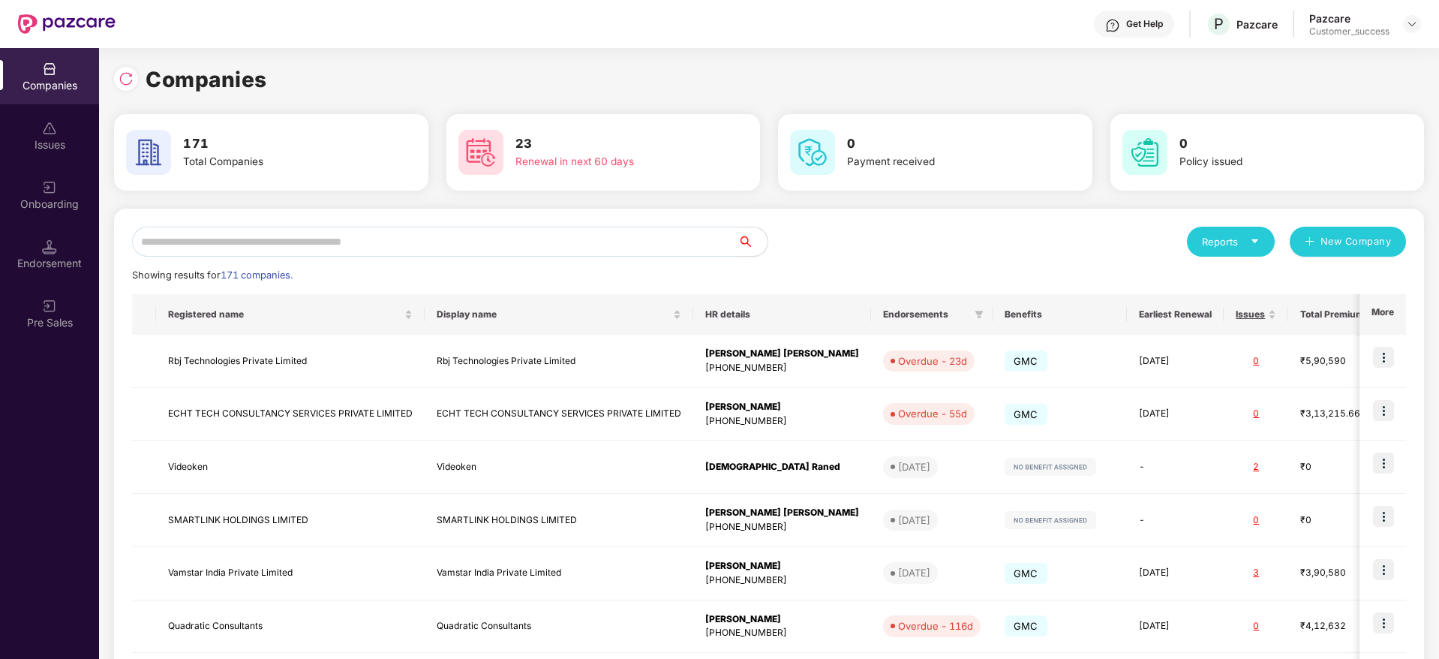
click at [277, 245] on input "text" at bounding box center [434, 242] width 605 height 30
paste input "**********"
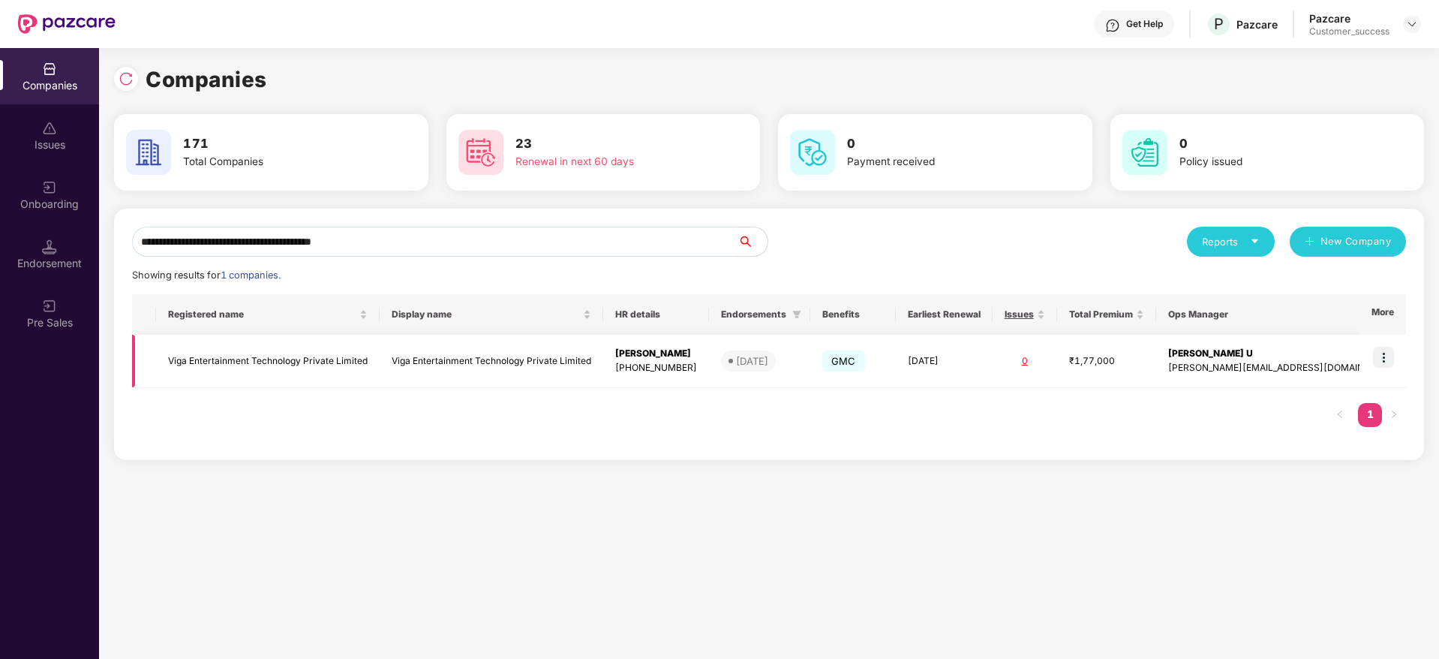
type input "**********"
click at [1378, 356] on img at bounding box center [1383, 357] width 21 height 21
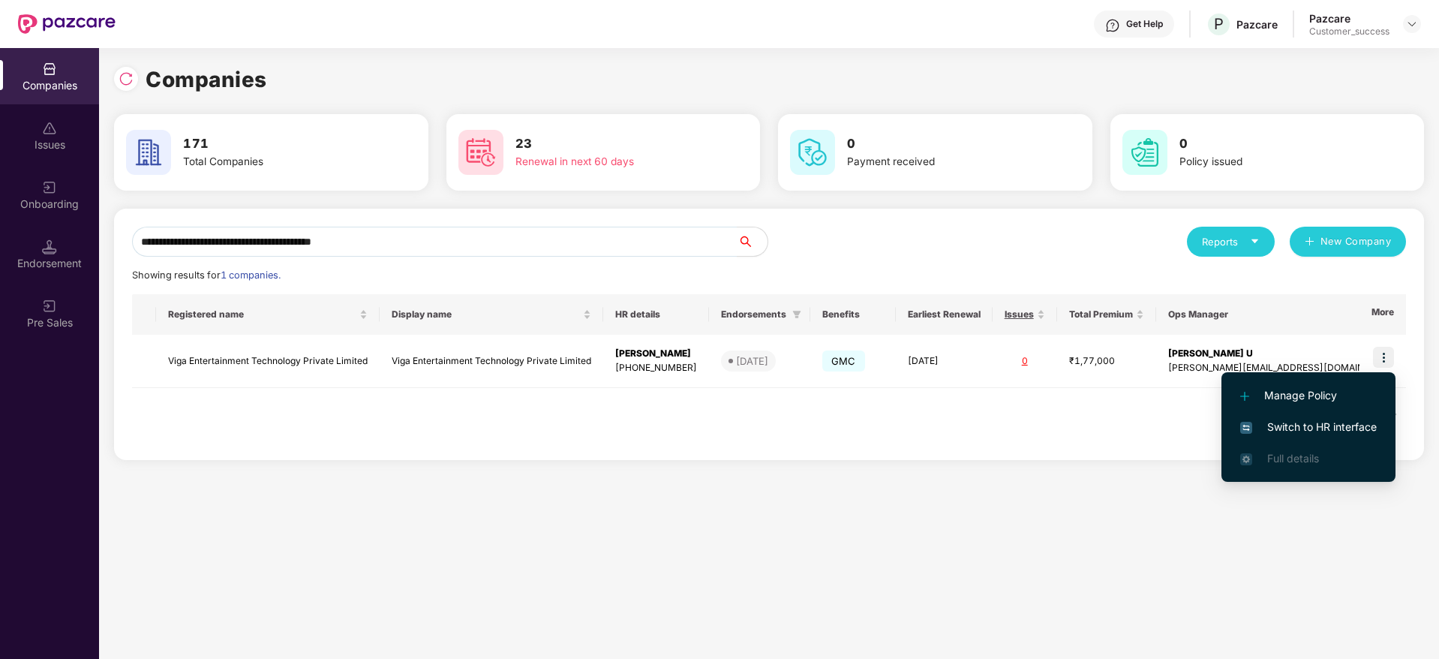
click at [1346, 414] on li "Switch to HR interface" at bounding box center [1308, 427] width 174 height 32
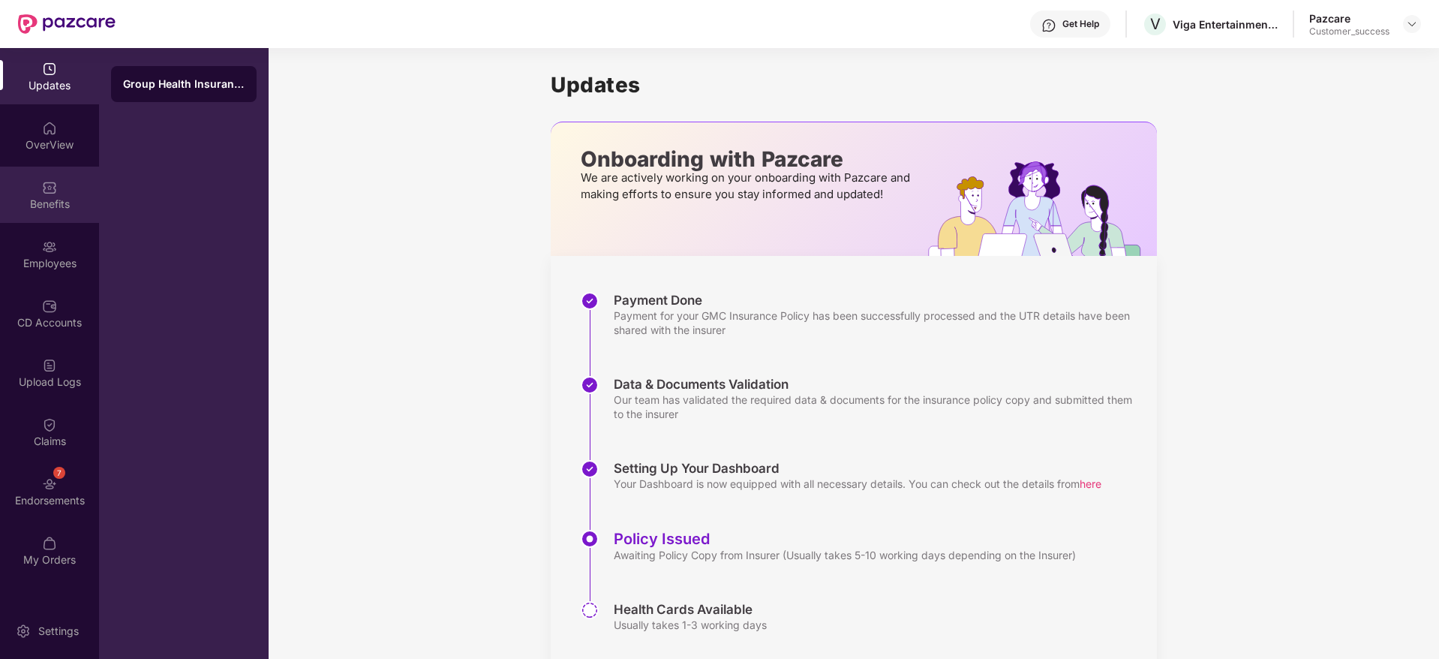
click at [58, 184] on div "Benefits" at bounding box center [49, 195] width 99 height 56
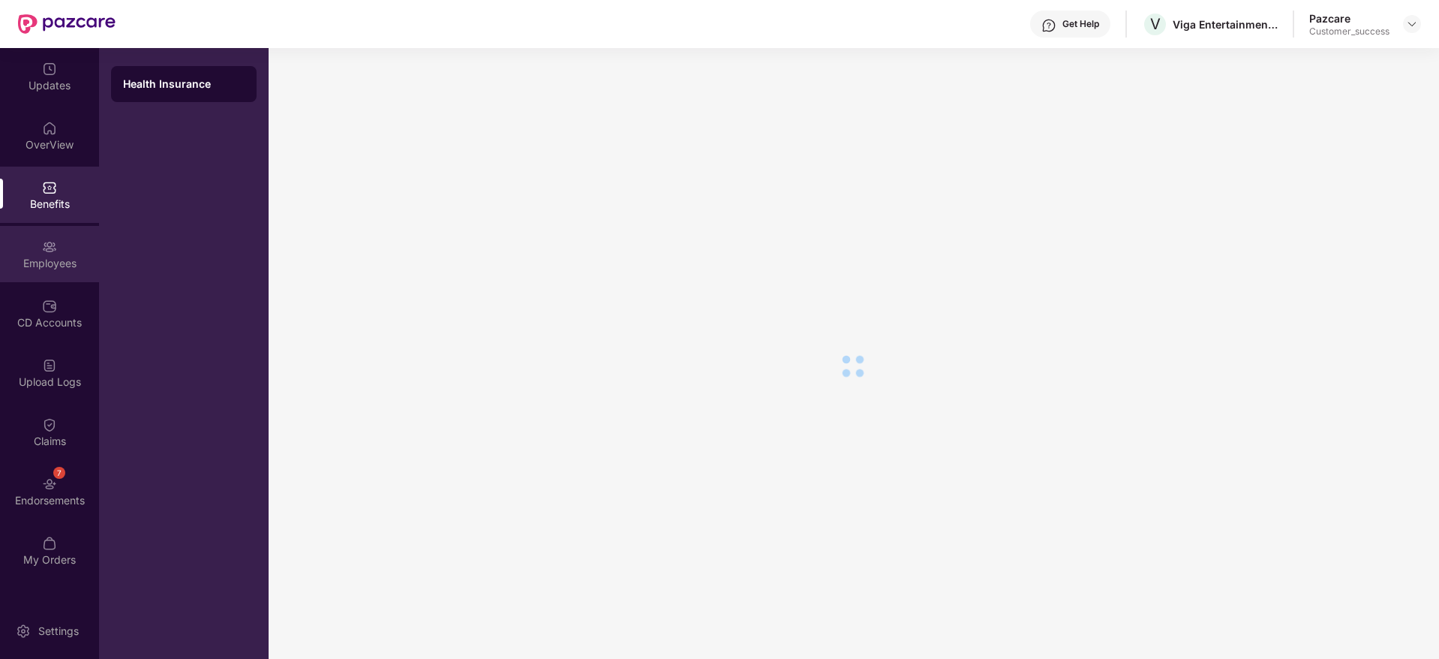
click at [46, 276] on div "Employees" at bounding box center [49, 254] width 99 height 56
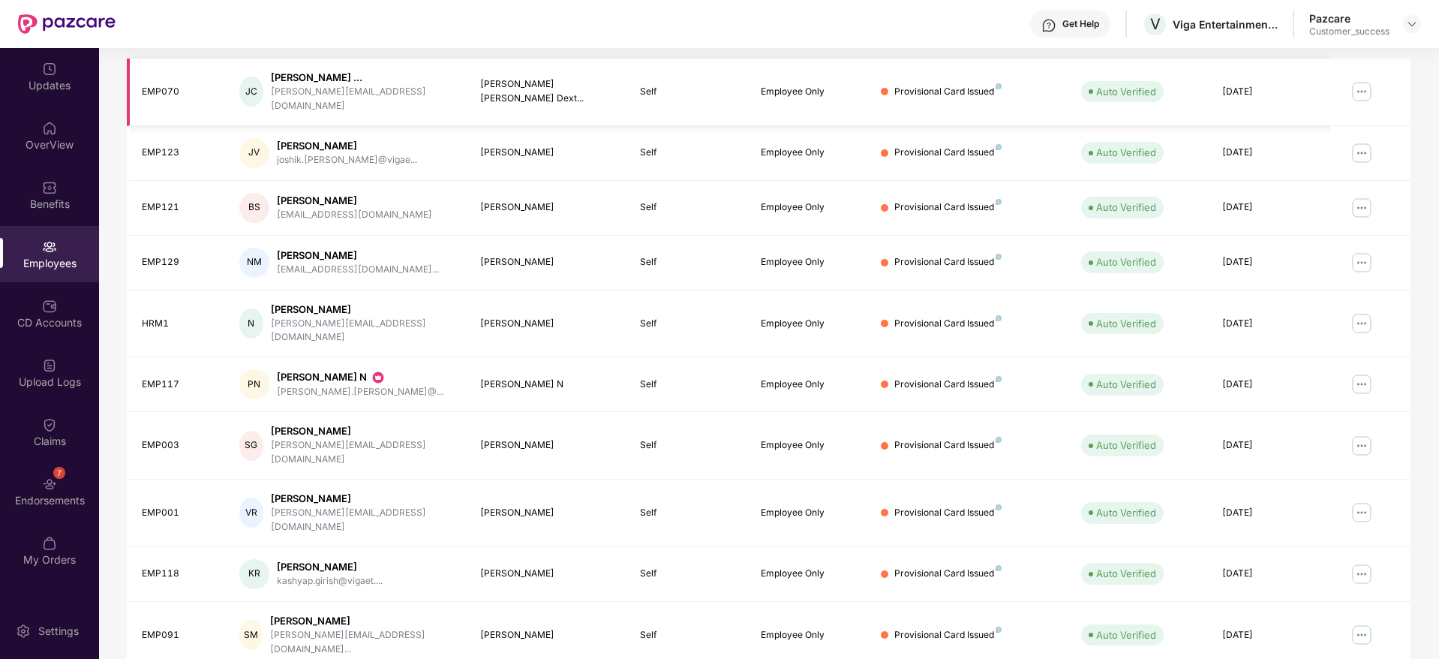
scroll to position [263, 0]
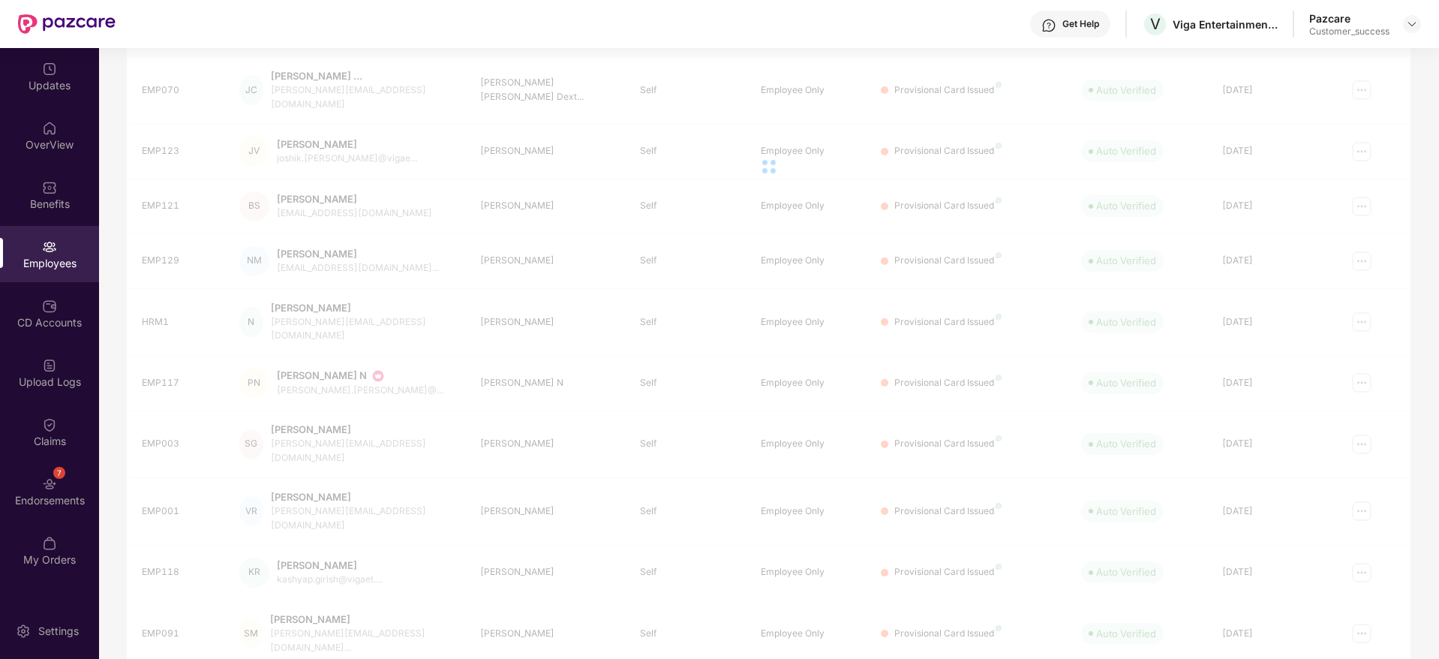
scroll to position [0, 0]
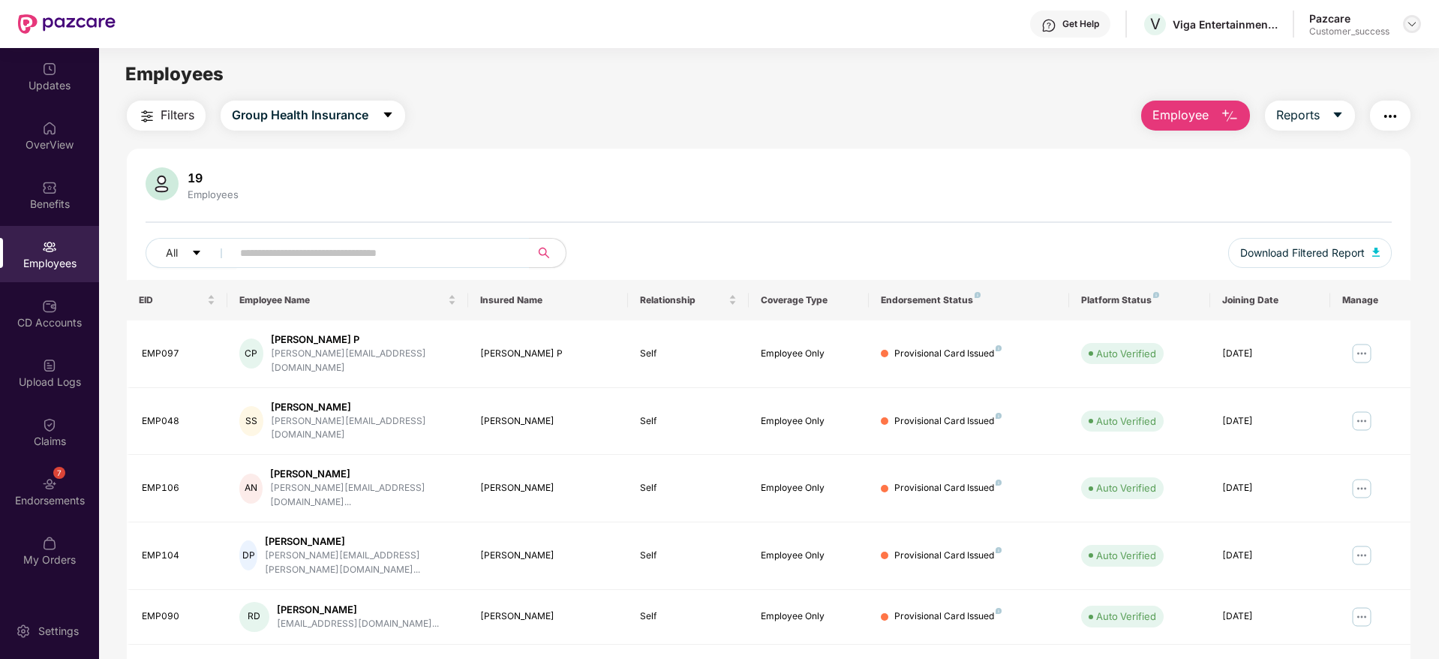
click at [1410, 28] on img at bounding box center [1412, 24] width 12 height 12
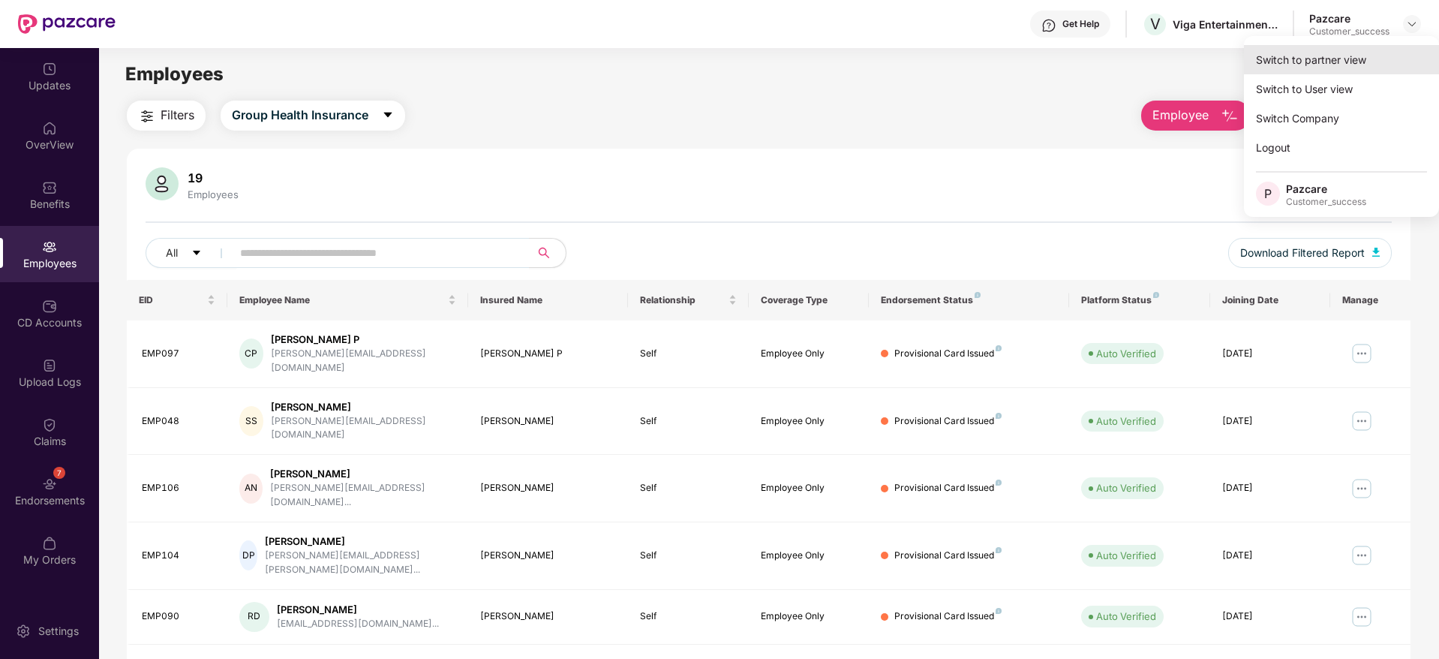
click at [1397, 51] on div "Switch to partner view" at bounding box center [1341, 59] width 195 height 29
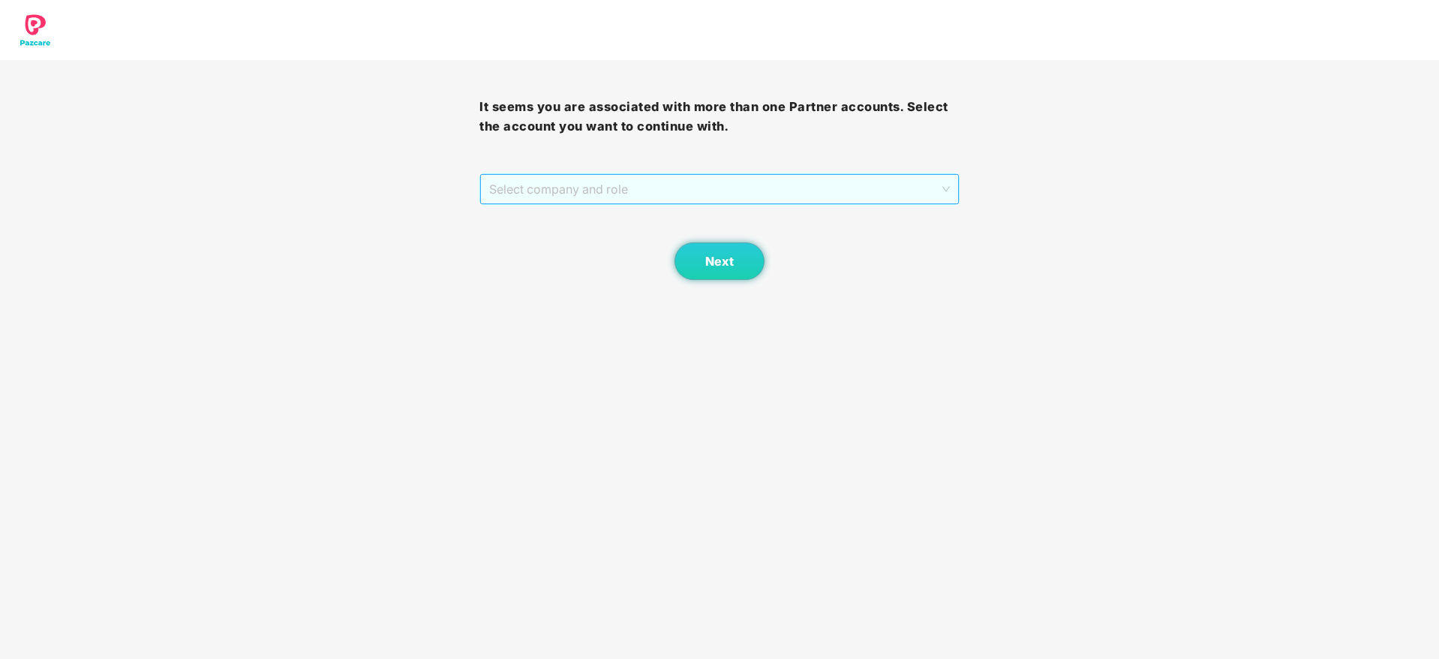
click at [896, 189] on span "Select company and role" at bounding box center [719, 189] width 460 height 29
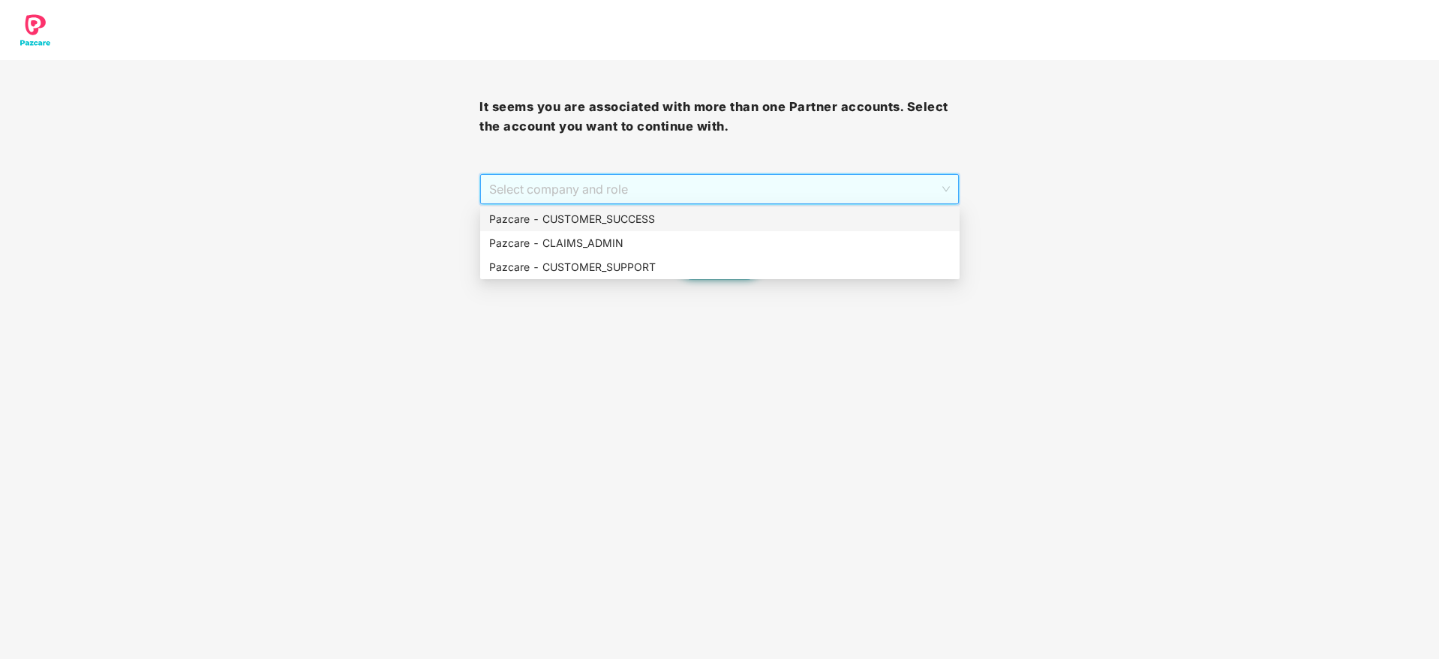
click at [833, 221] on div "Pazcare - CUSTOMER_SUCCESS" at bounding box center [719, 219] width 461 height 17
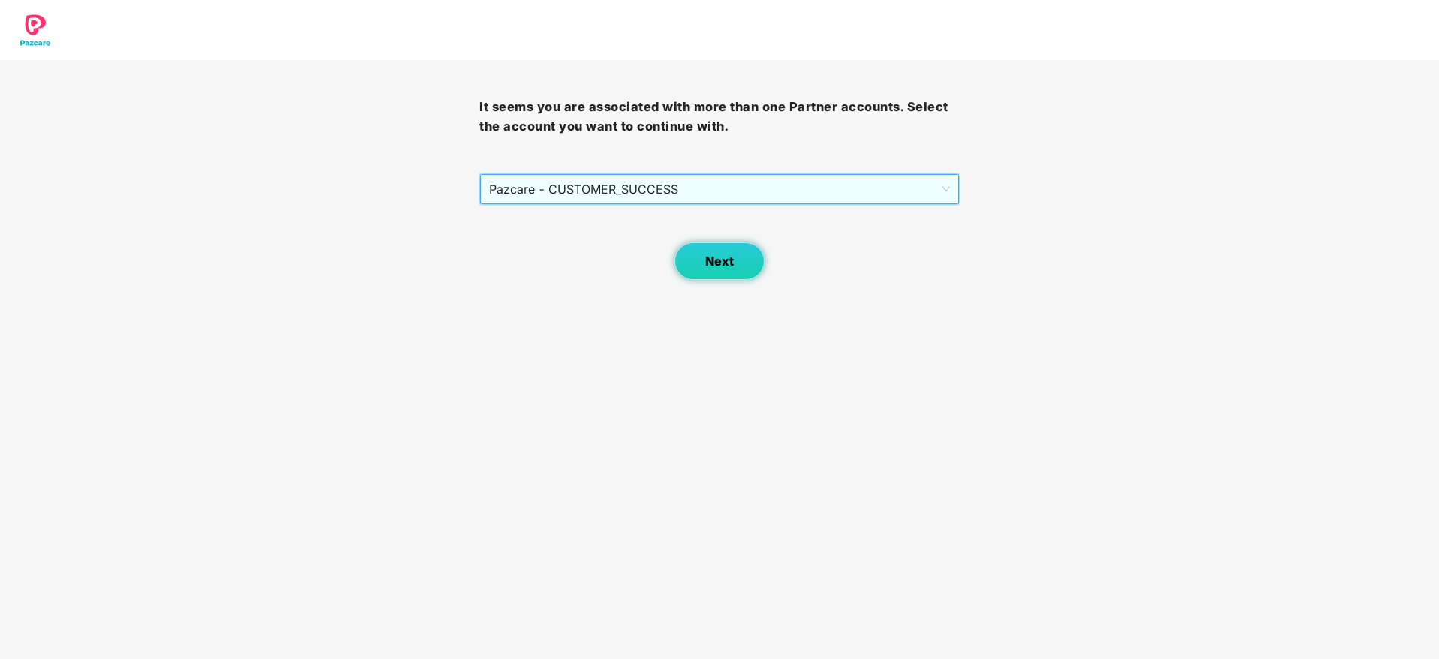
click at [734, 245] on button "Next" at bounding box center [719, 261] width 90 height 38
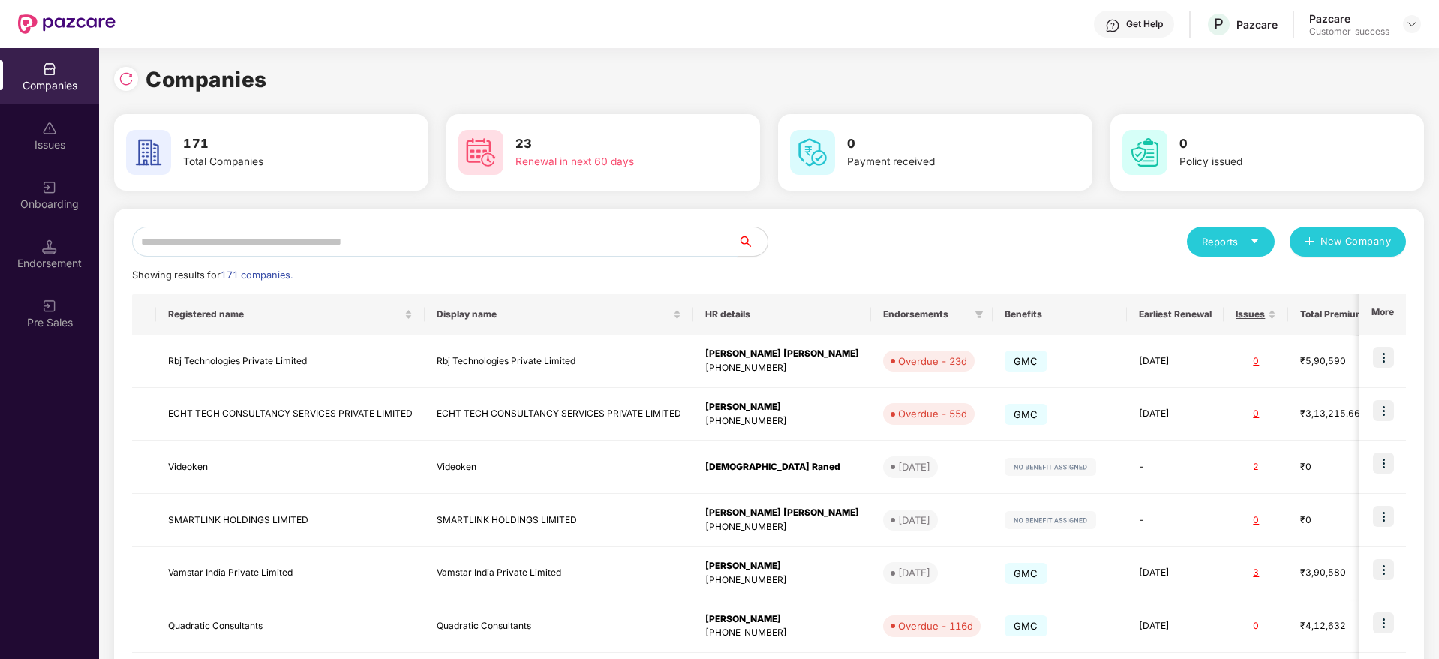
click at [654, 252] on input "text" at bounding box center [434, 242] width 605 height 30
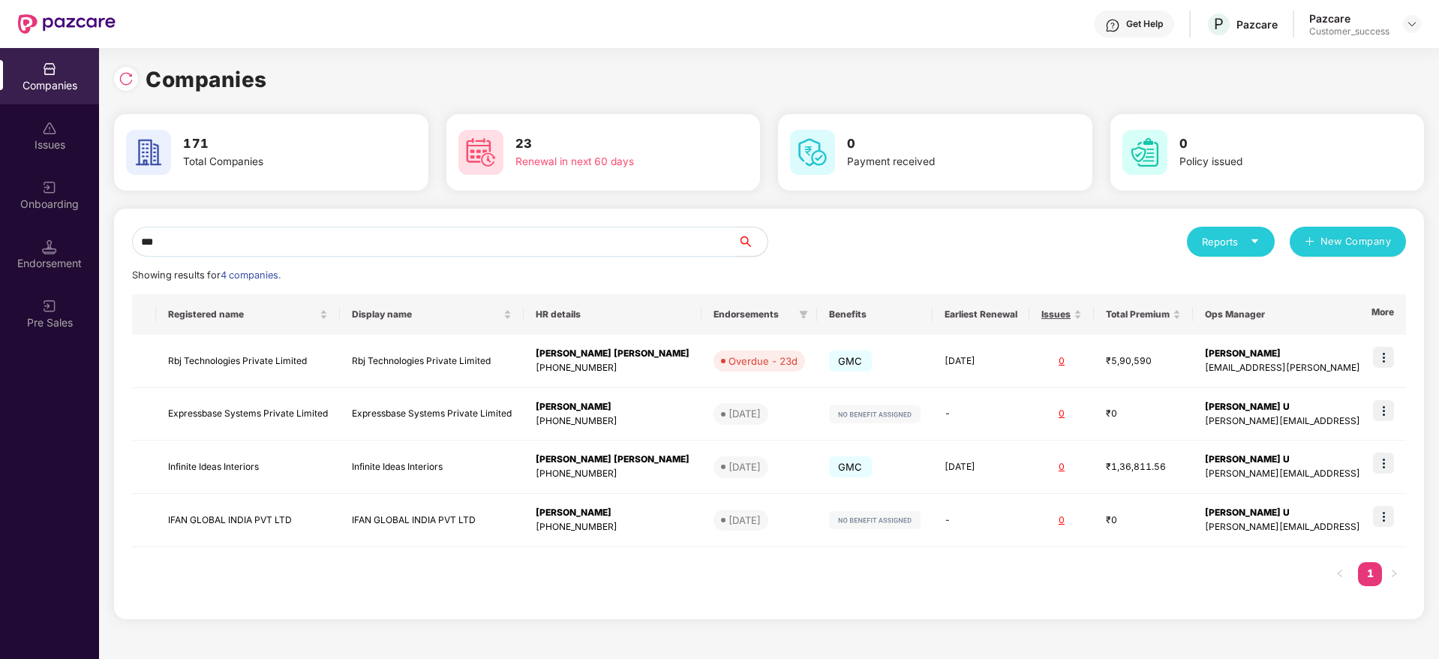
type input "****"
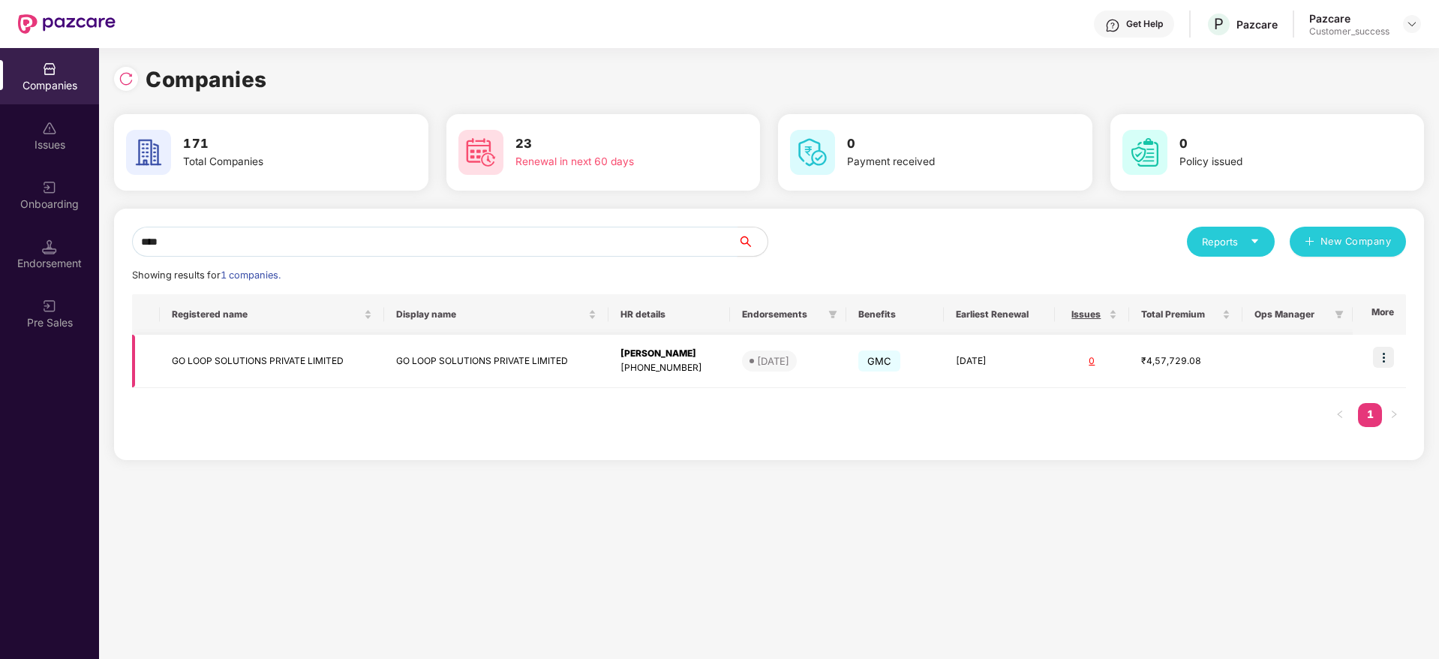
type input "****"
click at [1379, 350] on img at bounding box center [1383, 357] width 21 height 21
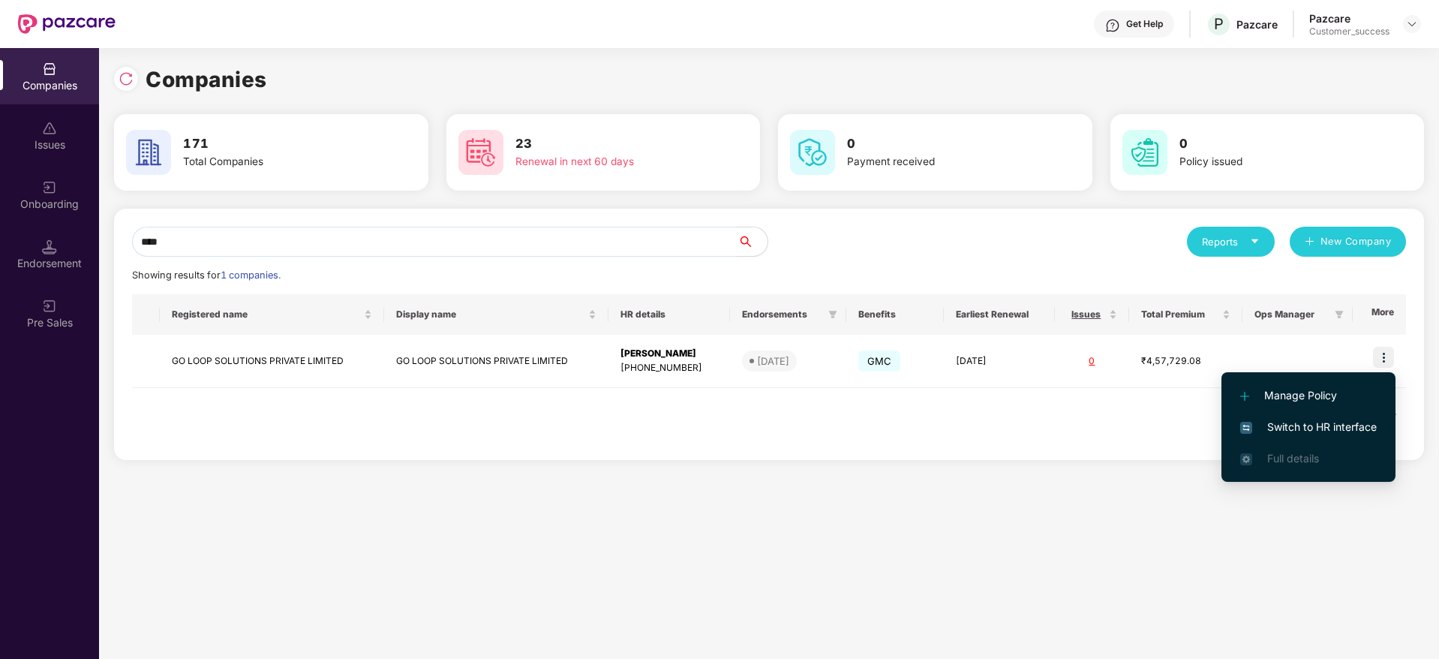
click at [1342, 425] on span "Switch to HR interface" at bounding box center [1308, 427] width 137 height 17
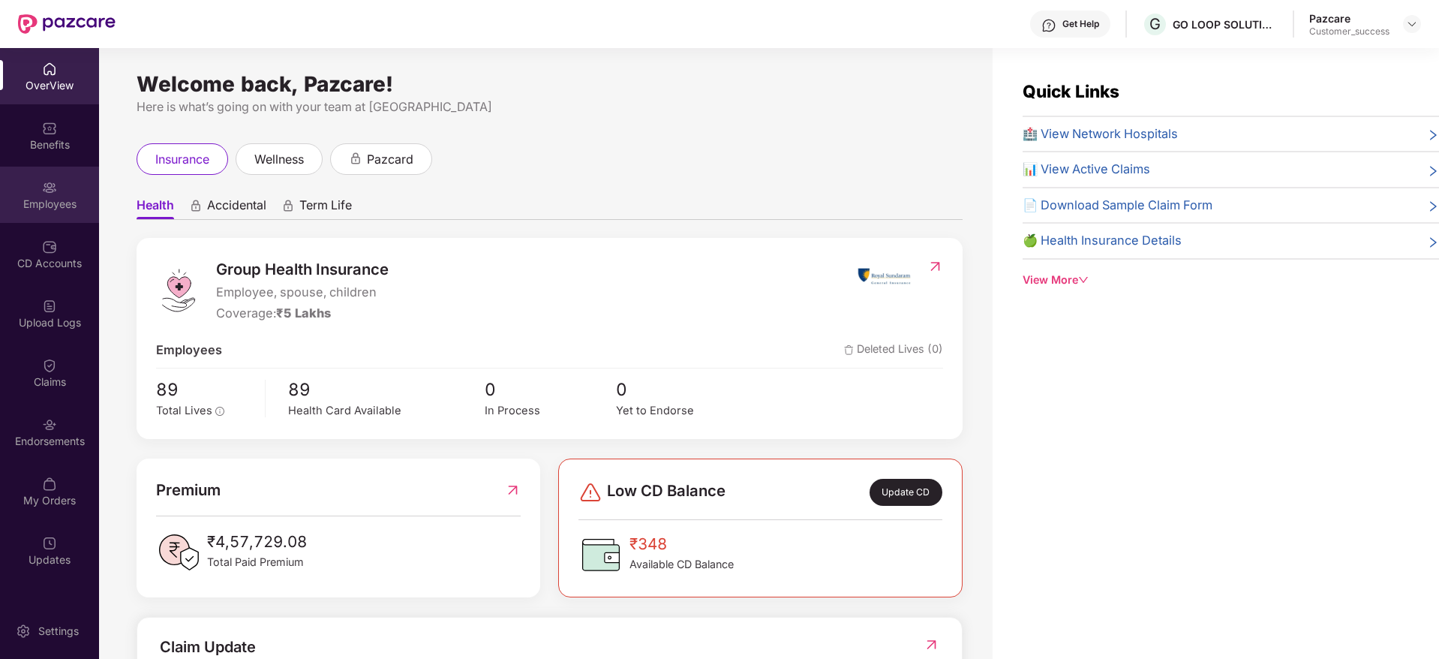
click at [71, 217] on div "Employees" at bounding box center [49, 195] width 99 height 56
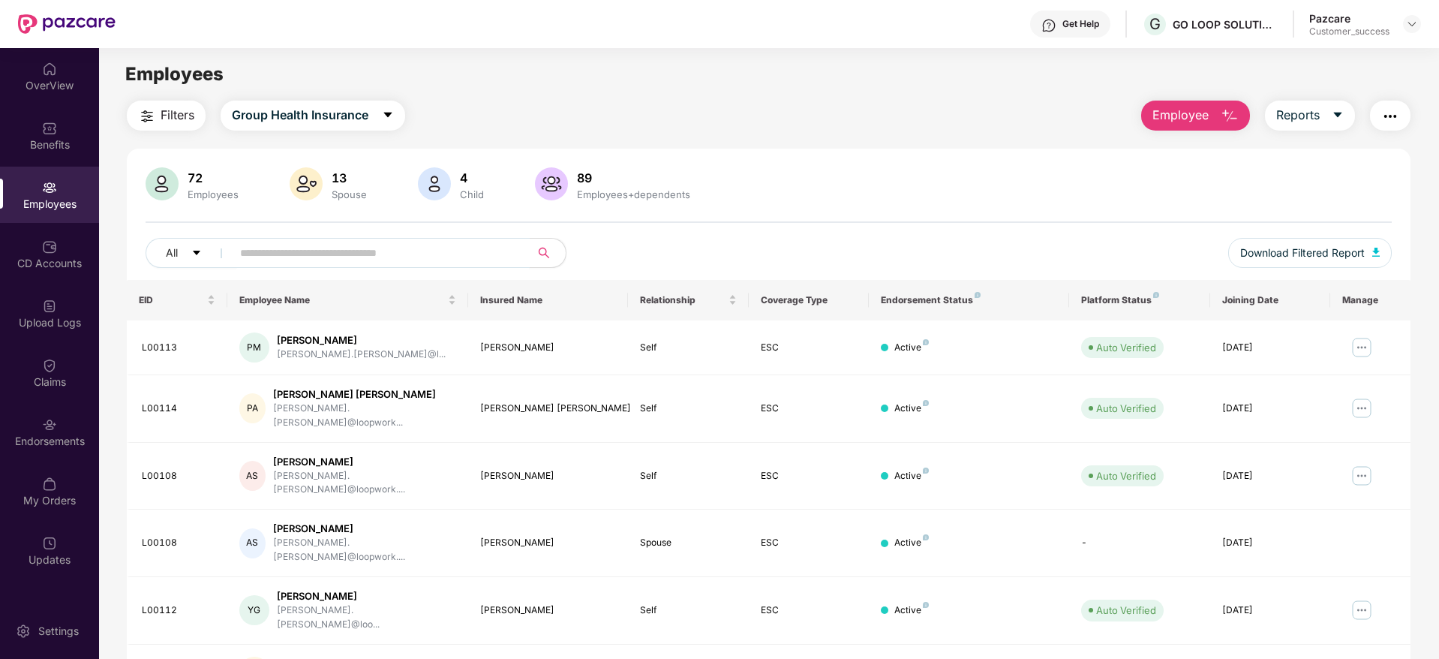
click at [478, 255] on input "text" at bounding box center [374, 253] width 269 height 23
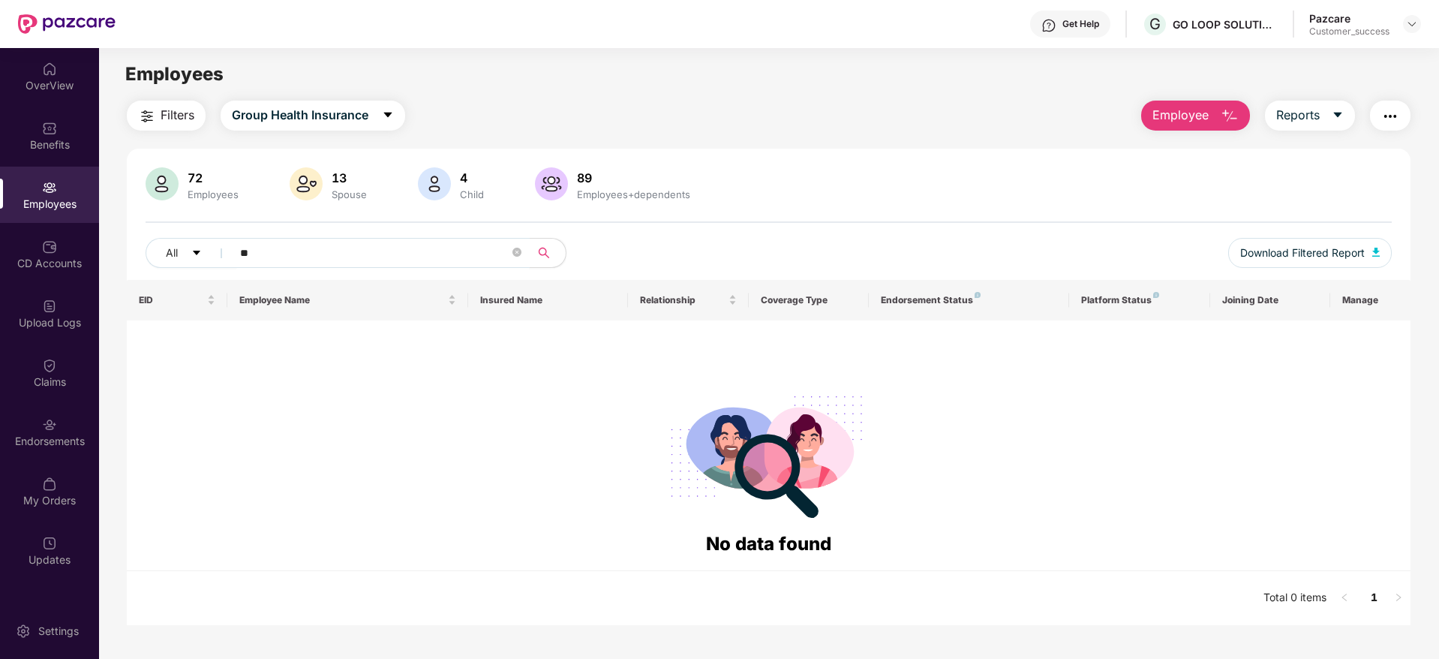
type input "*"
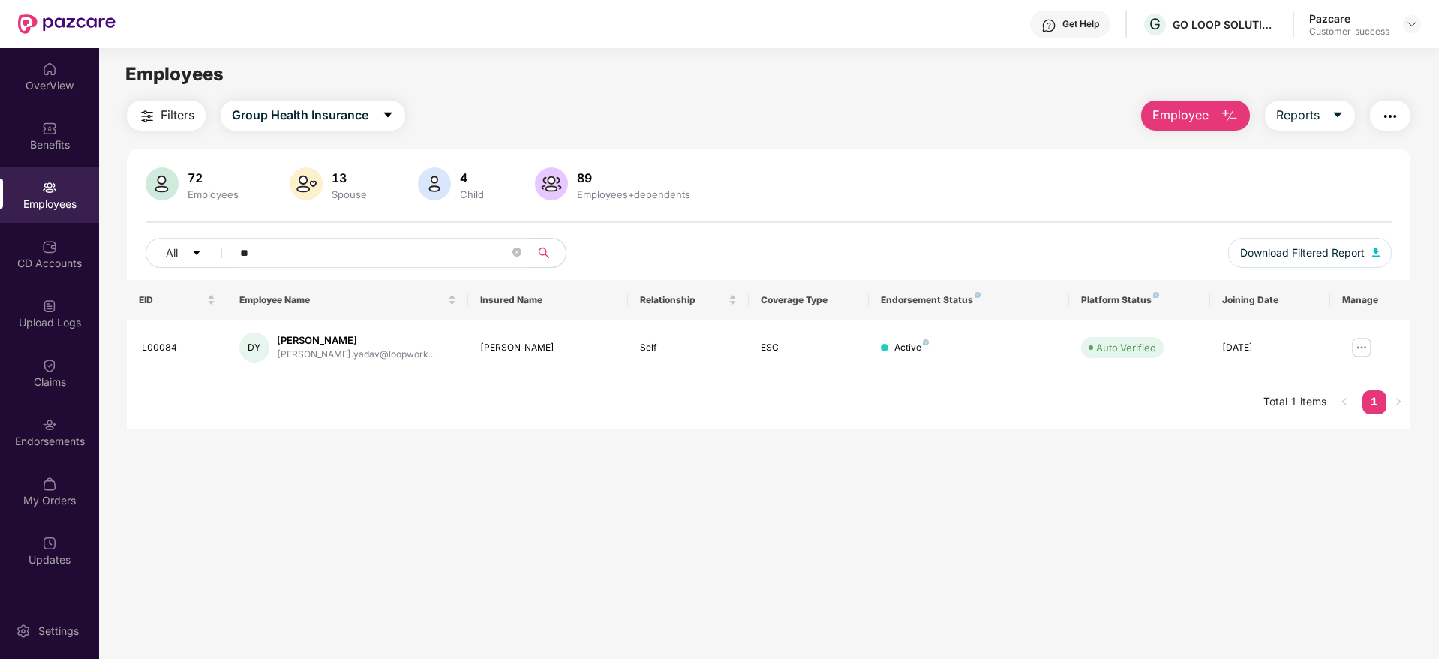
type input "*"
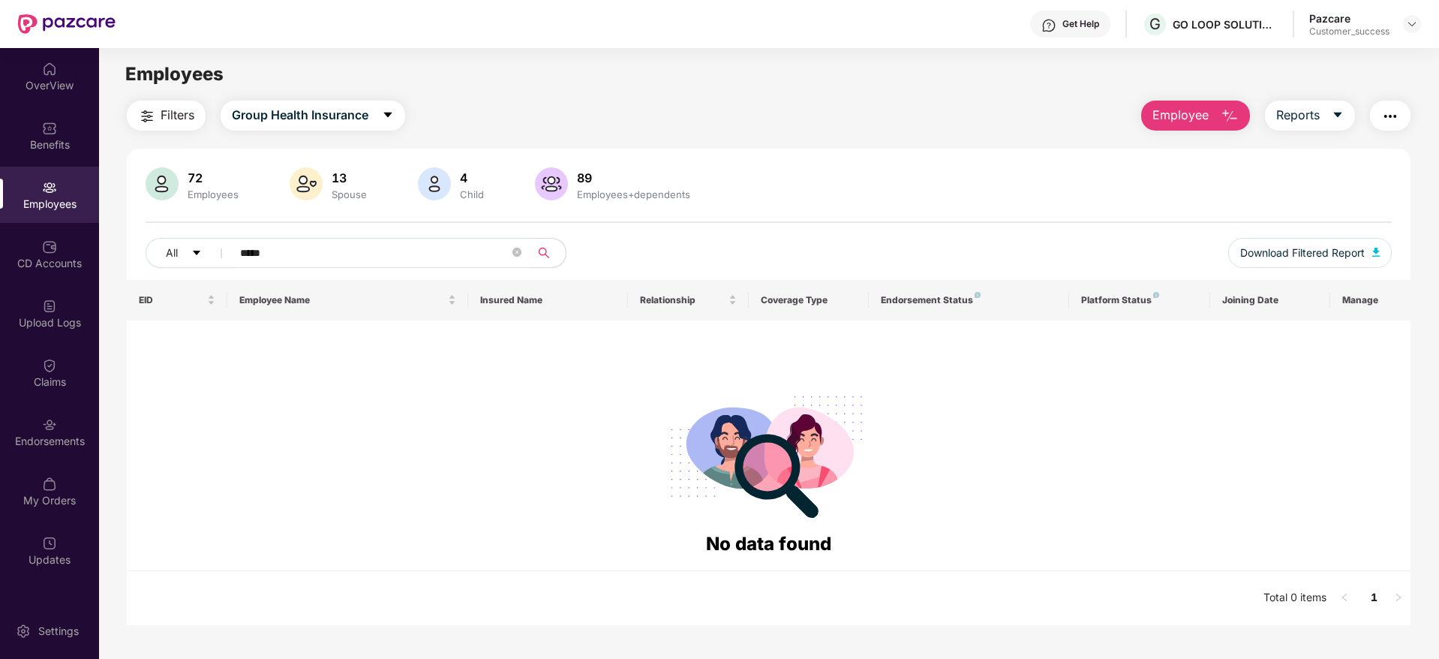
click at [477, 269] on div "All ***** Download Filtered Report" at bounding box center [769, 259] width 1246 height 42
click at [478, 257] on input "*****" at bounding box center [374, 253] width 269 height 23
paste input "*"
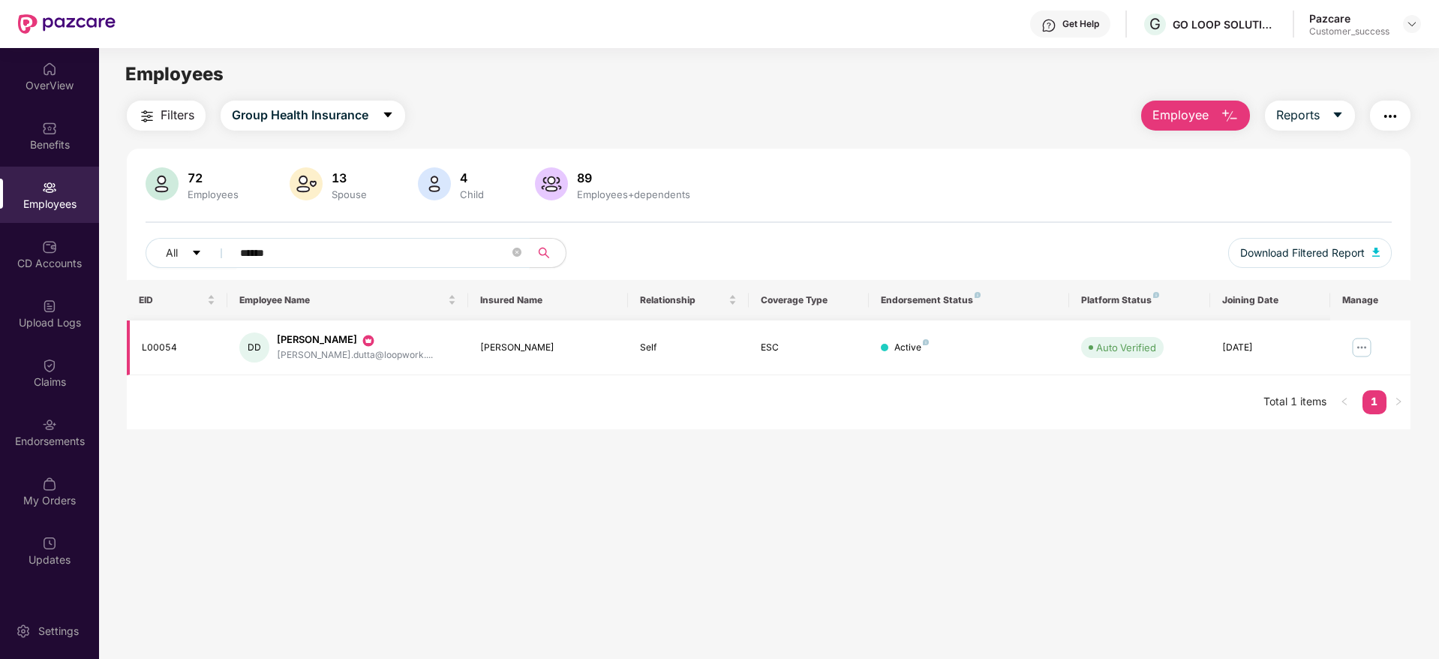
type input "******"
click at [1361, 341] on img at bounding box center [1361, 347] width 24 height 24
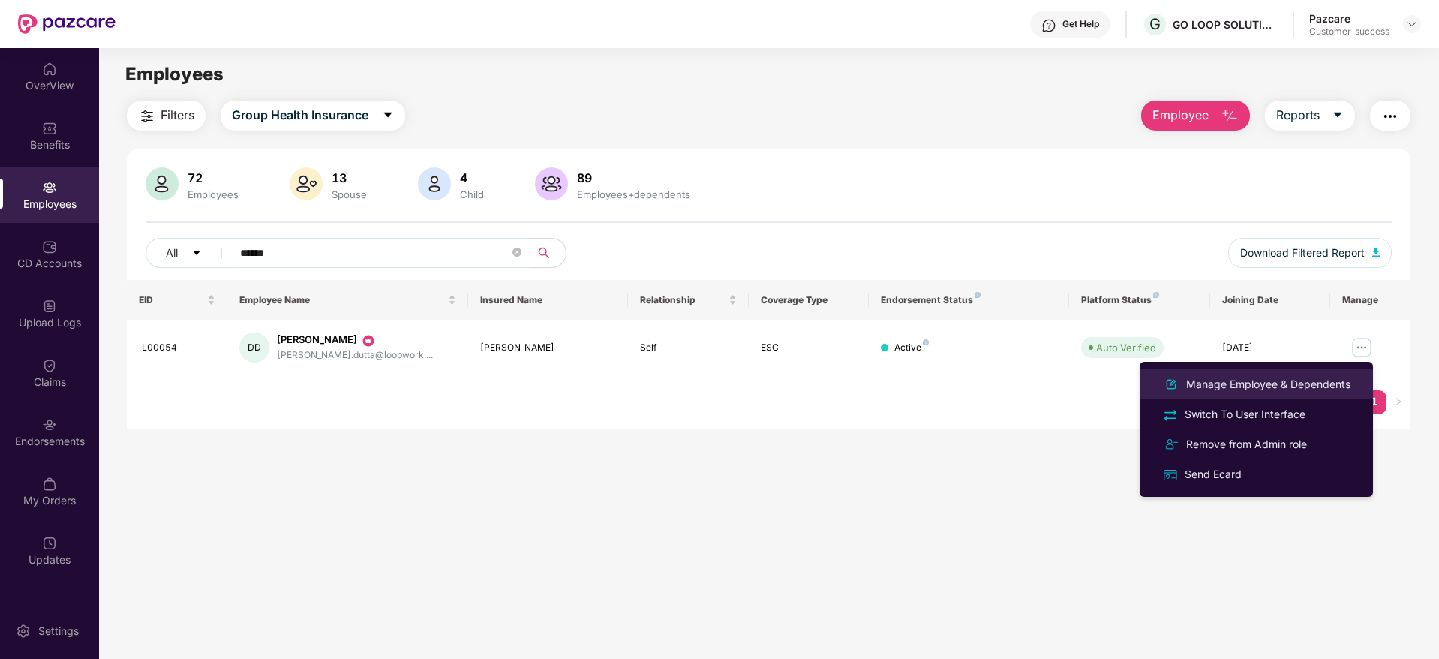
click at [1301, 384] on div "Manage Employee & Dependents" at bounding box center [1268, 384] width 170 height 17
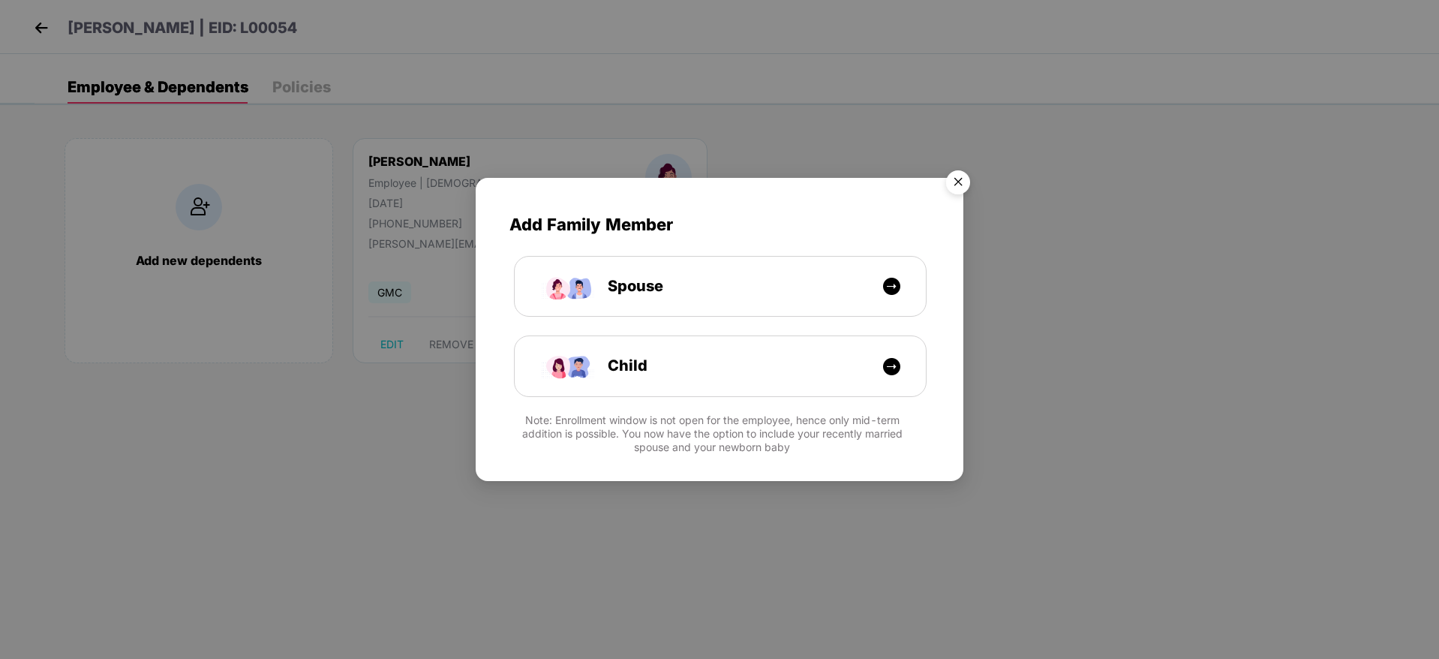
click at [944, 186] on img "Close" at bounding box center [958, 185] width 42 height 42
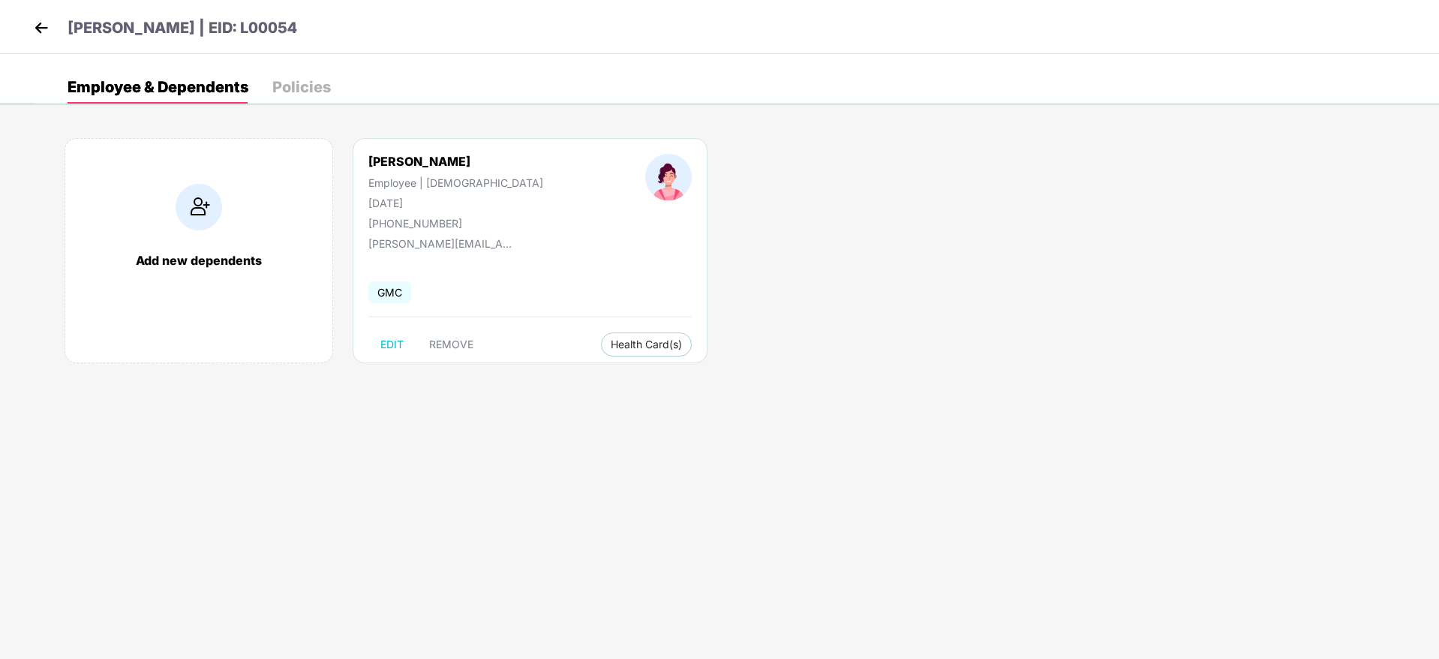
click at [38, 25] on img at bounding box center [41, 28] width 23 height 23
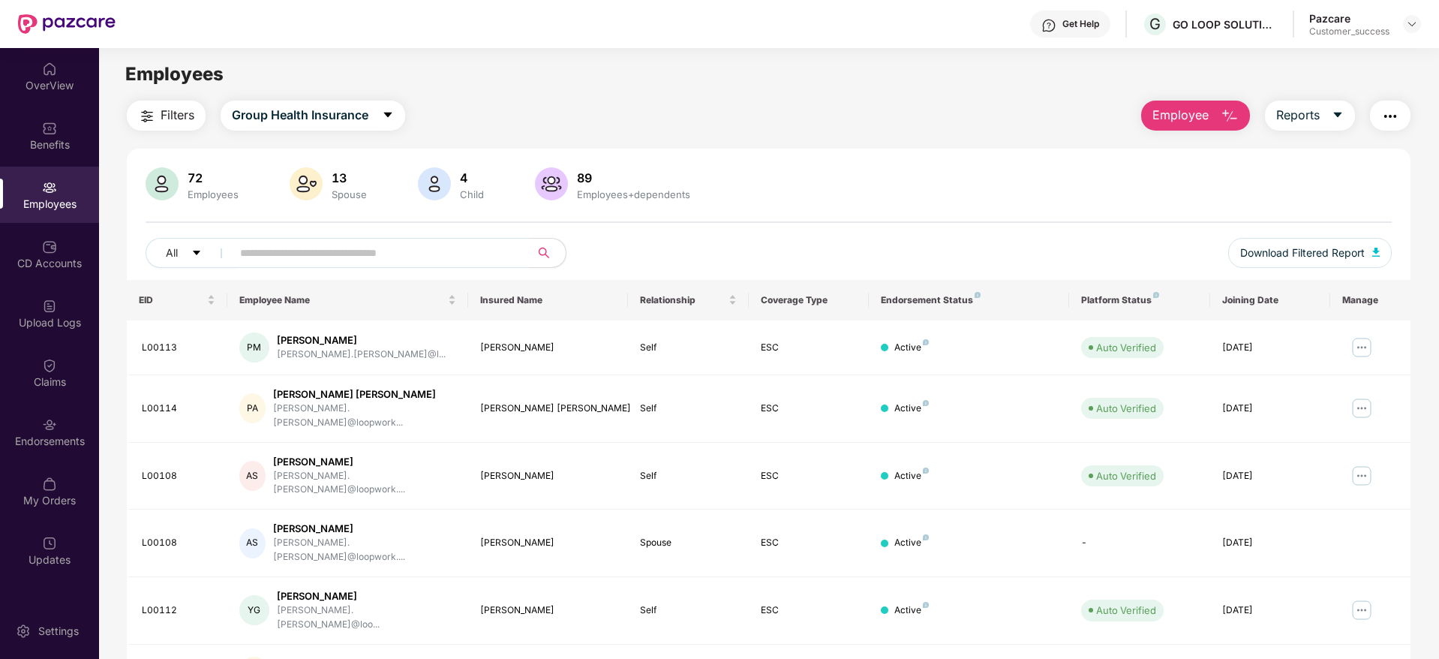
click at [389, 262] on input "text" at bounding box center [374, 253] width 269 height 23
paste input "******"
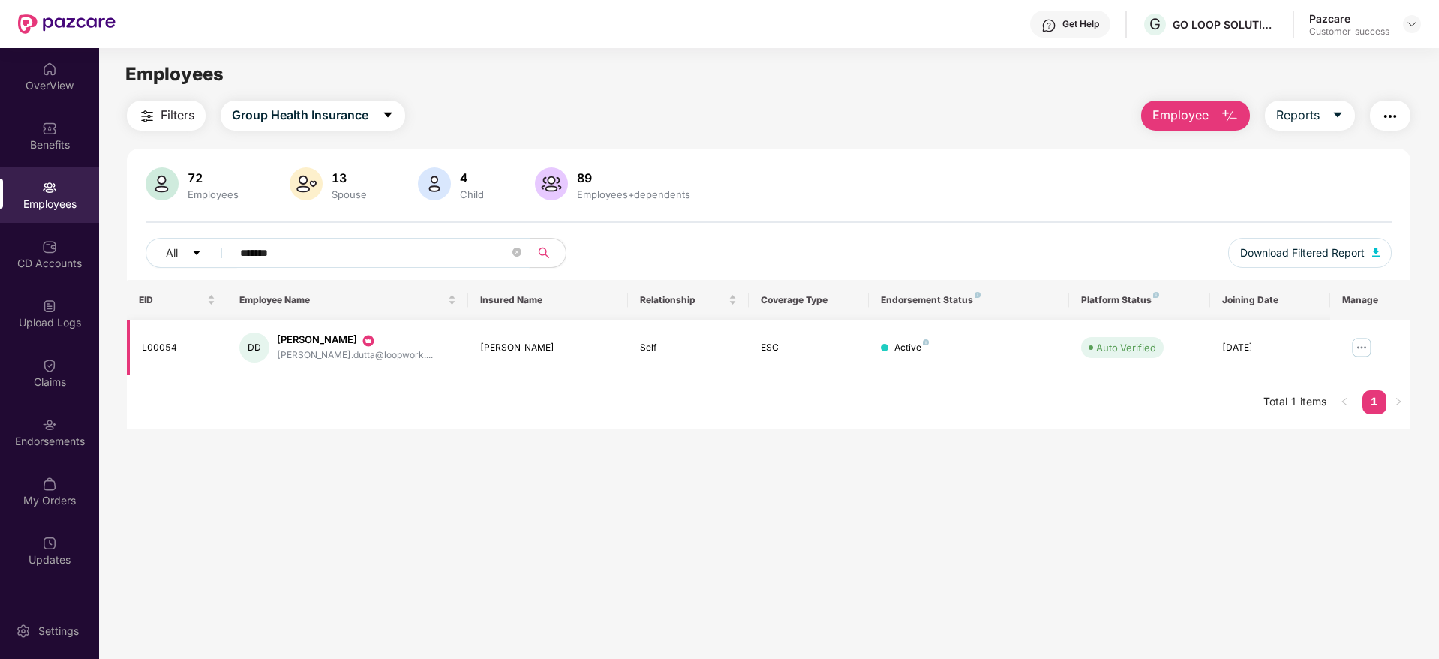
type input "******"
click at [1365, 352] on img at bounding box center [1361, 347] width 24 height 24
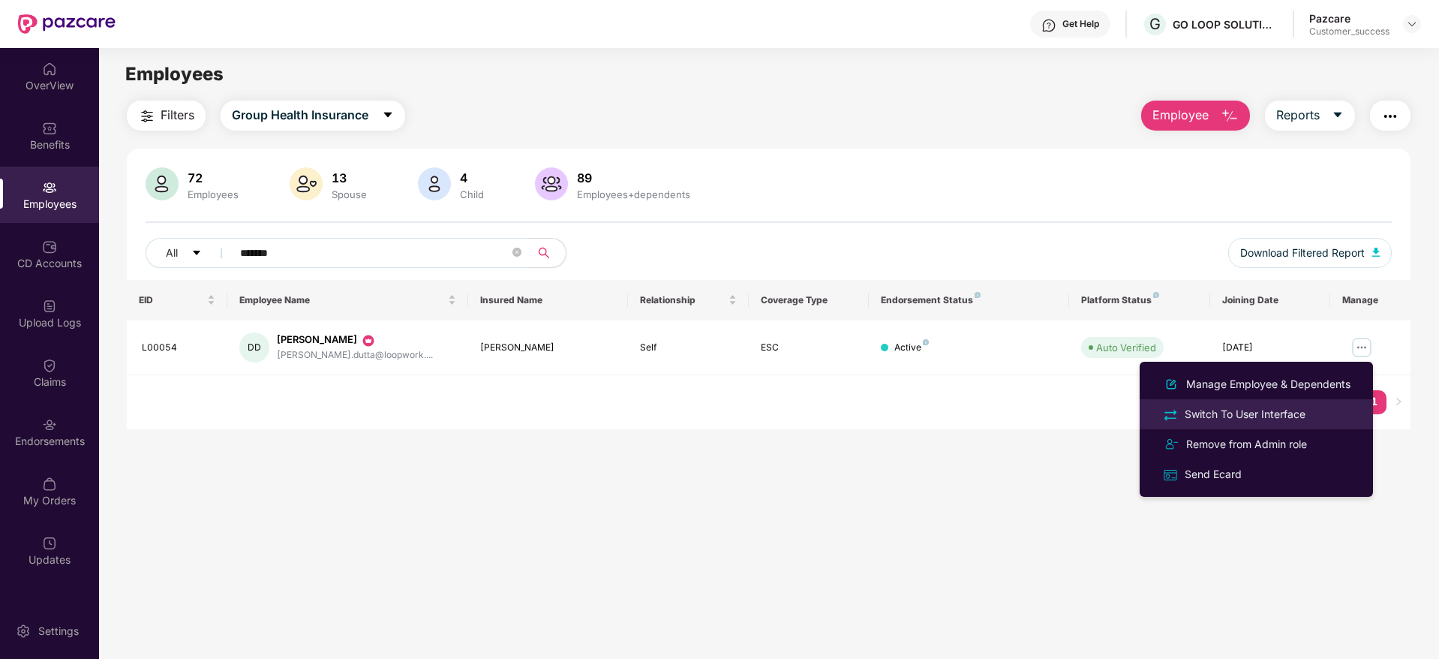
click at [1304, 416] on div "Switch To User Interface" at bounding box center [1244, 414] width 127 height 17
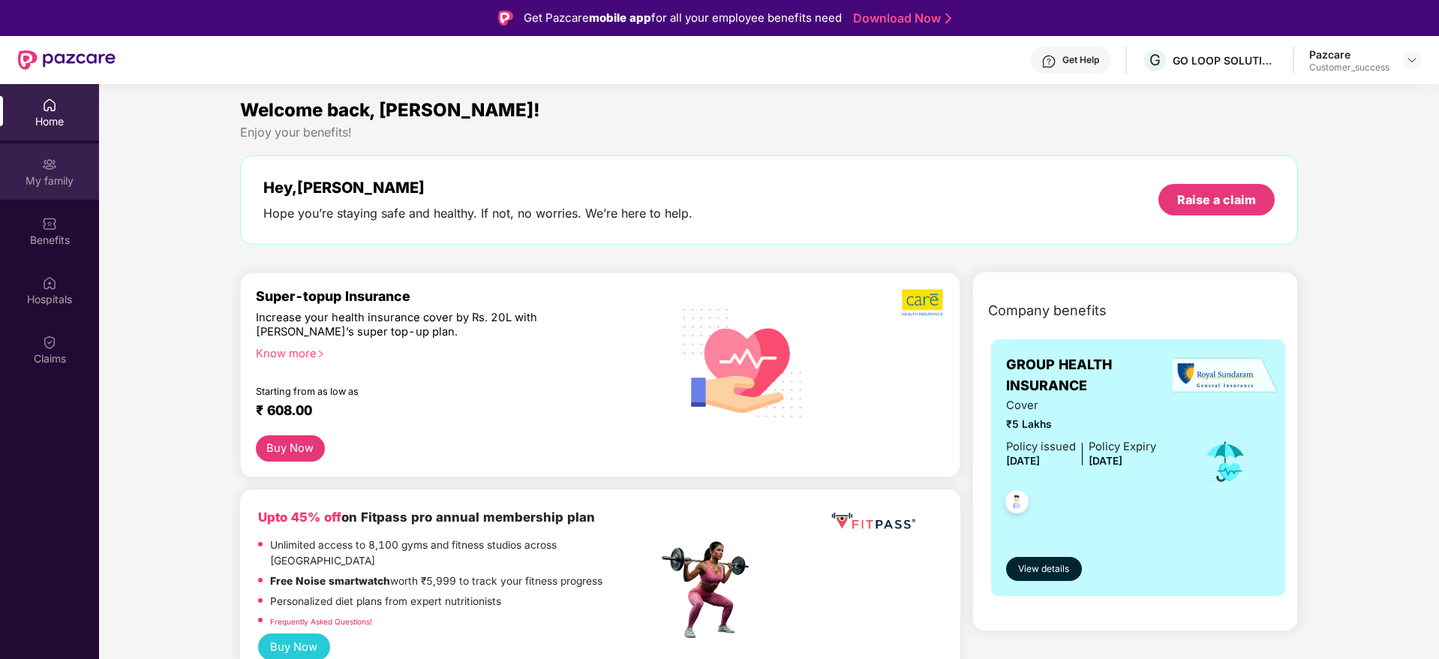
click at [28, 168] on div "My family" at bounding box center [49, 171] width 99 height 56
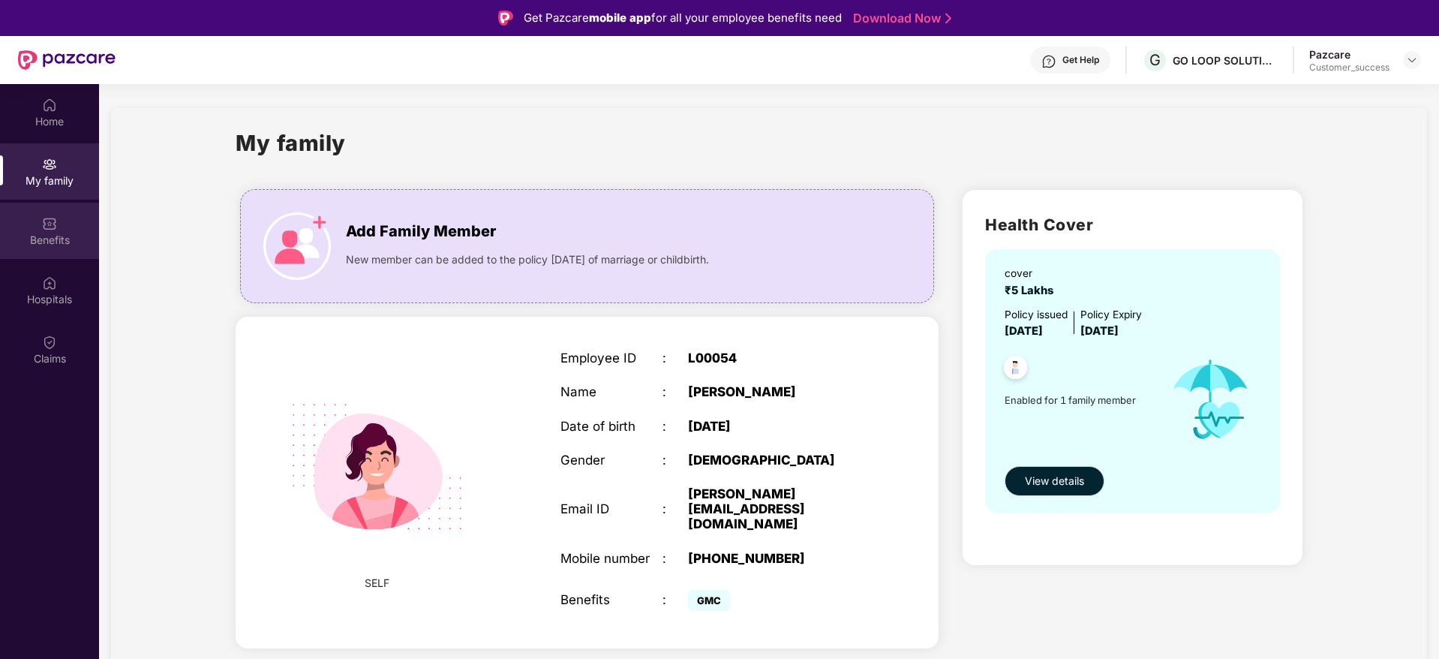
click at [46, 210] on div "Benefits" at bounding box center [49, 231] width 99 height 56
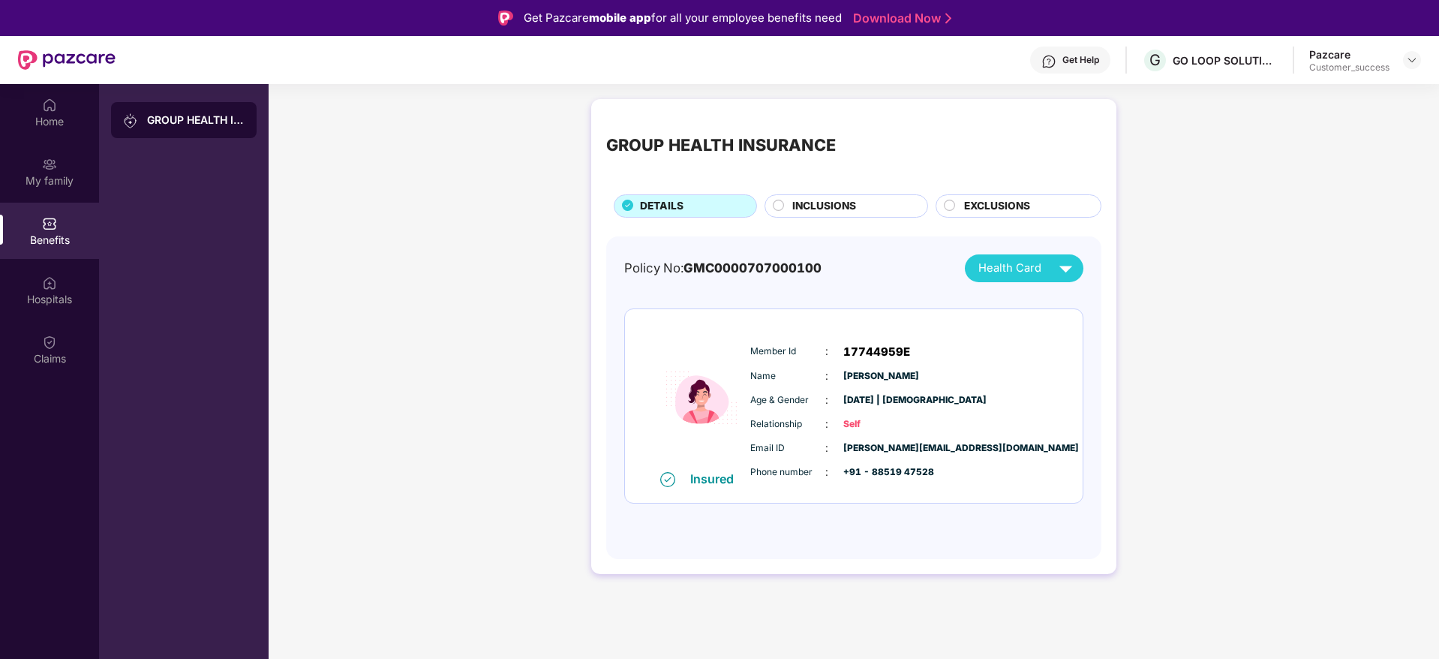
click at [999, 209] on span "EXCLUSIONS" at bounding box center [997, 206] width 66 height 17
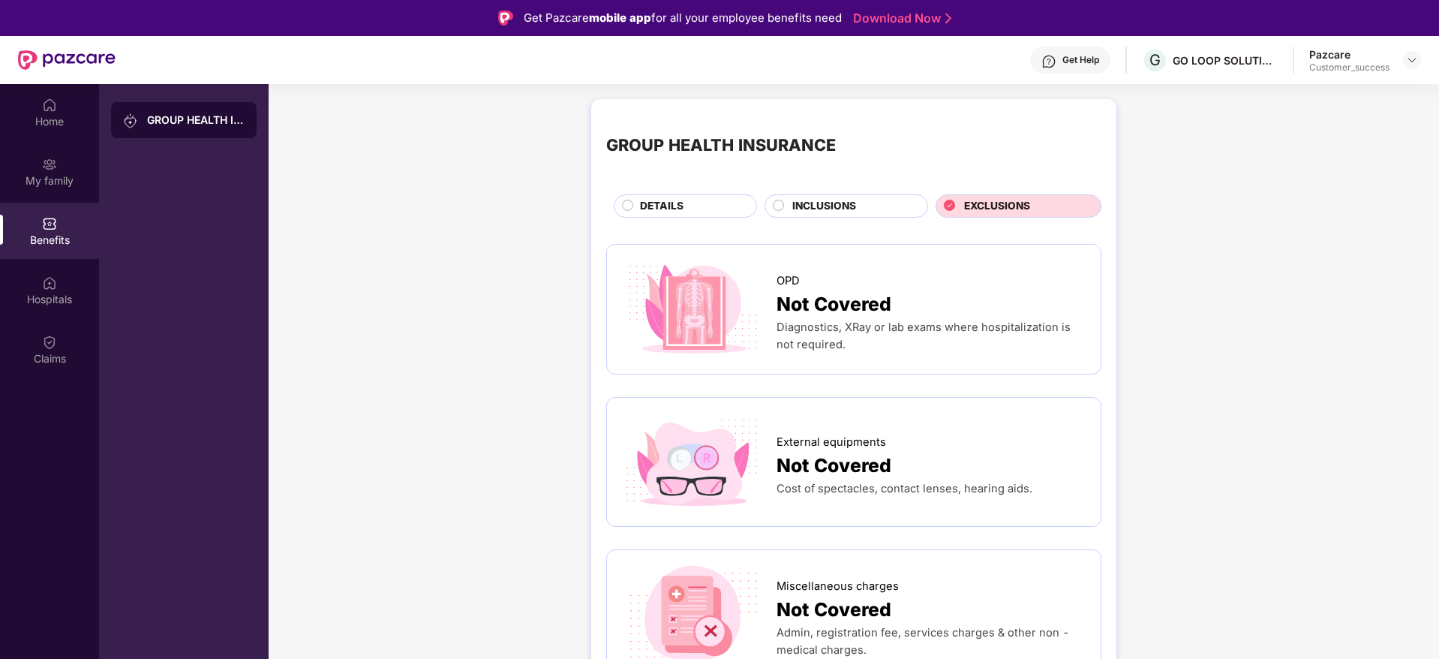
click at [868, 203] on div "INCLUSIONS" at bounding box center [852, 207] width 135 height 19
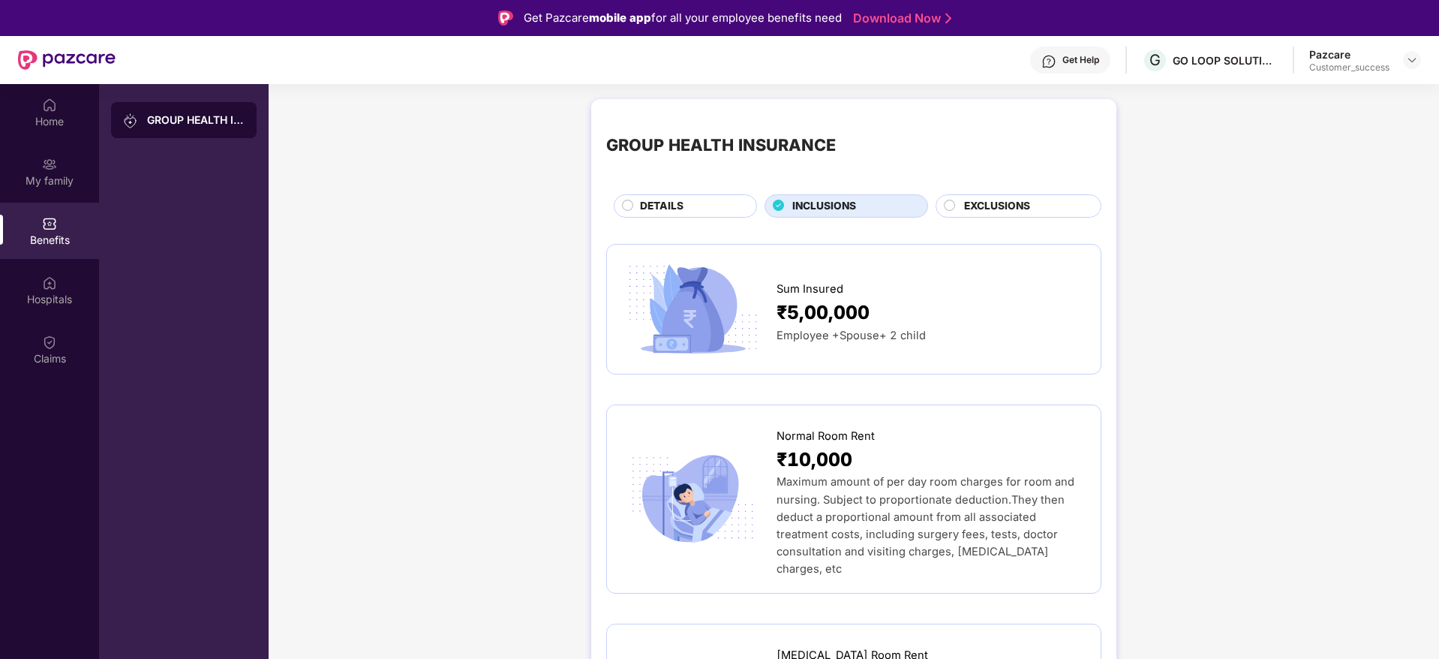
click at [685, 198] on div "DETAILS" at bounding box center [690, 207] width 116 height 19
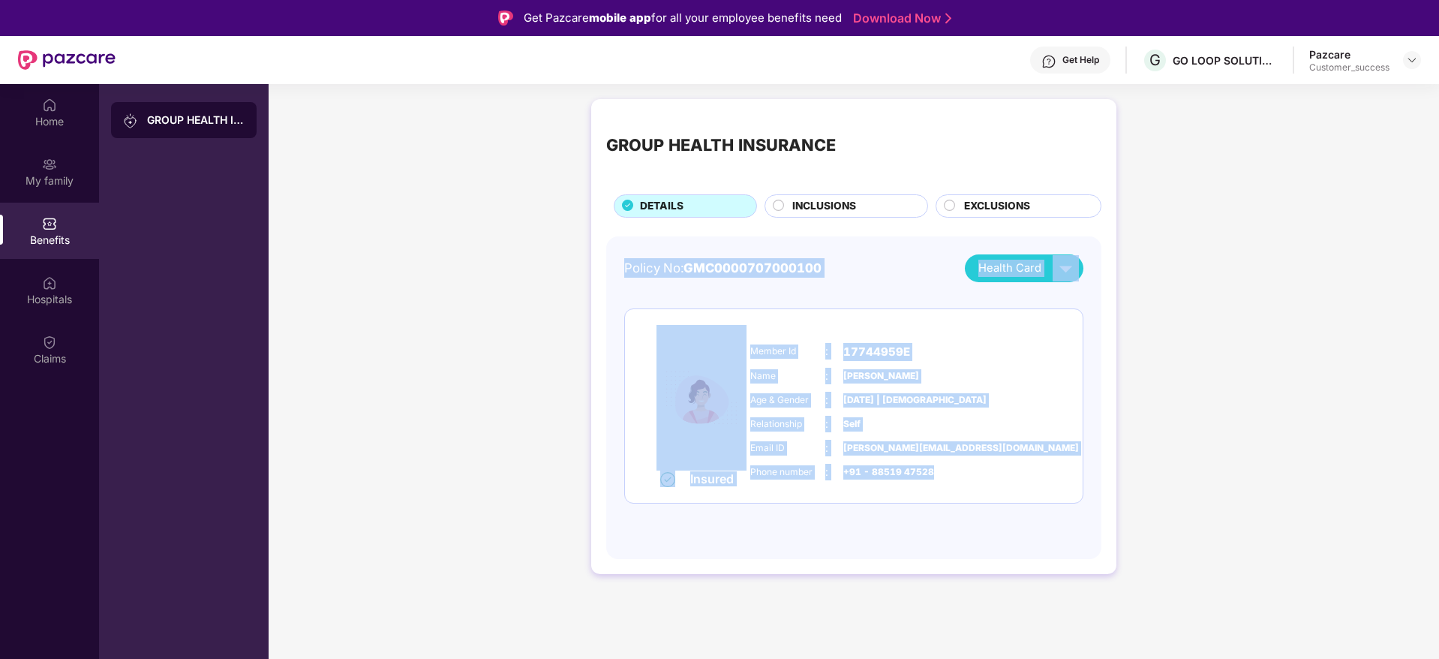
drag, startPoint x: 789, startPoint y: 373, endPoint x: 1042, endPoint y: 532, distance: 298.6
click at [1042, 532] on div "Policy No: GMC0000707000100 Health Card Insured Member Id : 17744959E Name : [P…" at bounding box center [853, 397] width 495 height 323
click at [1042, 532] on div "Policy No: GMC0000707000100 Health Card Insured Member Id : 17744959E Name : [P…" at bounding box center [853, 397] width 459 height 287
drag, startPoint x: 1042, startPoint y: 532, endPoint x: 550, endPoint y: 258, distance: 563.1
click at [550, 258] on div "GROUP HEALTH INSURANCE DETAILS INCLUSIONS EXCLUSIONS Policy No: GMC000070700010…" at bounding box center [854, 344] width 1170 height 505
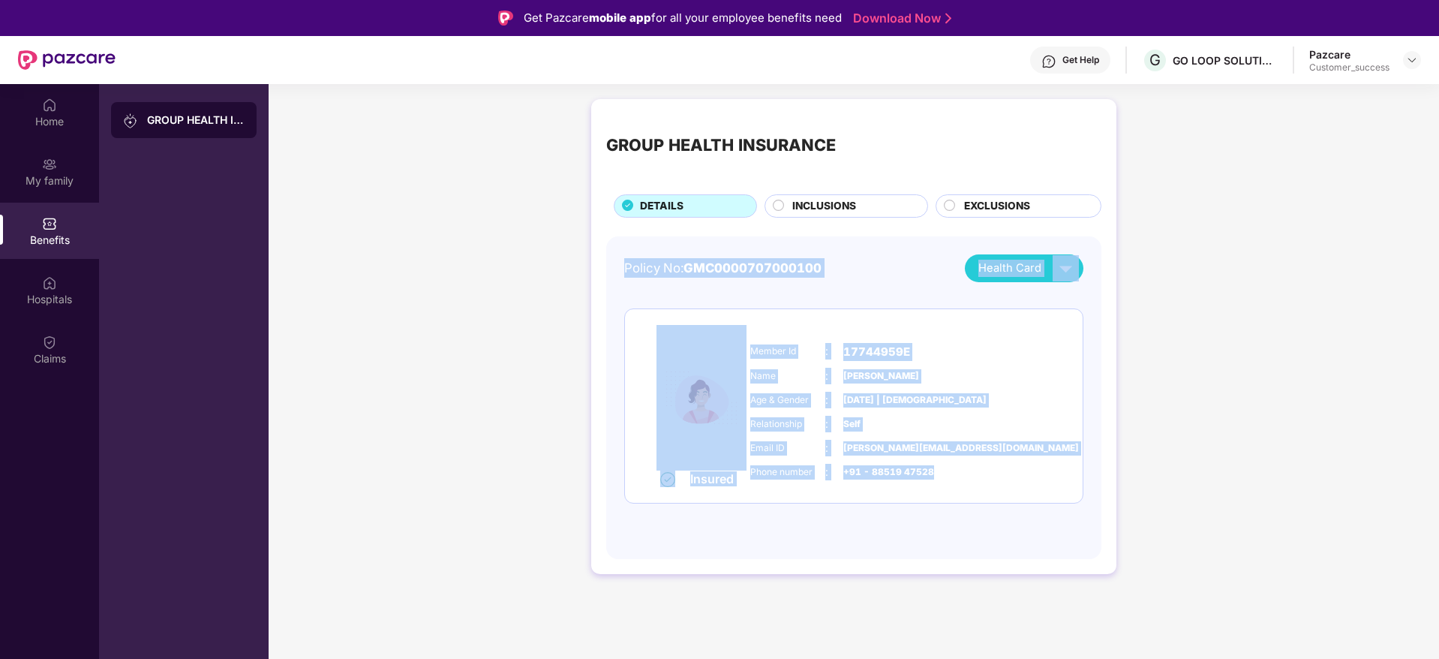
click at [550, 258] on div "GROUP HEALTH INSURANCE DETAILS INCLUSIONS EXCLUSIONS Policy No: GMC000070700010…" at bounding box center [854, 344] width 1170 height 505
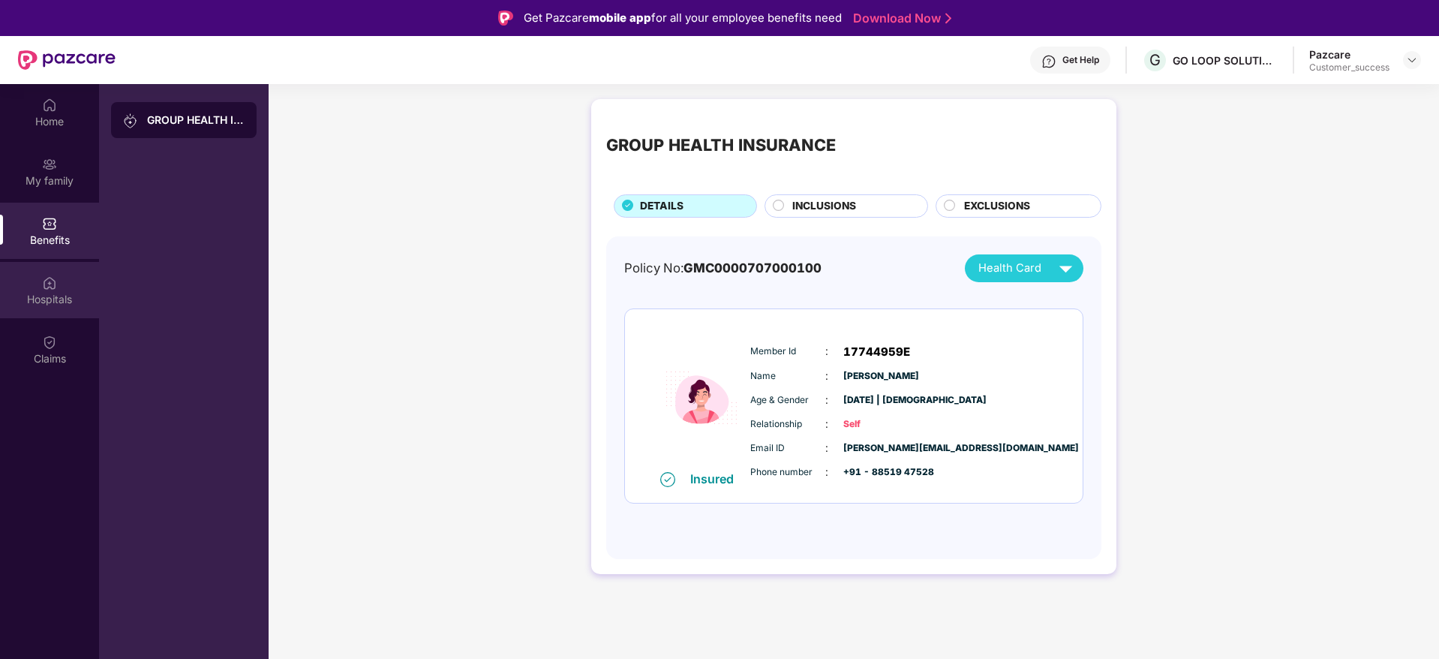
click at [14, 301] on div "Hospitals" at bounding box center [49, 299] width 99 height 15
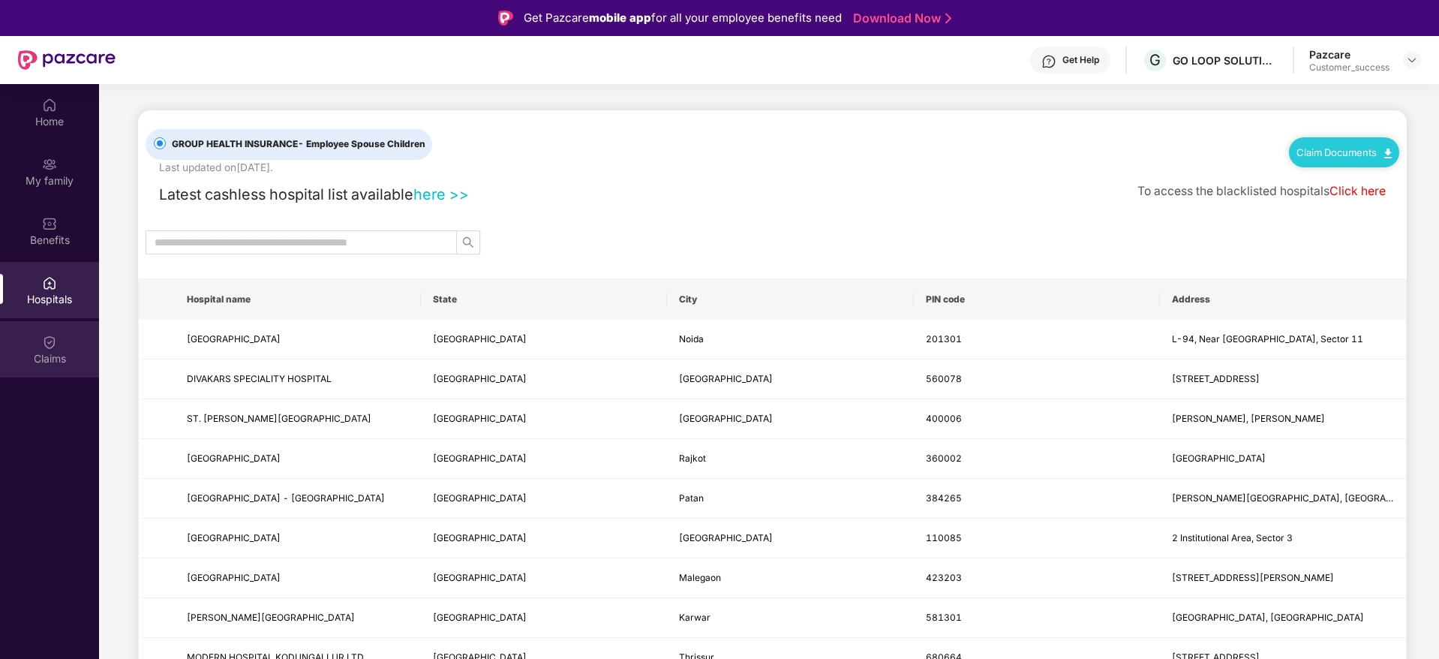
click at [38, 335] on div "Claims" at bounding box center [49, 349] width 99 height 56
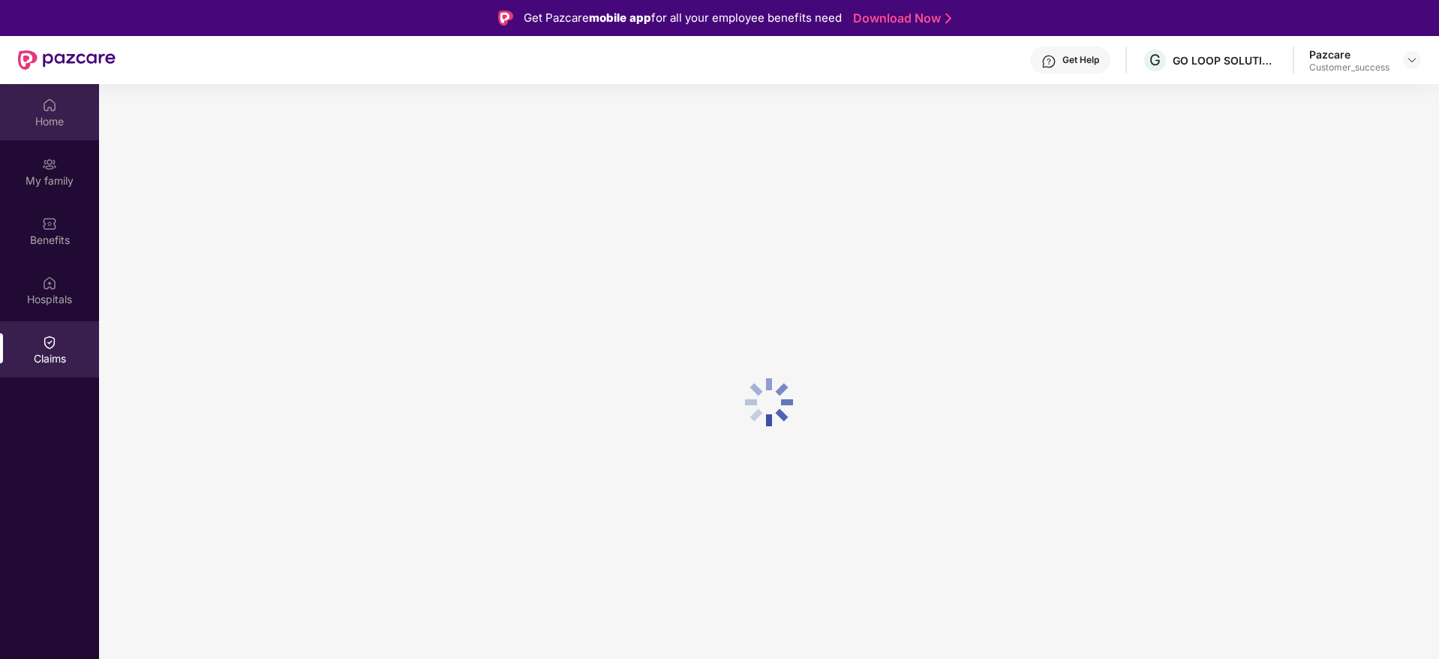
click at [27, 104] on div "Home" at bounding box center [49, 112] width 99 height 56
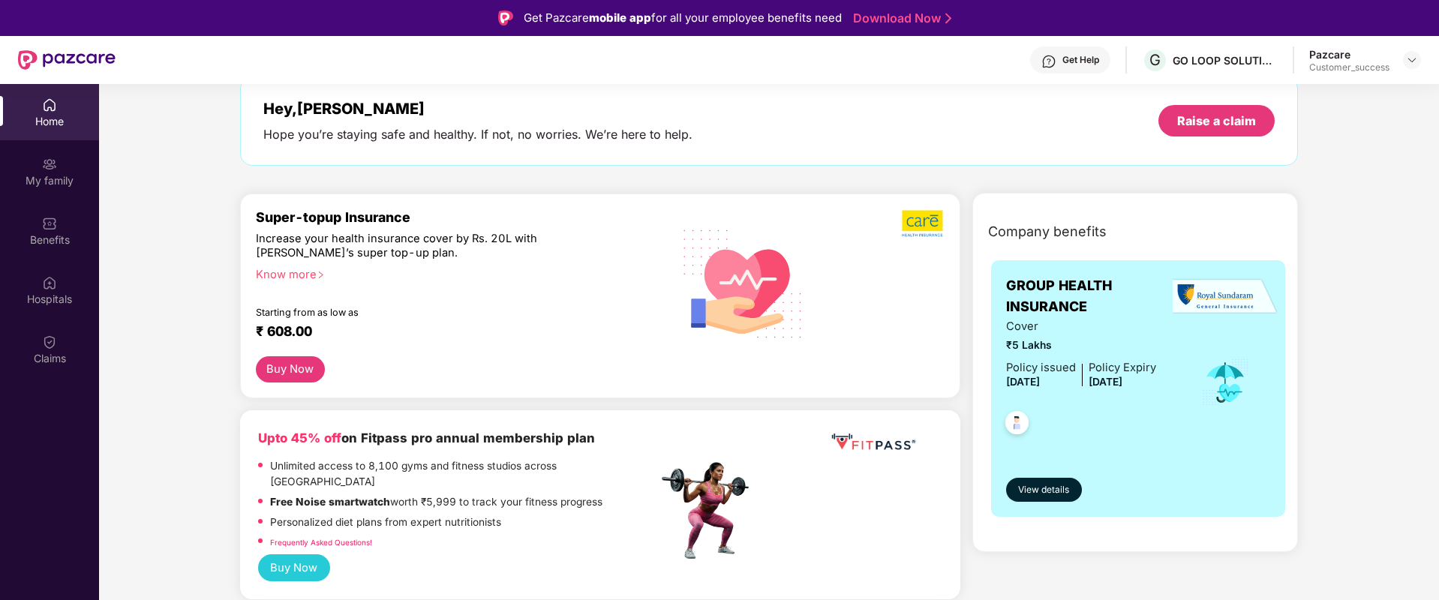
scroll to position [113, 0]
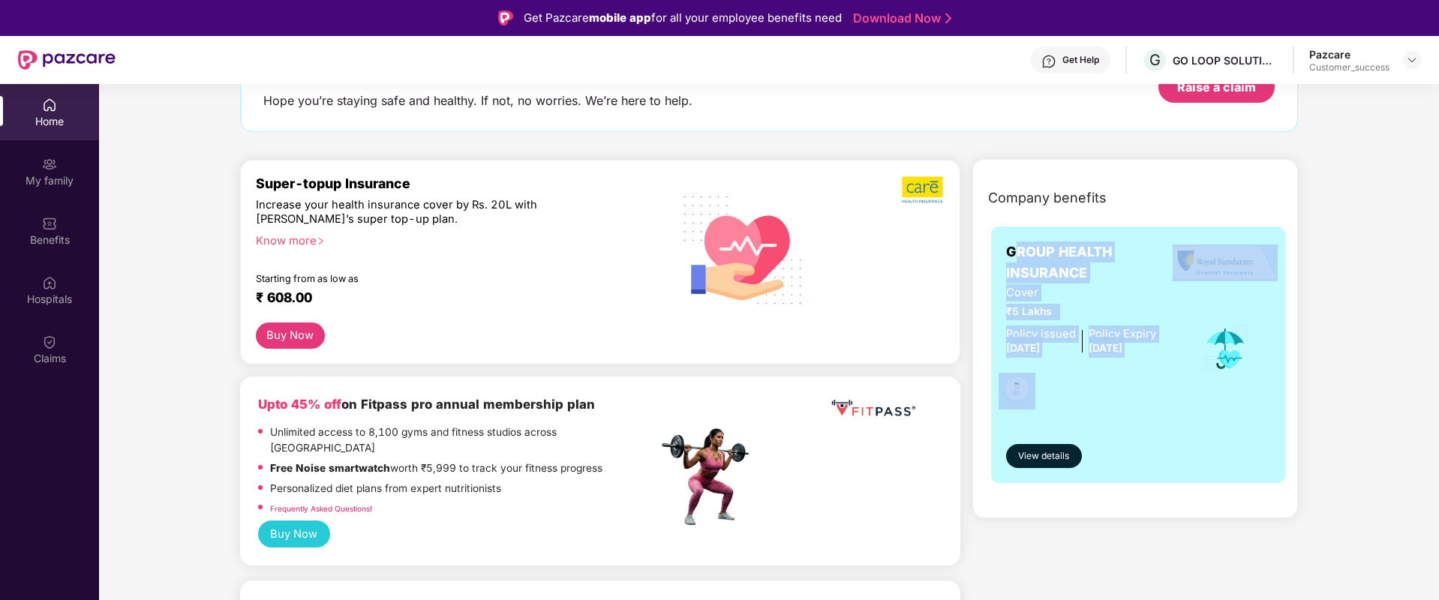
drag, startPoint x: 1152, startPoint y: 368, endPoint x: 1014, endPoint y: 238, distance: 189.9
click at [1014, 238] on div "GROUP HEALTH INSURANCE Cover ₹5 Lakhs Policy issued [DATE] Policy Expiry [DATE]…" at bounding box center [1138, 355] width 295 height 257
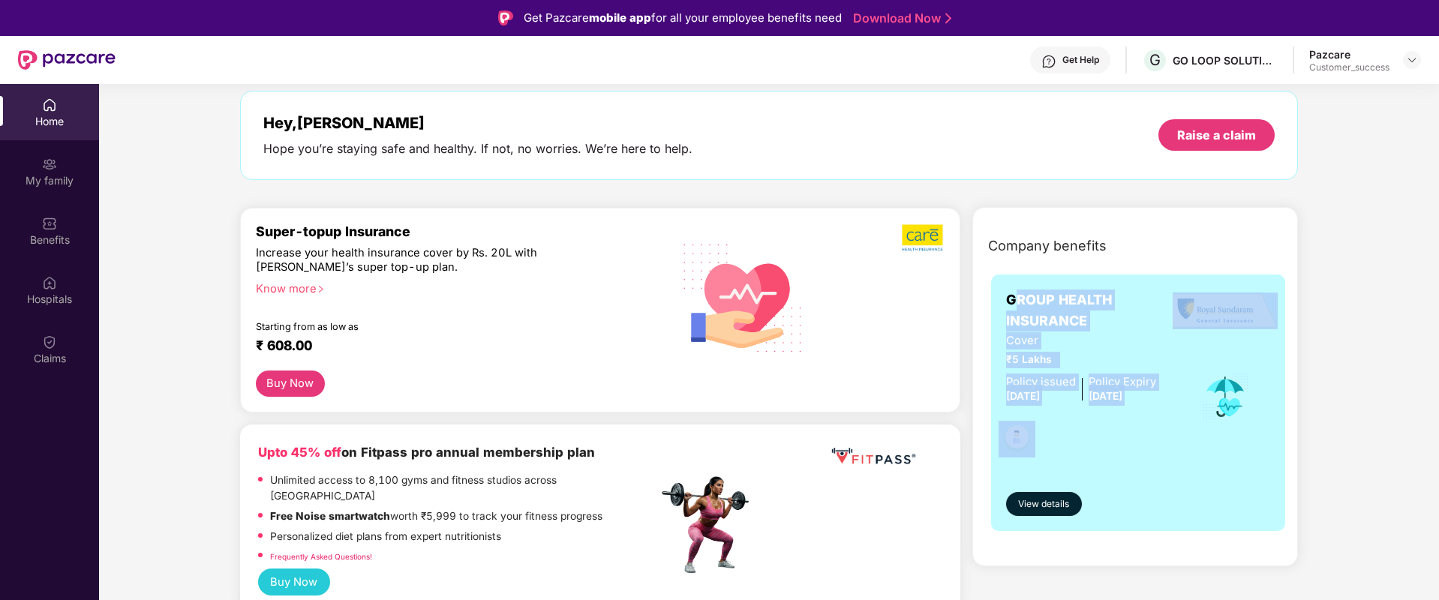
scroll to position [0, 0]
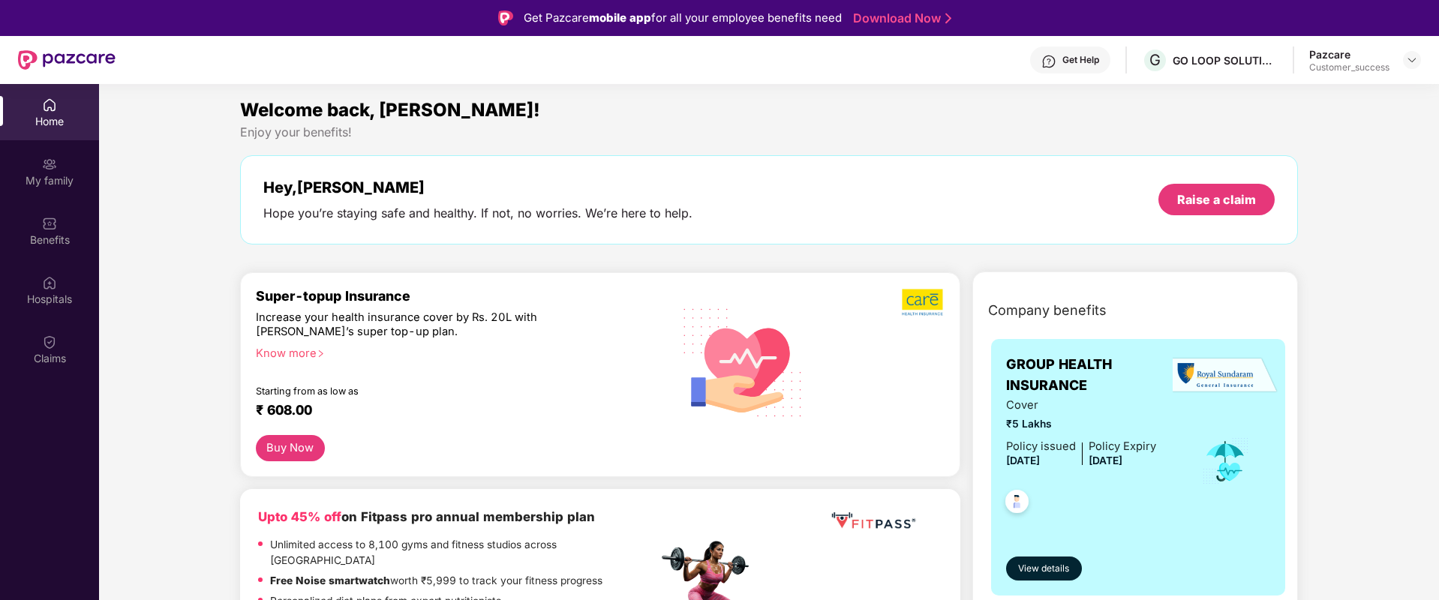
click at [789, 209] on div "Hey, [PERSON_NAME] Hope you’re staying safe and healthy. If not, no worries. We…" at bounding box center [769, 200] width 1012 height 43
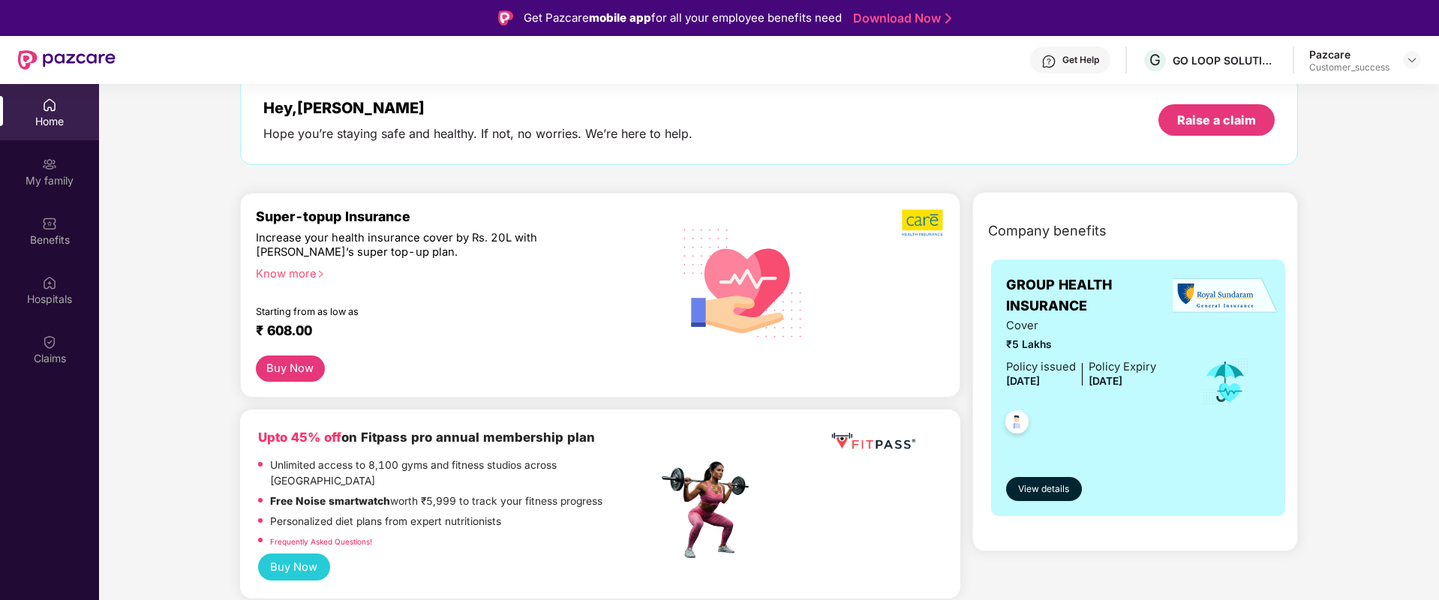
scroll to position [113, 0]
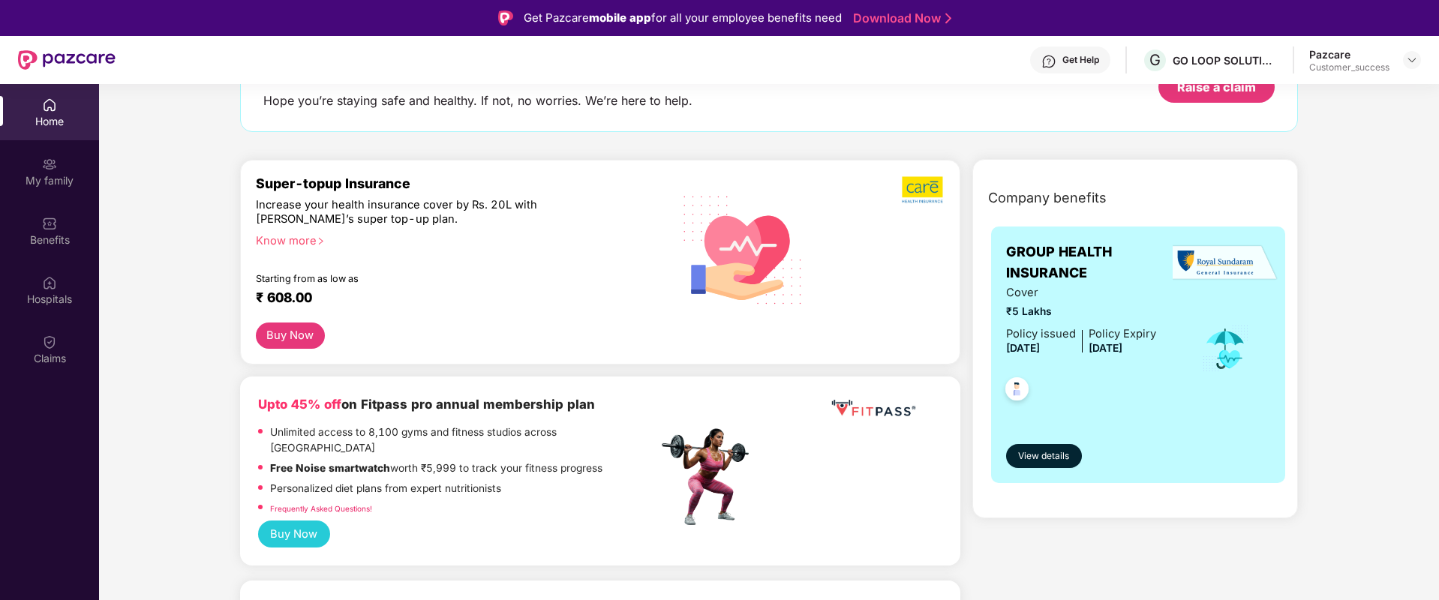
click at [294, 182] on div "Super-topup Insurance" at bounding box center [457, 184] width 402 height 16
click at [468, 179] on div "Super-topup Insurance" at bounding box center [457, 184] width 402 height 16
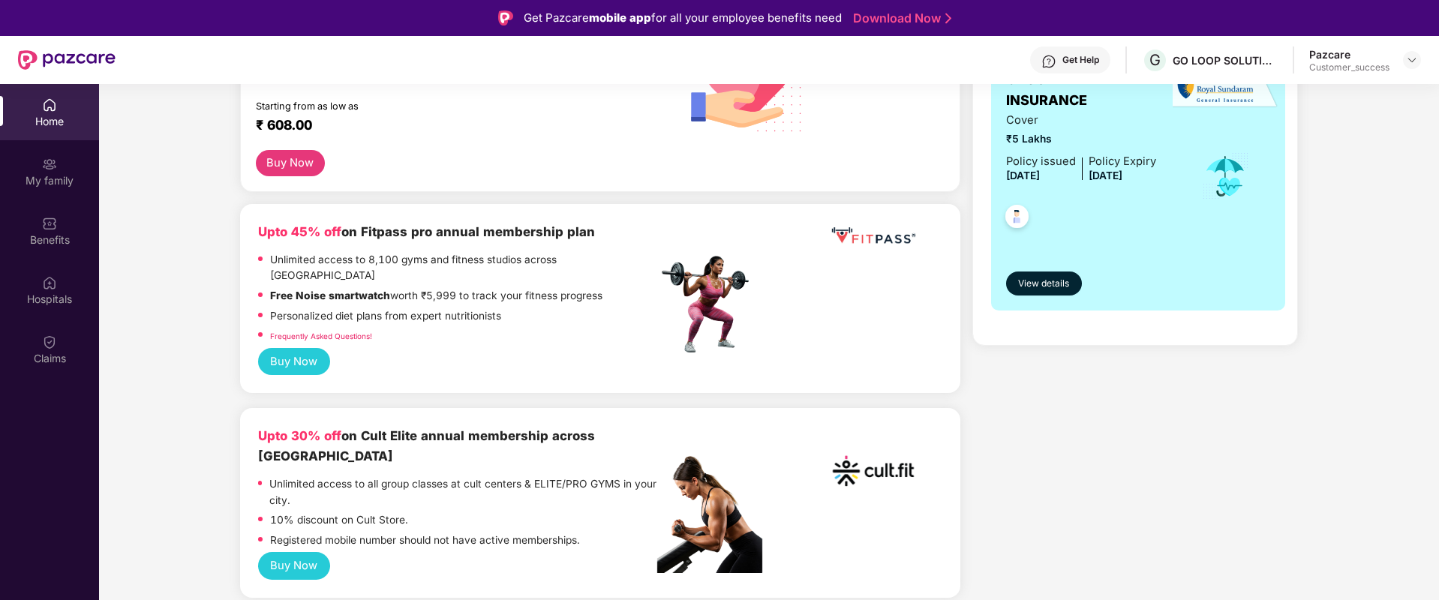
scroll to position [286, 0]
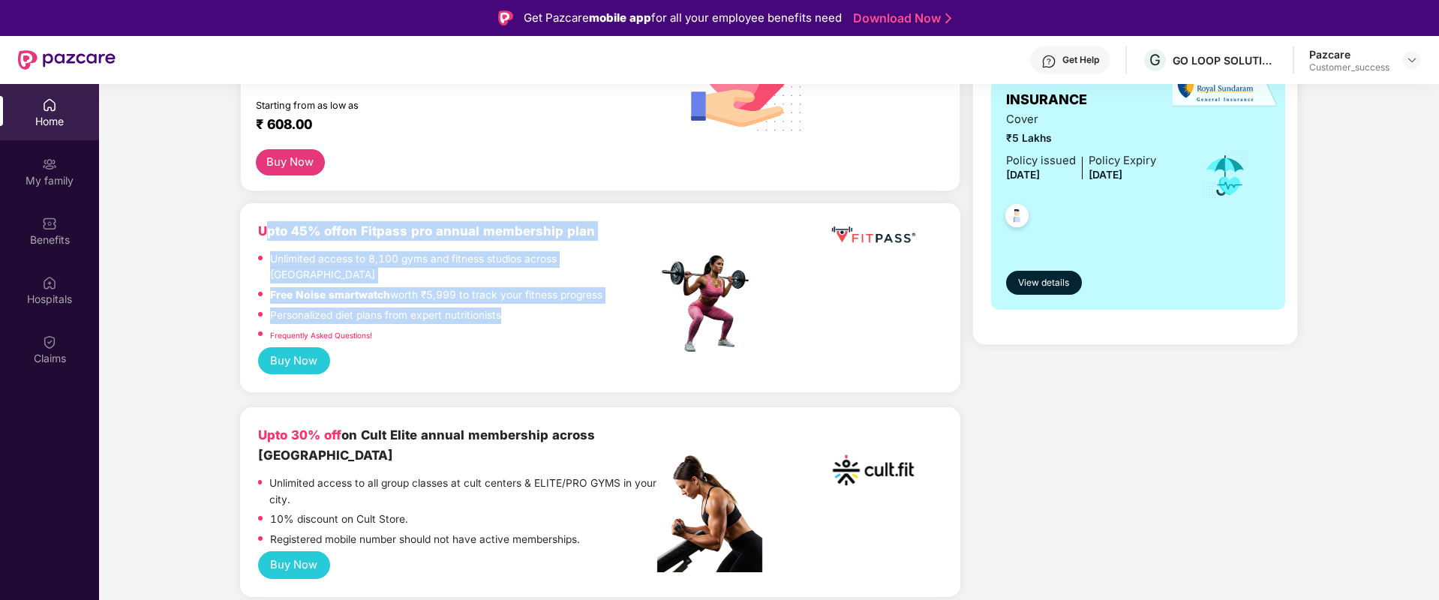
drag, startPoint x: 269, startPoint y: 236, endPoint x: 572, endPoint y: 308, distance: 312.2
click at [572, 308] on div "Upto 45% off on Fitpass pro annual membership plan Unlimited access to 8,100 gy…" at bounding box center [457, 284] width 399 height 126
click at [559, 308] on div "Personalized diet plans from expert nutritionists" at bounding box center [457, 318] width 399 height 20
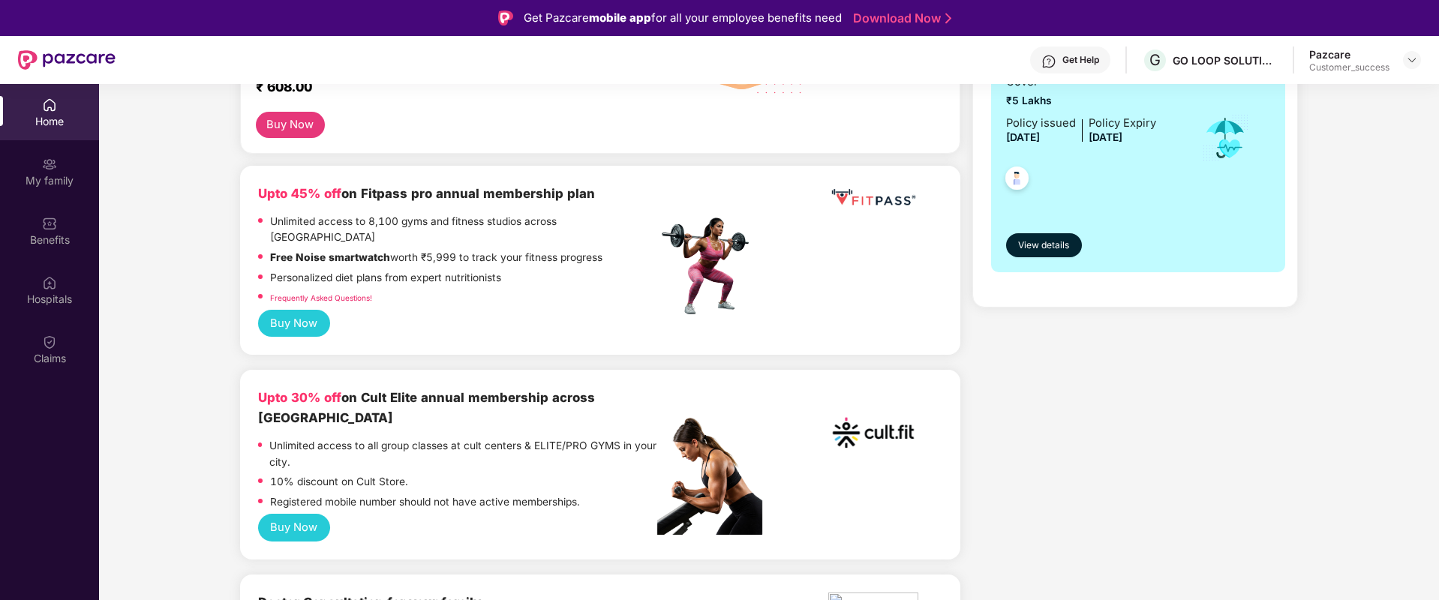
scroll to position [173, 0]
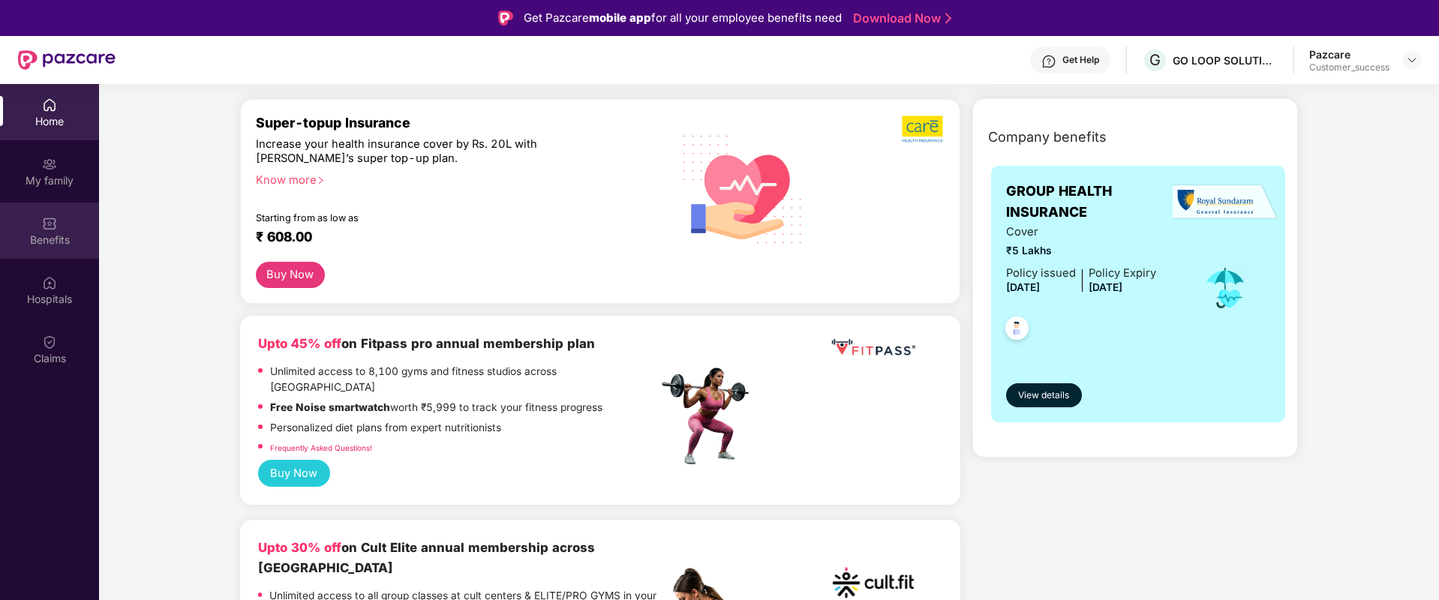
click at [68, 236] on div "Benefits" at bounding box center [49, 240] width 99 height 15
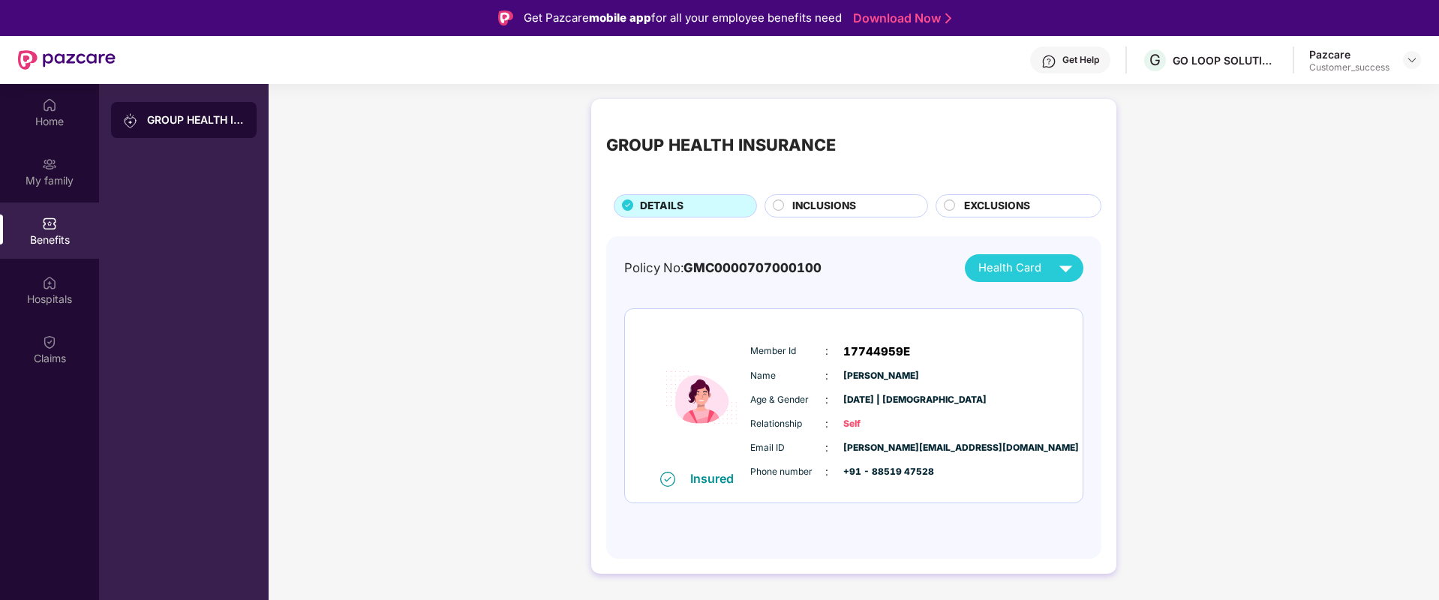
click at [1016, 270] on span "Health Card" at bounding box center [1009, 268] width 63 height 17
click at [1048, 304] on div "[PERSON_NAME]" at bounding box center [1023, 302] width 99 height 17
click at [848, 210] on span "INCLUSIONS" at bounding box center [824, 206] width 64 height 17
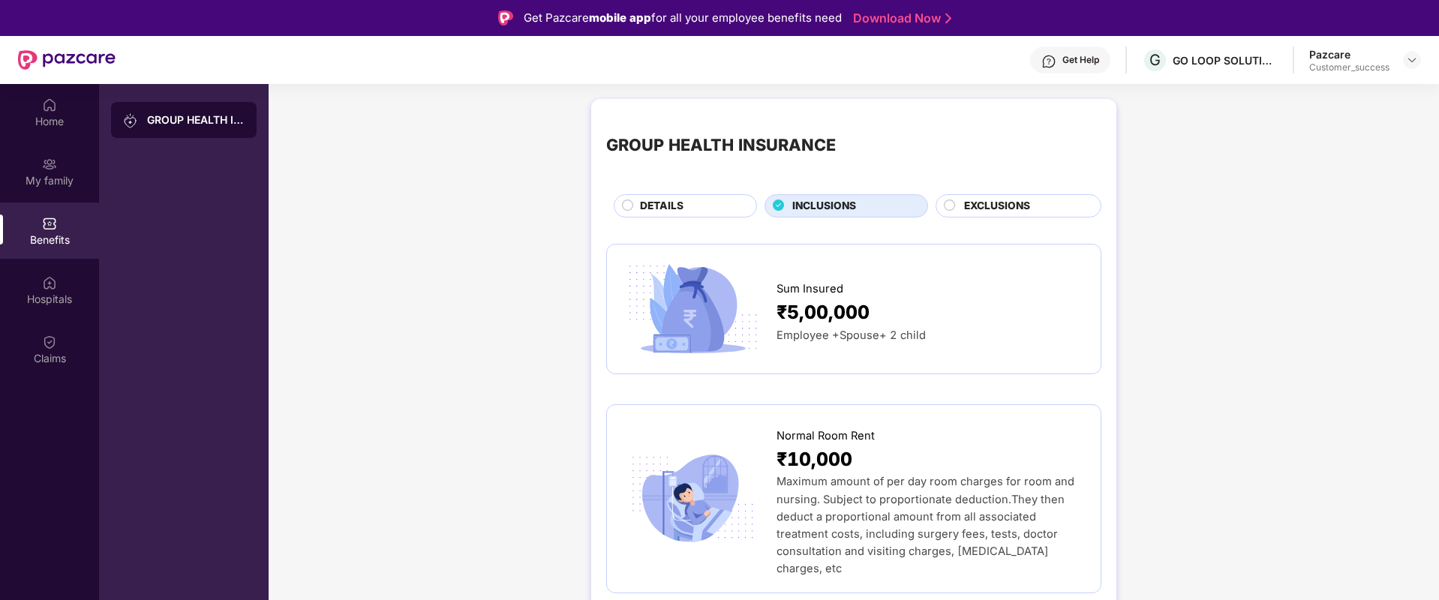
click at [1002, 215] on div "EXCLUSIONS" at bounding box center [1024, 207] width 137 height 19
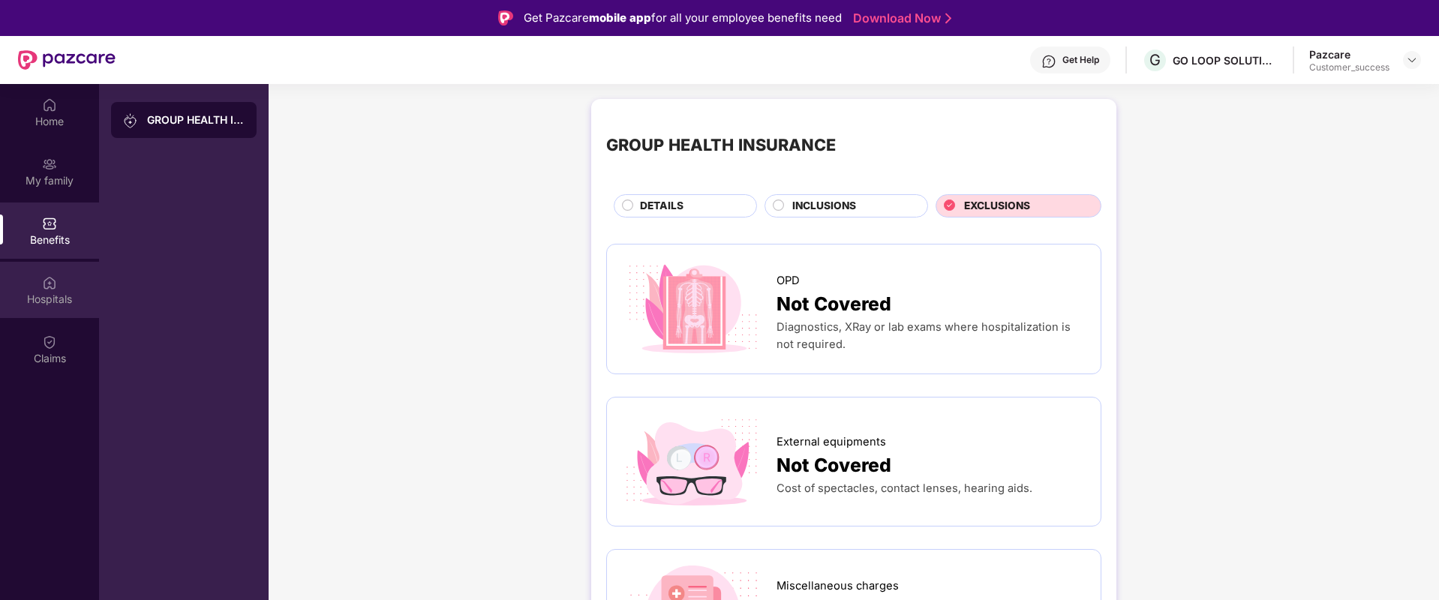
click at [42, 292] on div "Hospitals" at bounding box center [49, 299] width 99 height 15
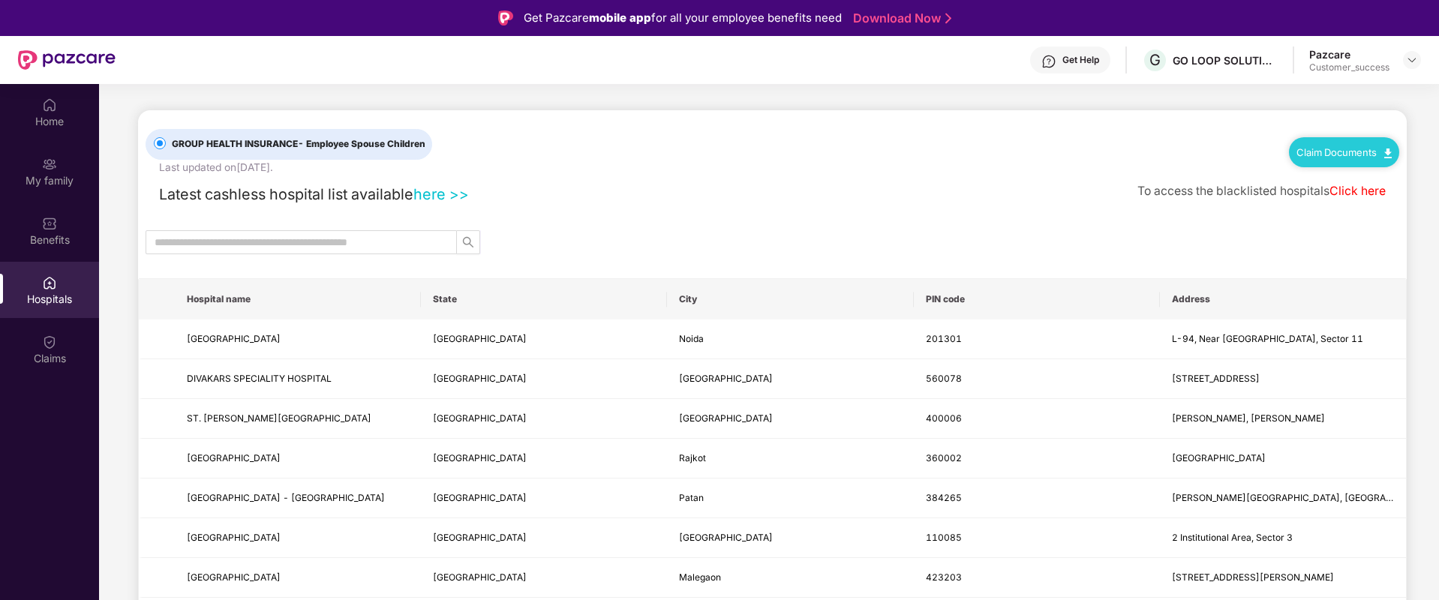
click at [337, 240] on input "text" at bounding box center [295, 242] width 281 height 17
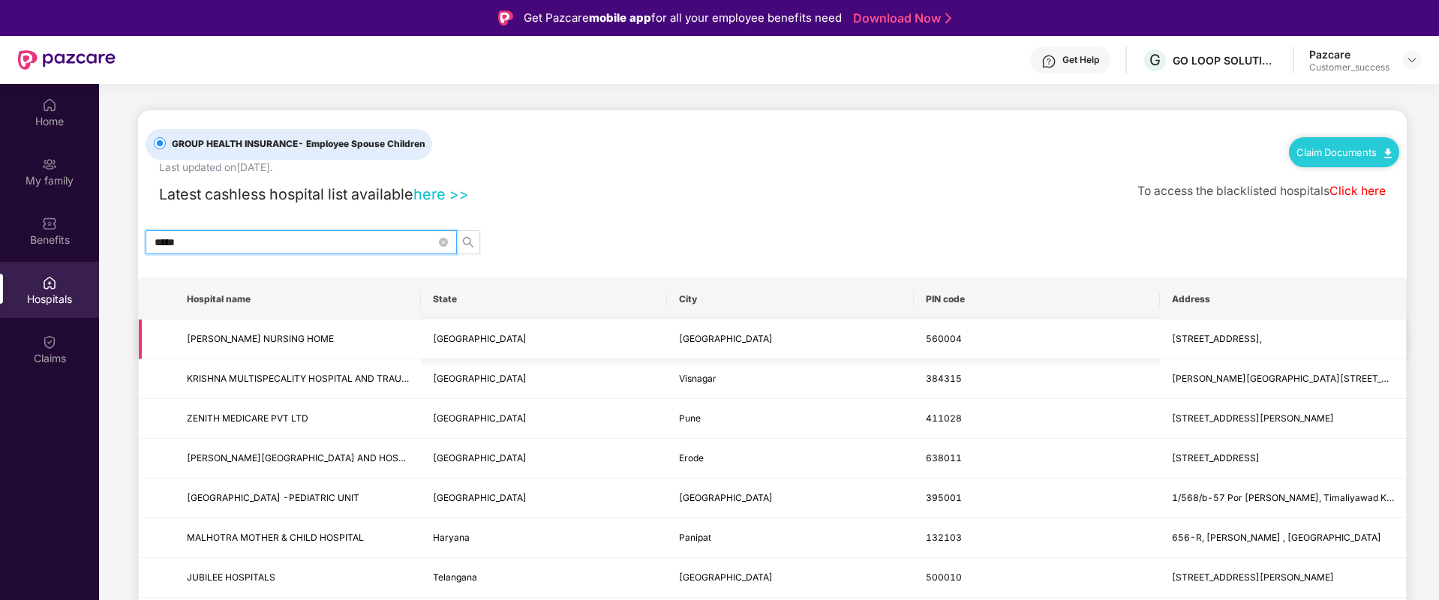
type input "******"
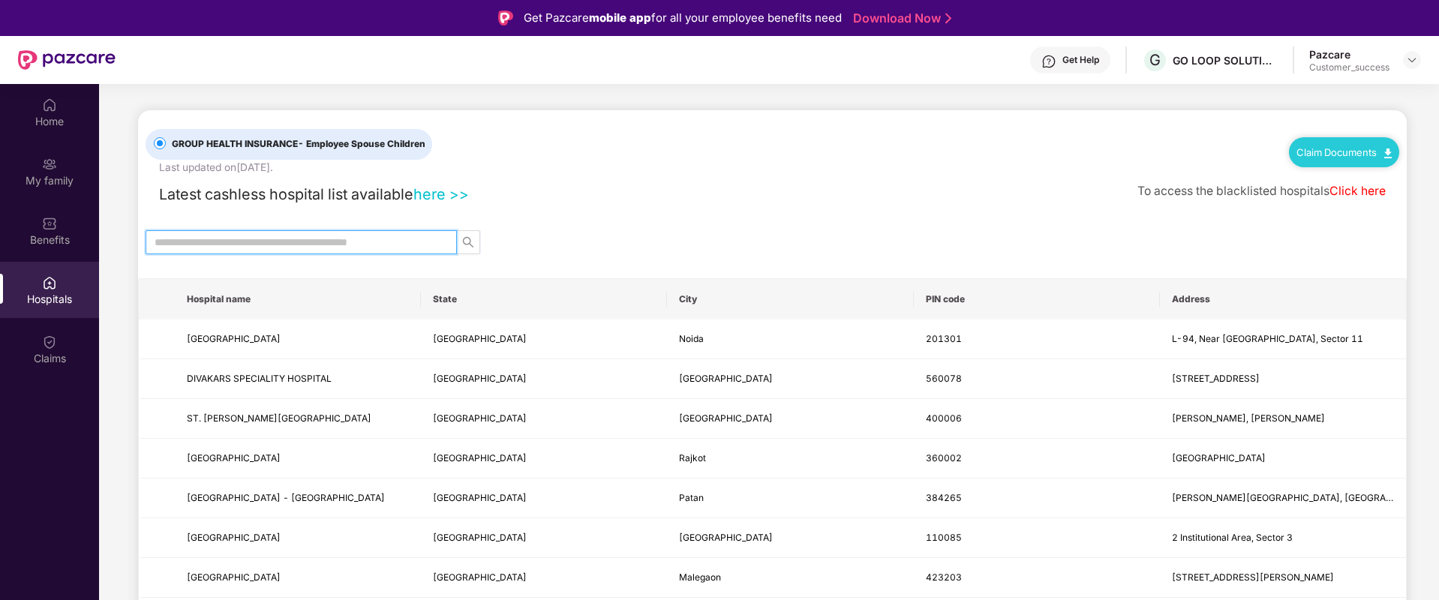
click at [722, 165] on div "GROUP HEALTH INSURANCE - Employee Spouse Children Last updated on [DATE] . Clai…" at bounding box center [772, 142] width 1253 height 65
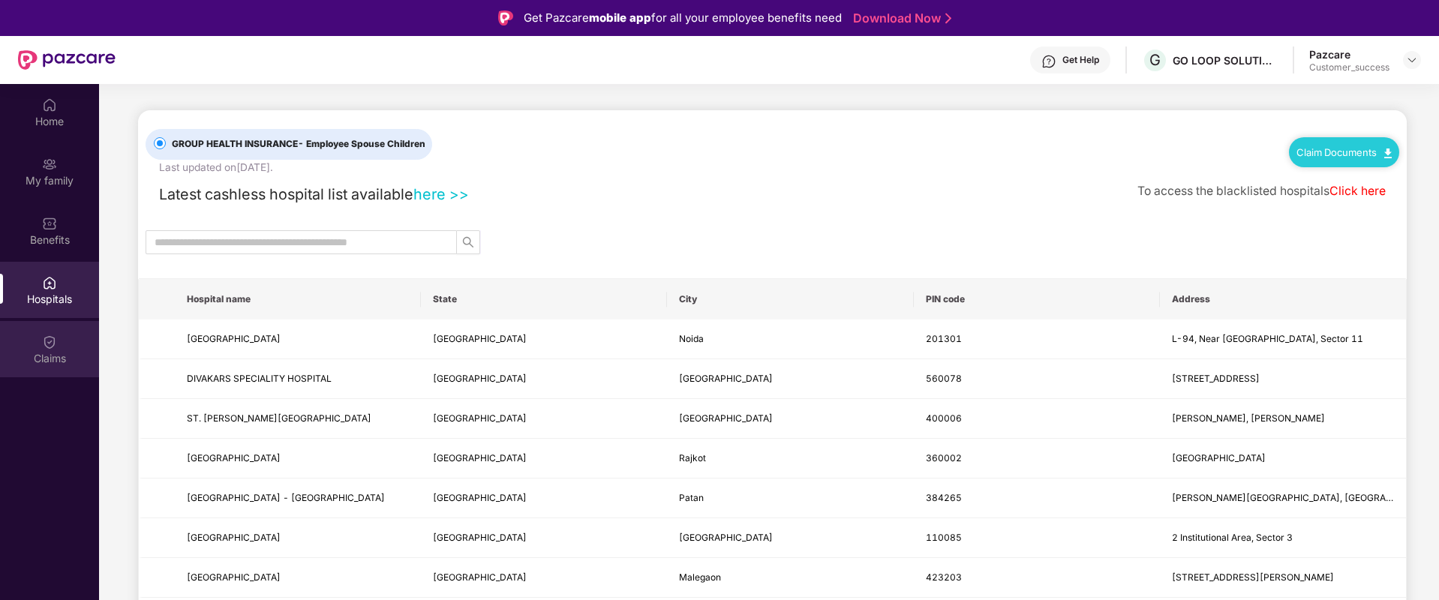
click at [65, 337] on div "Claims" at bounding box center [49, 349] width 99 height 56
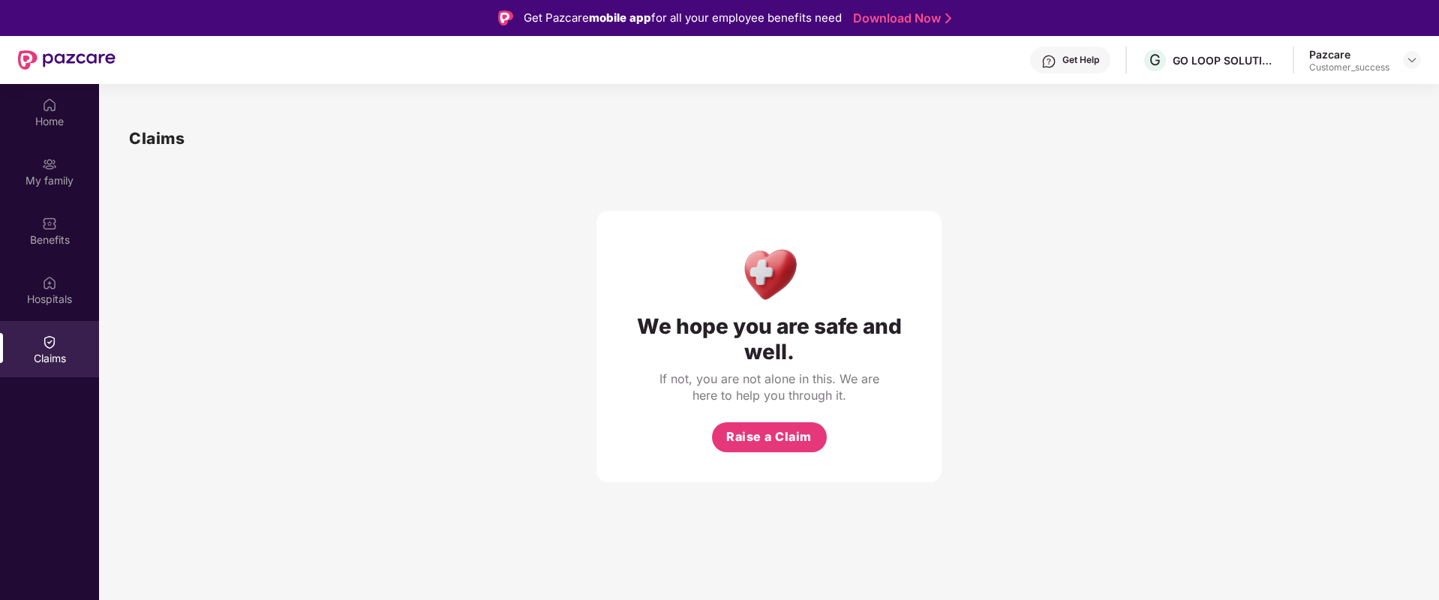
click at [47, 356] on div "Claims" at bounding box center [49, 358] width 99 height 15
click at [791, 441] on span "Raise a Claim" at bounding box center [769, 437] width 86 height 19
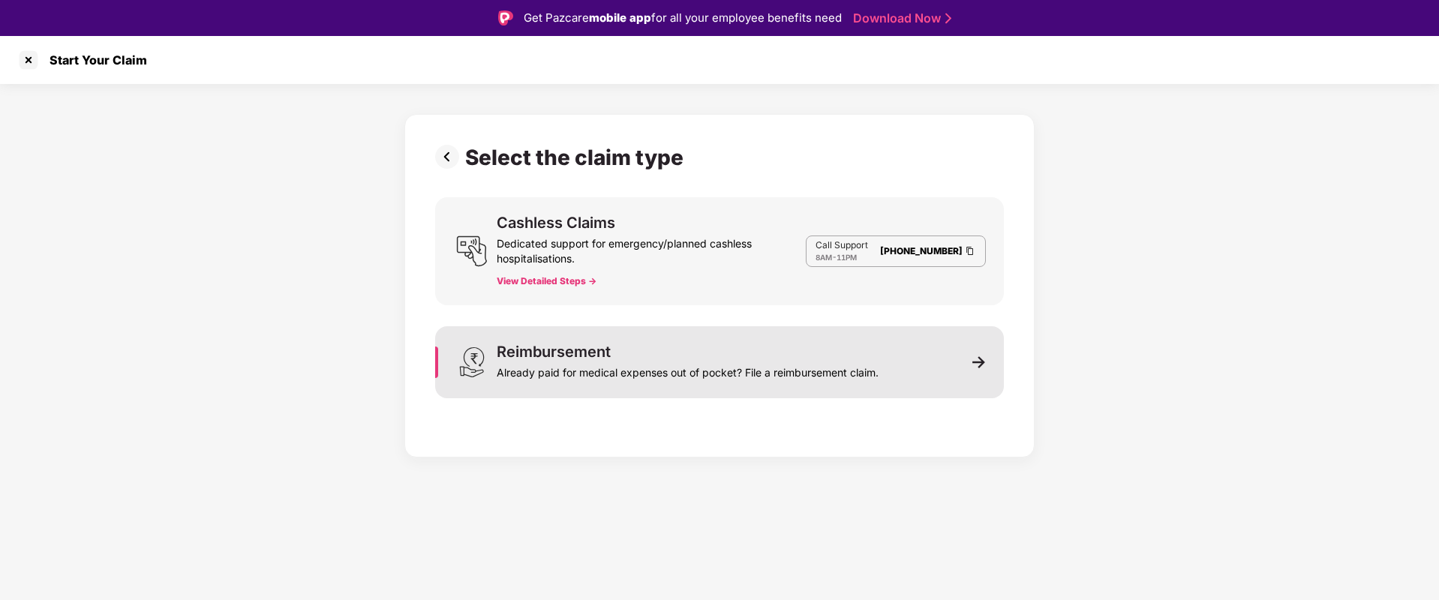
click at [639, 362] on div "Already paid for medical expenses out of pocket? File a reimbursement claim." at bounding box center [688, 369] width 382 height 21
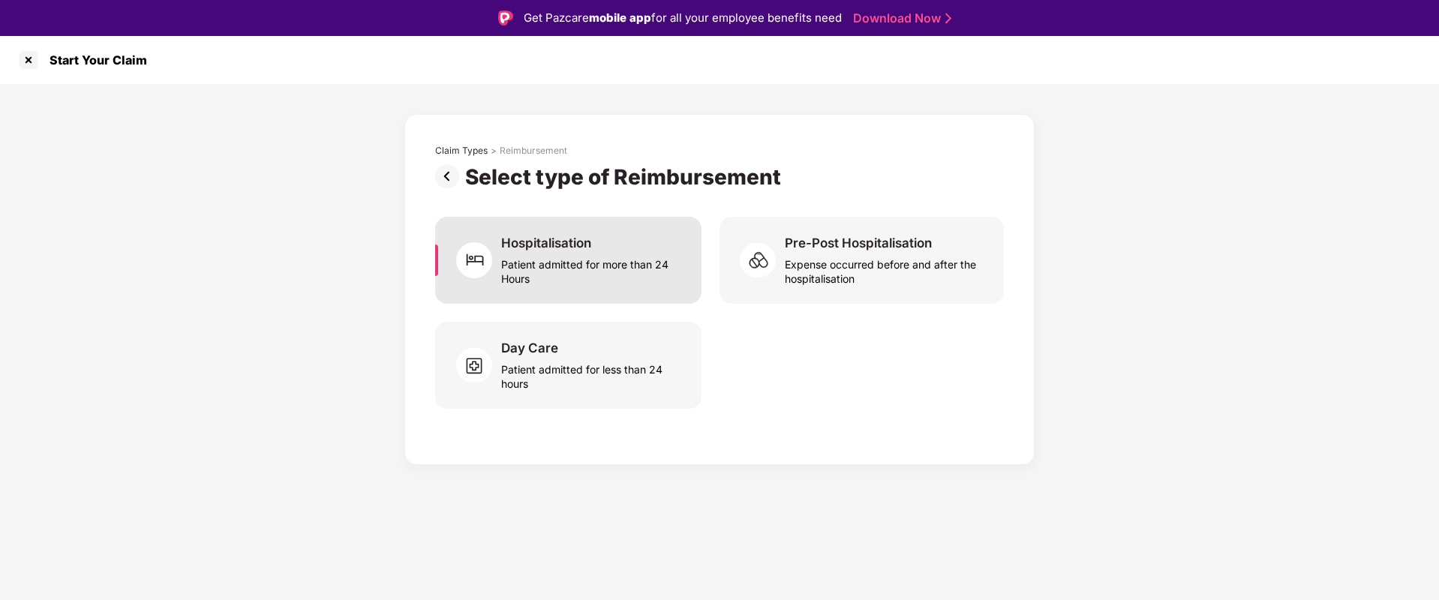
click at [578, 251] on div "Patient admitted for more than 24 Hours" at bounding box center [592, 268] width 182 height 35
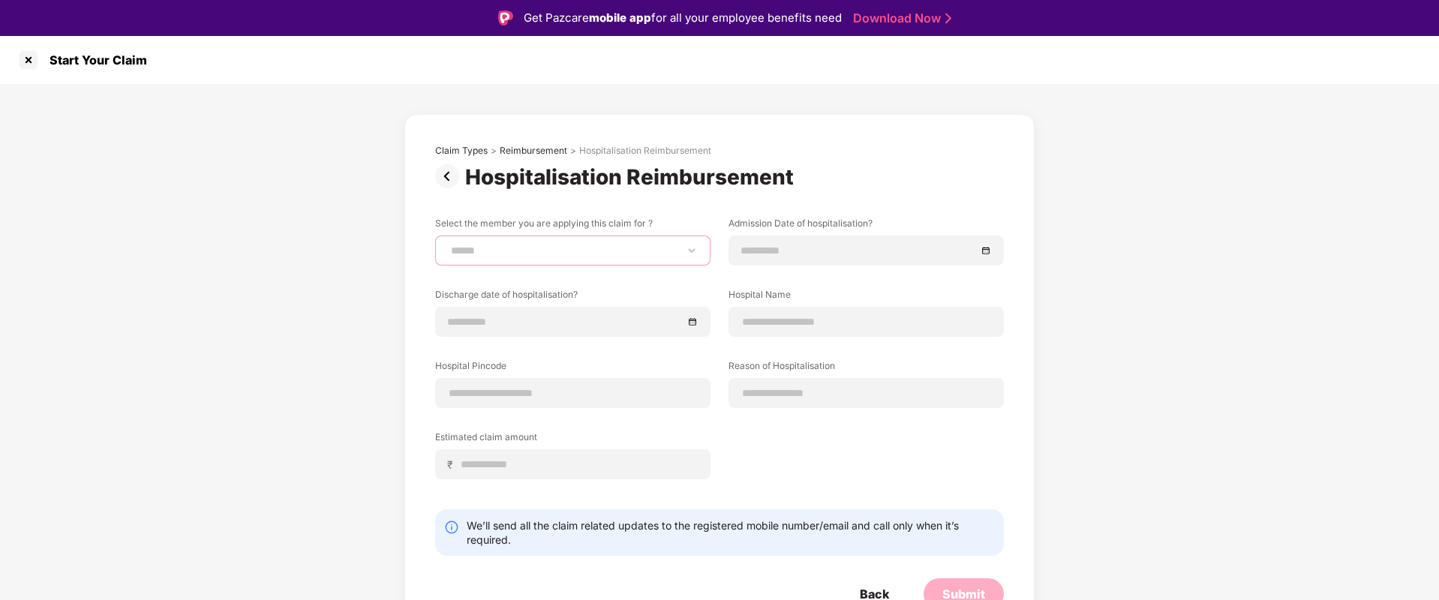
click at [578, 251] on select "**********" at bounding box center [573, 251] width 250 height 12
drag, startPoint x: 802, startPoint y: 197, endPoint x: 791, endPoint y: 212, distance: 18.2
click at [802, 197] on div "**********" at bounding box center [719, 377] width 569 height 465
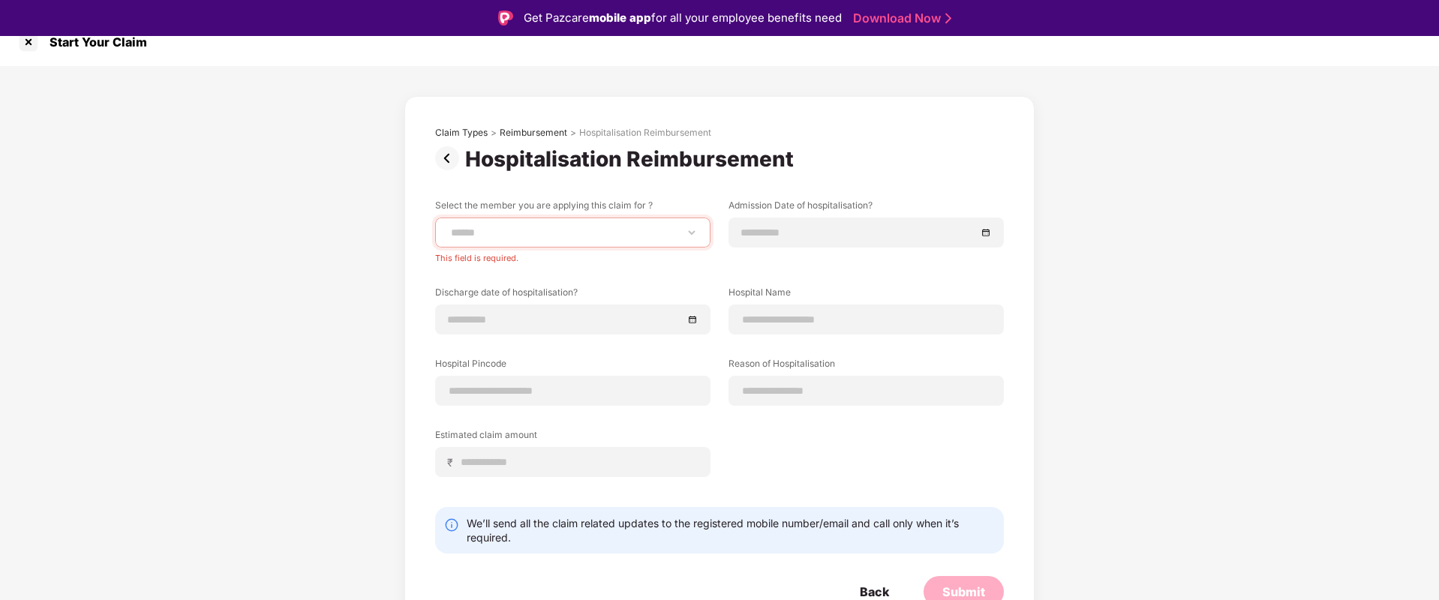
scroll to position [28, 0]
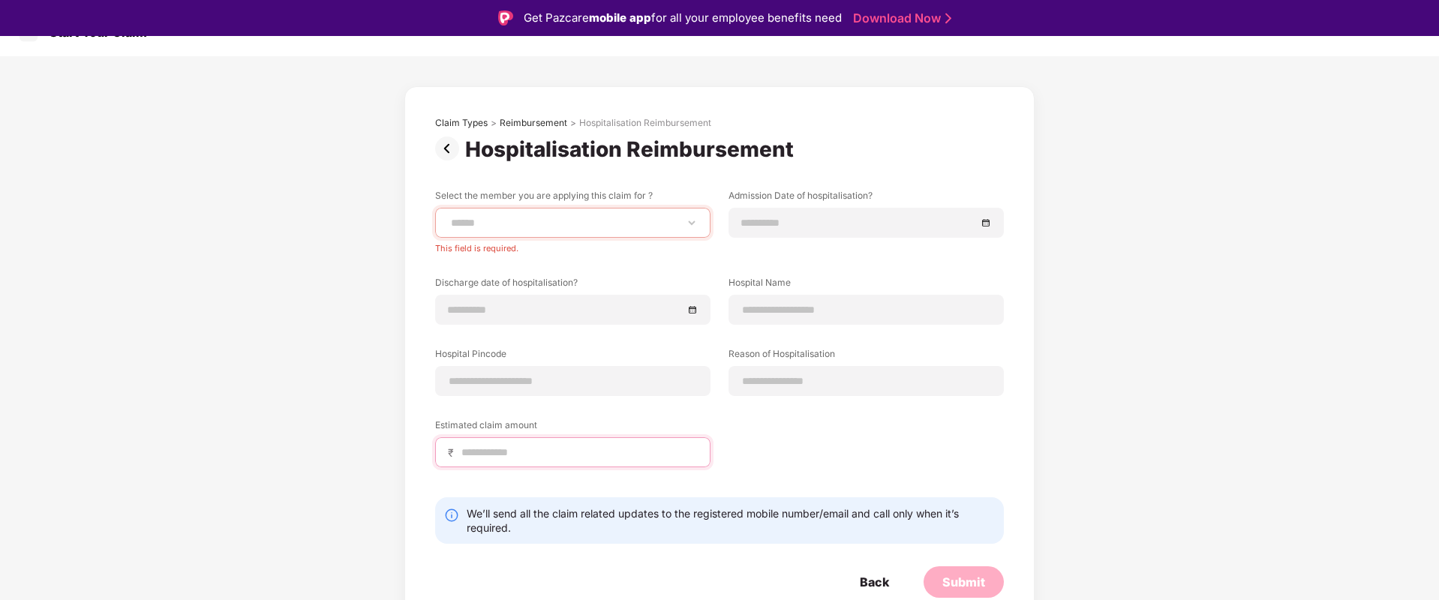
click at [558, 451] on input at bounding box center [579, 453] width 238 height 16
click at [772, 425] on div "**********" at bounding box center [719, 339] width 569 height 301
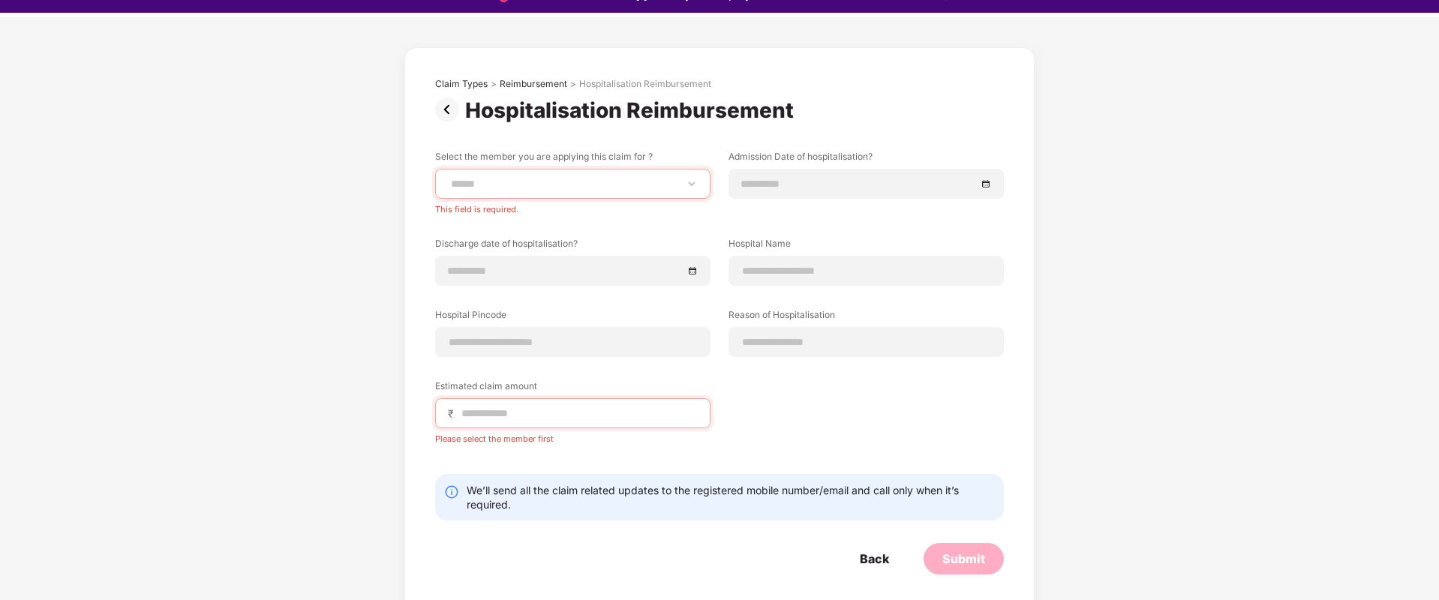
scroll to position [36, 0]
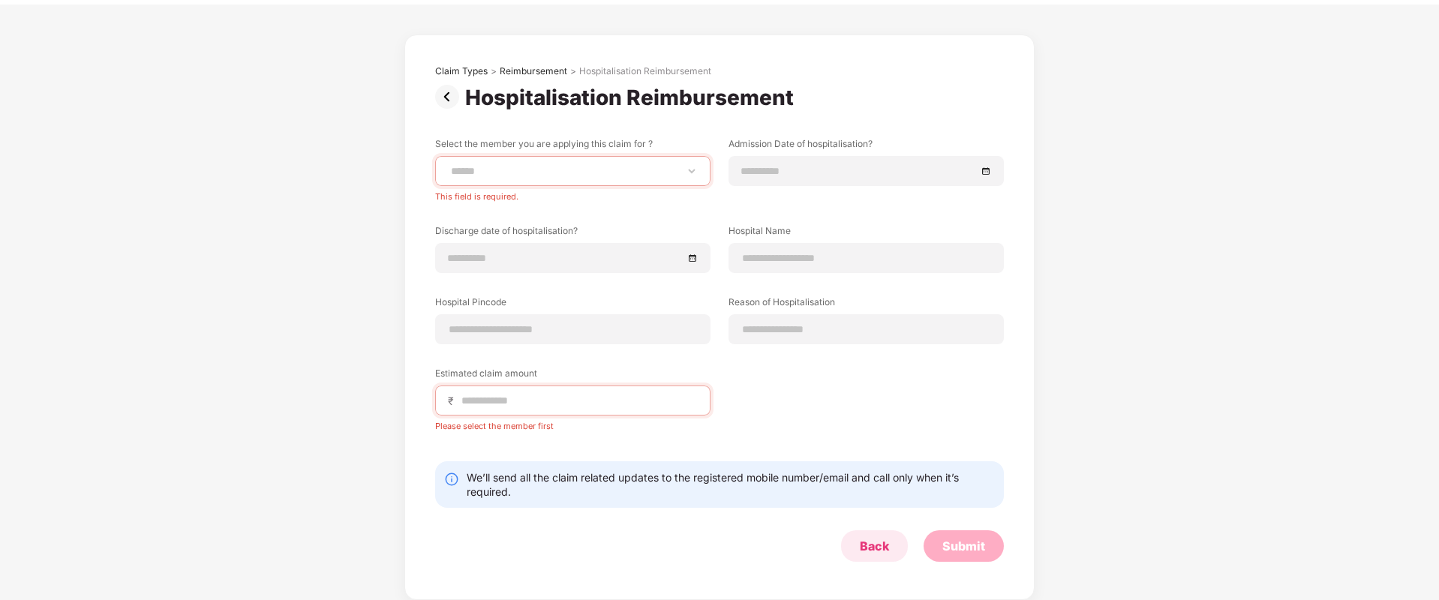
click at [896, 554] on div "Back" at bounding box center [874, 546] width 67 height 32
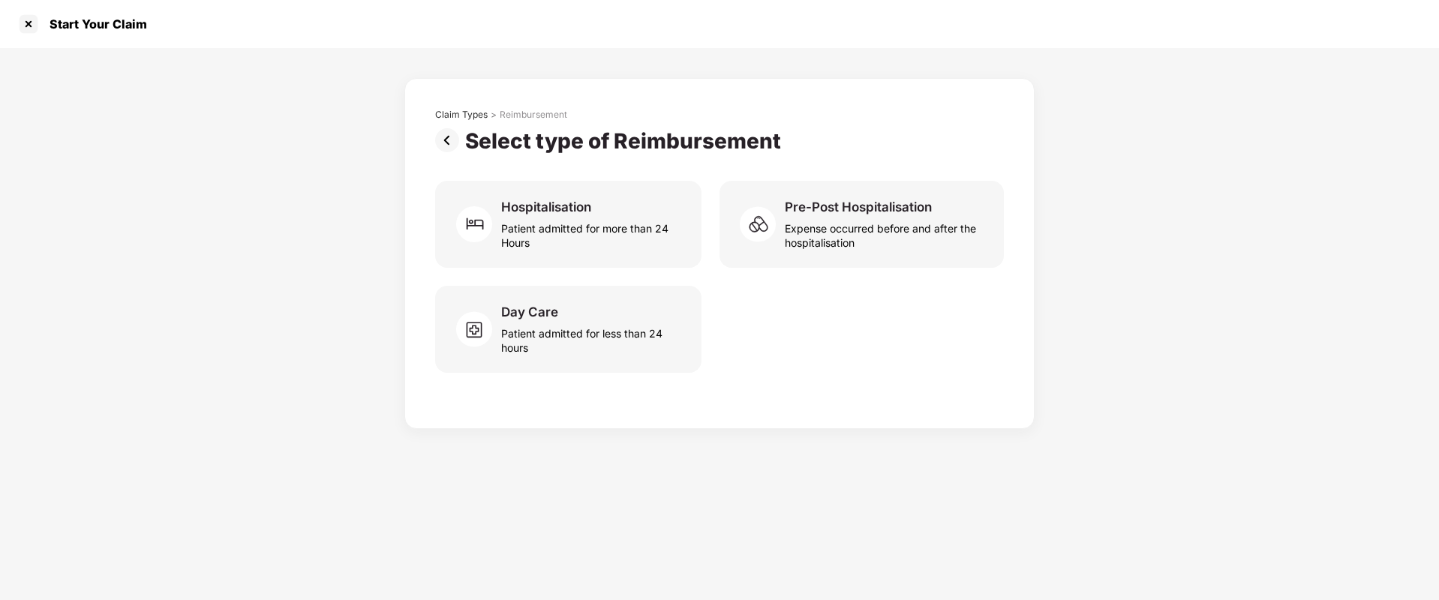
scroll to position [0, 0]
click at [30, 25] on div at bounding box center [29, 24] width 24 height 24
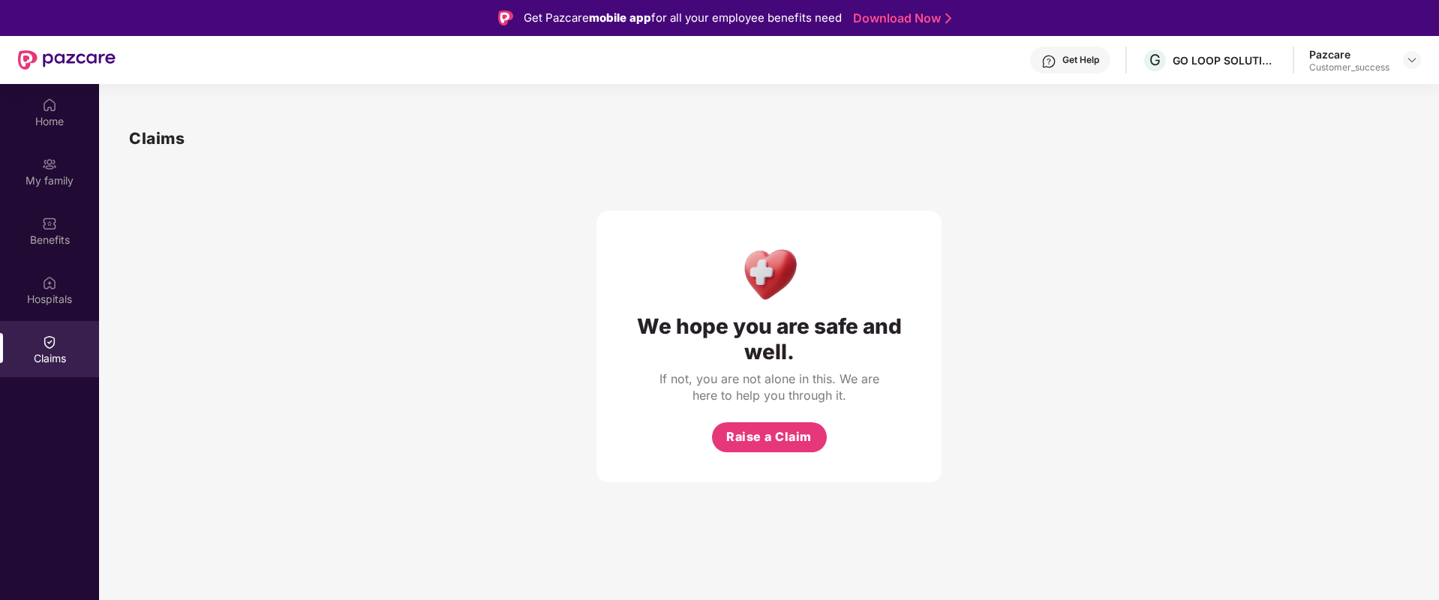
click at [1087, 58] on div "Get Help" at bounding box center [1080, 60] width 37 height 12
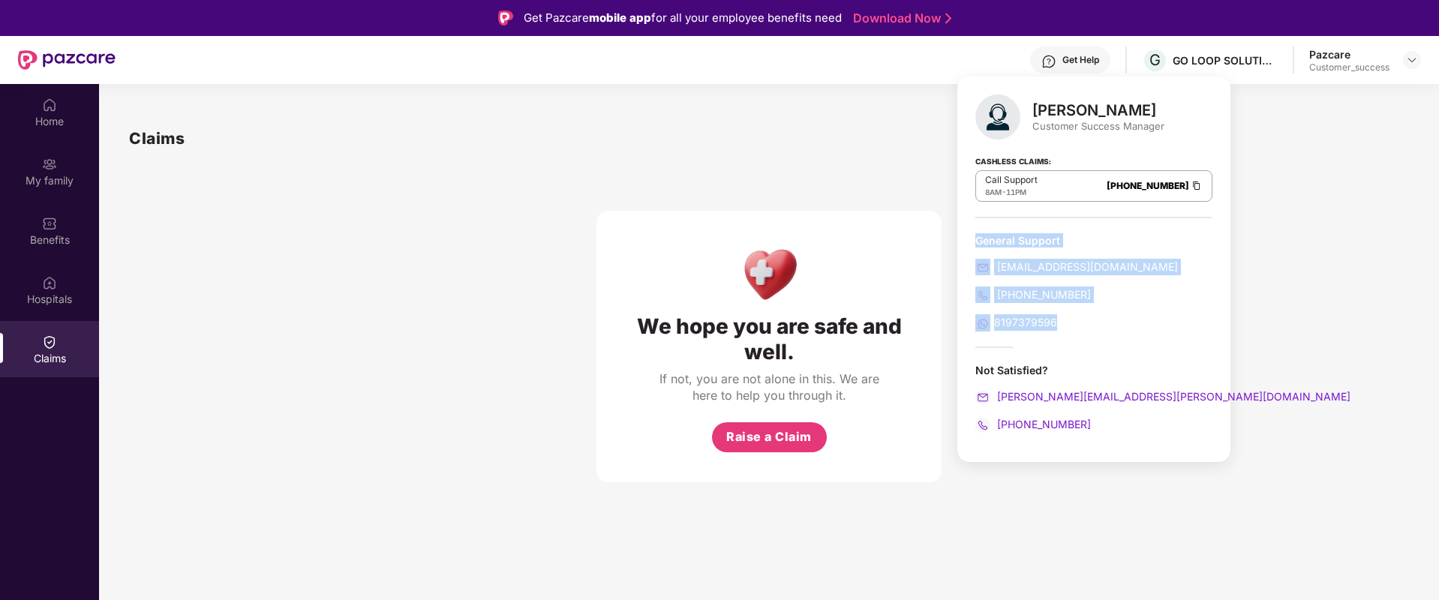
drag, startPoint x: 1078, startPoint y: 316, endPoint x: 961, endPoint y: 240, distance: 139.4
click at [961, 240] on div "[PERSON_NAME] Customer Success Manager Cashless Claims: Call Support 8AM - 11PM…" at bounding box center [1093, 270] width 273 height 386
click at [981, 239] on div "General Support" at bounding box center [1093, 240] width 237 height 14
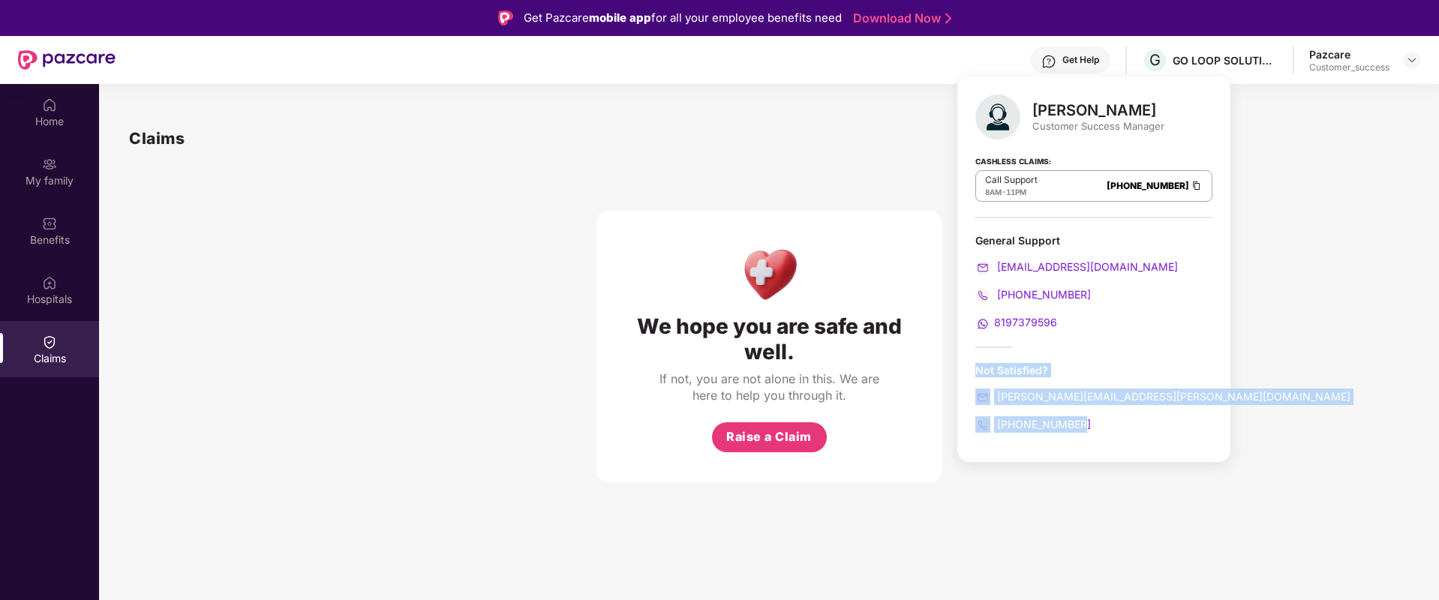
drag, startPoint x: 979, startPoint y: 371, endPoint x: 1128, endPoint y: 425, distance: 158.7
click at [1128, 425] on div "Not Satisfied? [PERSON_NAME][EMAIL_ADDRESS][PERSON_NAME][DOMAIN_NAME] [PHONE_NU…" at bounding box center [1093, 398] width 237 height 70
click at [1099, 430] on div "[PHONE_NUMBER]" at bounding box center [1093, 424] width 237 height 17
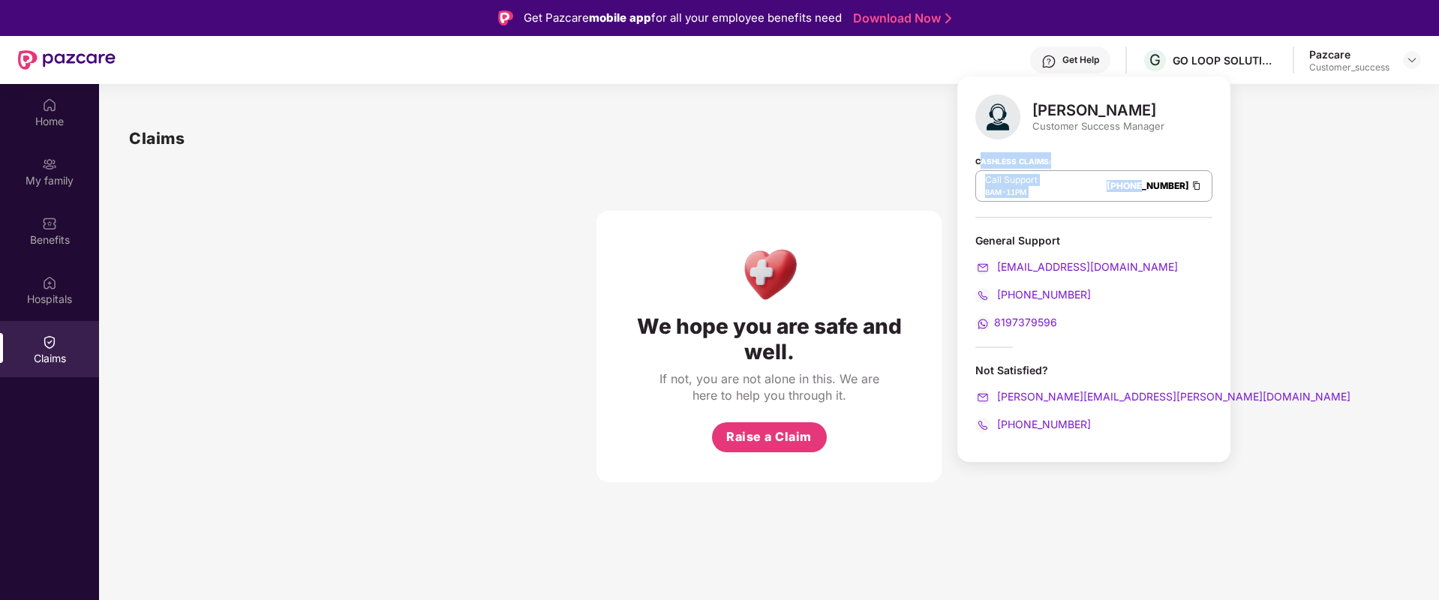
drag, startPoint x: 984, startPoint y: 161, endPoint x: 1098, endPoint y: 171, distance: 114.5
click at [1098, 171] on div "Cashless Claims: Call Support 8AM - 11PM [PHONE_NUMBER]" at bounding box center [1093, 180] width 237 height 75
click at [1098, 171] on div "Call Support 8AM - 11PM [PHONE_NUMBER]" at bounding box center [1093, 186] width 237 height 32
drag, startPoint x: 985, startPoint y: 196, endPoint x: 1030, endPoint y: 193, distance: 45.1
click at [1030, 193] on div "8AM - 11PM" at bounding box center [1011, 192] width 53 height 12
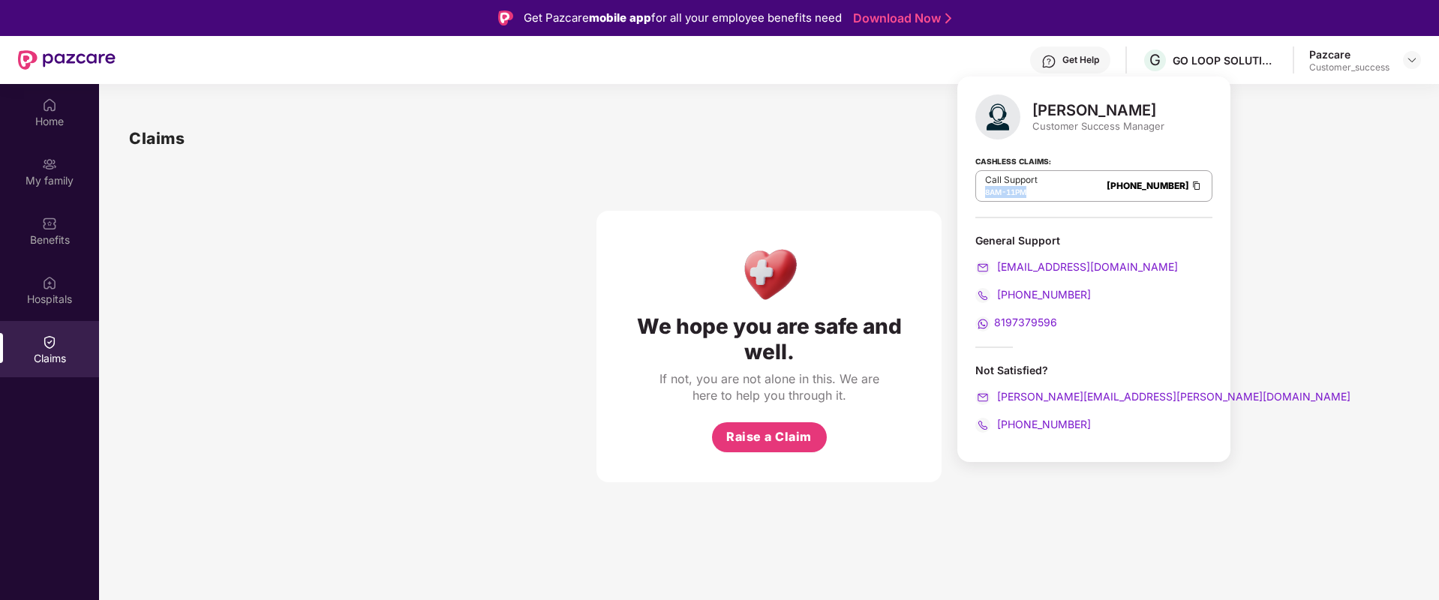
click at [1030, 193] on div "8AM - 11PM" at bounding box center [1011, 192] width 53 height 12
drag, startPoint x: 1125, startPoint y: 203, endPoint x: 1020, endPoint y: 167, distance: 111.0
click at [1020, 167] on div "Cashless Claims: Call Support 8AM - 11PM [PHONE_NUMBER]" at bounding box center [1093, 180] width 237 height 75
click at [1020, 167] on strong "Cashless Claims:" at bounding box center [1013, 160] width 76 height 17
click at [1229, 211] on div "We hope you are safe and well. If not, you are not alone in this. We are here t…" at bounding box center [769, 317] width 1280 height 332
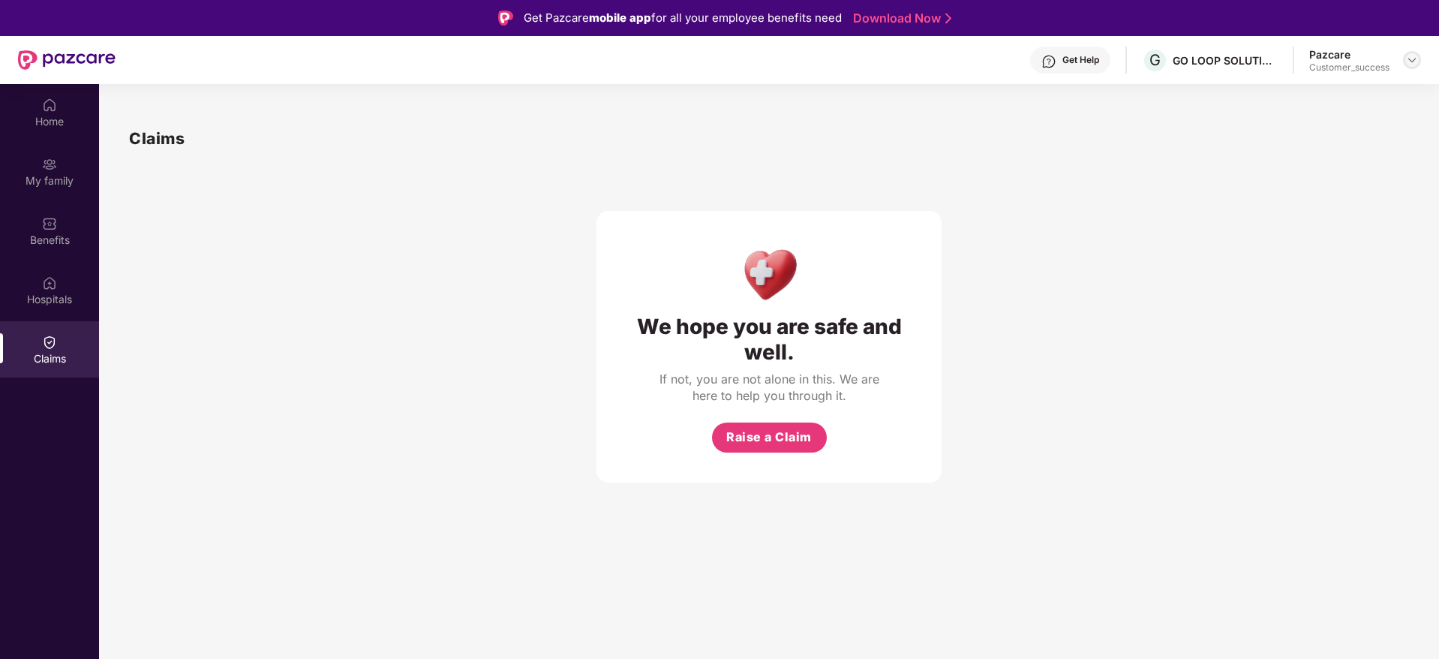
click at [1413, 63] on img at bounding box center [1412, 60] width 12 height 12
click at [1382, 95] on div "Switch to partner view" at bounding box center [1341, 95] width 195 height 29
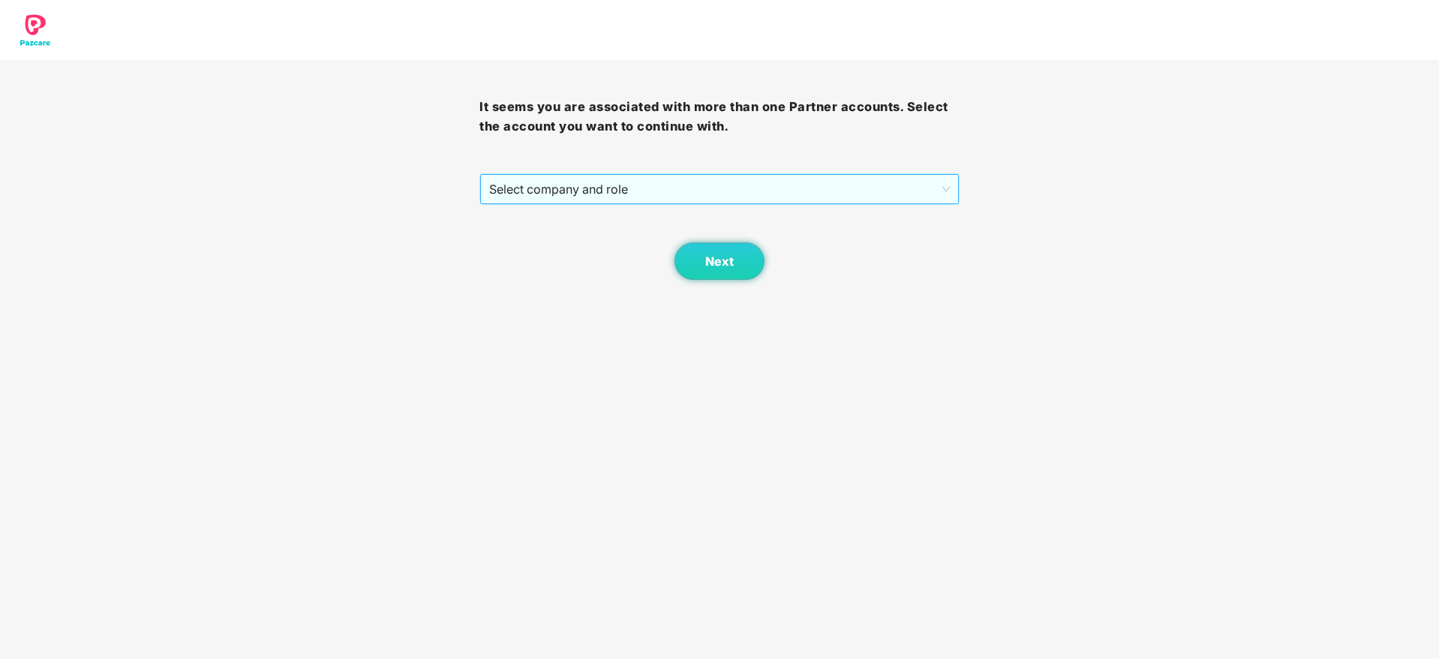
click at [569, 195] on span "Select company and role" at bounding box center [719, 189] width 460 height 29
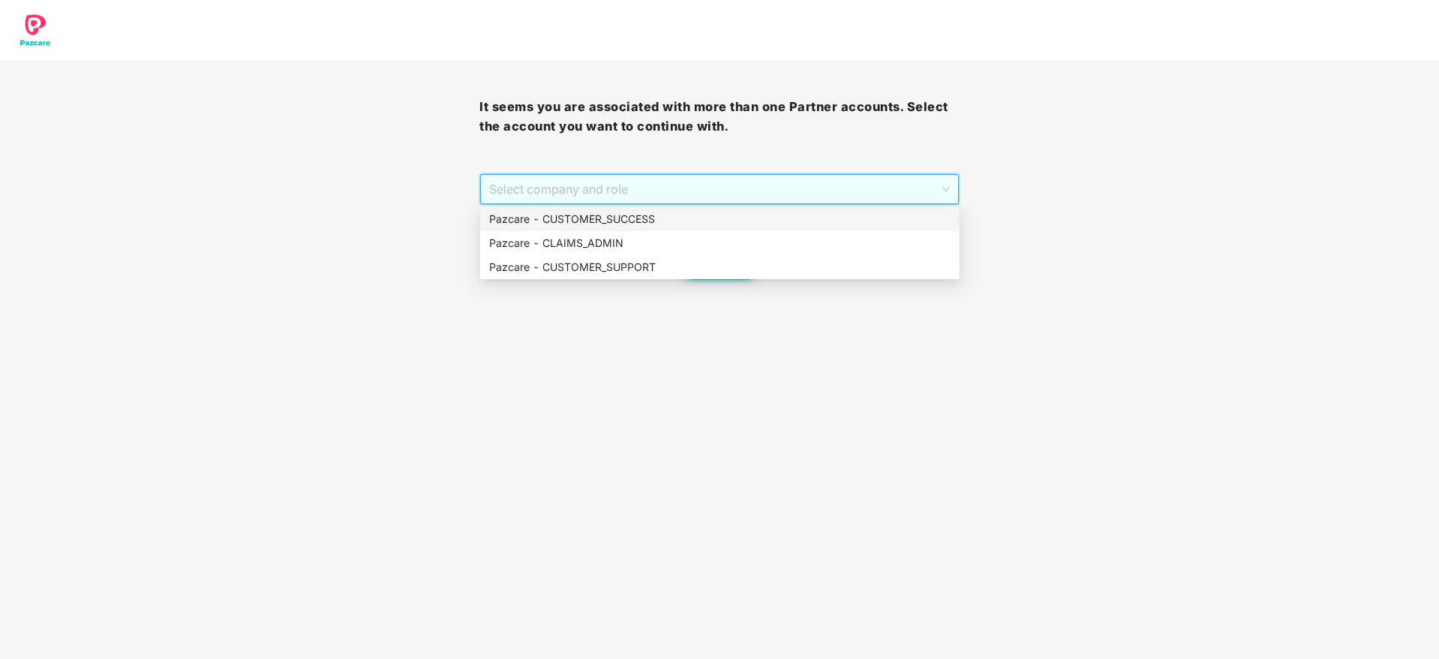
click at [573, 219] on div "Pazcare - CUSTOMER_SUCCESS" at bounding box center [719, 219] width 461 height 17
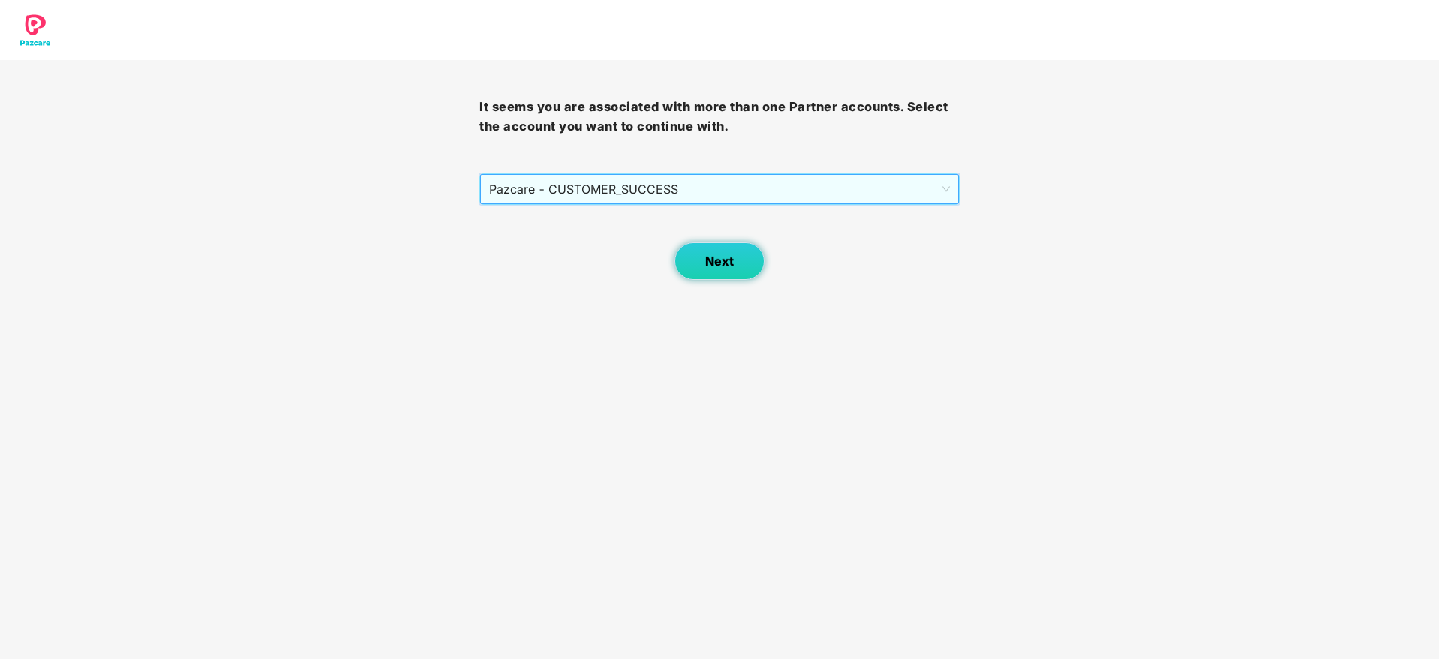
click at [701, 260] on button "Next" at bounding box center [719, 261] width 90 height 38
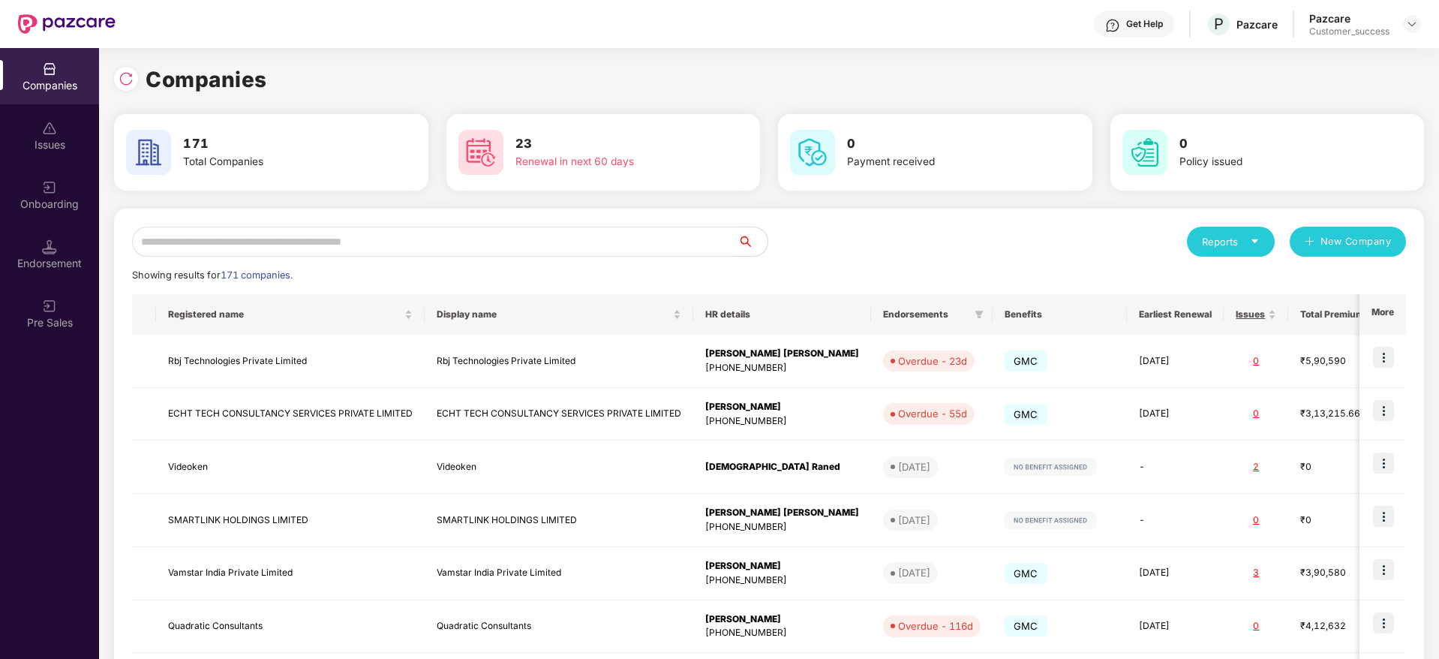
click at [188, 242] on input "text" at bounding box center [434, 242] width 605 height 30
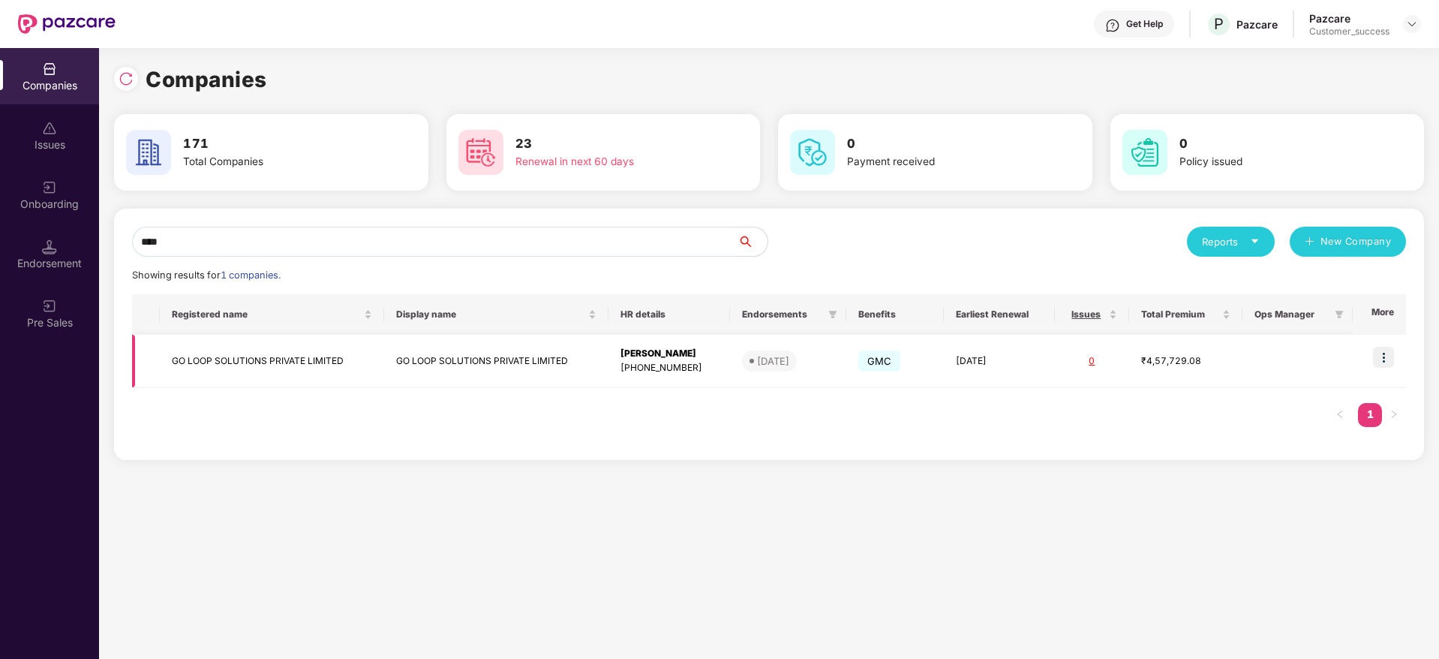
type input "****"
click at [1381, 349] on img at bounding box center [1383, 357] width 21 height 21
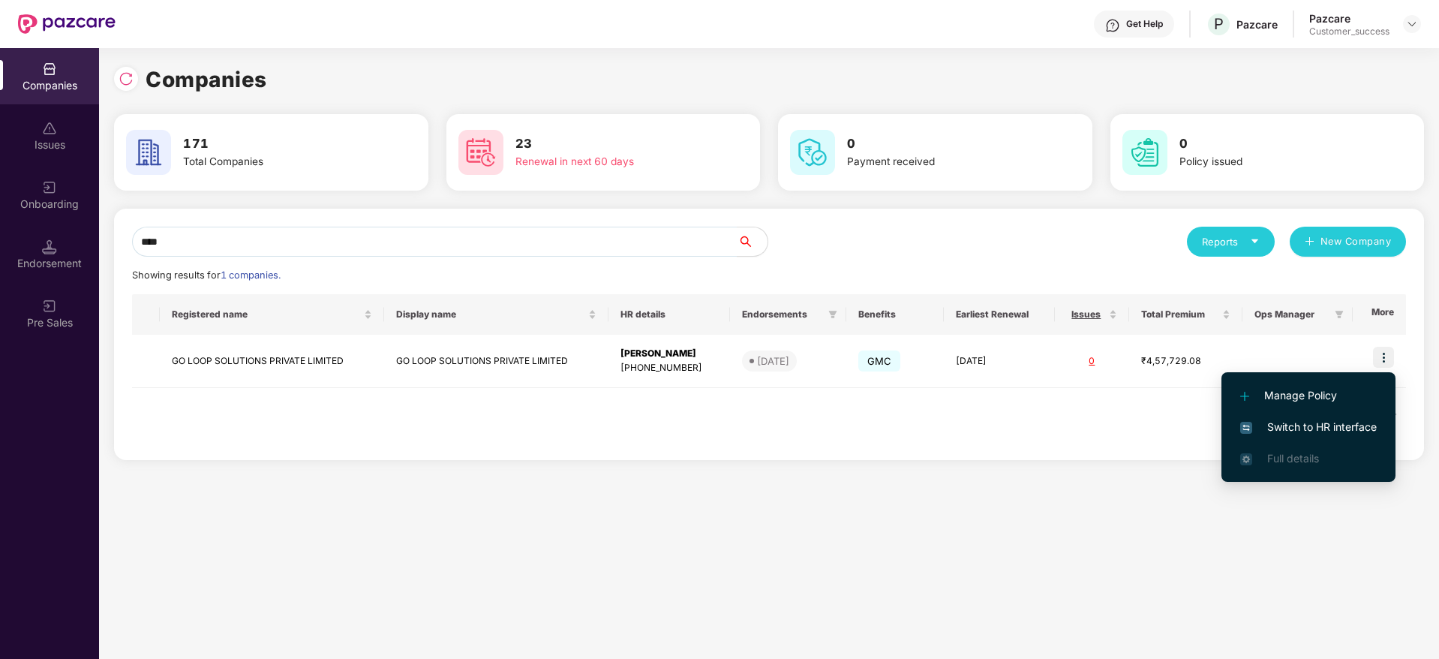
click at [1338, 424] on span "Switch to HR interface" at bounding box center [1308, 427] width 137 height 17
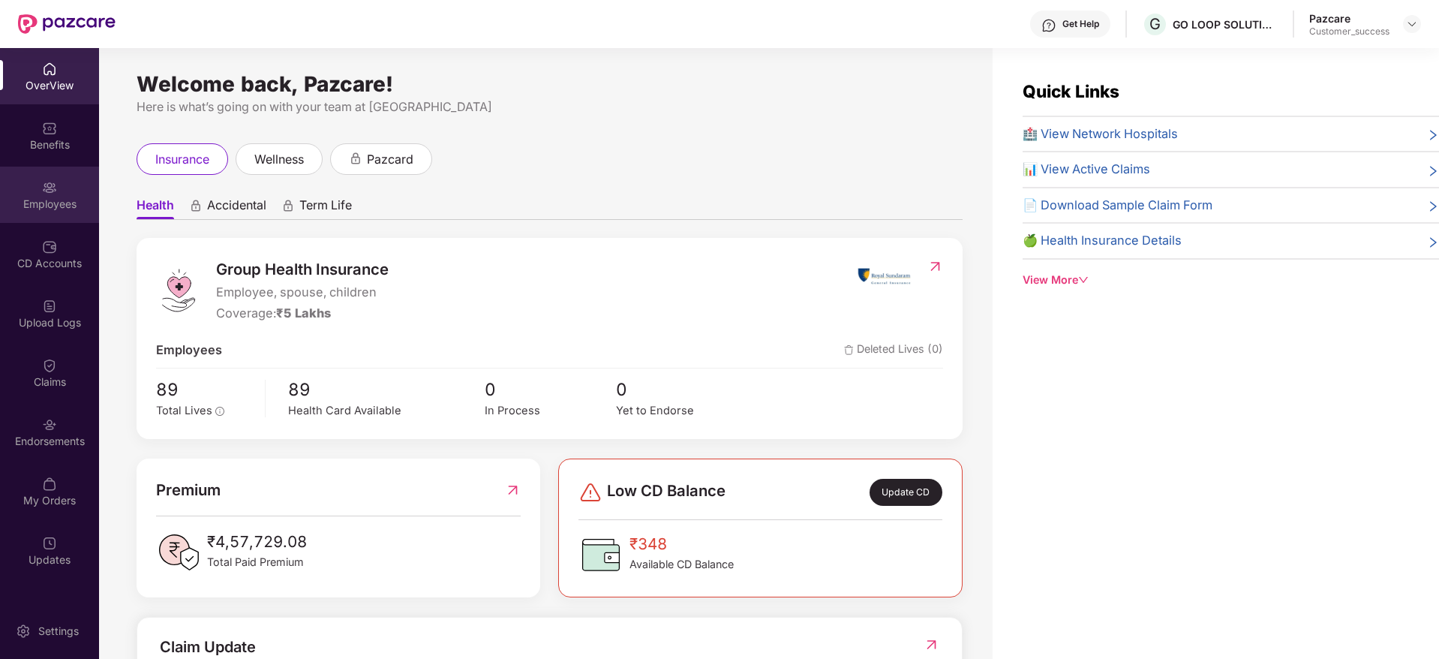
click at [65, 197] on div "Employees" at bounding box center [49, 204] width 99 height 15
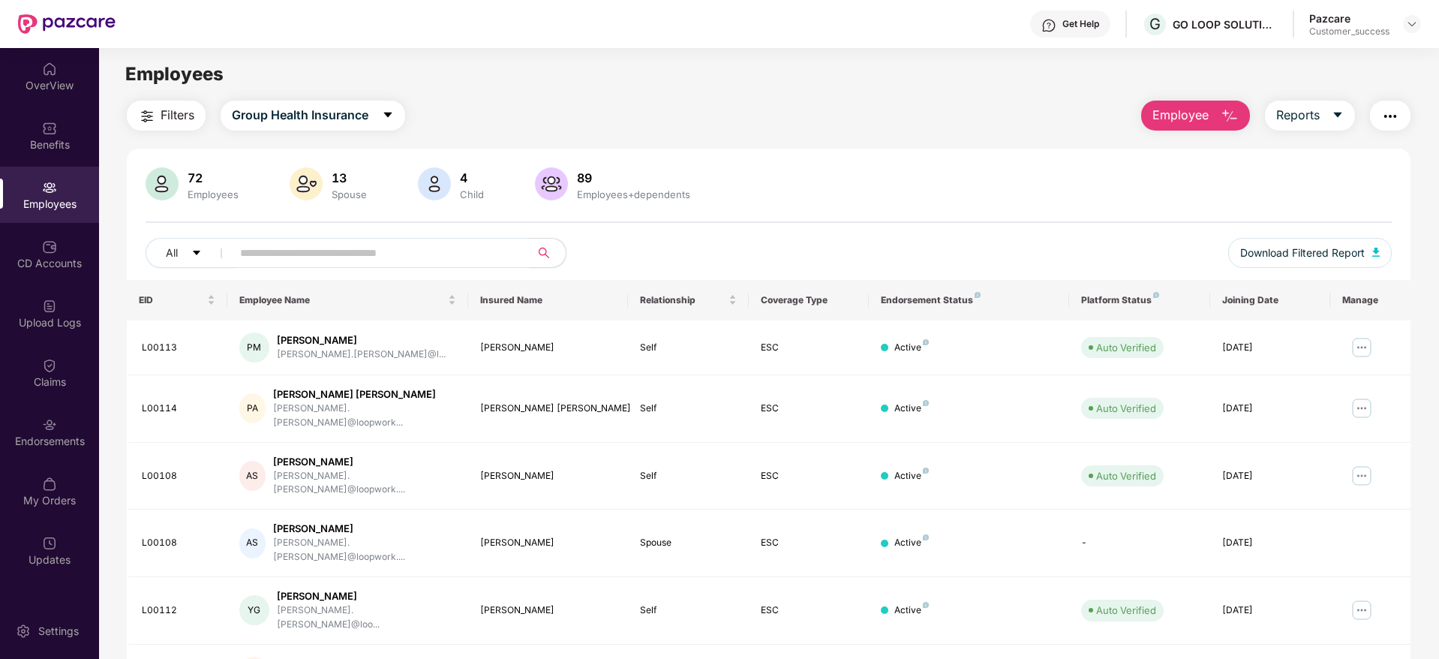
click at [1397, 119] on img "button" at bounding box center [1390, 116] width 18 height 18
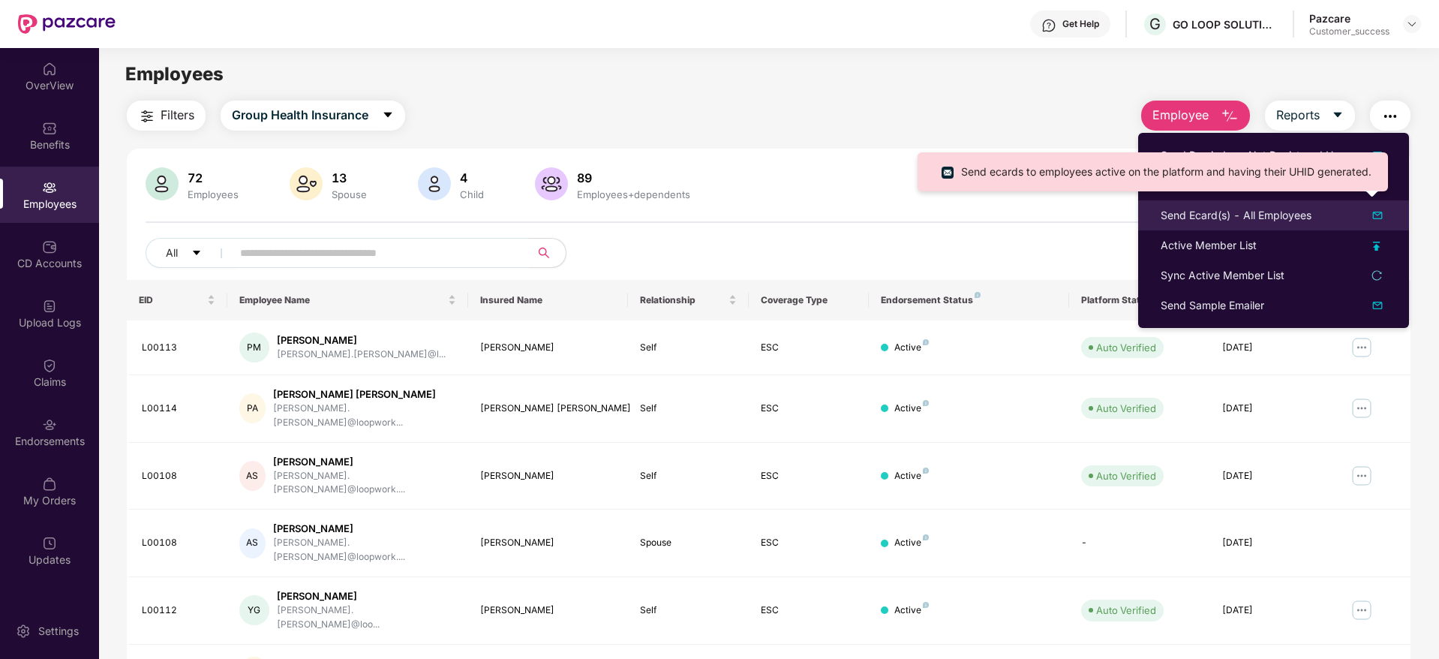
click at [1275, 215] on div "Send Ecard(s) - All Employees" at bounding box center [1235, 215] width 151 height 17
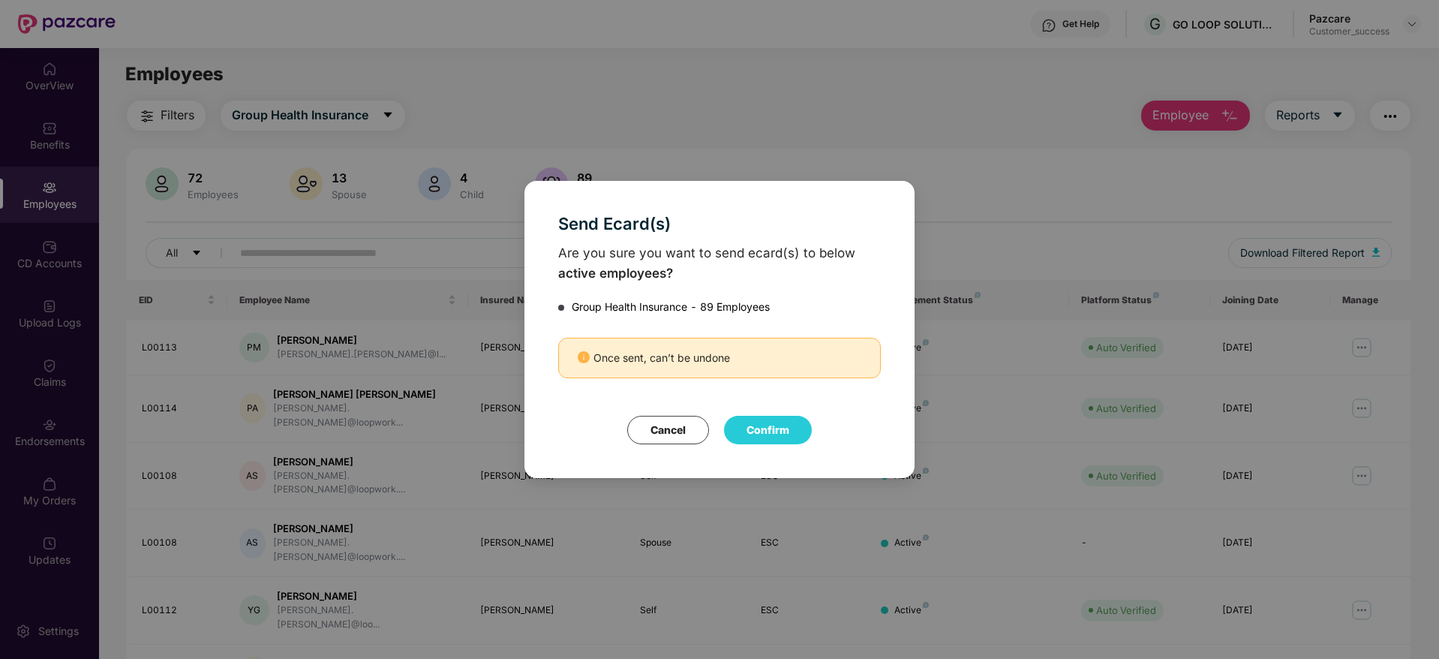
click at [680, 436] on button "Cancel" at bounding box center [668, 430] width 82 height 29
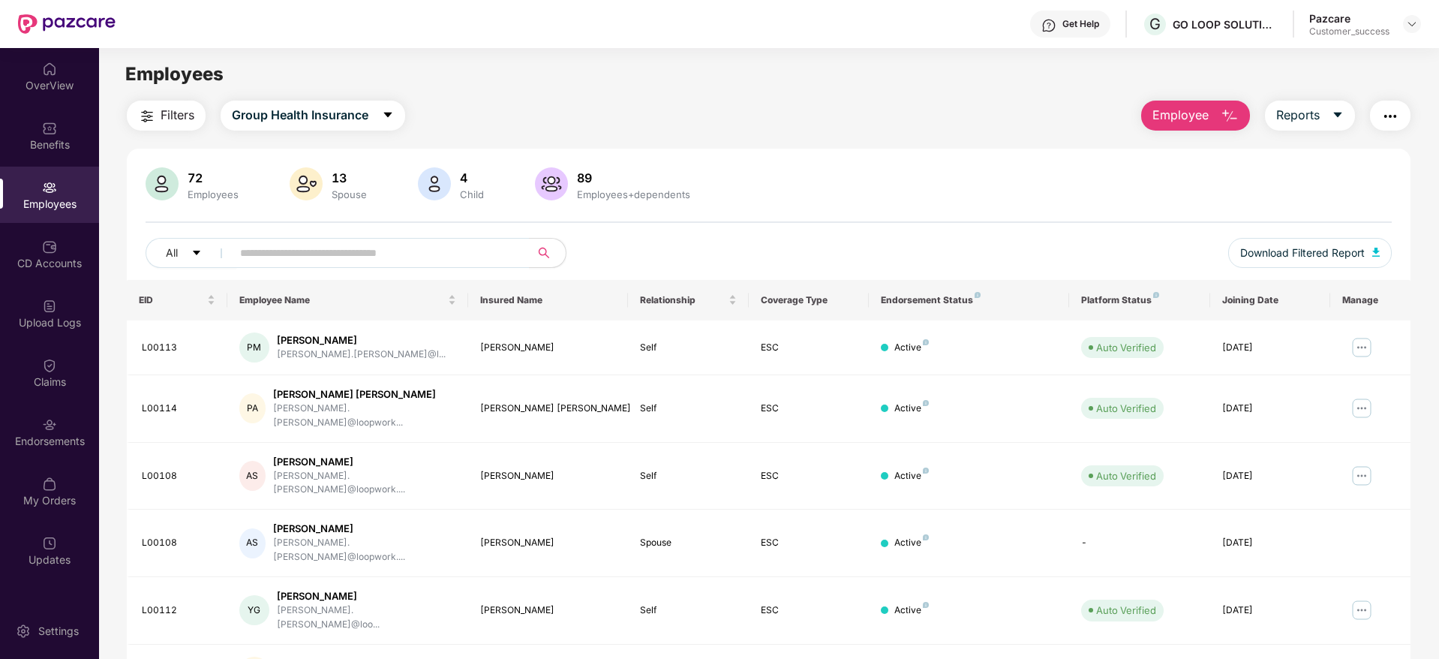
click at [1386, 124] on img "button" at bounding box center [1390, 116] width 18 height 18
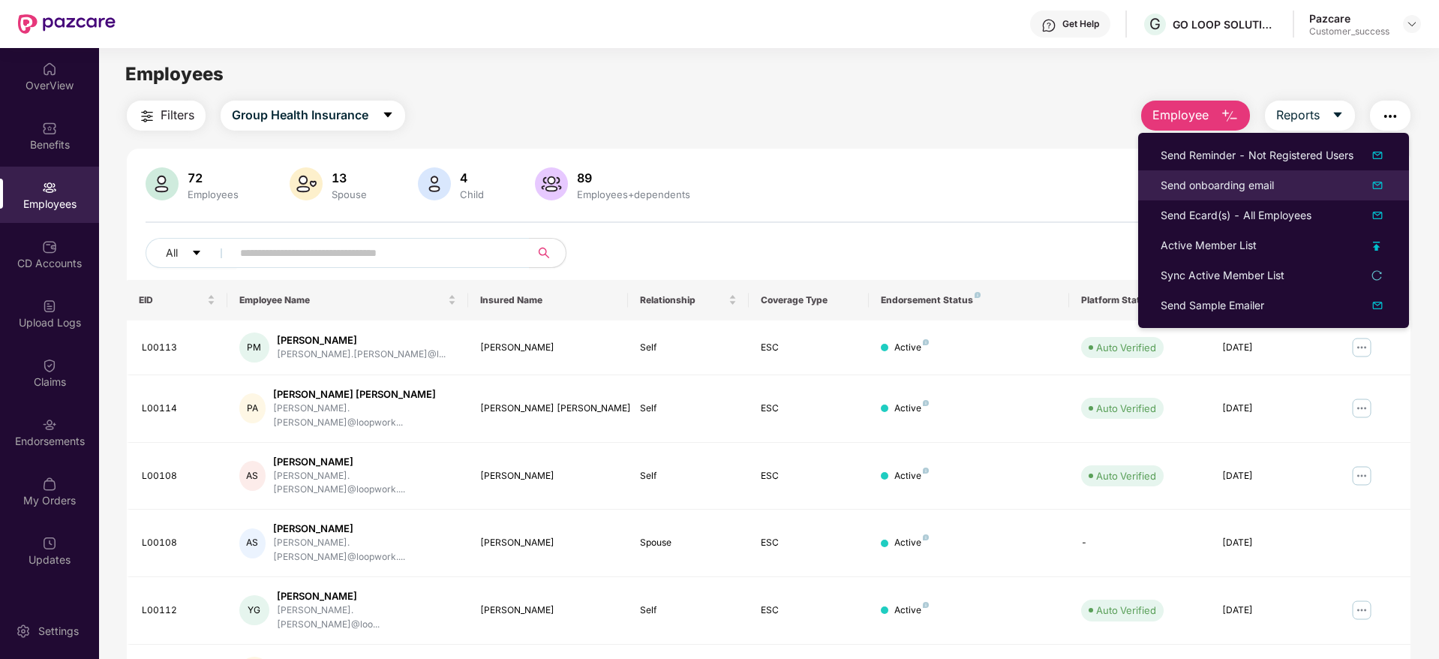
click at [1244, 188] on div "Send onboarding email" at bounding box center [1216, 185] width 113 height 17
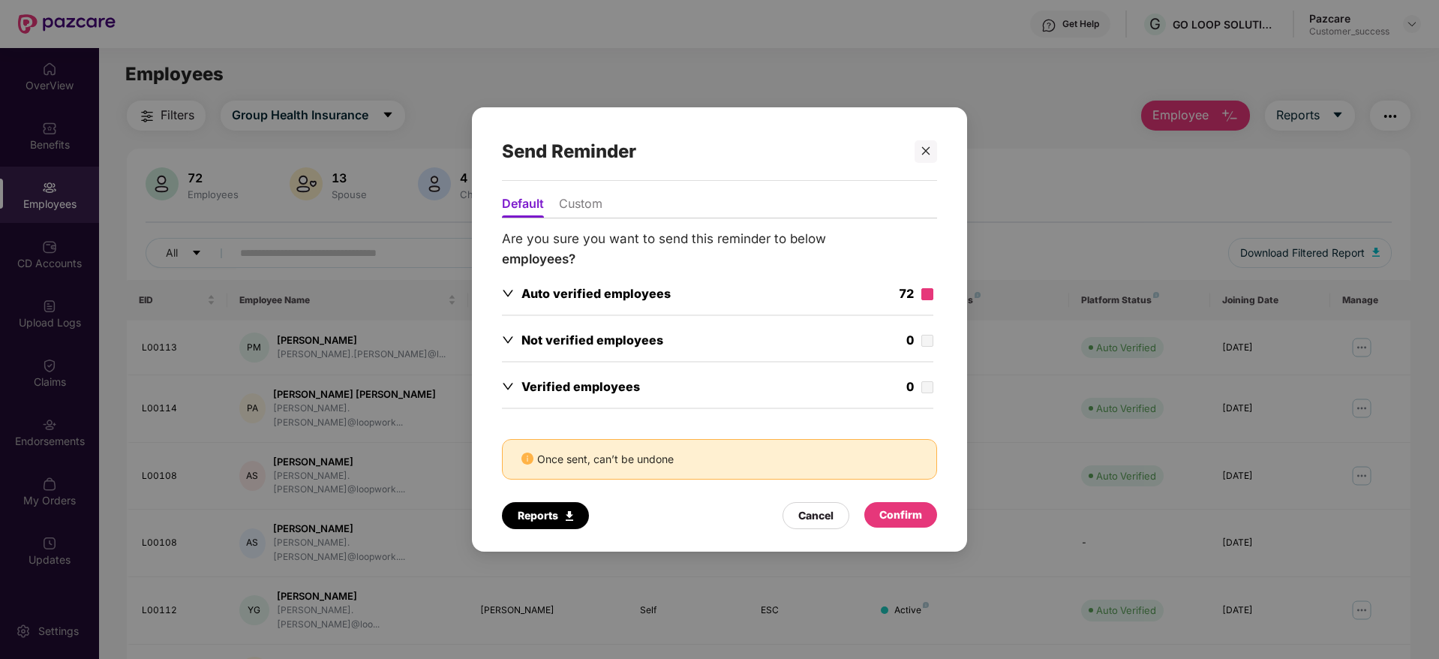
click at [929, 287] on label at bounding box center [927, 294] width 12 height 17
click at [909, 505] on div "Confirm" at bounding box center [900, 515] width 73 height 26
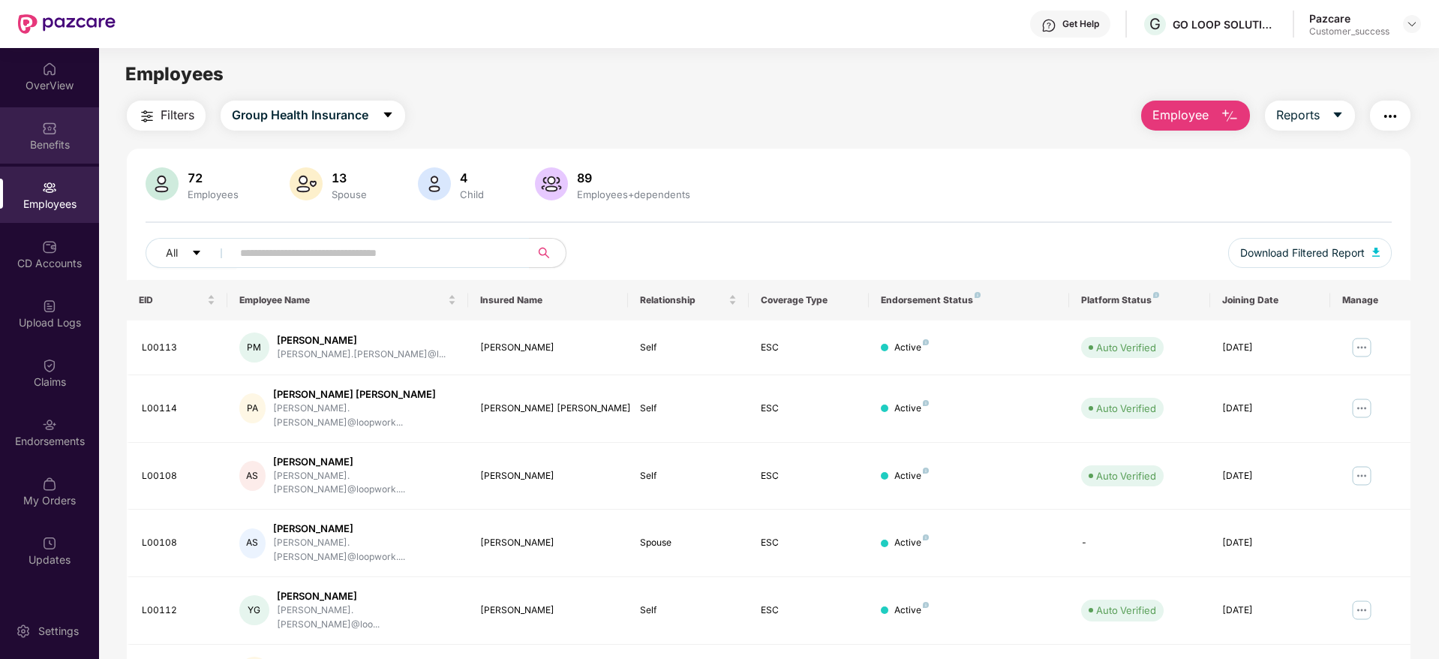
click at [5, 132] on div "Benefits" at bounding box center [49, 135] width 99 height 56
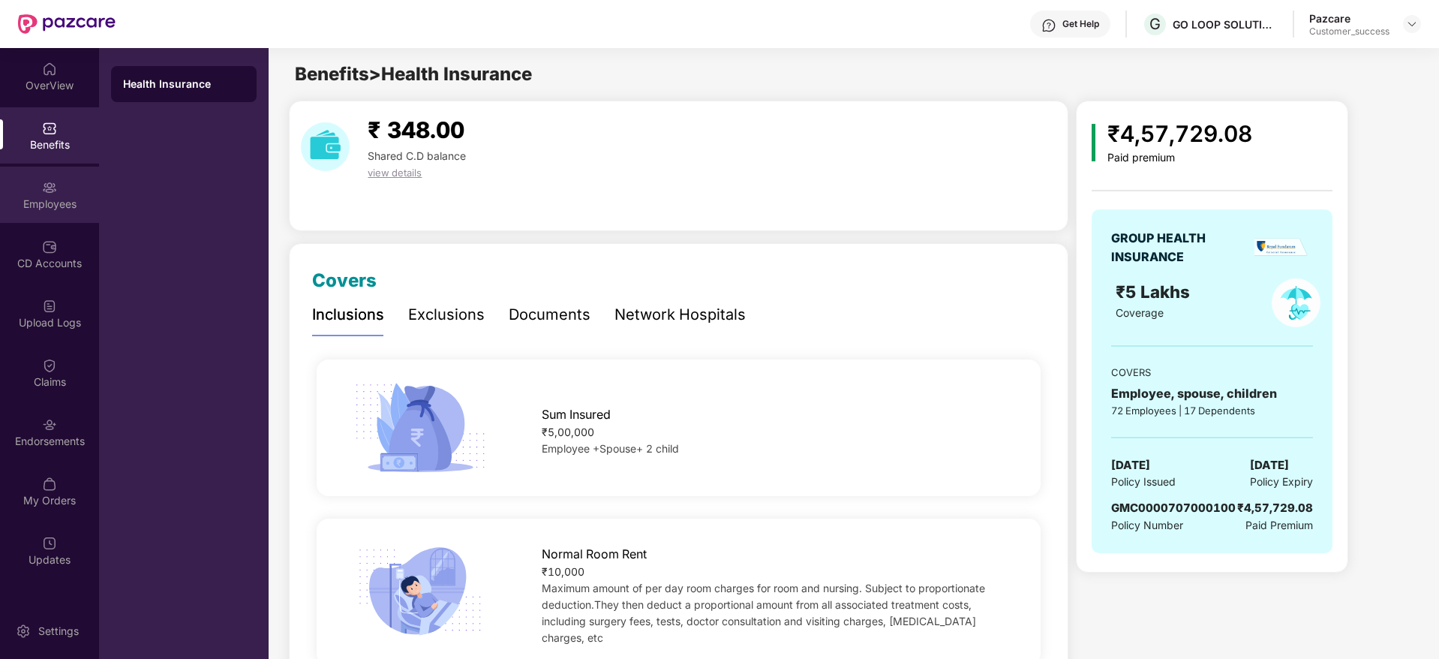
click at [50, 203] on div "Employees" at bounding box center [49, 204] width 99 height 15
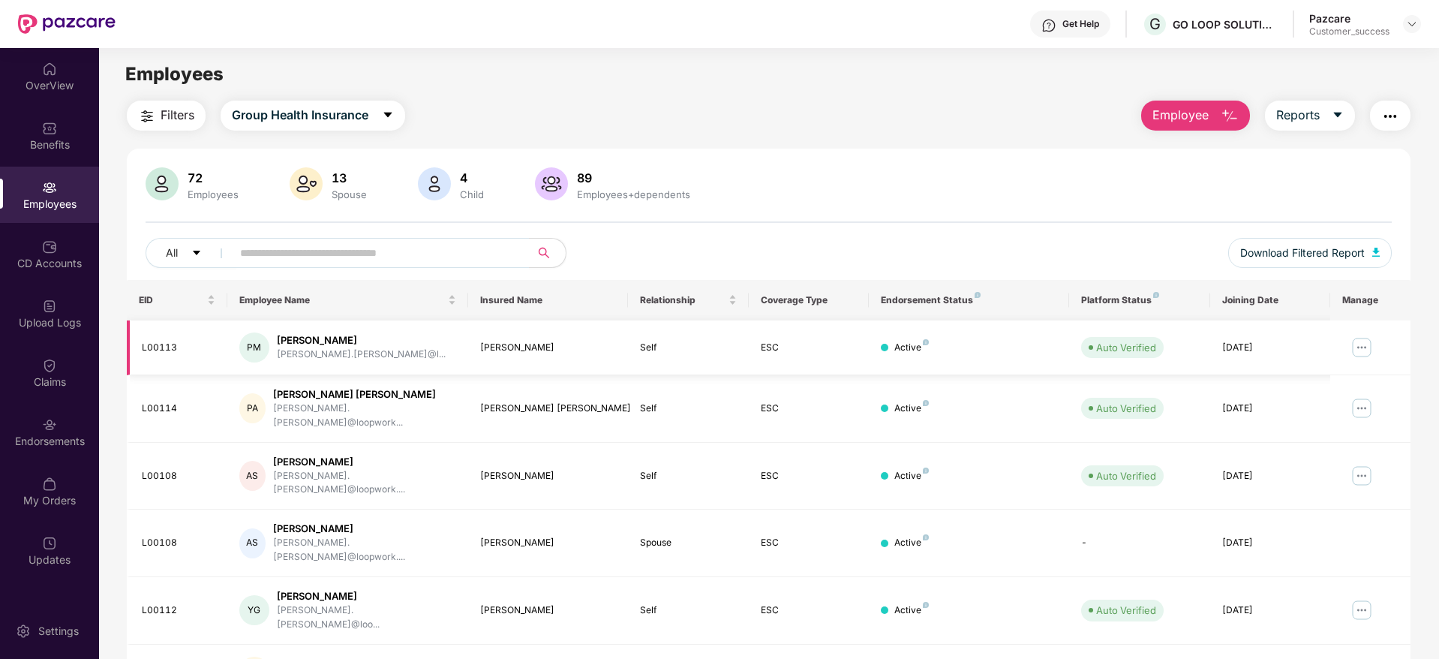
click at [1365, 349] on img at bounding box center [1361, 347] width 24 height 24
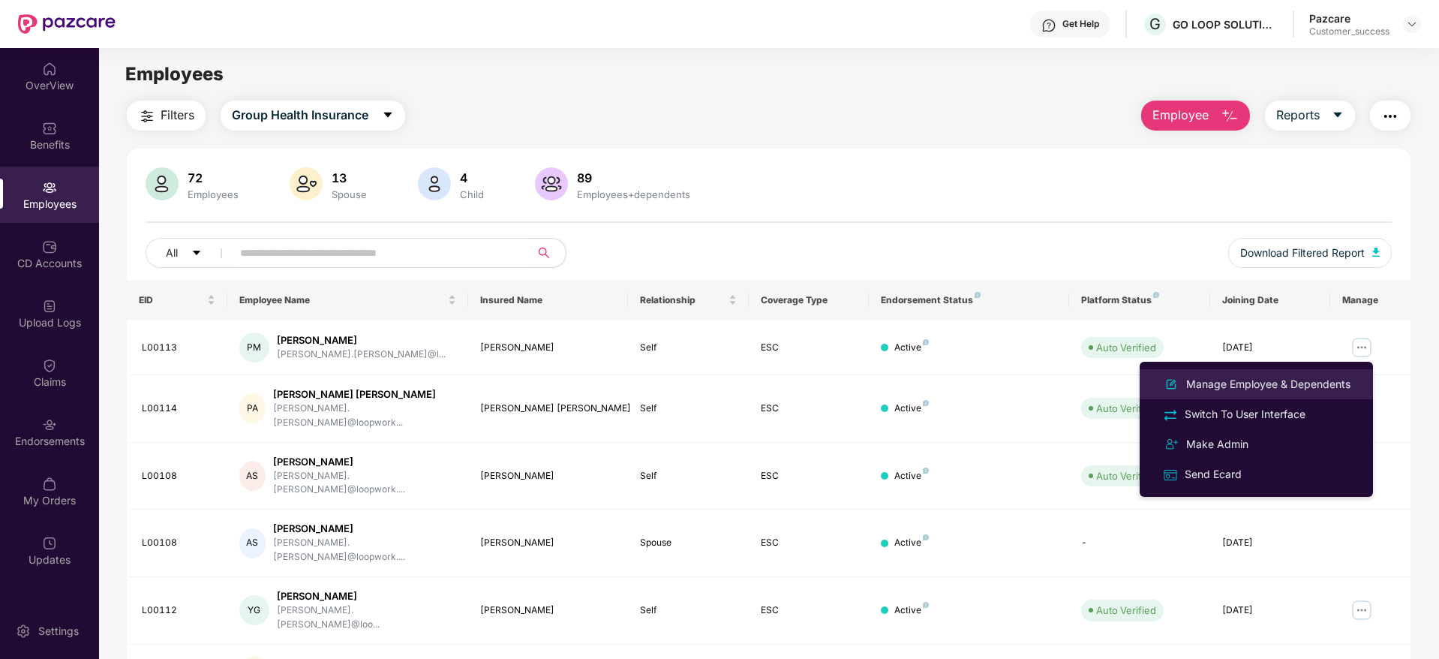
click at [1298, 386] on div "Manage Employee & Dependents" at bounding box center [1268, 384] width 170 height 17
